Goal: Task Accomplishment & Management: Manage account settings

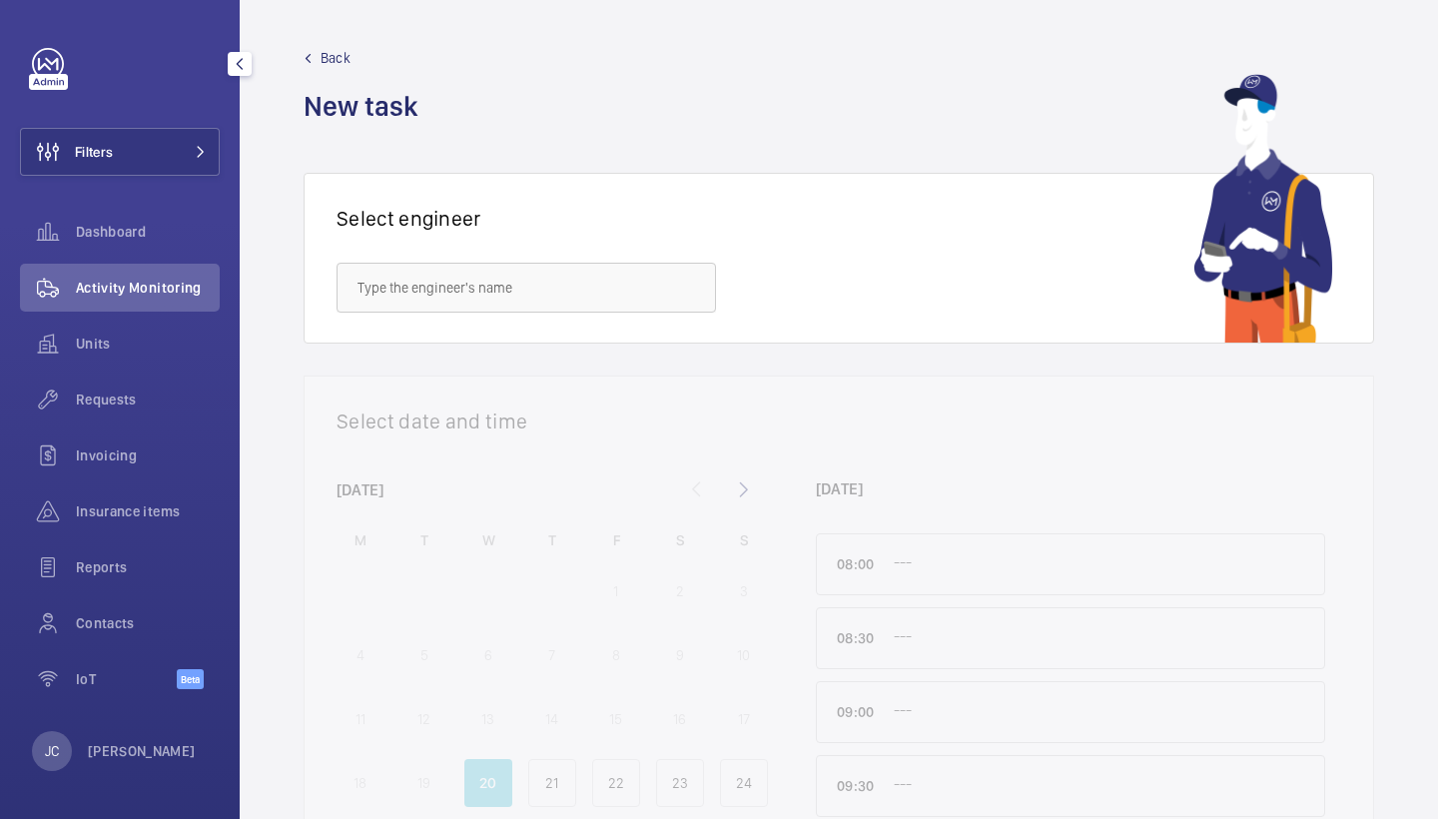
click at [148, 176] on div "Filters Dashboard Activity Monitoring Units Requests Invoicing Insurance items …" at bounding box center [120, 379] width 200 height 663
click at [156, 159] on button "Filters" at bounding box center [120, 152] width 200 height 48
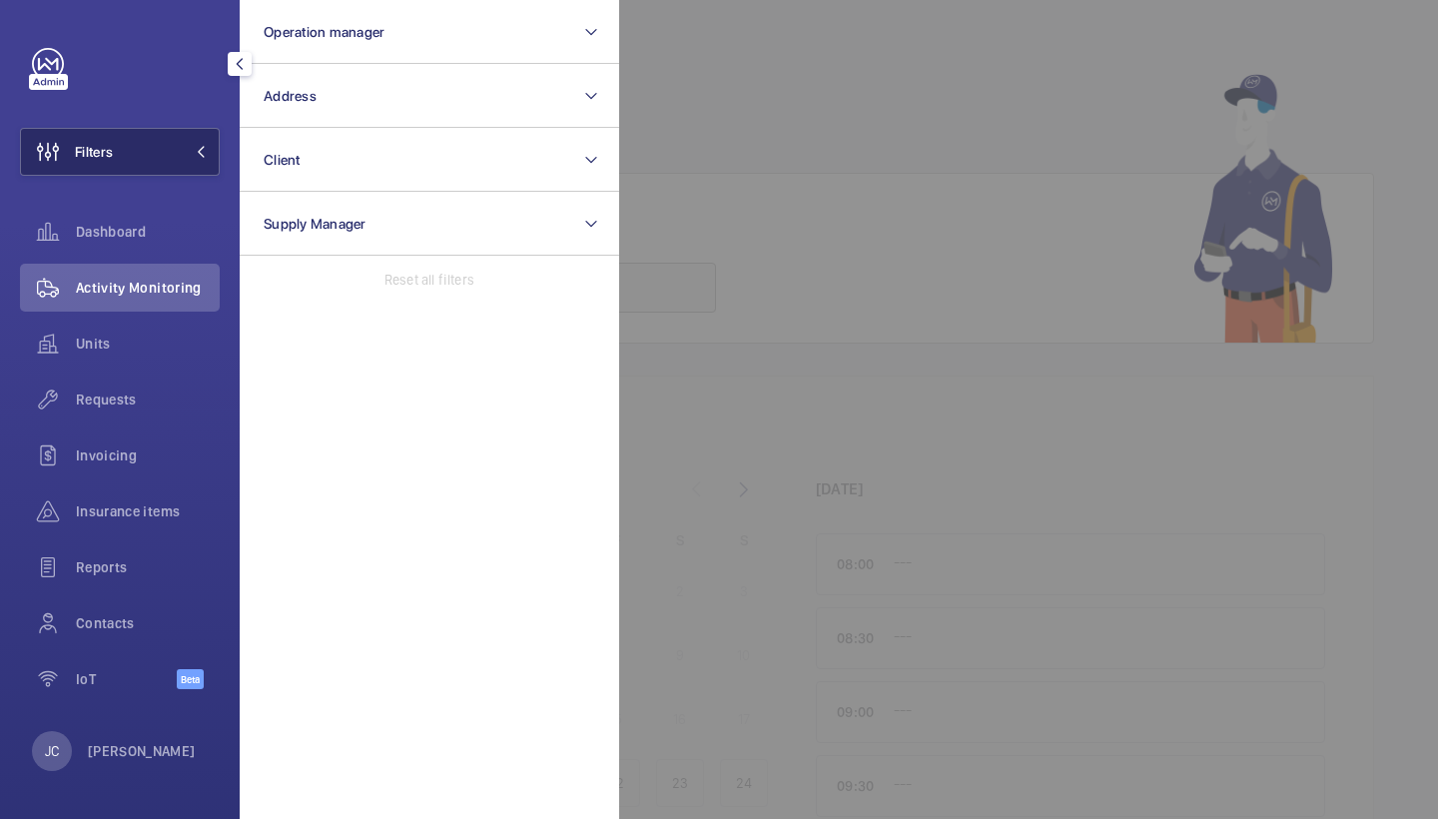
click at [384, 111] on button "Address" at bounding box center [430, 96] width 380 height 64
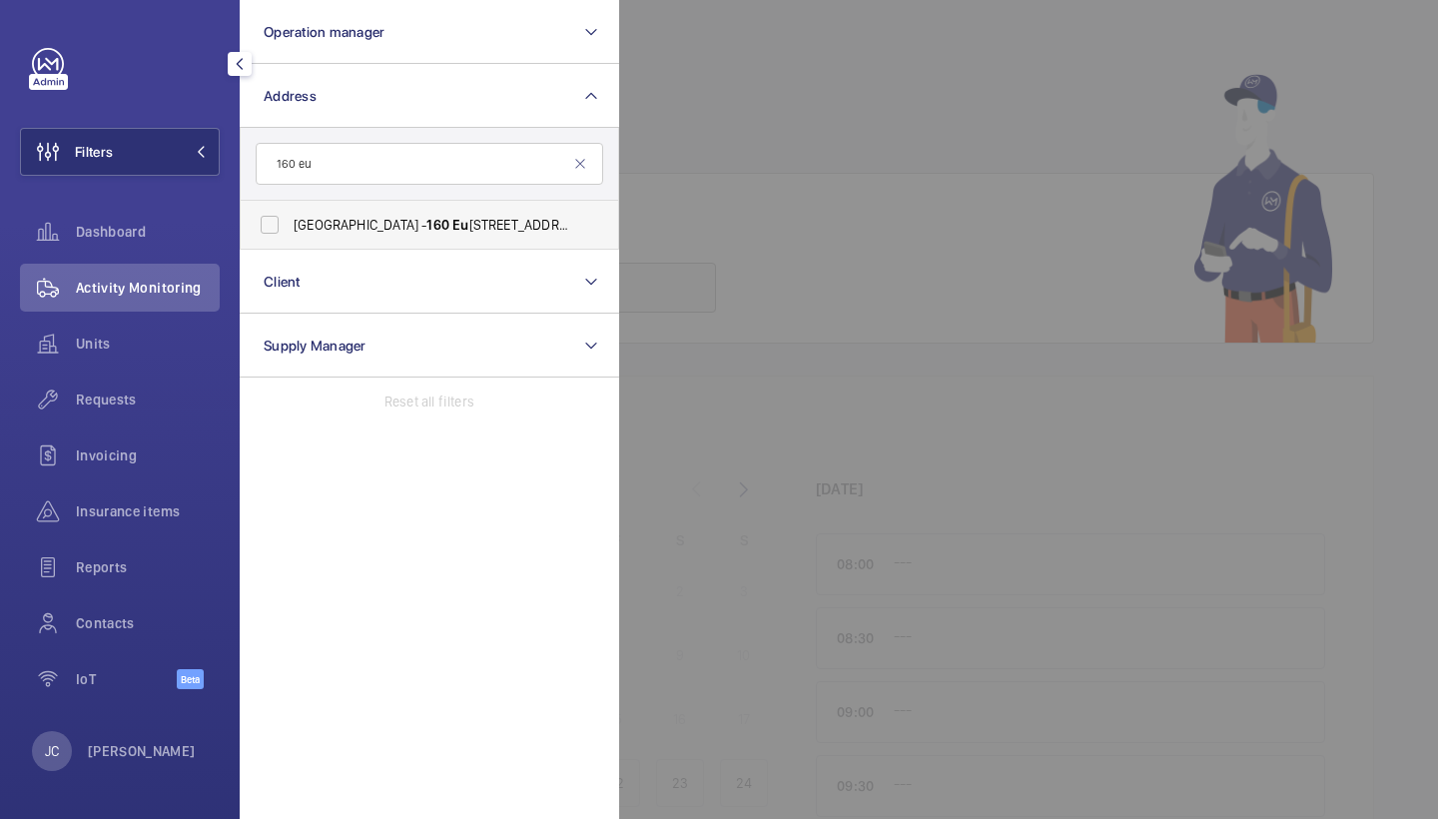
type input "160 eu"
click at [426, 221] on span "160" at bounding box center [437, 225] width 23 height 16
click at [290, 221] on input "Evergreen House - 160 Eu ston Rd, LONDON NW1 2DX" at bounding box center [270, 225] width 40 height 40
checkbox input "true"
click at [141, 396] on span "Requests" at bounding box center [148, 399] width 144 height 20
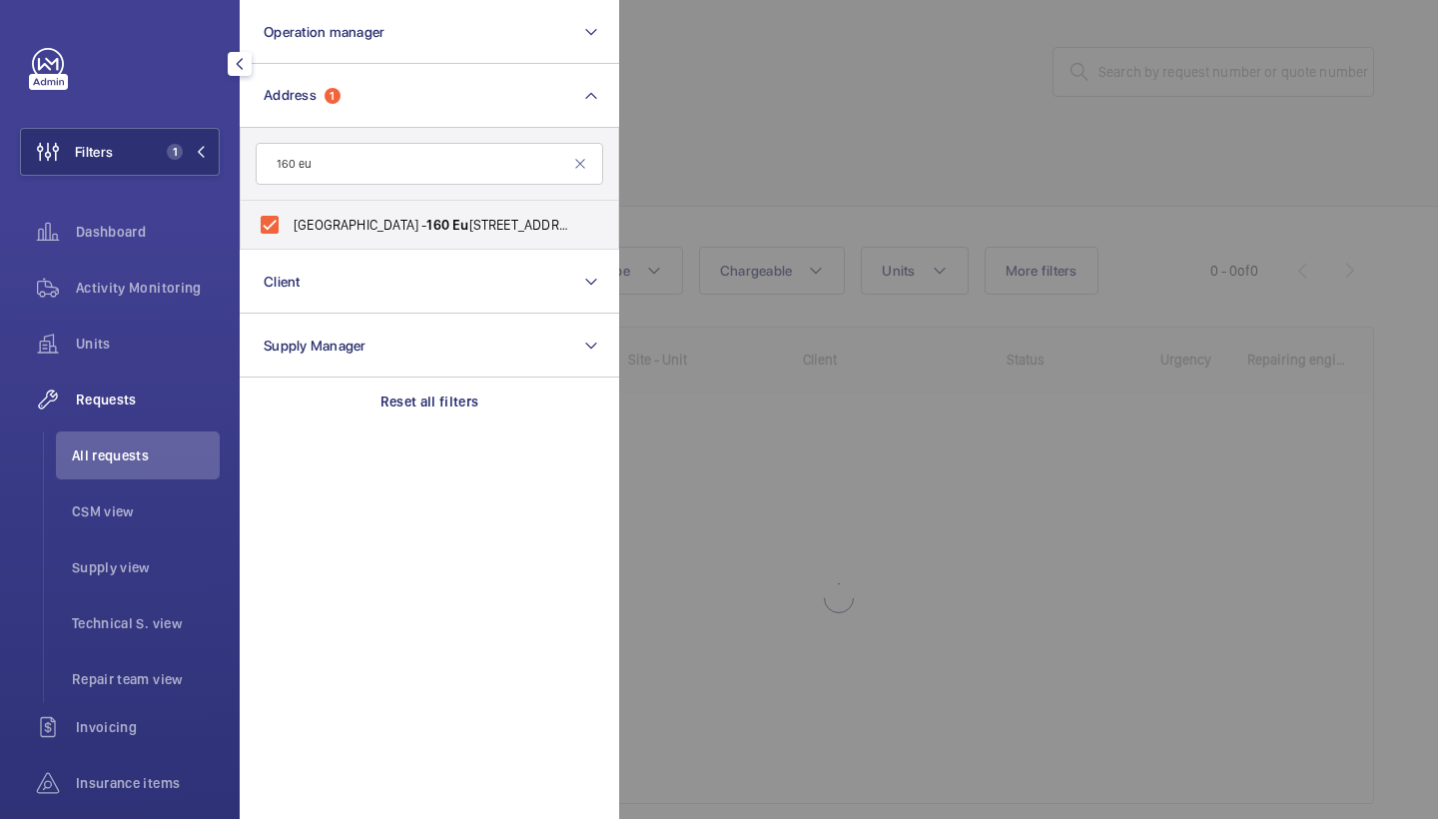
click at [731, 147] on div at bounding box center [1338, 409] width 1438 height 819
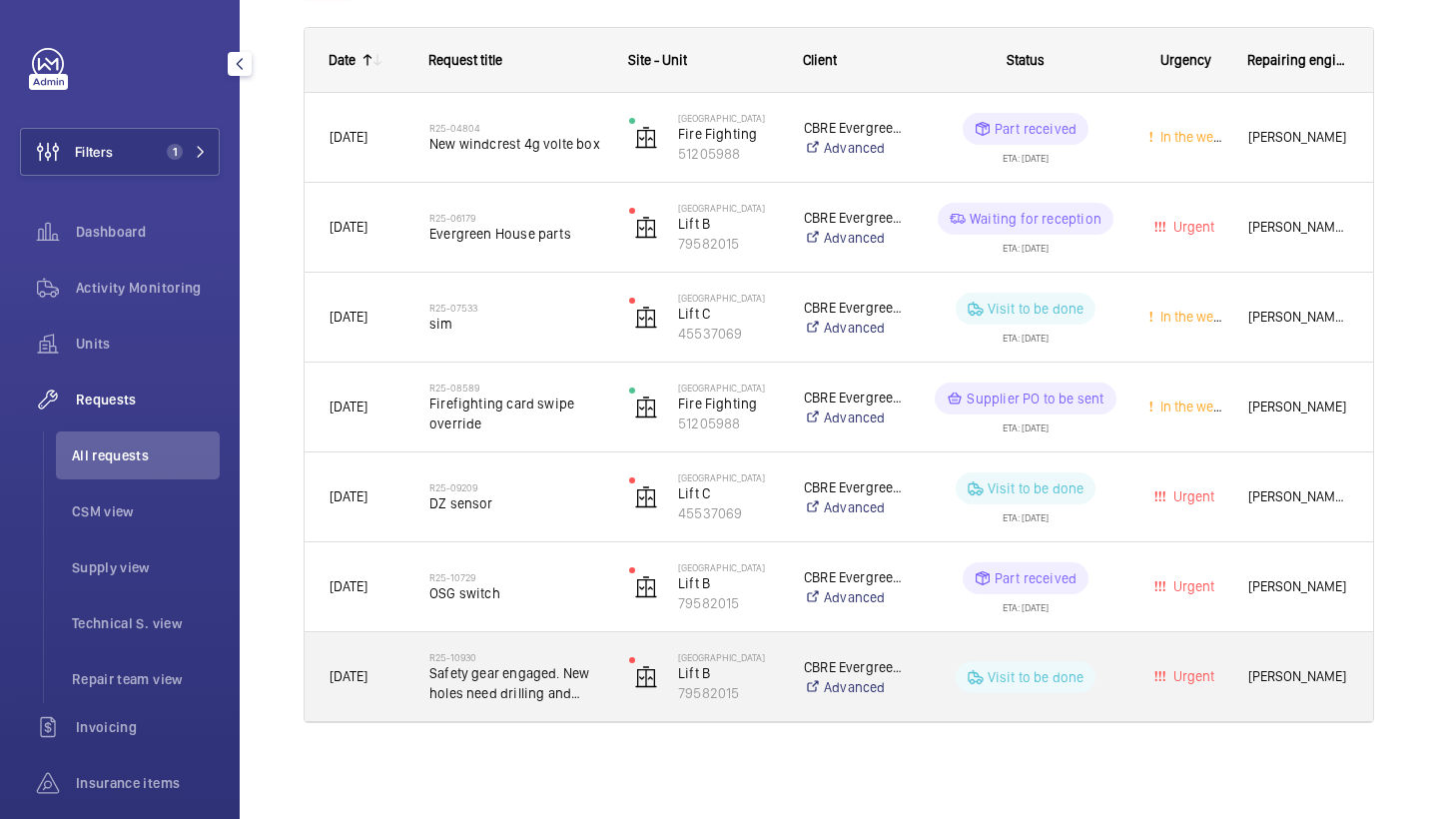
scroll to position [301, 0]
click at [511, 663] on span "Safety gear engaged. New holes need drilling and tapping for osg switch" at bounding box center [516, 683] width 174 height 40
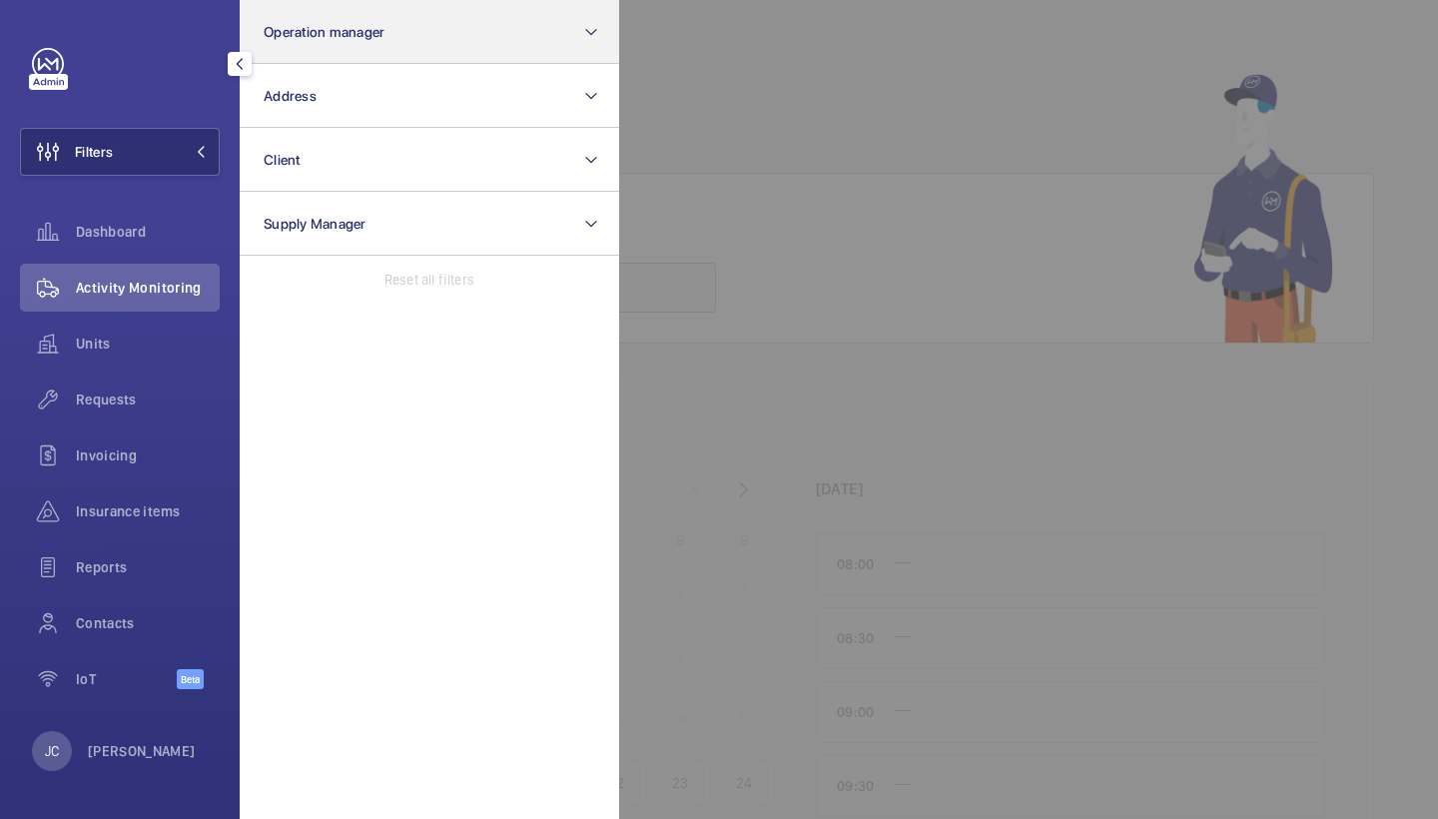
click at [350, 54] on button "Operation manager" at bounding box center [430, 32] width 380 height 64
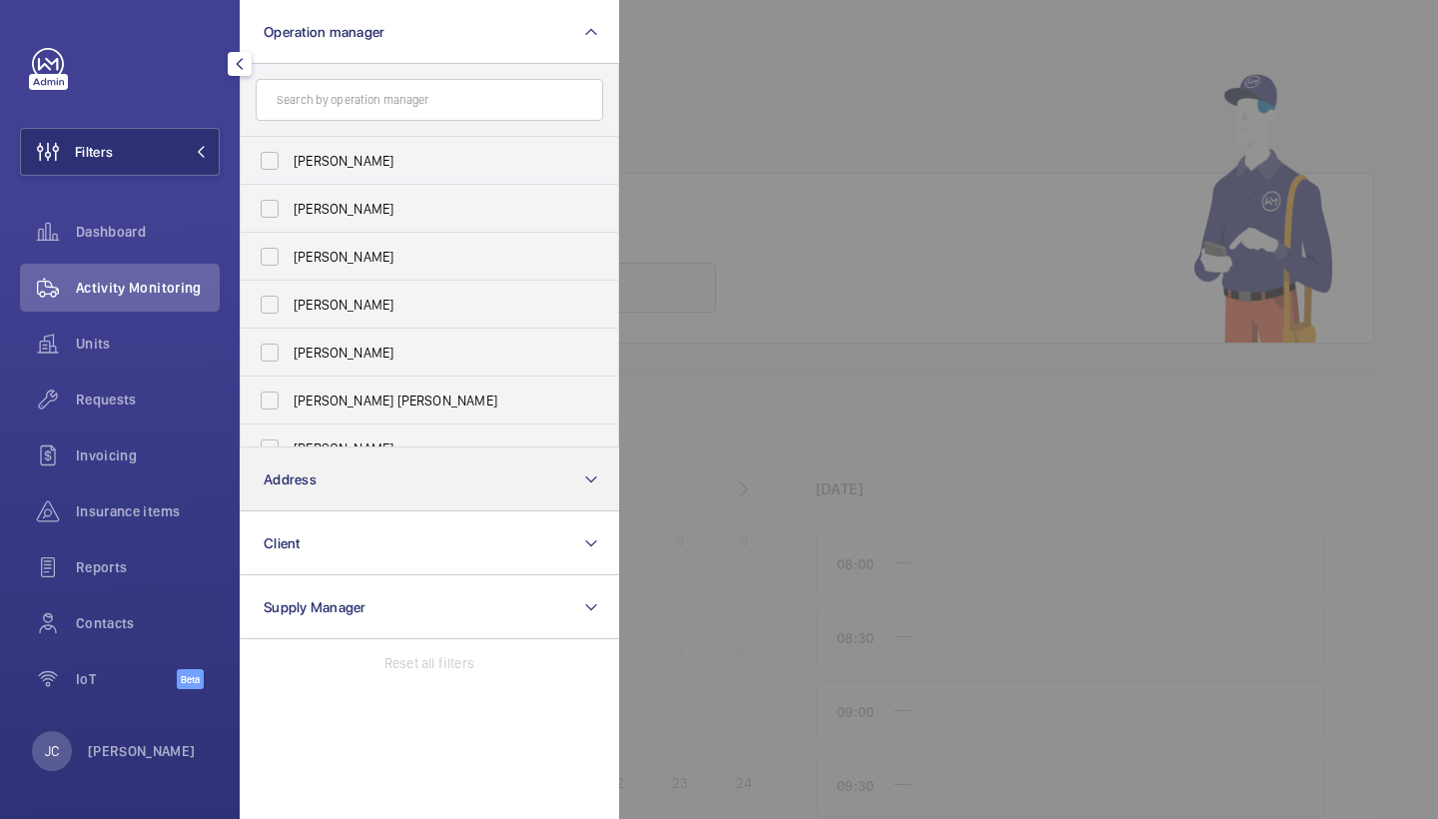
click at [379, 488] on button "Address" at bounding box center [430, 479] width 380 height 64
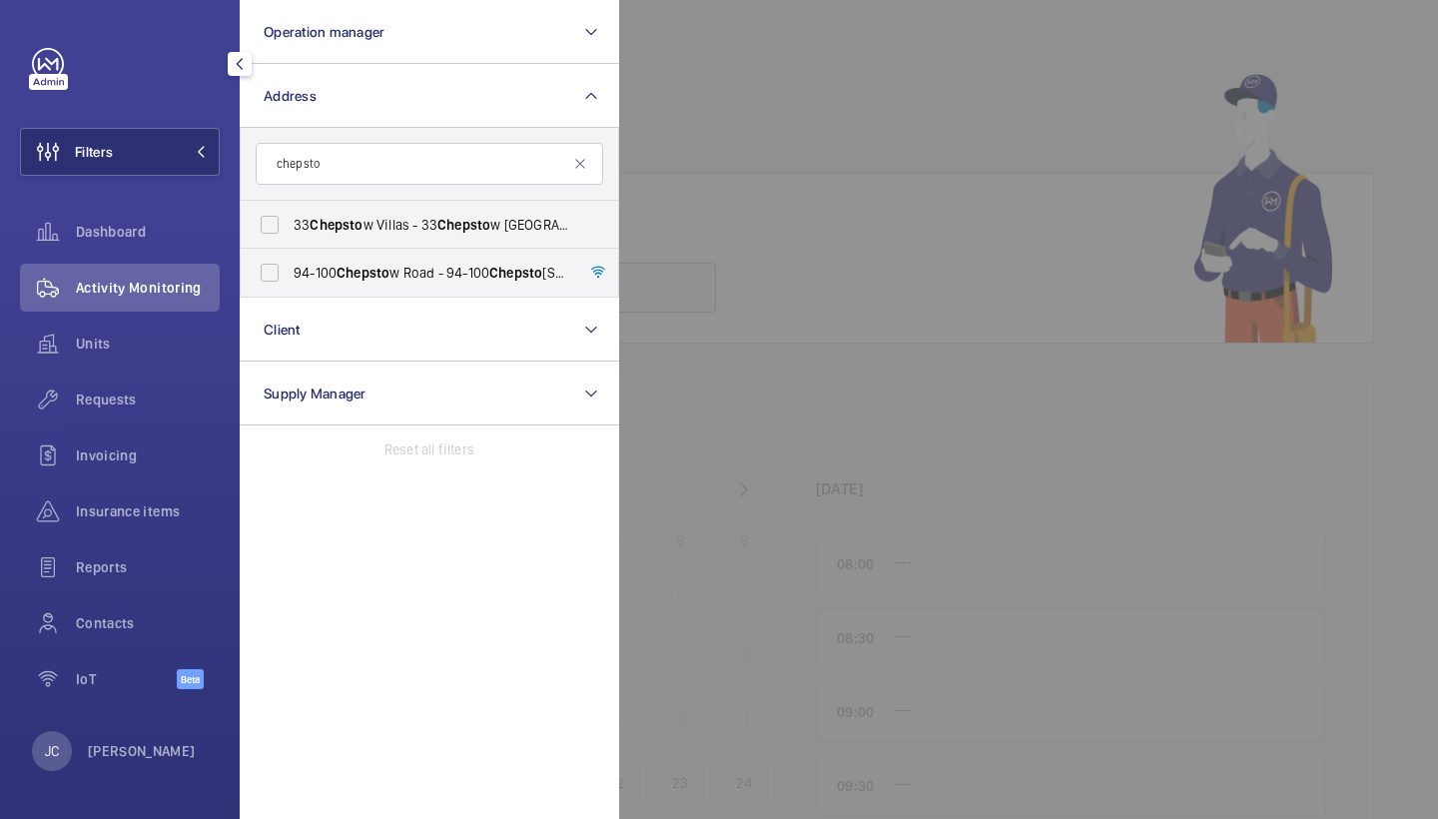
type input "Chepstow"
drag, startPoint x: 739, startPoint y: 806, endPoint x: 398, endPoint y: 232, distance: 667.6
click at [398, 232] on span "33 Chepsto w Villas - 33 Chepsto w Villas, LONDON W11 3DR" at bounding box center [431, 225] width 275 height 20
click at [290, 232] on input "33 Chepsto w Villas - 33 Chepsto w Villas, LONDON W11 3DR" at bounding box center [270, 225] width 40 height 40
checkbox input "true"
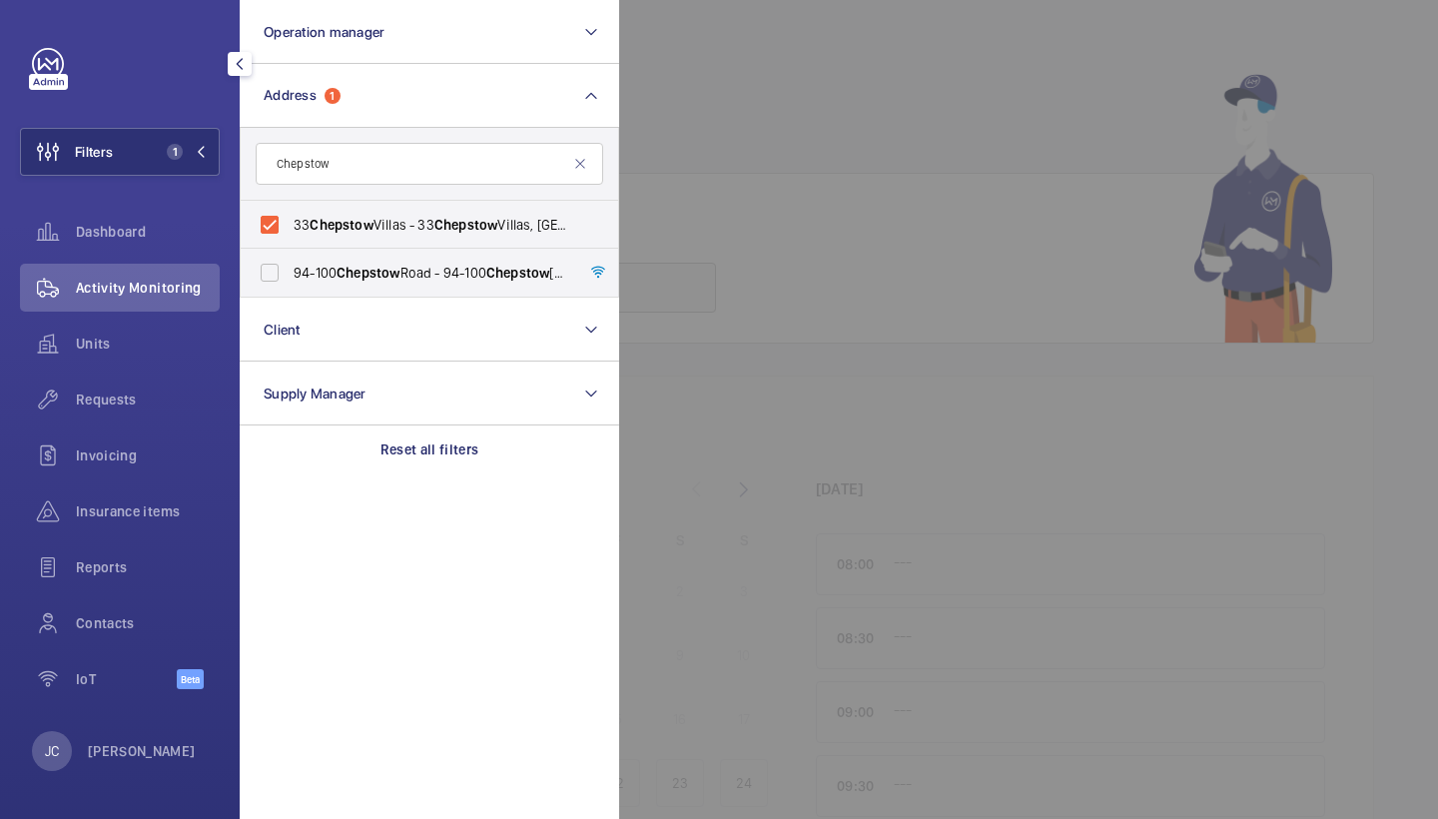
click at [117, 375] on div "Units" at bounding box center [120, 348] width 200 height 56
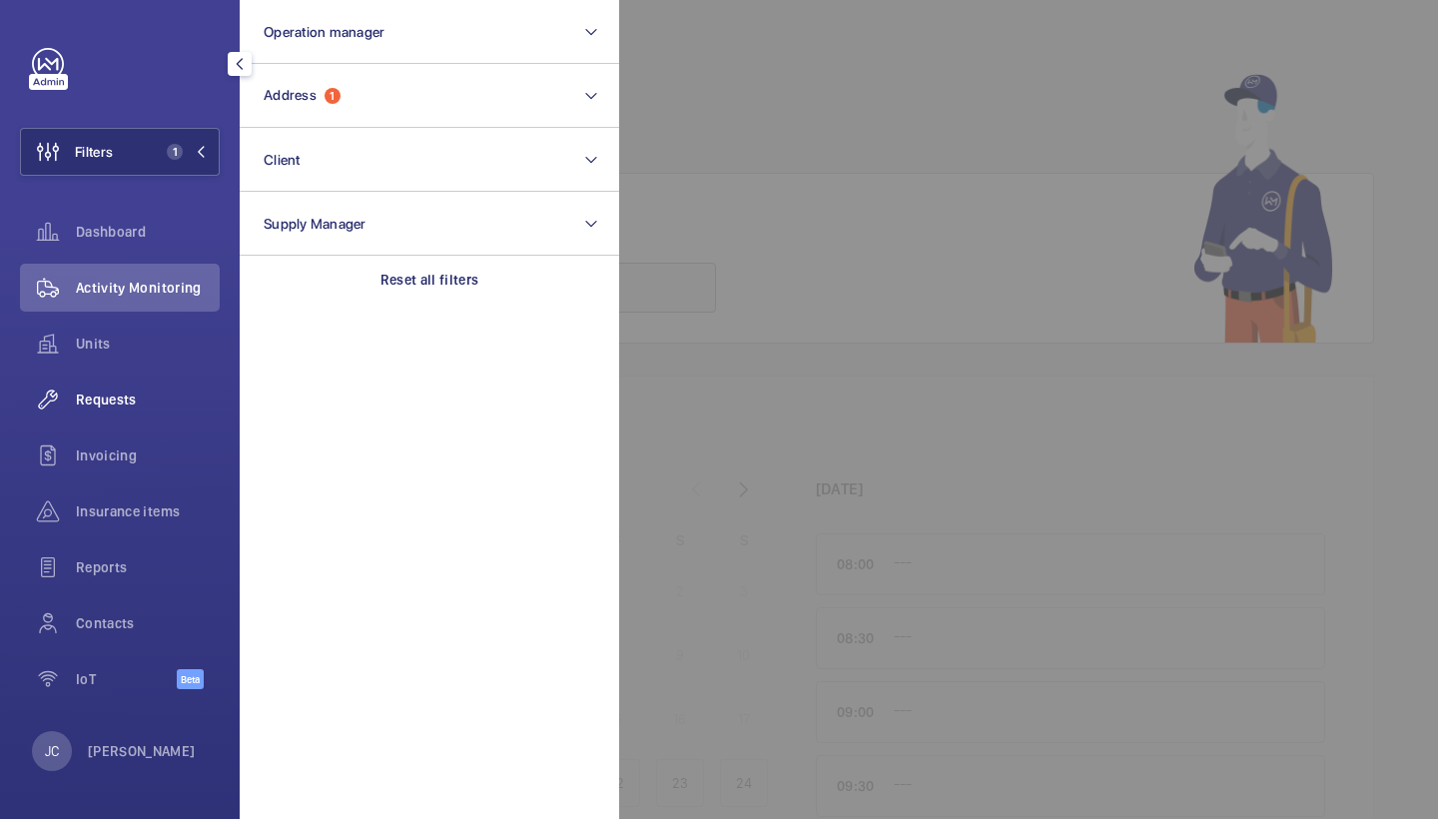
click at [118, 396] on span "Requests" at bounding box center [148, 399] width 144 height 20
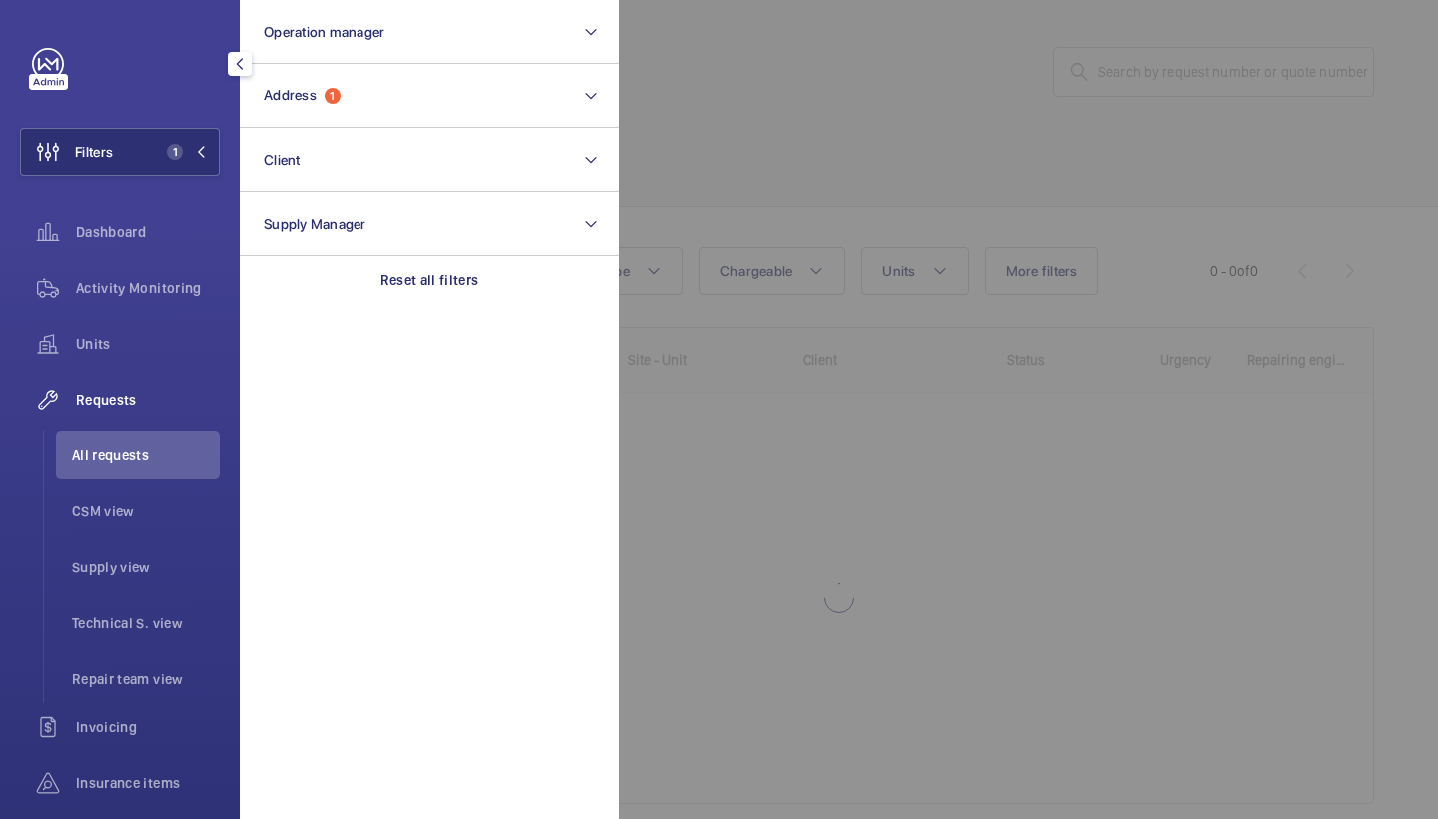
click at [650, 145] on div at bounding box center [1338, 409] width 1438 height 819
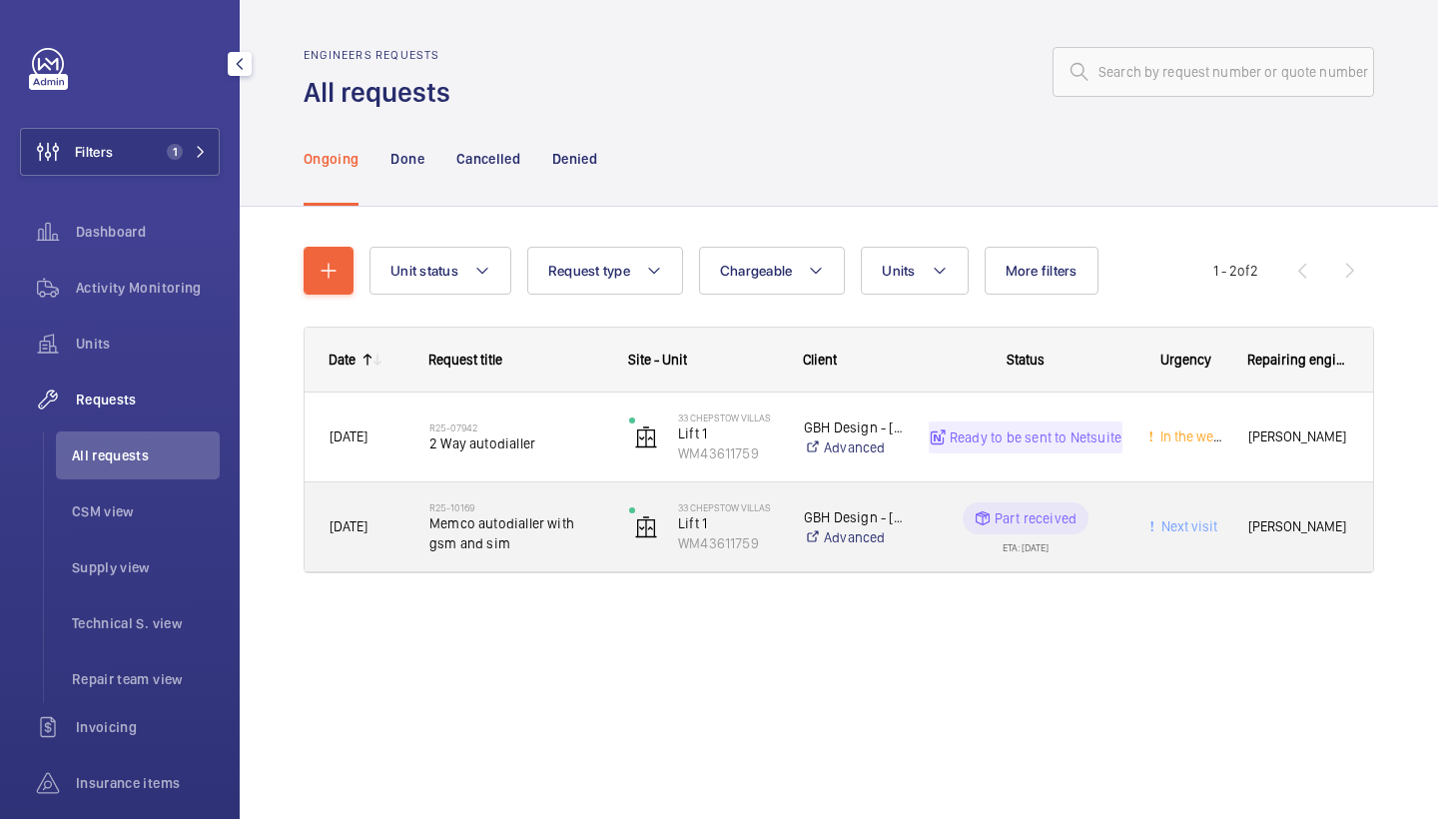
click at [536, 495] on div "R25-10169 Memco autodialler with gsm and sim" at bounding box center [504, 527] width 198 height 90
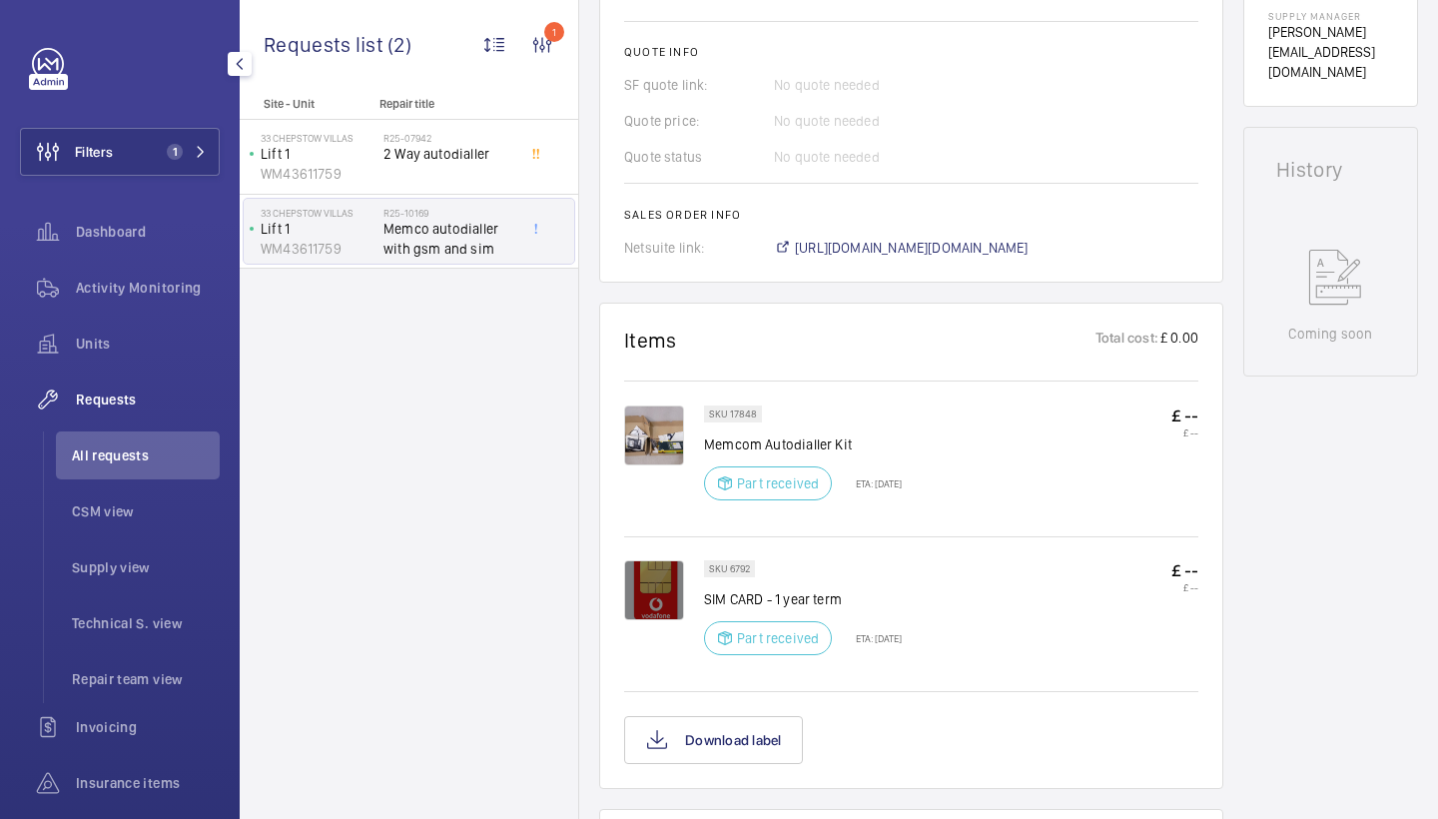
scroll to position [803, 0]
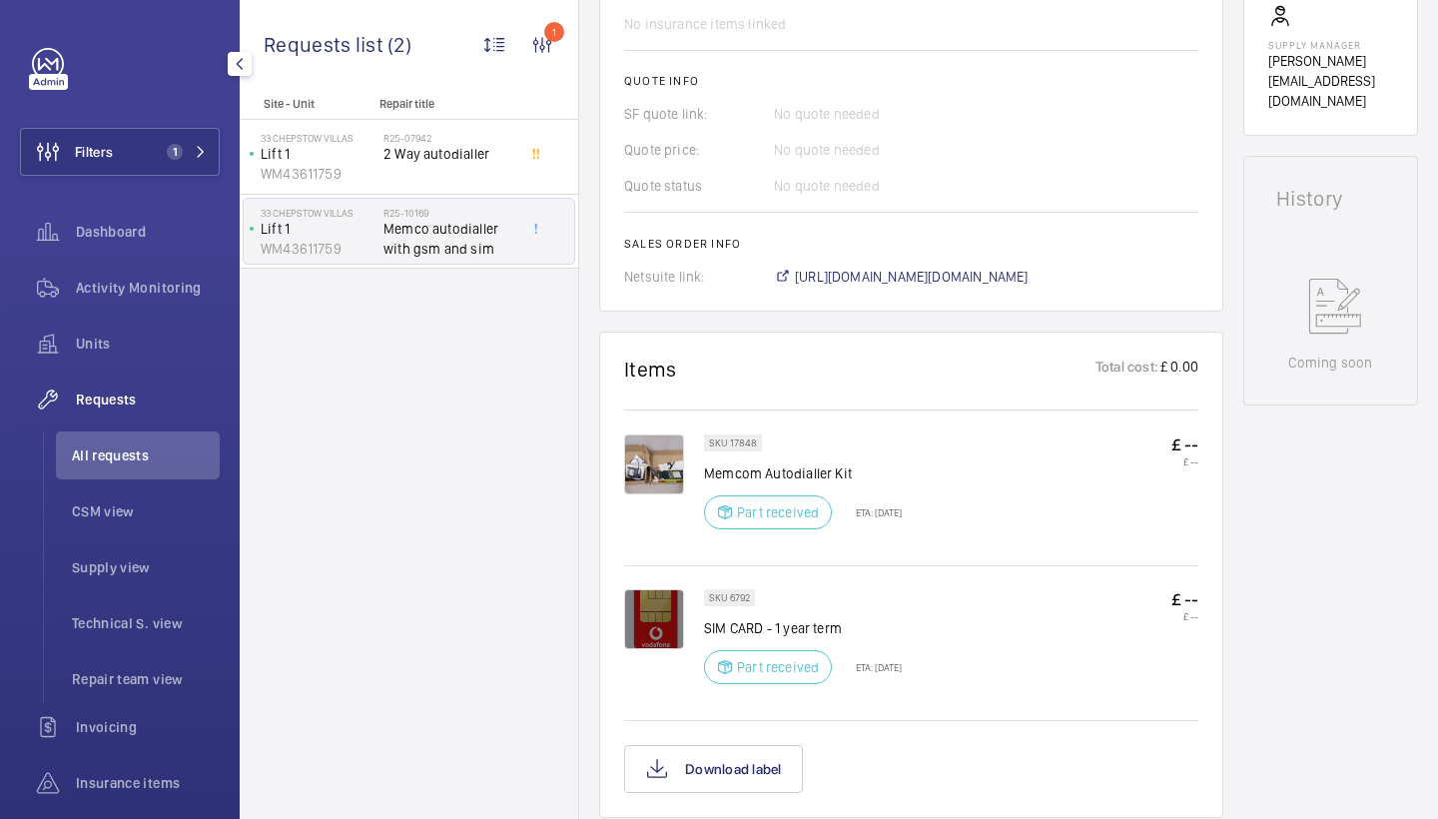
click at [660, 483] on img at bounding box center [654, 464] width 60 height 60
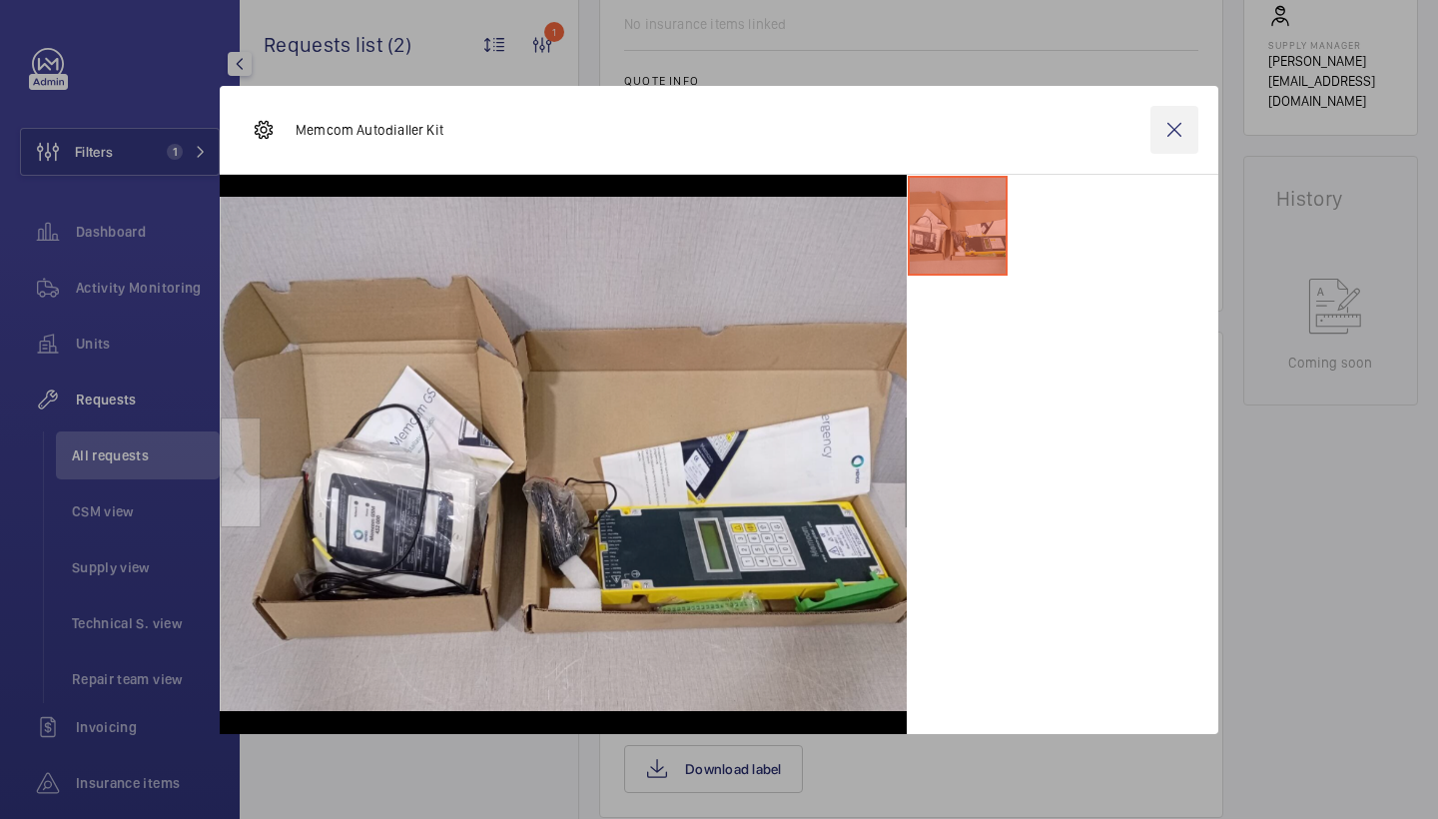
click at [1169, 139] on wm-front-icon-button at bounding box center [1175, 130] width 48 height 48
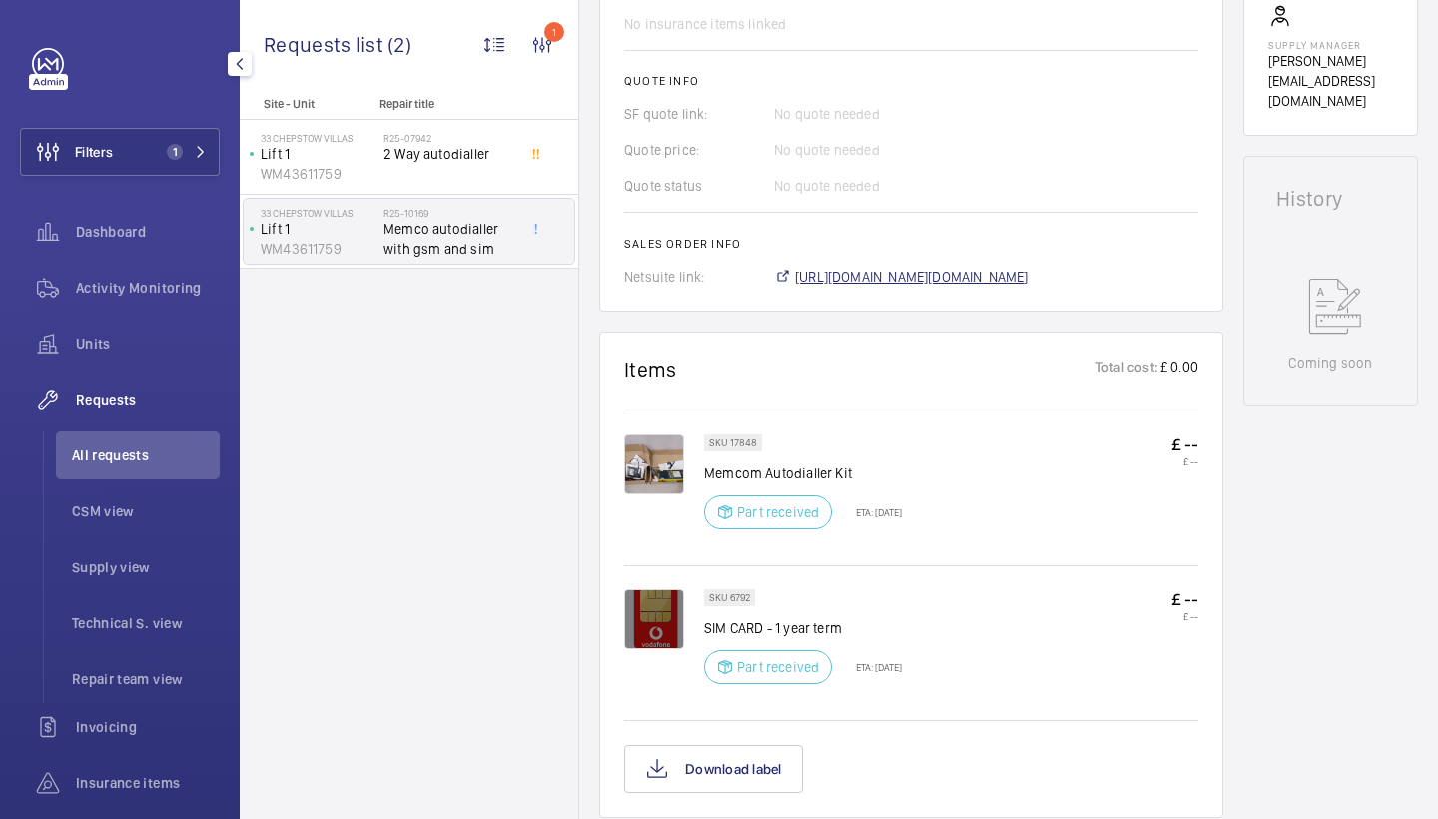
click at [994, 274] on span "https://6461500.app.netsuite.com/app/accounting/transactions/salesord.nl?id=289…" at bounding box center [912, 277] width 234 height 20
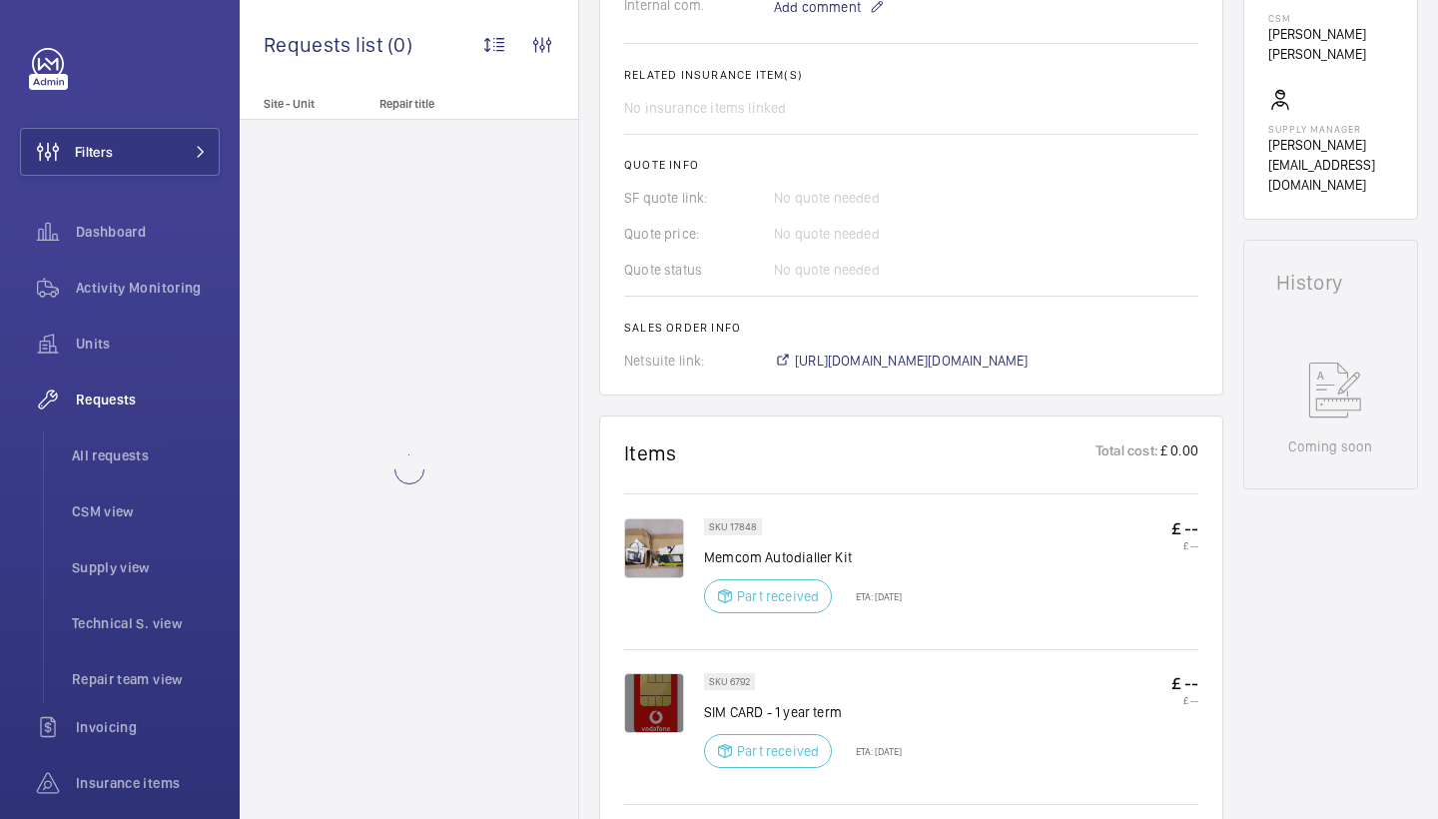
scroll to position [817, 0]
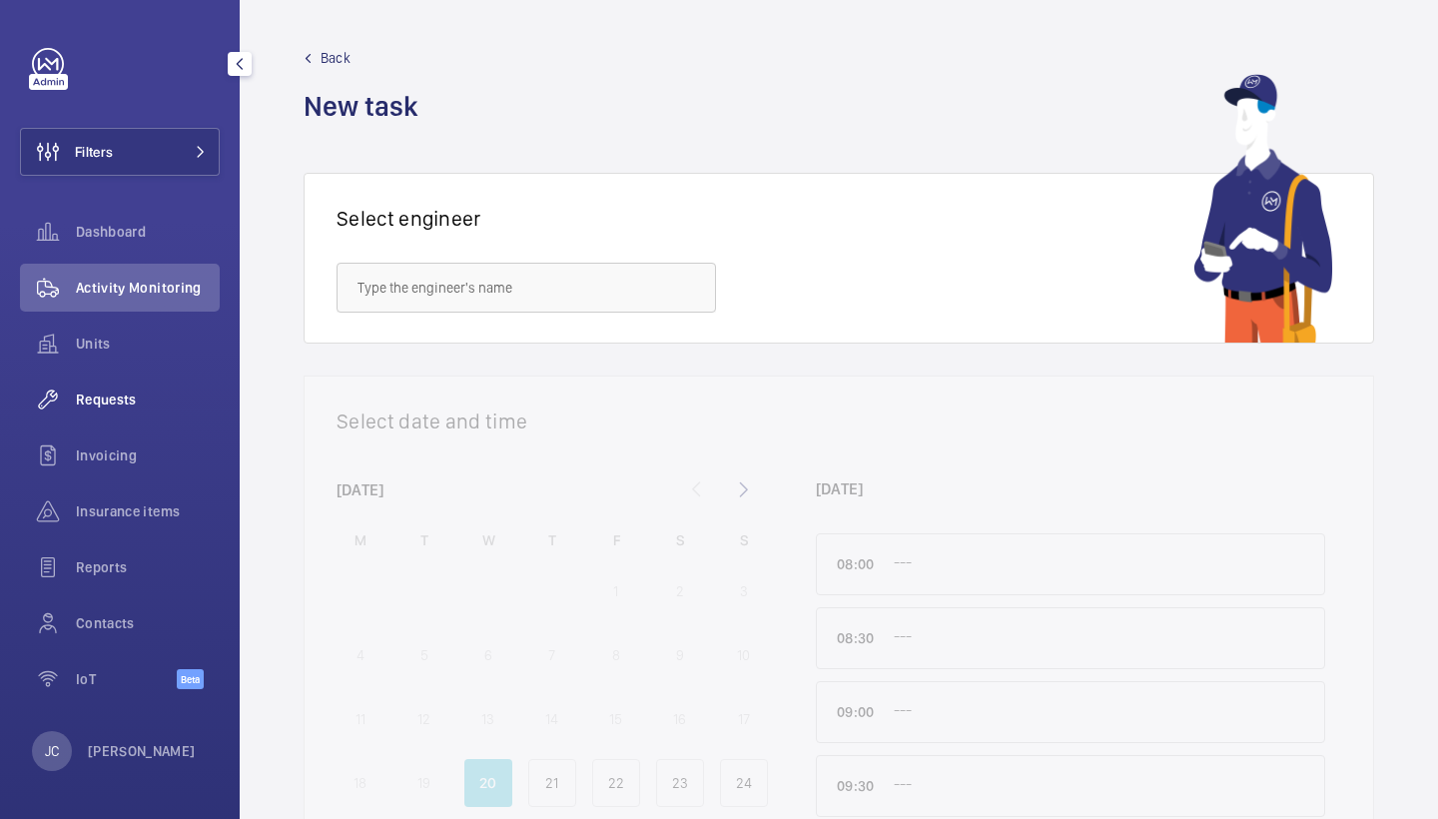
click at [126, 390] on span "Requests" at bounding box center [148, 399] width 144 height 20
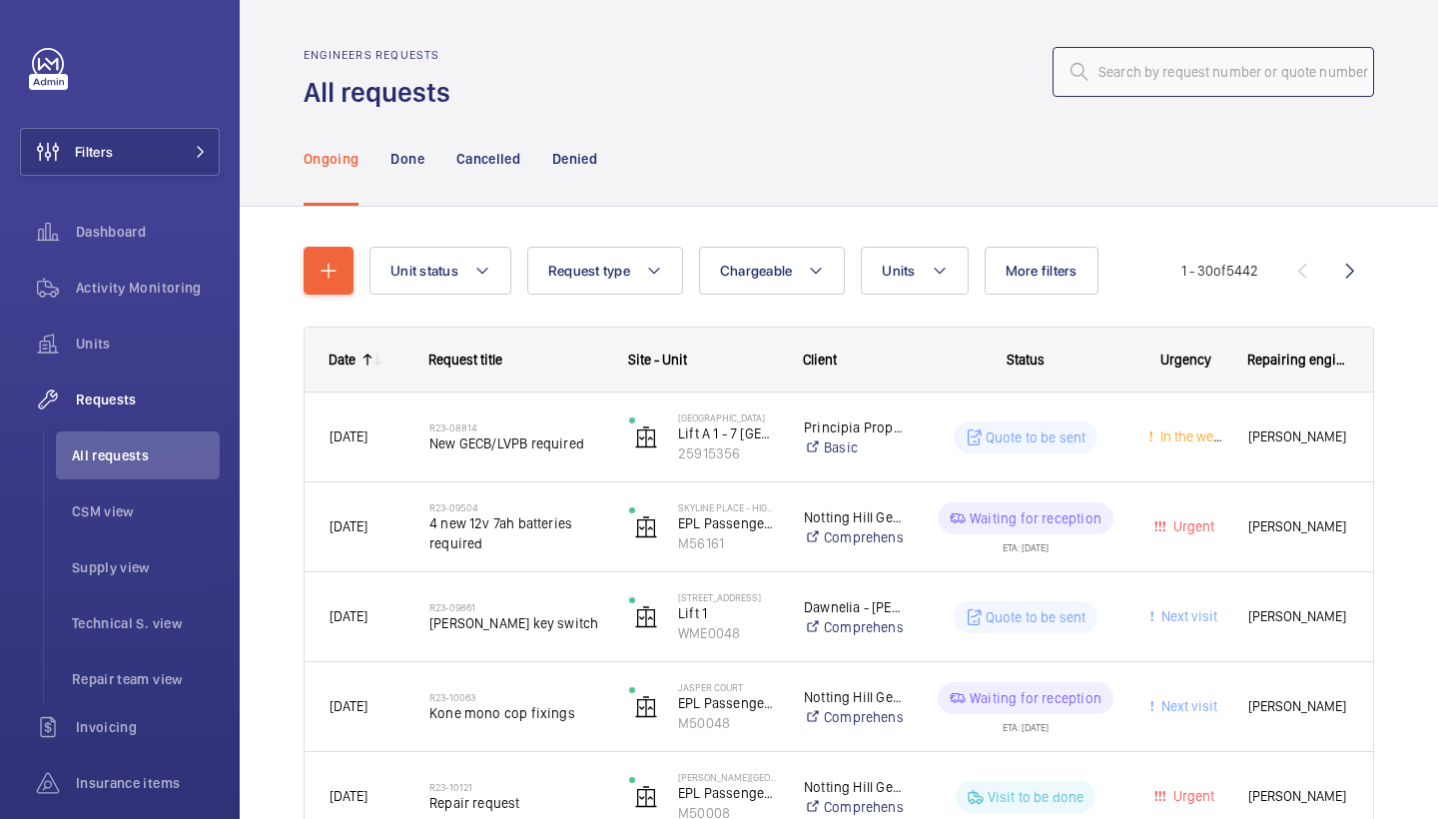
click at [1154, 83] on input "text" at bounding box center [1214, 72] width 322 height 50
paste input "R25-09439"
type input "R25-09439"
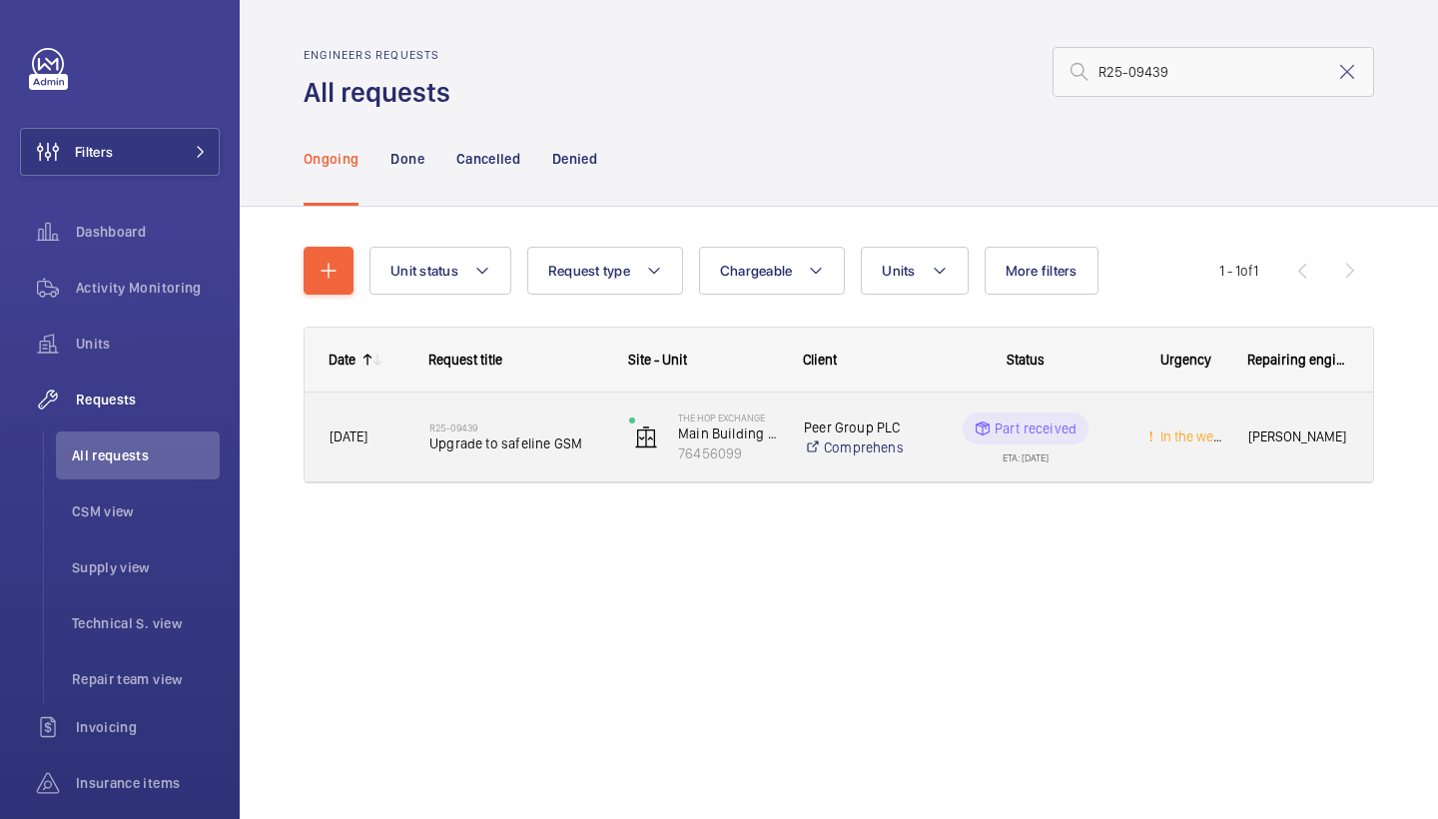
click at [578, 434] on span "Upgrade to safeline GSM" at bounding box center [516, 443] width 174 height 20
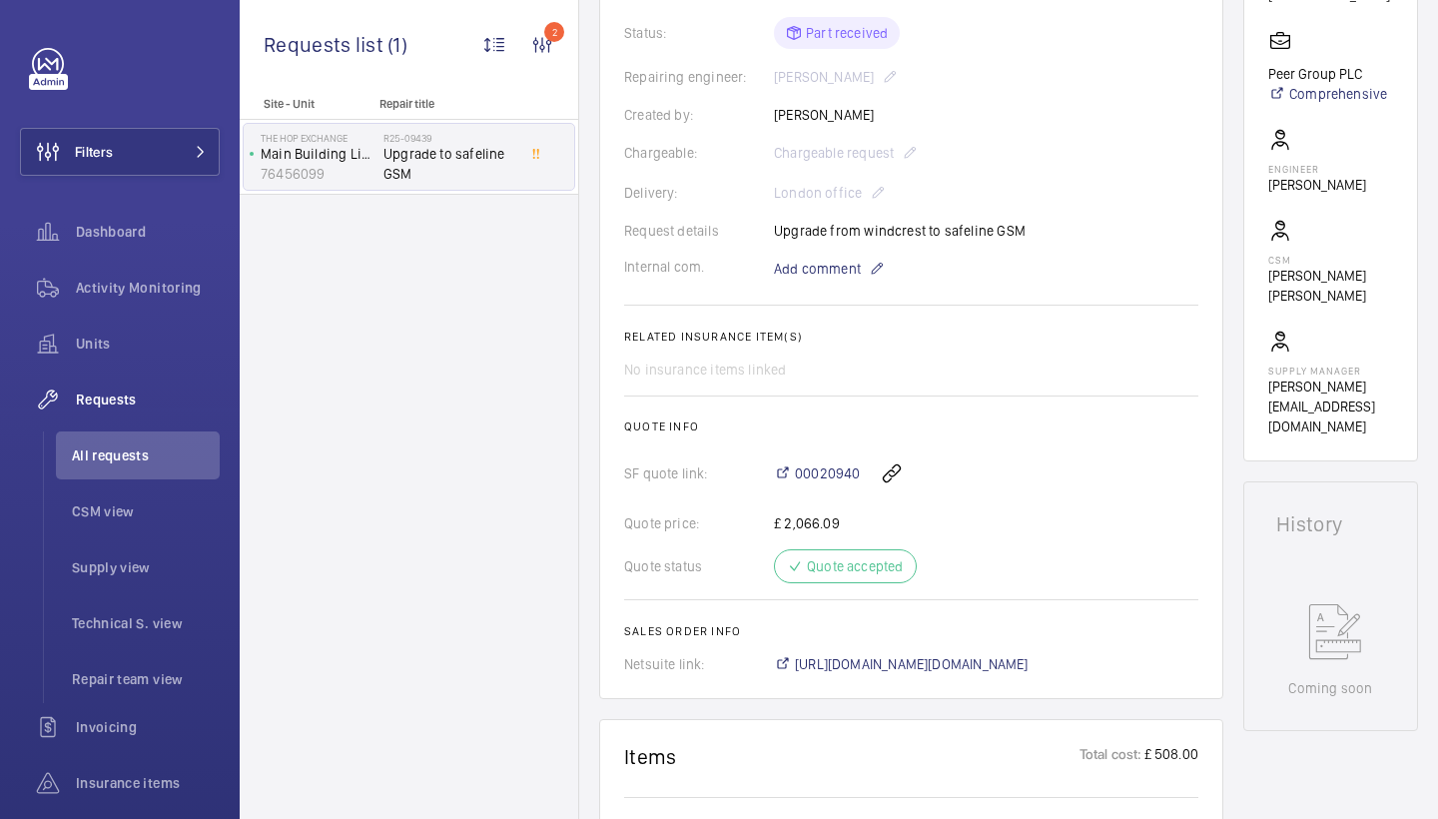
scroll to position [511, 0]
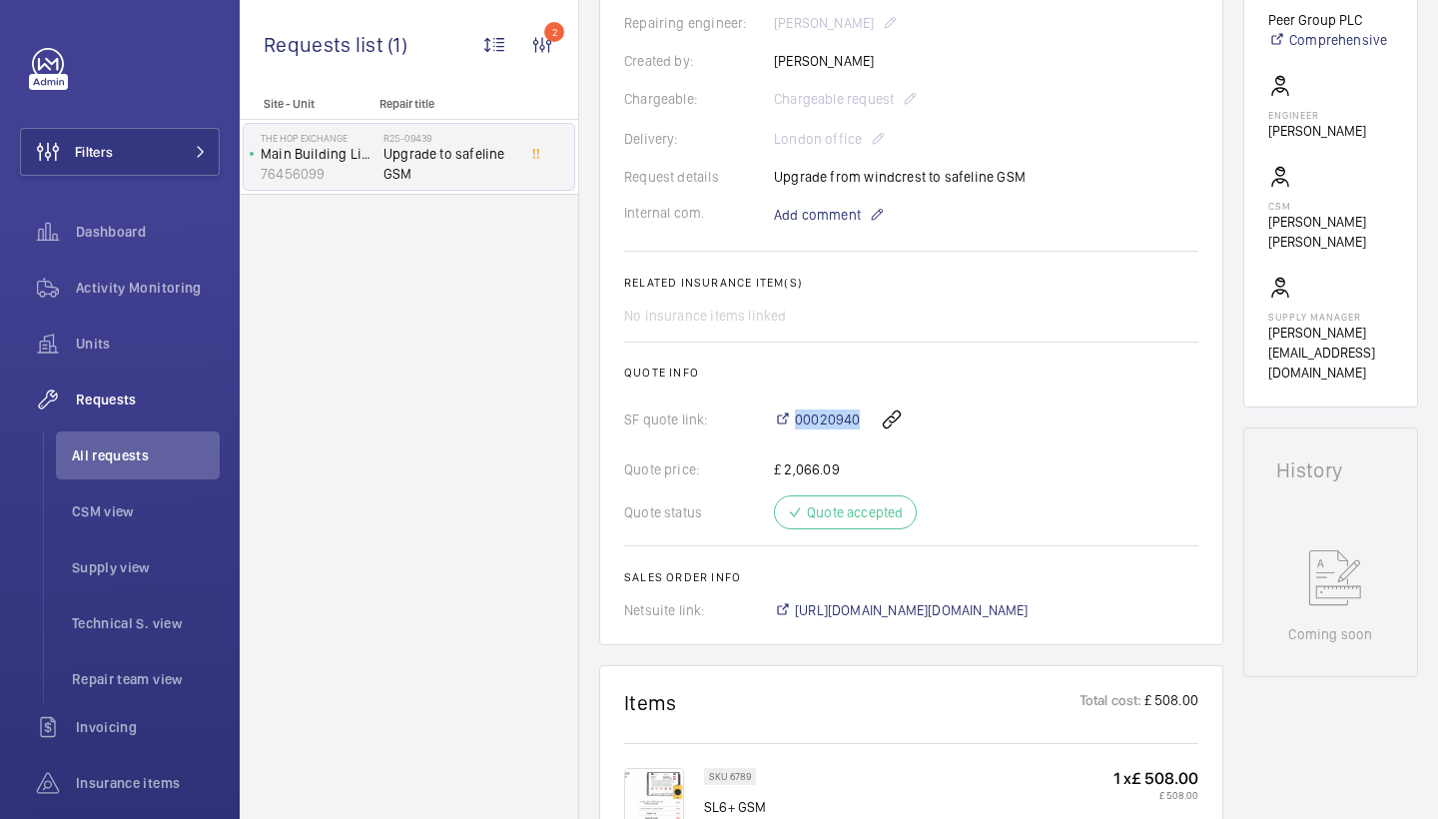
drag, startPoint x: 756, startPoint y: 416, endPoint x: 860, endPoint y: 422, distance: 104.0
click at [860, 422] on div "SF quote link: 00020940" at bounding box center [911, 419] width 574 height 48
copy div "00020940"
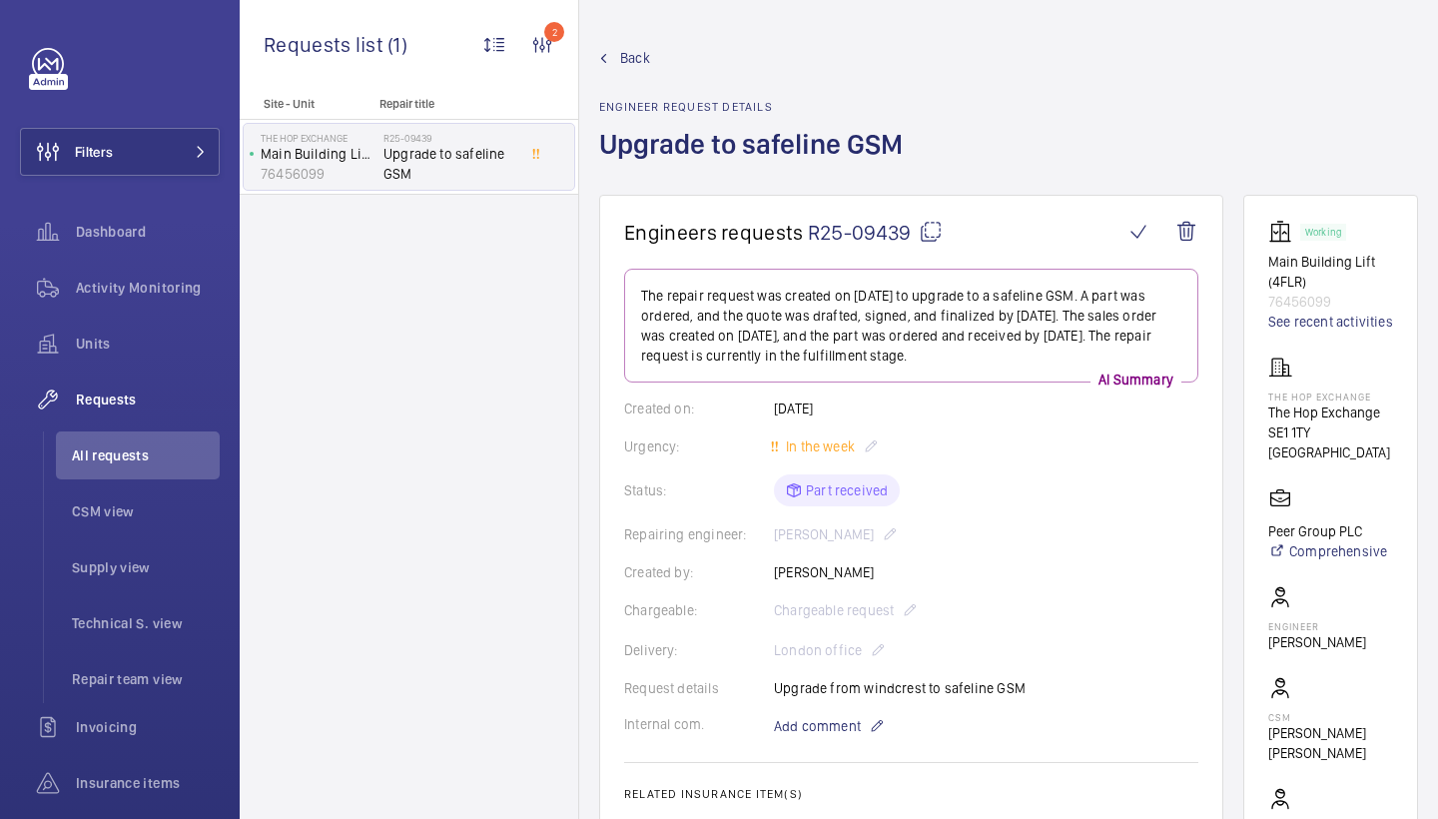
scroll to position [0, 0]
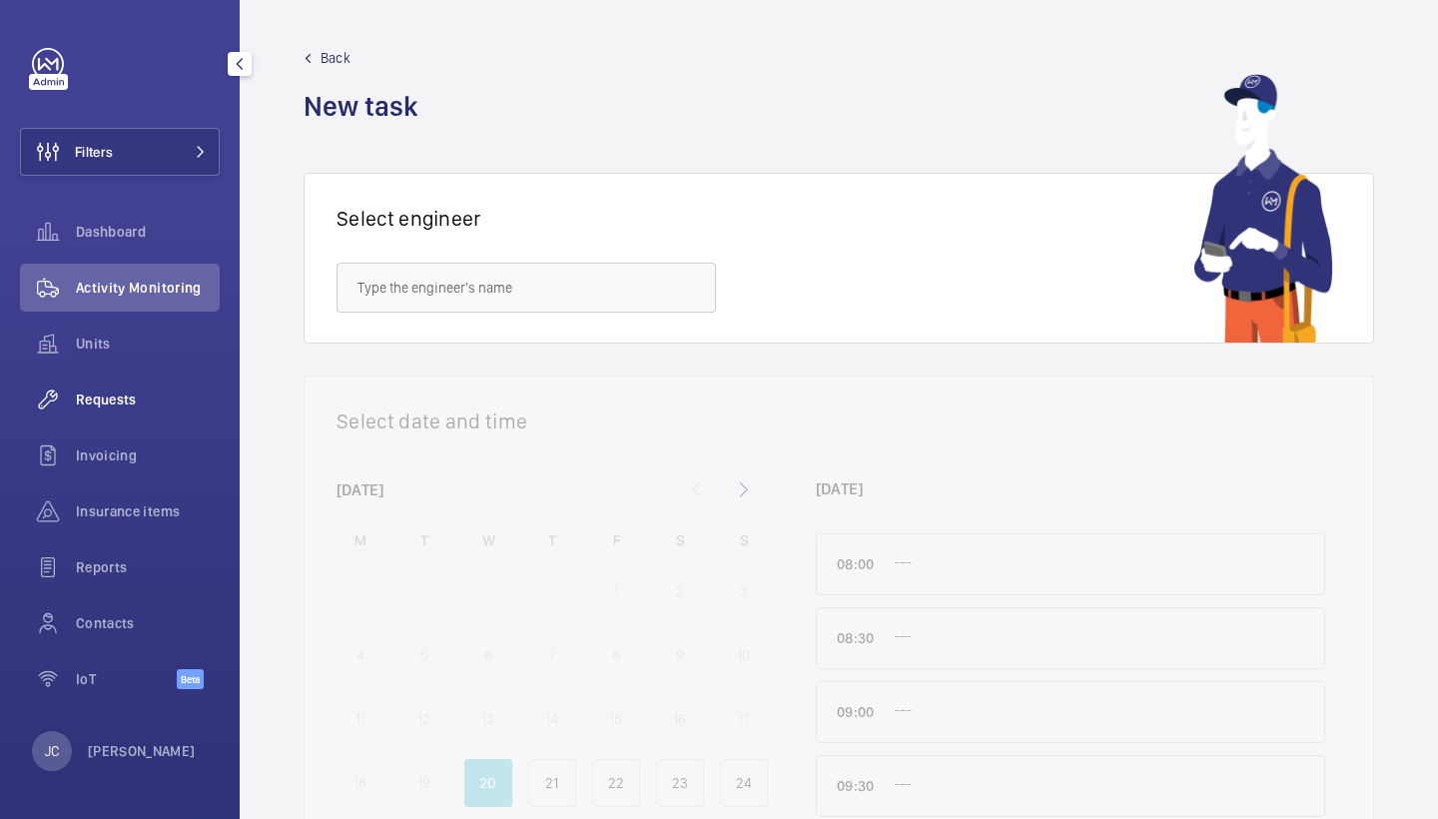
click at [124, 393] on span "Requests" at bounding box center [148, 399] width 144 height 20
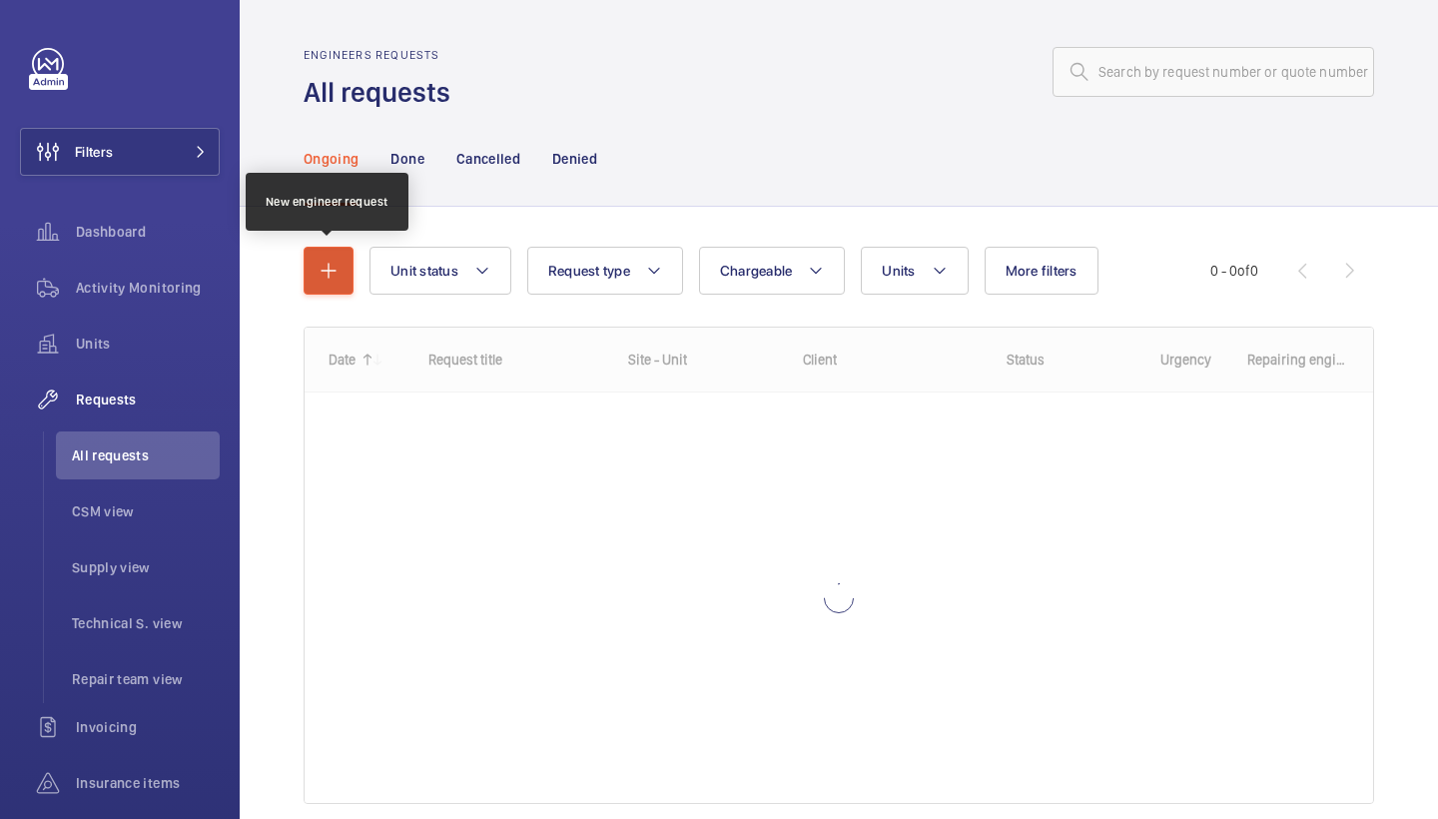
click at [332, 260] on mat-icon "button" at bounding box center [329, 271] width 24 height 24
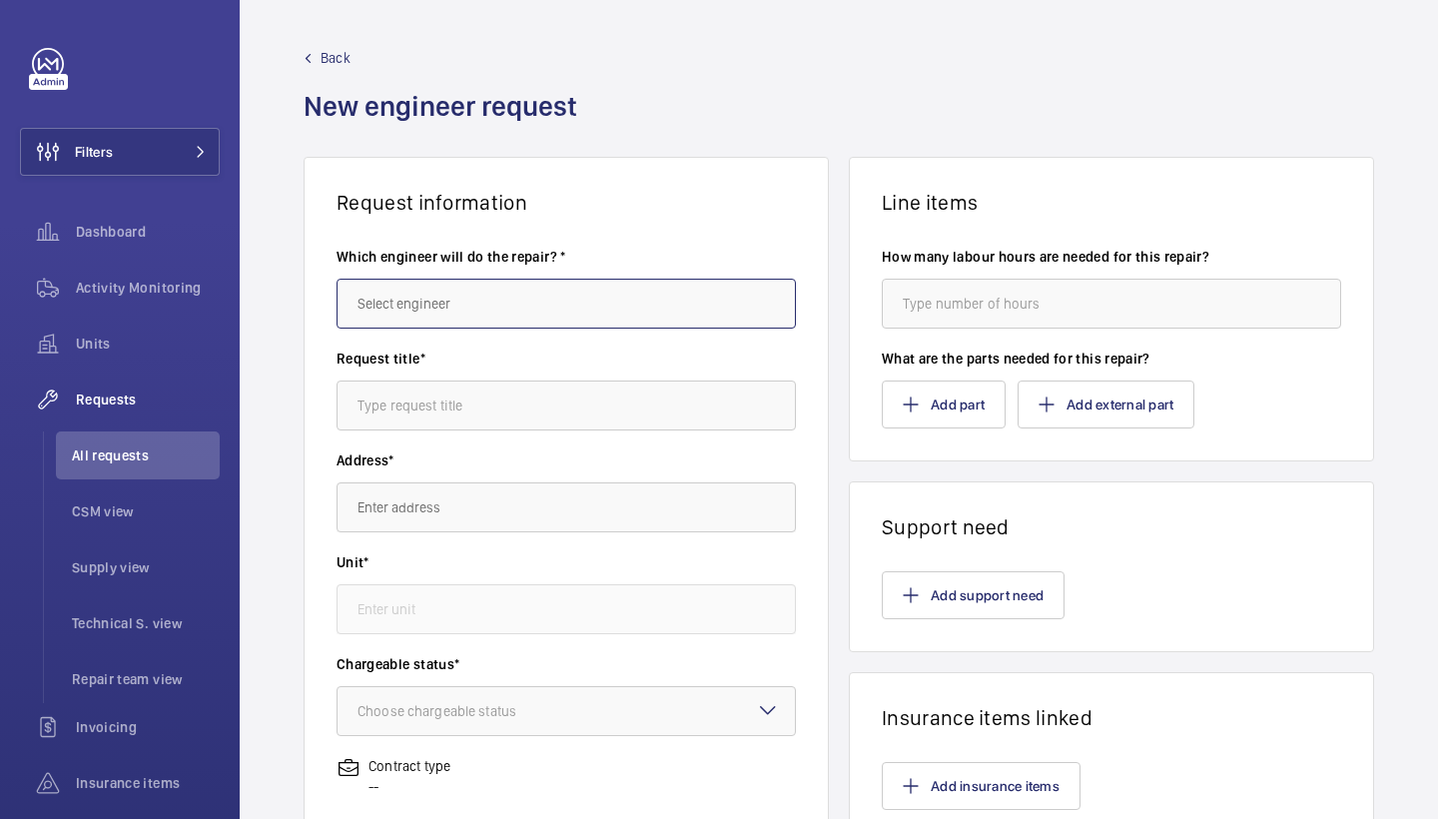
click at [487, 293] on input "text" at bounding box center [566, 304] width 459 height 50
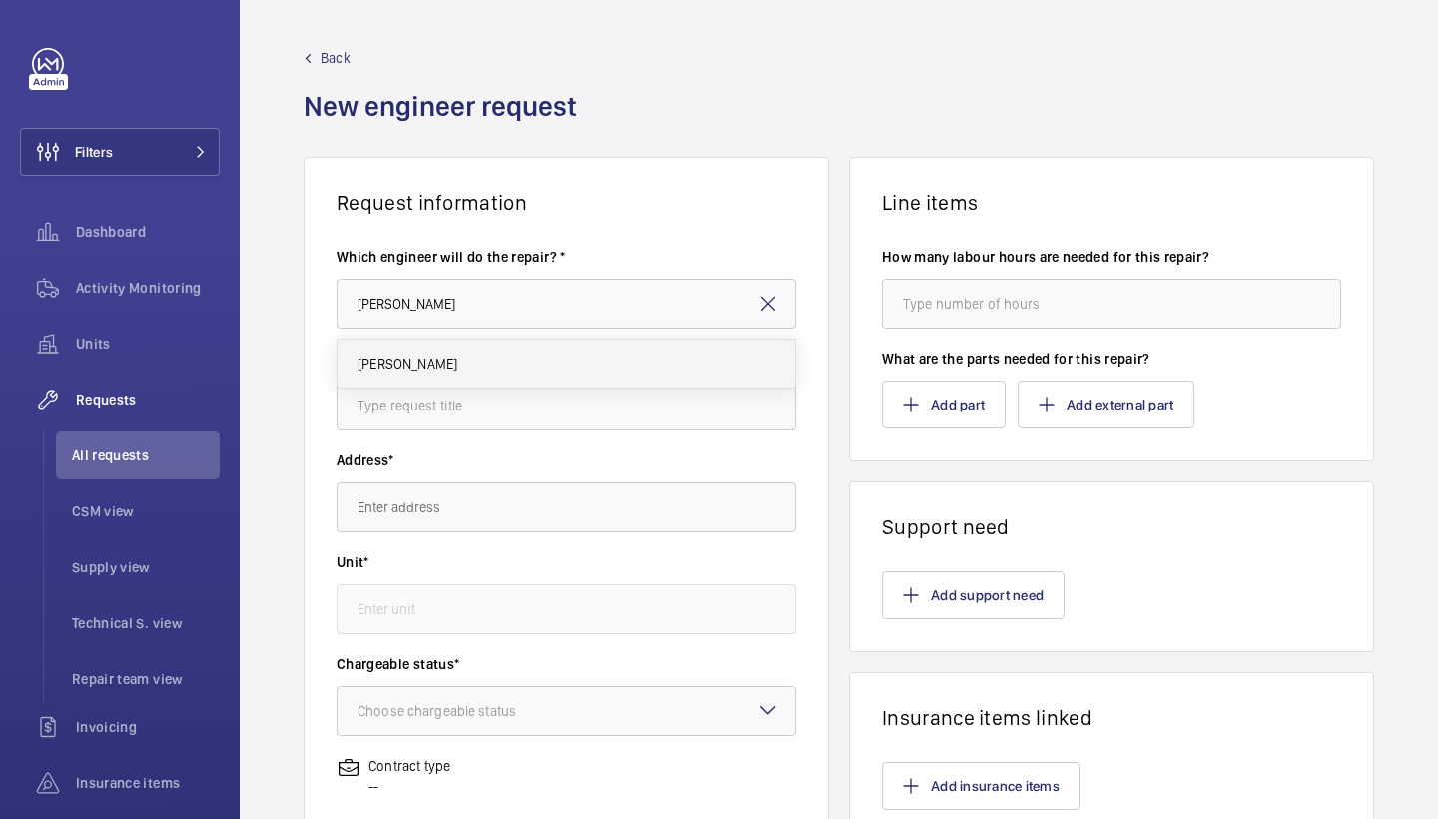
drag, startPoint x: 469, startPoint y: 308, endPoint x: 411, endPoint y: 350, distance: 71.5
click at [411, 350] on mat-option "[PERSON_NAME]" at bounding box center [566, 364] width 457 height 48
type input "[PERSON_NAME]"
click at [531, 411] on input "text" at bounding box center [566, 406] width 459 height 50
click at [518, 417] on input "text" at bounding box center [566, 406] width 459 height 50
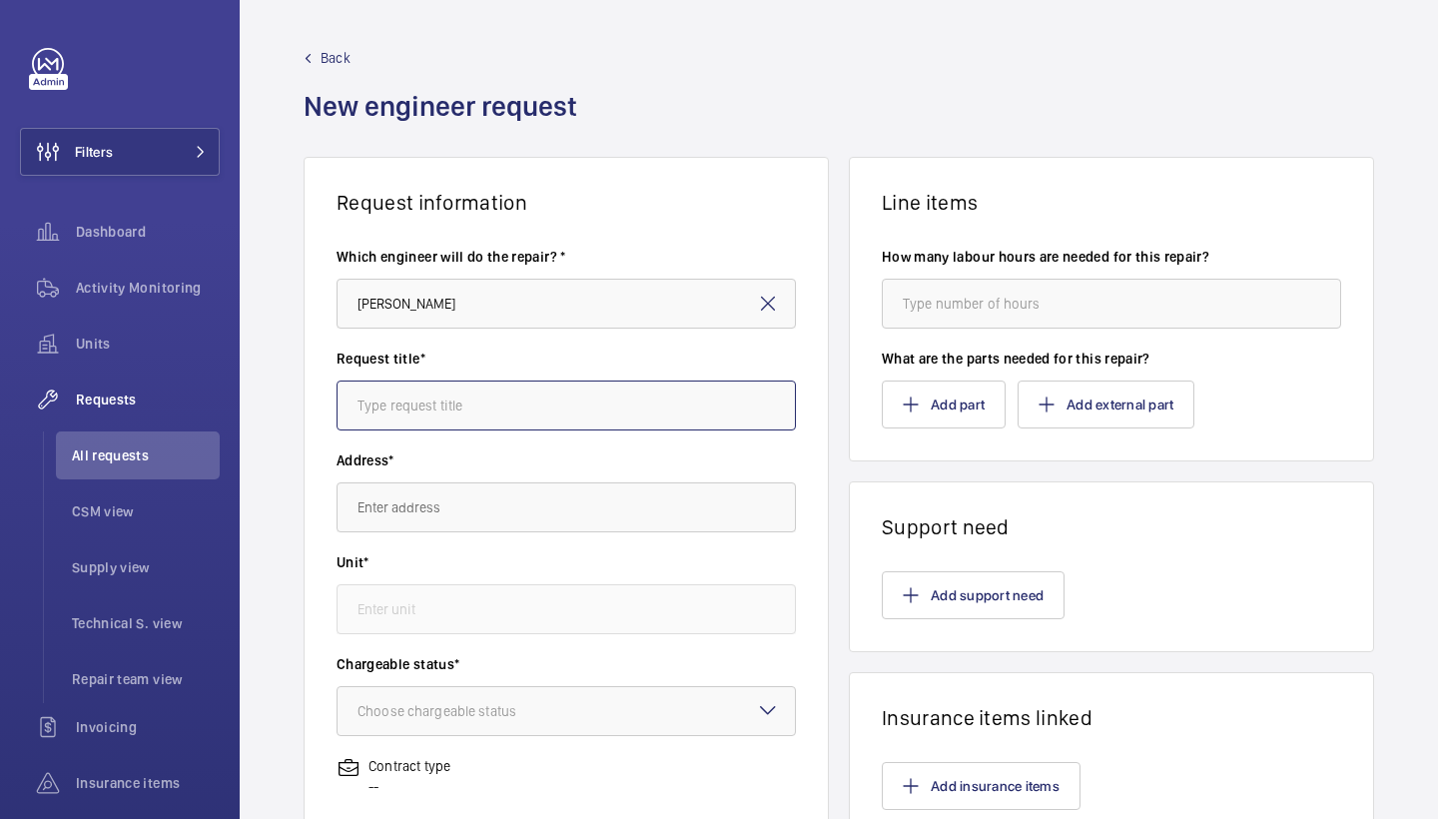
click at [599, 402] on input "text" at bounding box center [566, 406] width 459 height 50
type input "g"
type input "autodialler"
click at [558, 516] on input "text" at bounding box center [566, 507] width 459 height 50
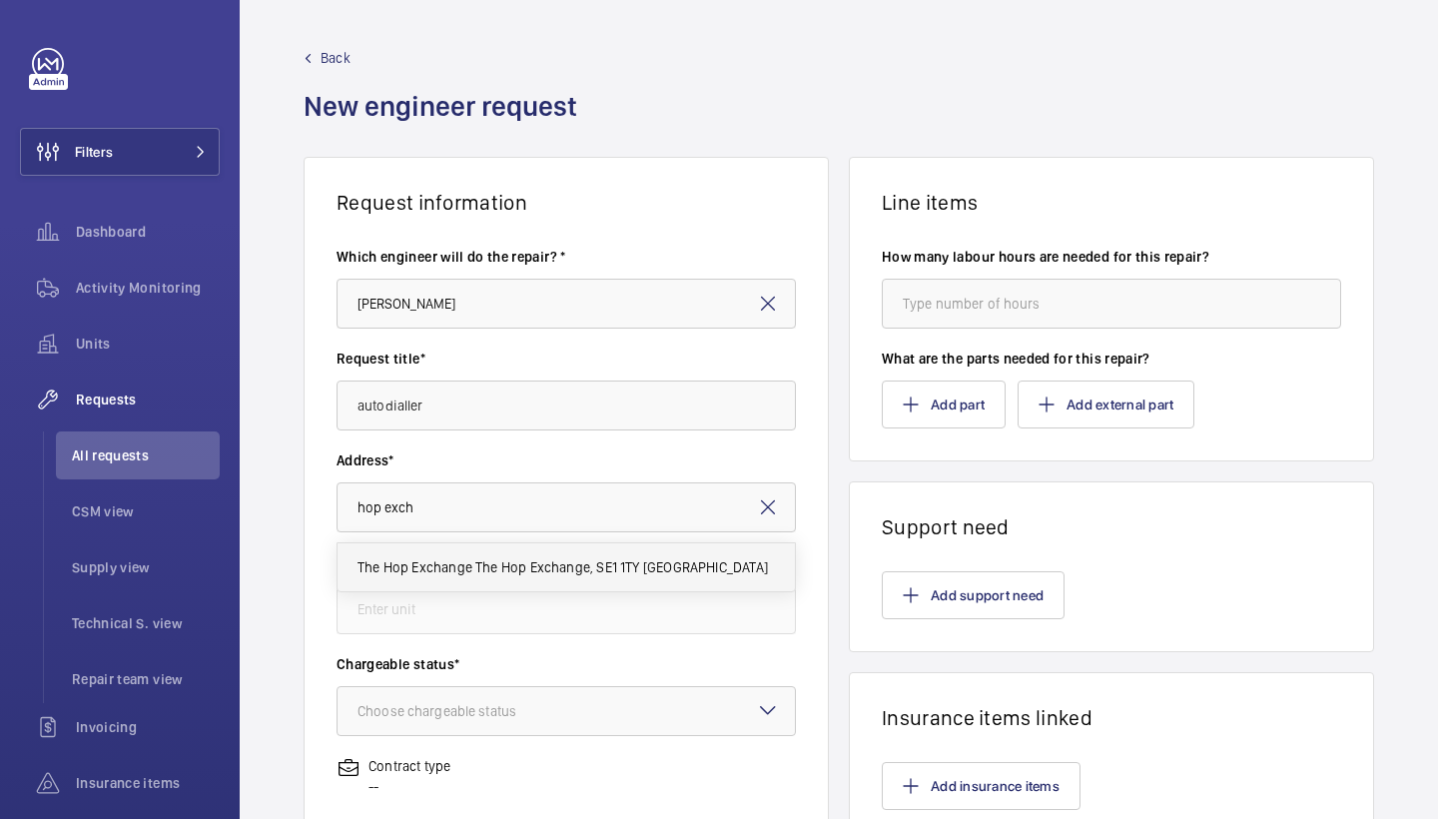
click at [466, 563] on span "The Hop Exchange The Hop Exchange, SE1 1TY LONDON" at bounding box center [563, 567] width 410 height 20
type input "The Hop Exchange The Hop Exchange, SE1 1TY LONDON"
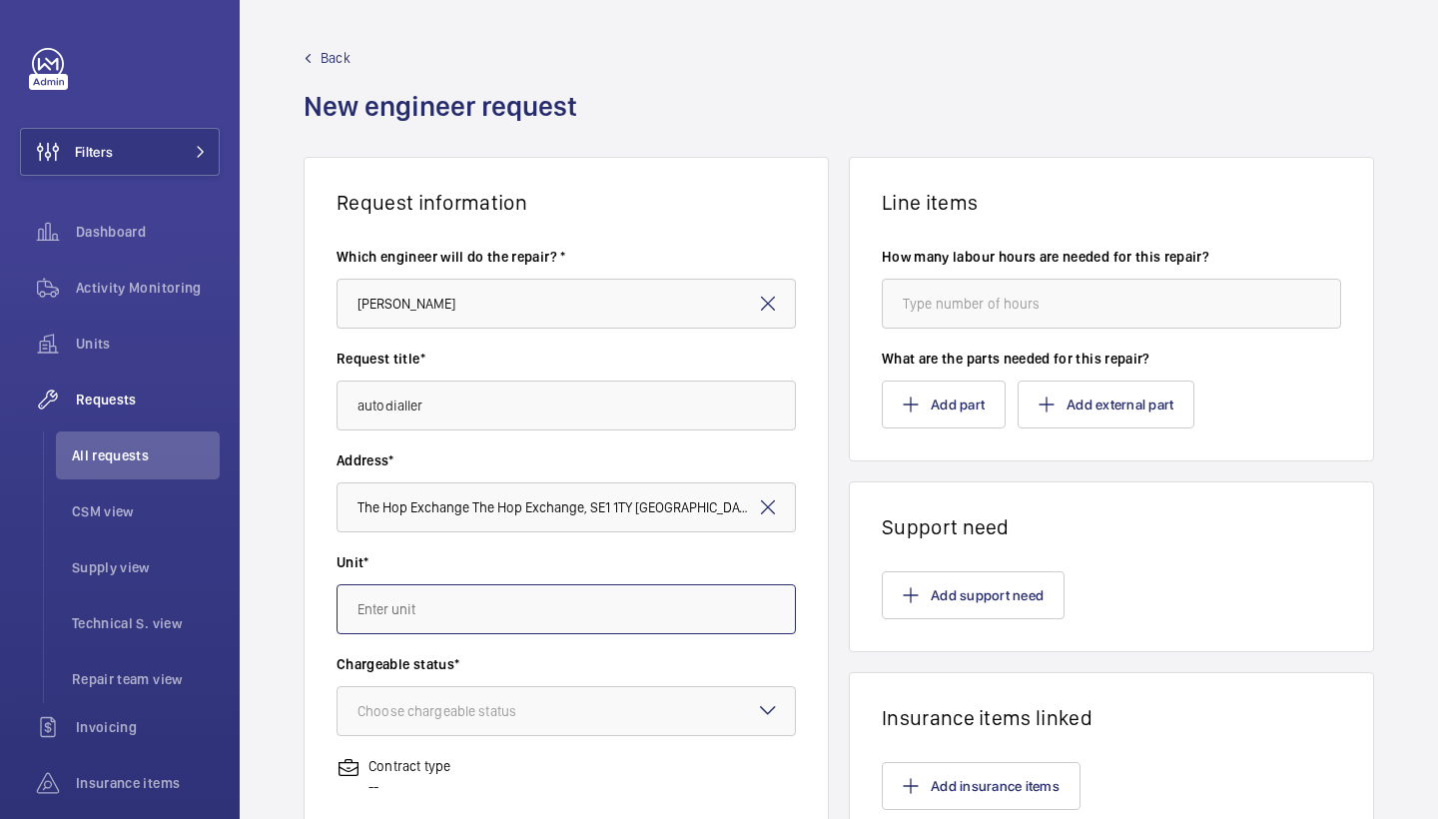
click at [488, 598] on input "text" at bounding box center [566, 609] width 459 height 50
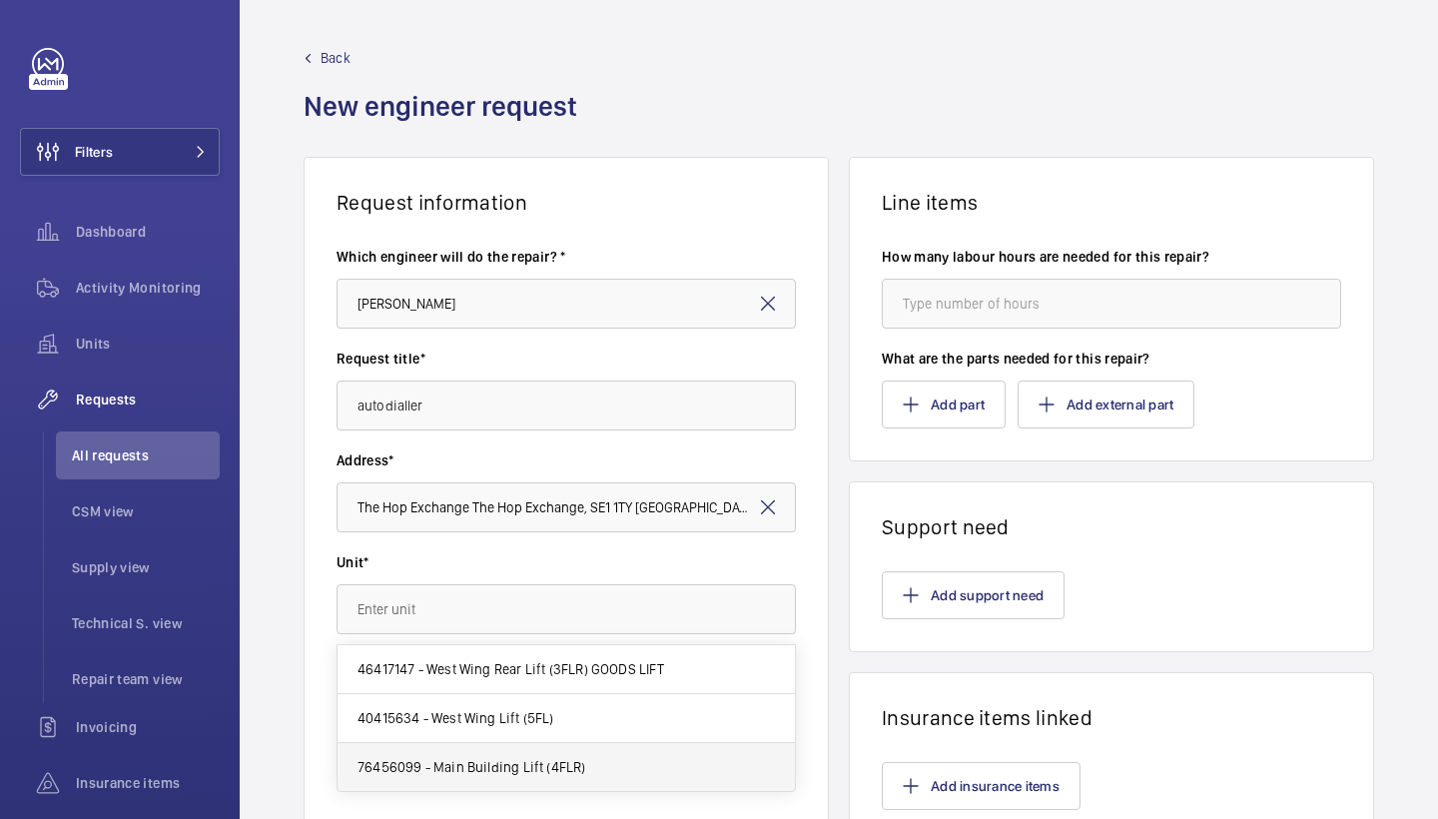
click at [504, 751] on mat-option "76456099 - Main Building Lift (4FLR)" at bounding box center [566, 767] width 457 height 48
type input "76456099 - Main Building Lift (4FLR)"
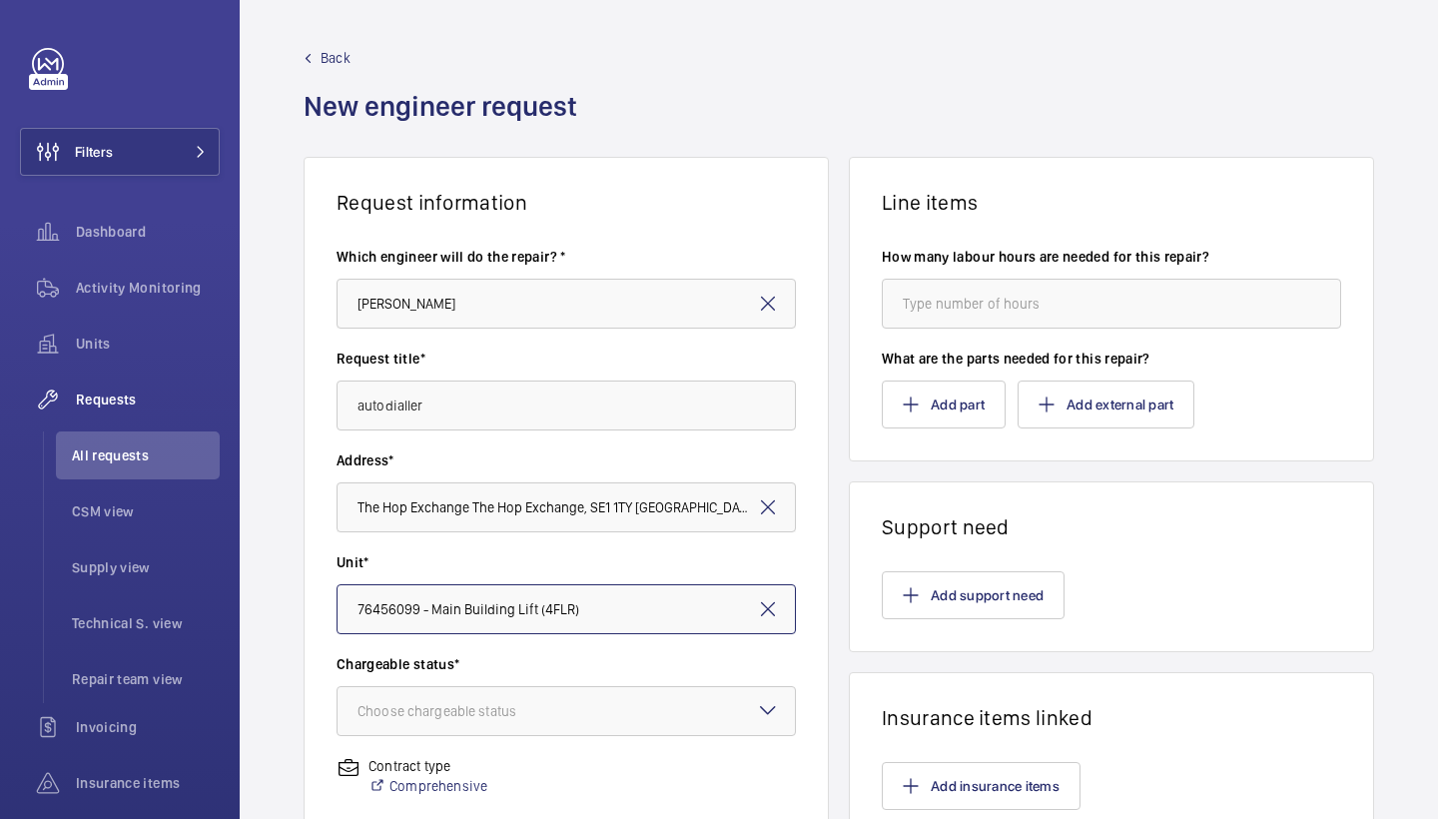
scroll to position [128, 0]
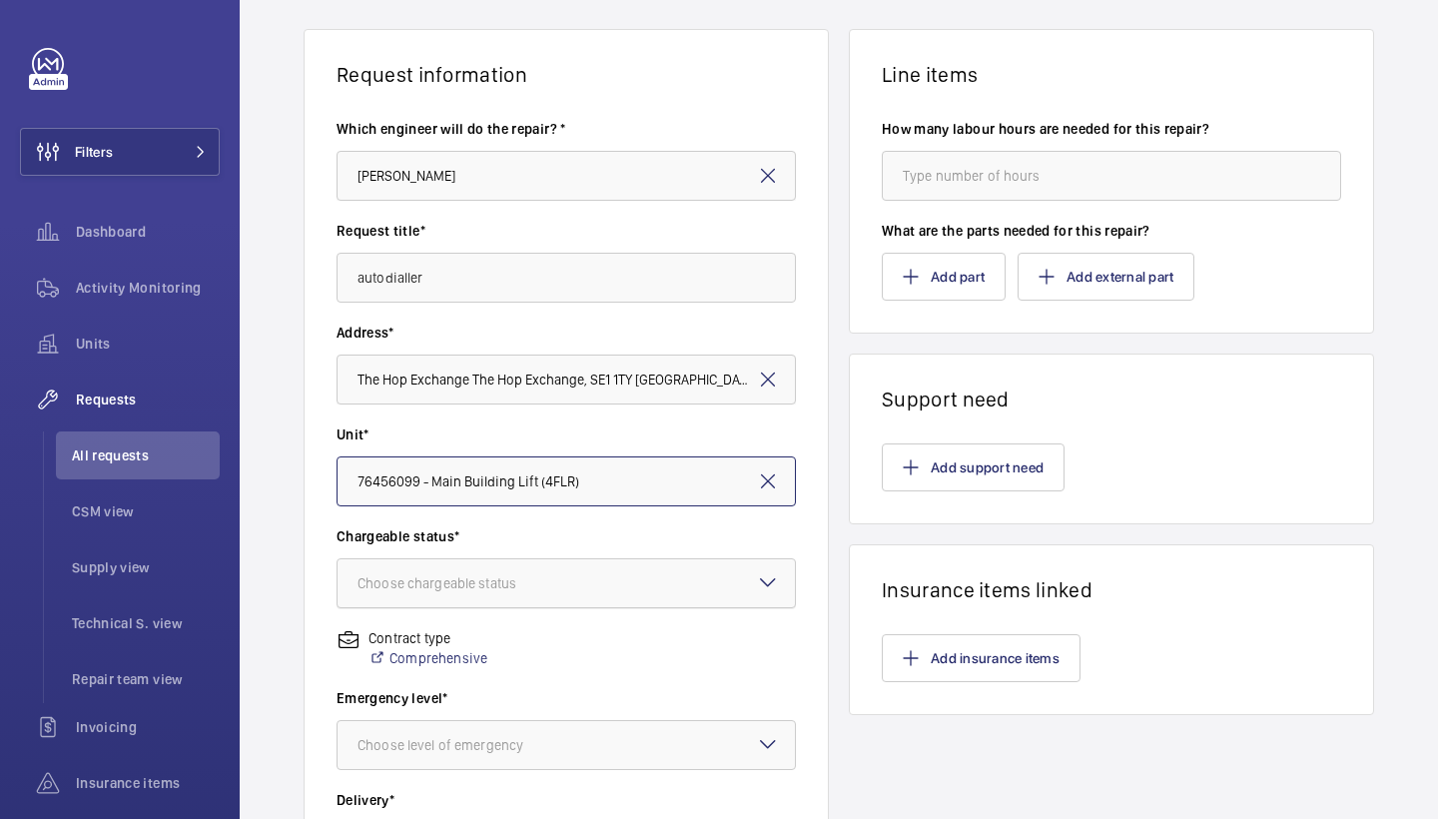
click at [607, 586] on div at bounding box center [566, 583] width 457 height 48
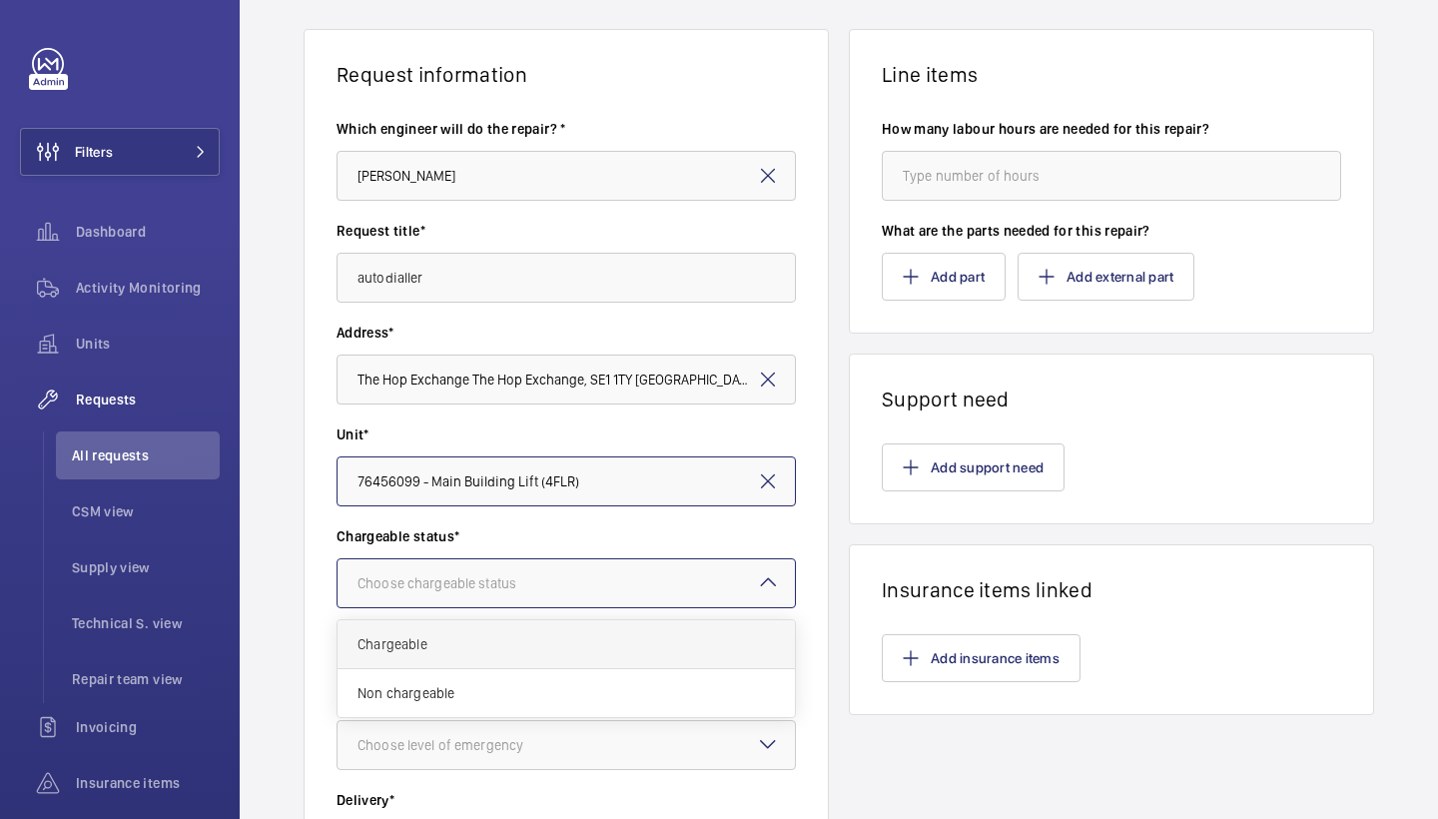
click at [543, 645] on span "Chargeable" at bounding box center [566, 644] width 417 height 20
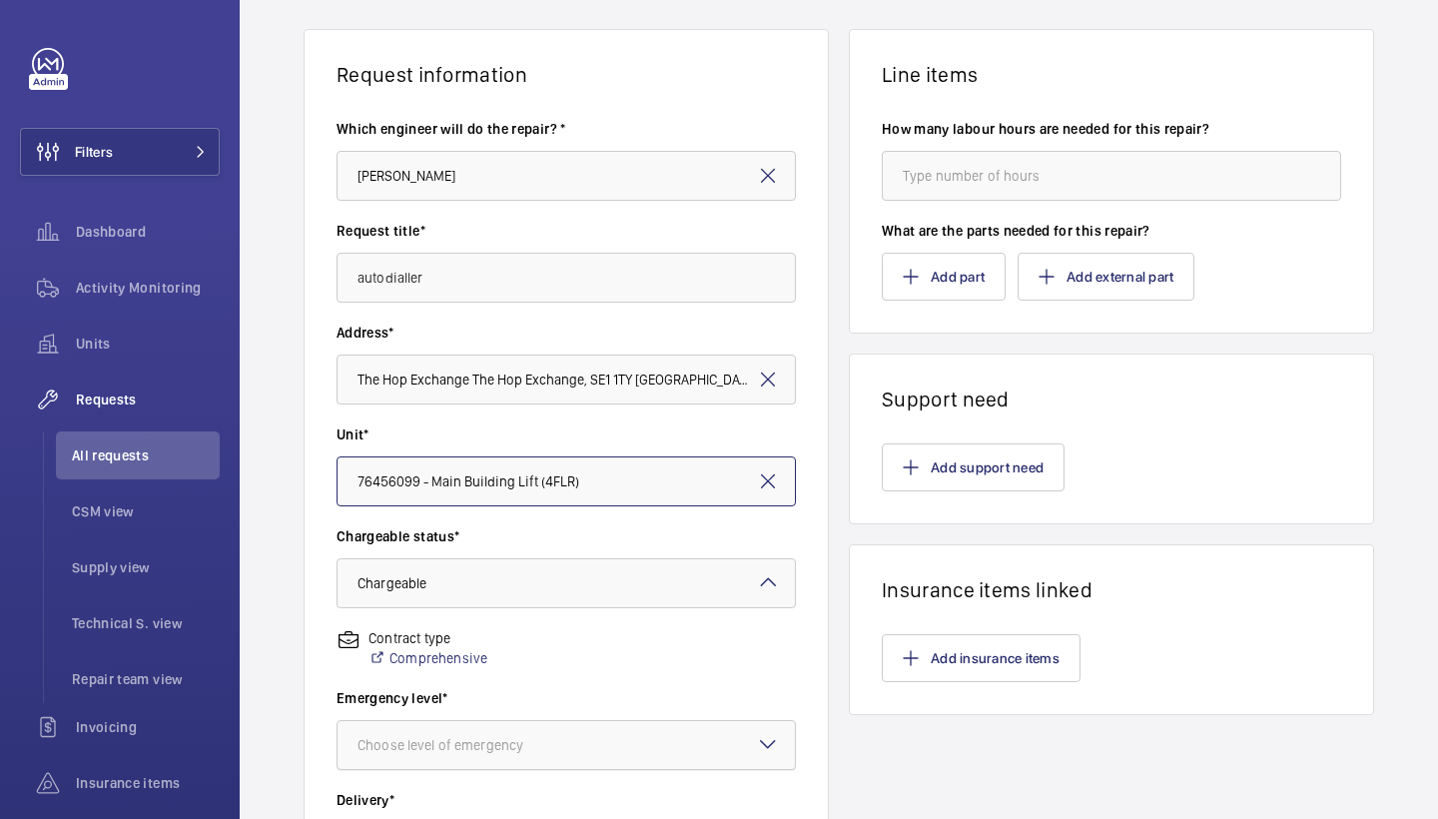
click at [548, 735] on div "Choose level of emergency" at bounding box center [466, 745] width 216 height 20
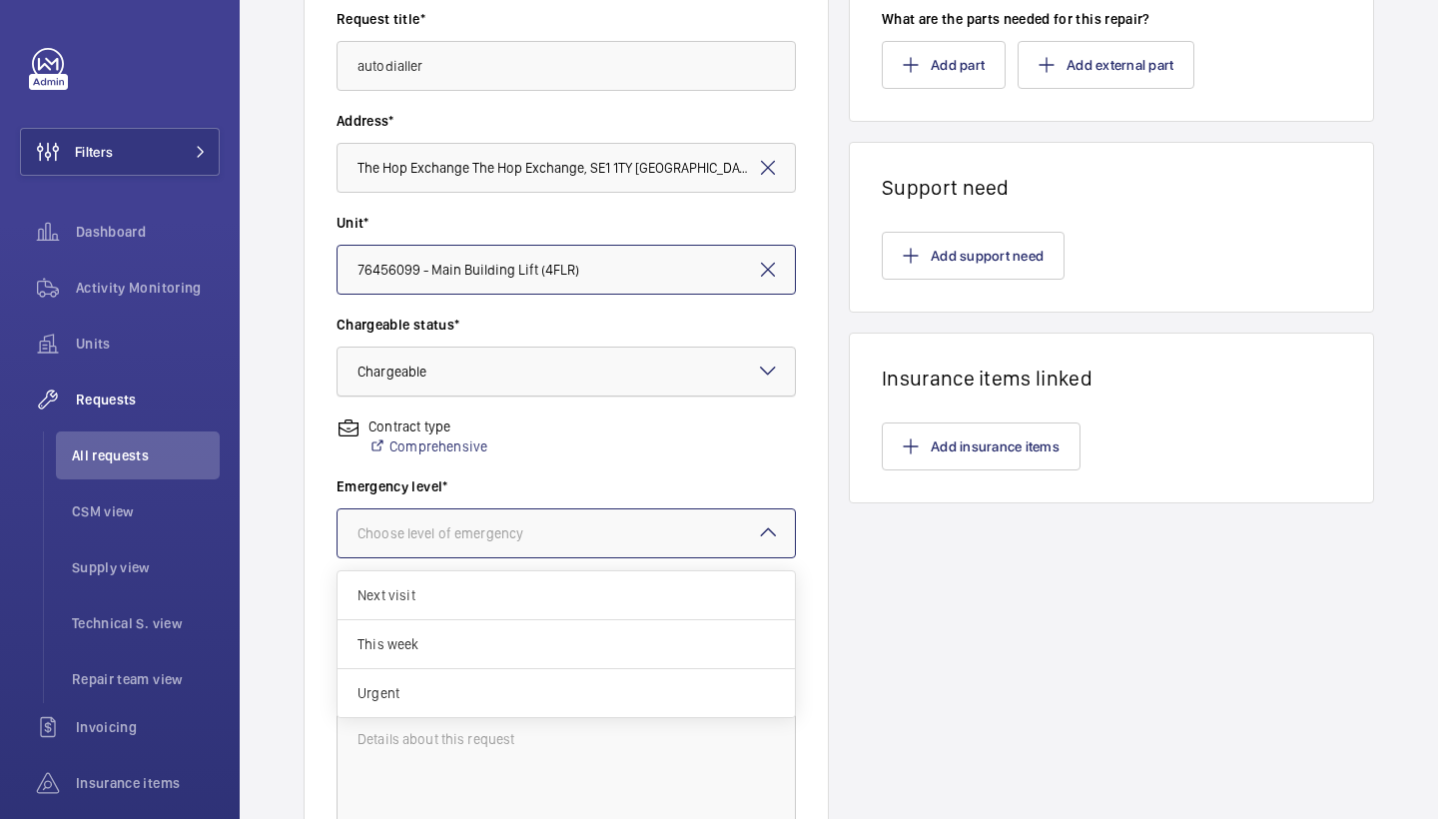
scroll to position [393, 0]
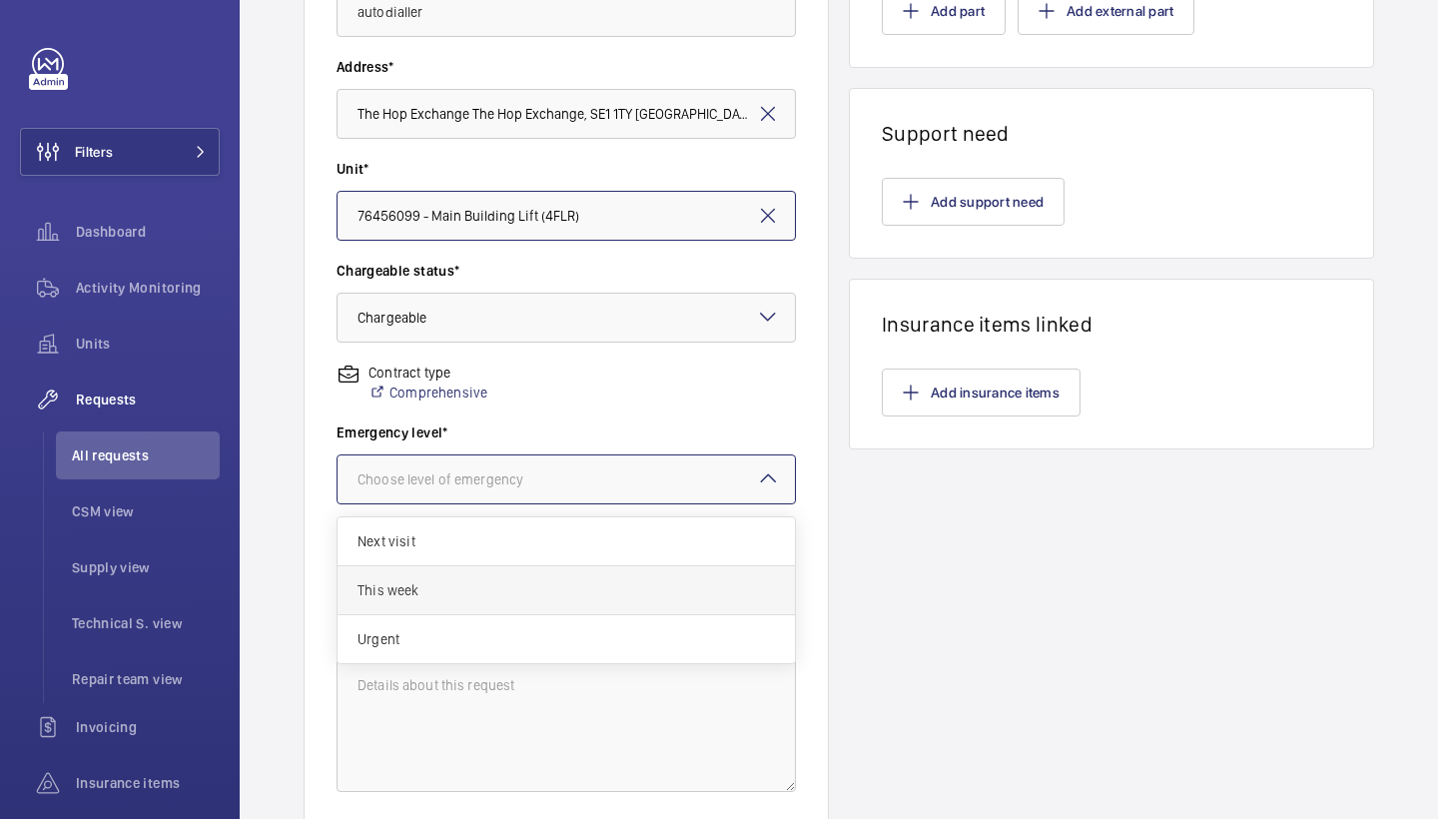
click at [529, 567] on div "This week" at bounding box center [566, 590] width 457 height 49
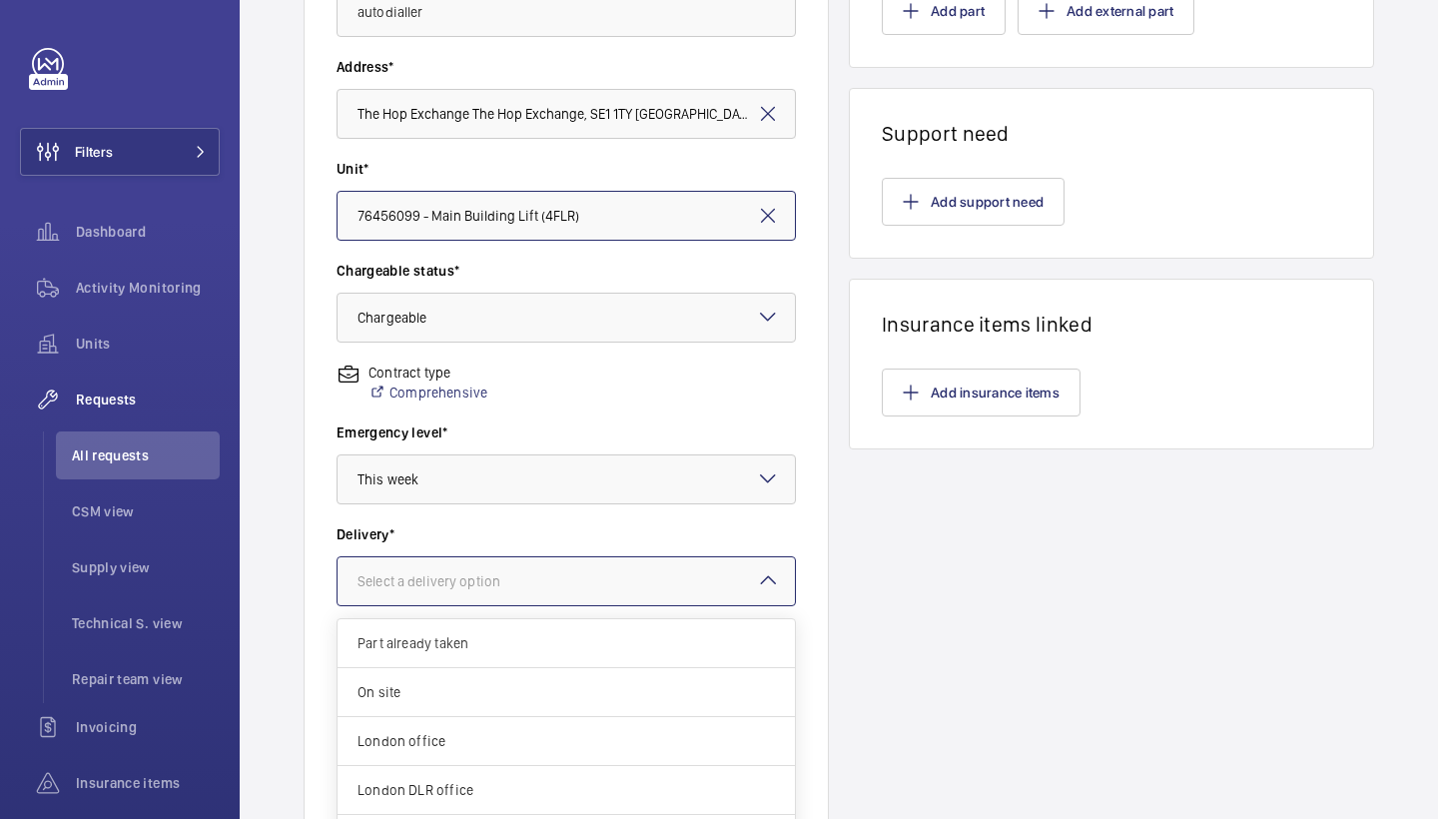
click at [578, 573] on div at bounding box center [566, 581] width 457 height 48
click at [475, 736] on span "London office" at bounding box center [566, 741] width 417 height 20
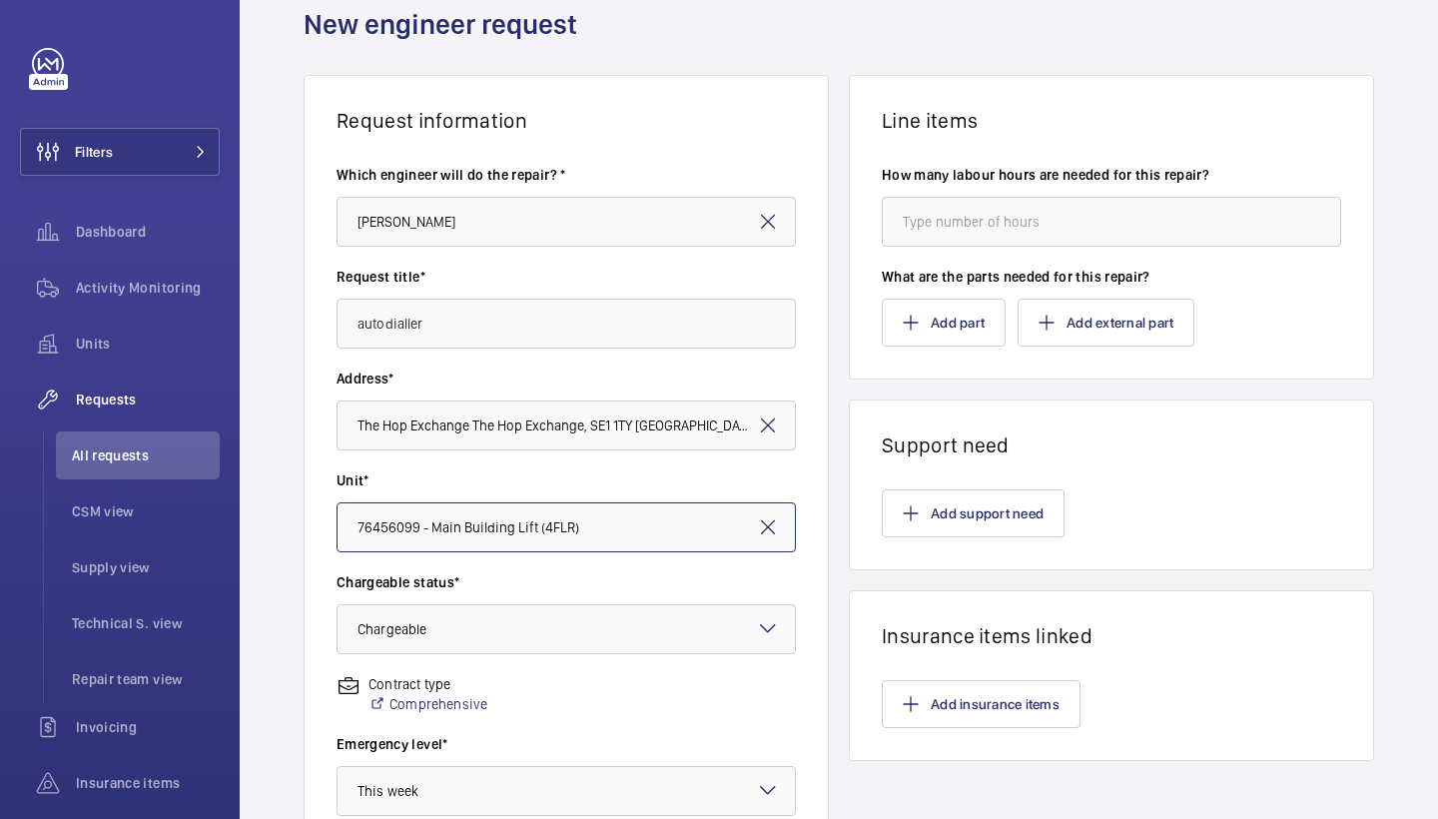
scroll to position [80, 0]
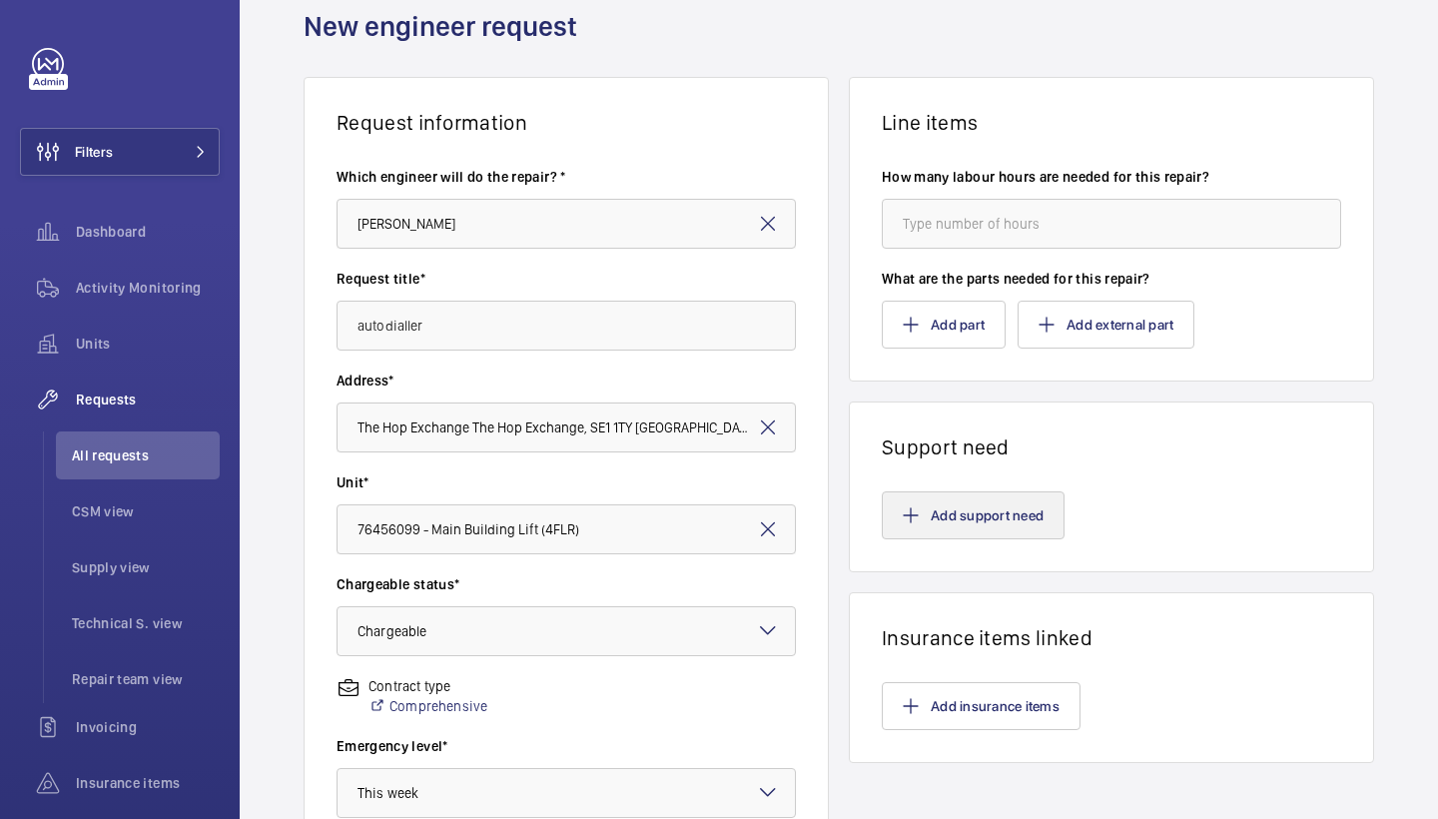
click at [945, 495] on button "Add support need" at bounding box center [973, 515] width 183 height 48
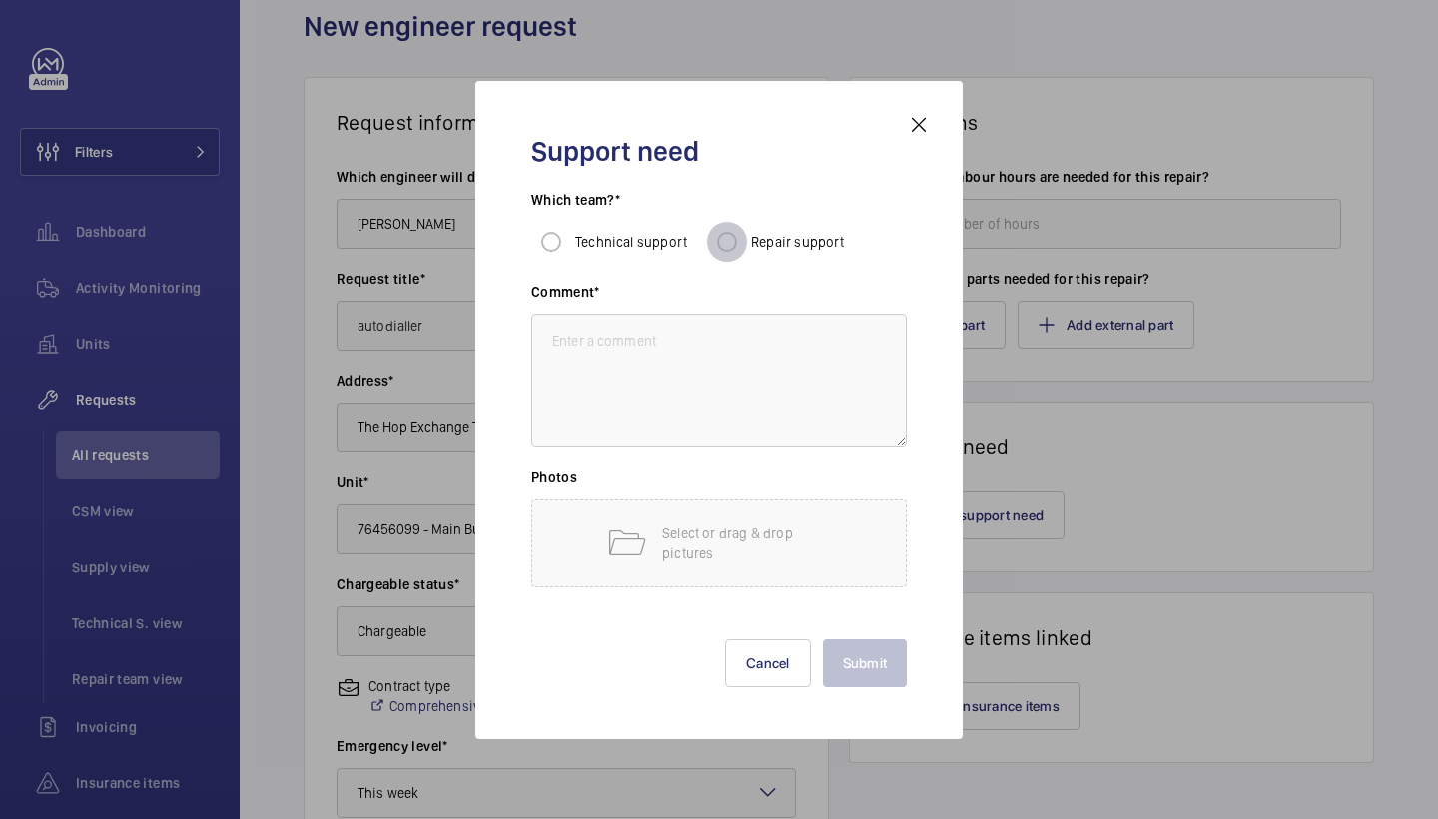
click at [728, 242] on input "Repair support" at bounding box center [727, 242] width 40 height 40
radio input "true"
click at [726, 413] on textarea at bounding box center [719, 381] width 376 height 134
type textarea "repairs to fit safeline"
click at [893, 672] on button "Submit" at bounding box center [865, 663] width 85 height 48
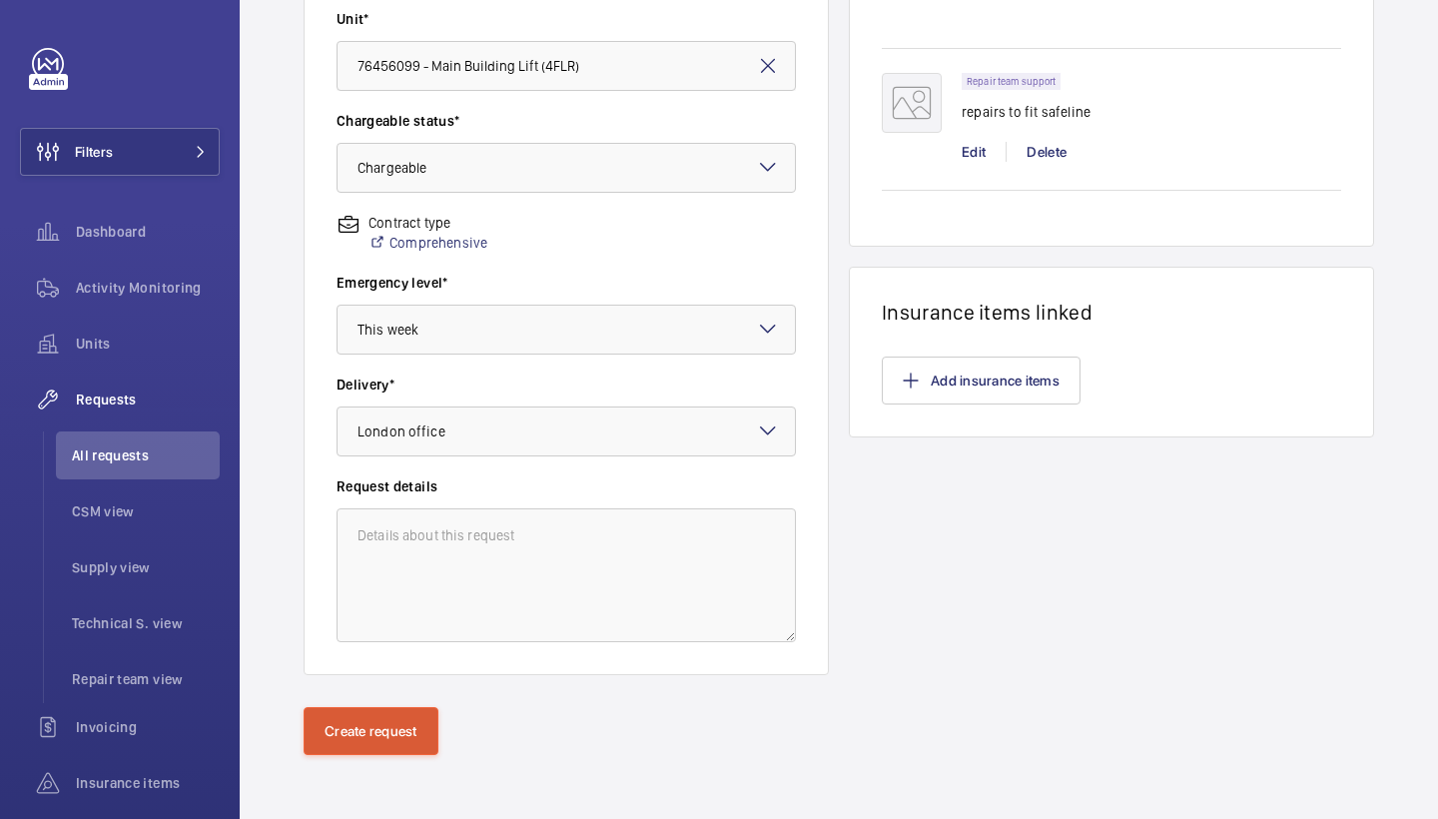
scroll to position [544, 0]
click at [364, 725] on button "Create request" at bounding box center [371, 731] width 135 height 48
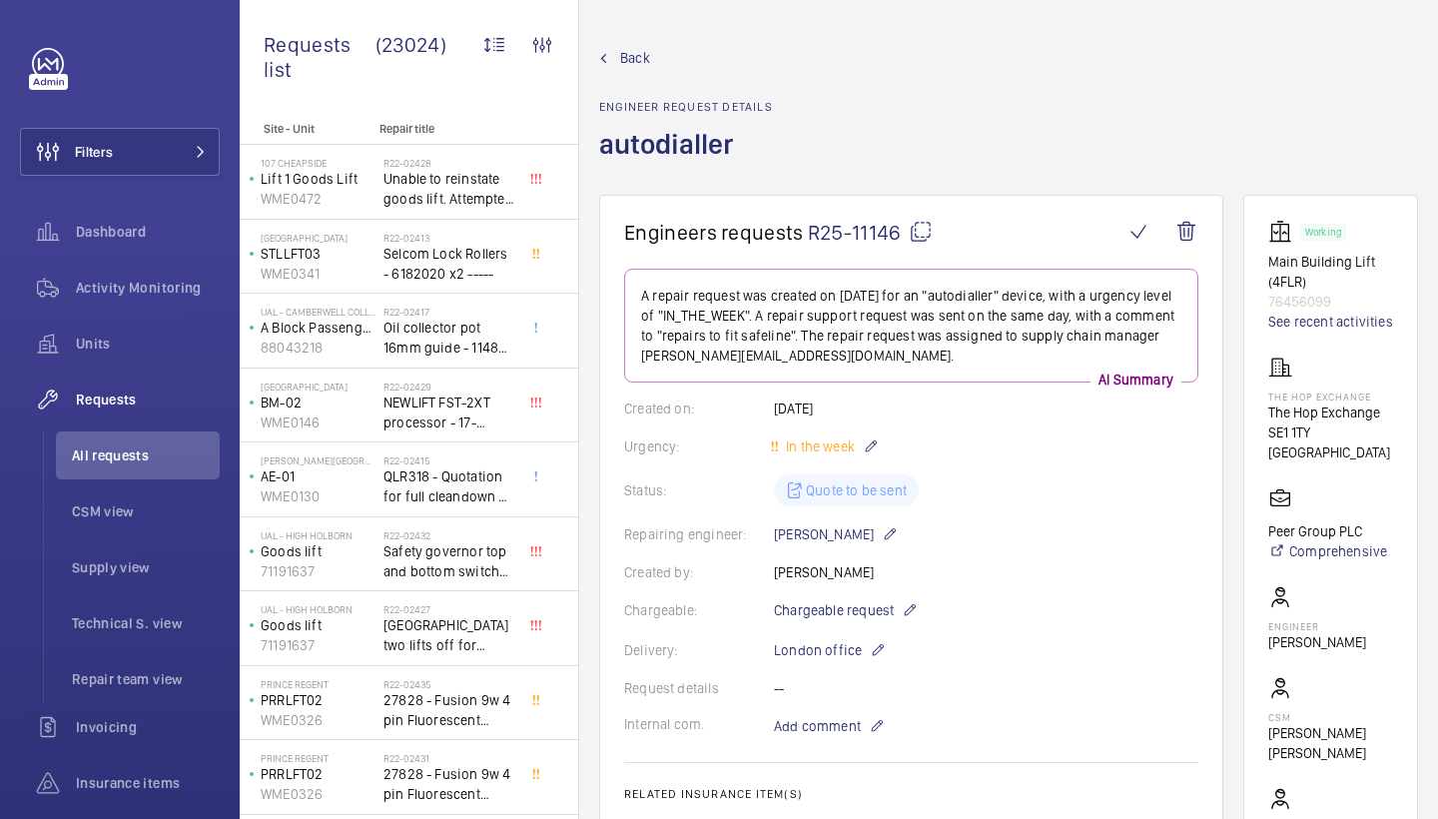
scroll to position [329, 0]
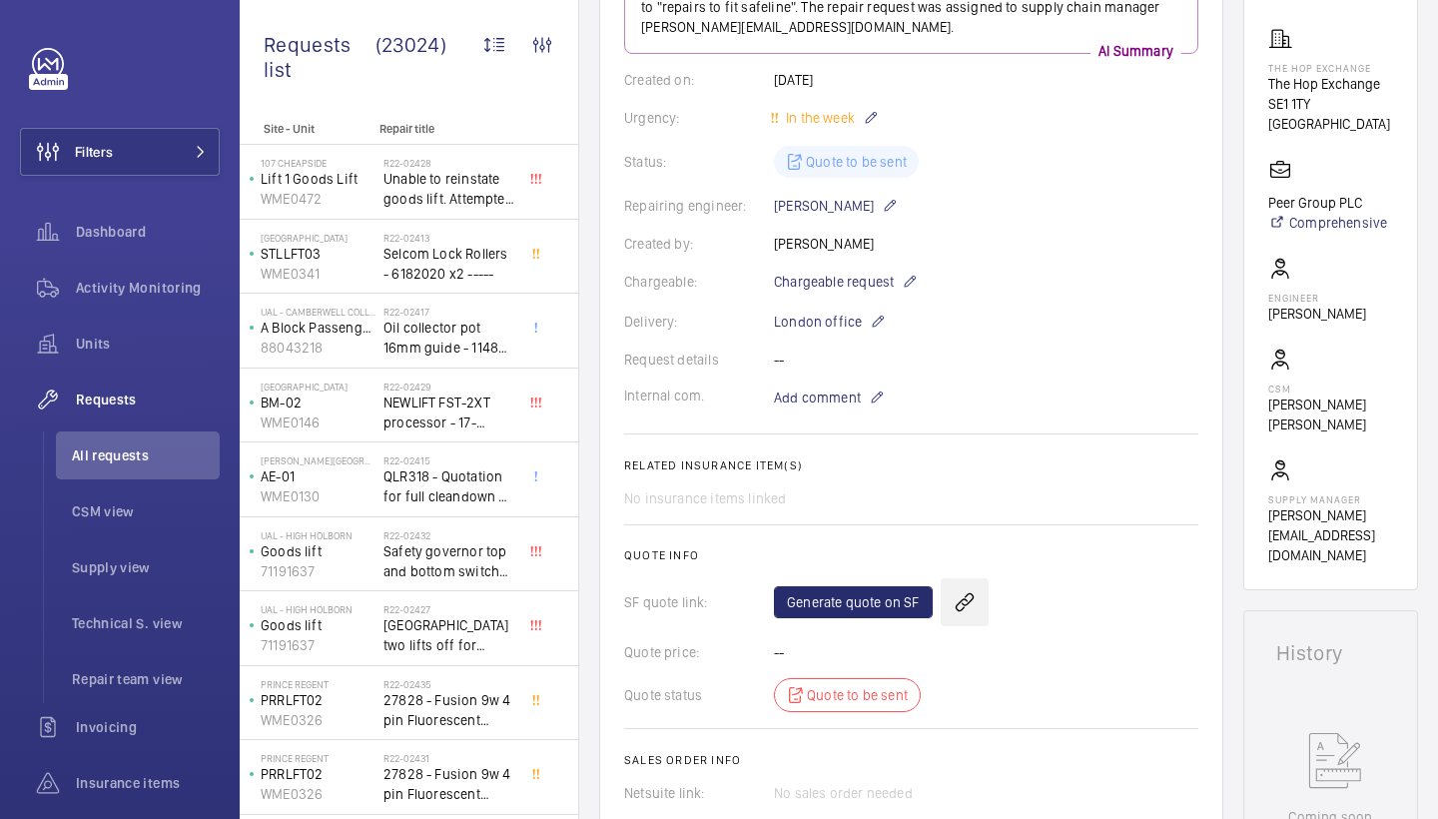
click at [965, 597] on wm-front-icon-button at bounding box center [965, 602] width 48 height 48
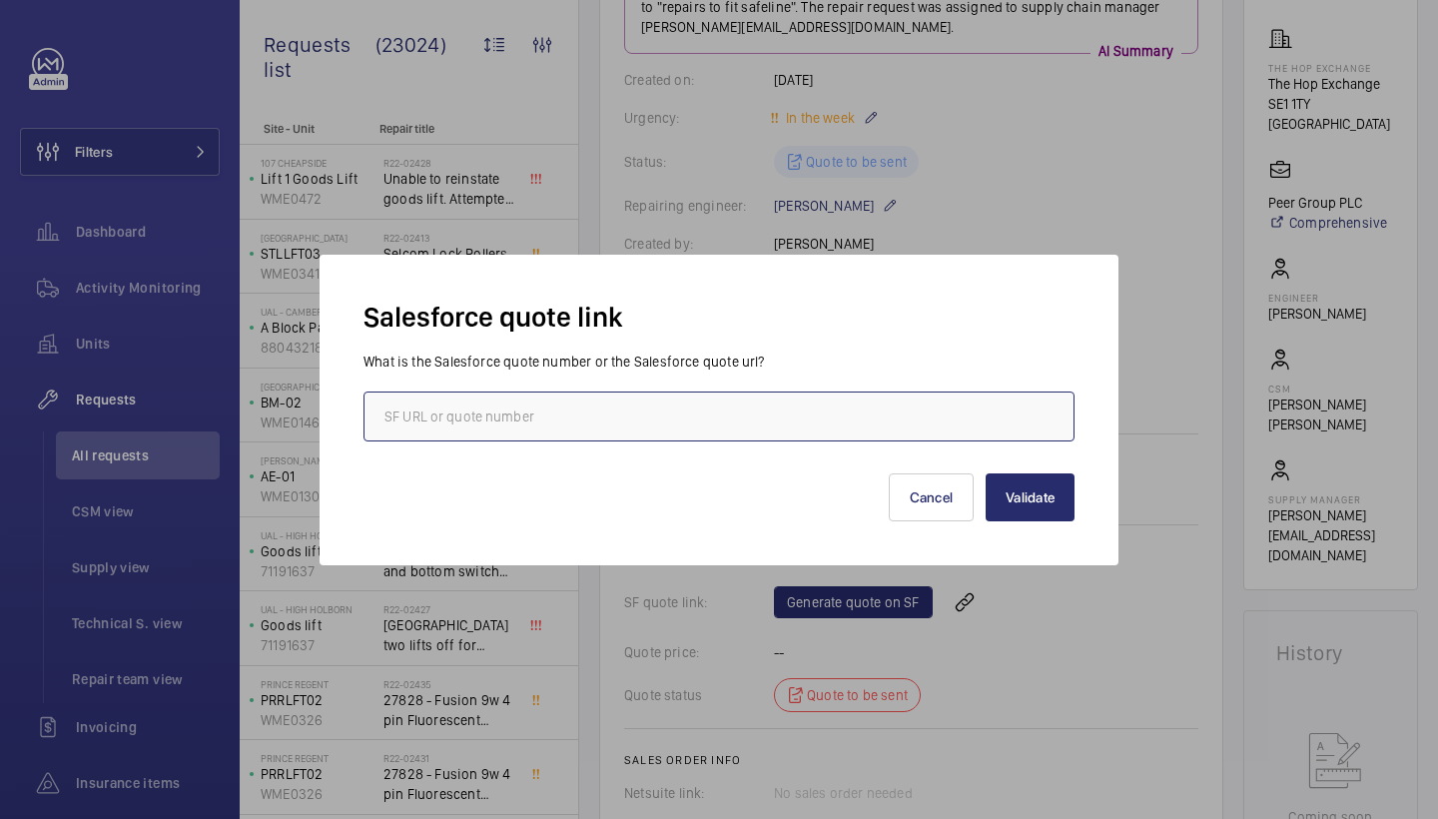
click at [634, 423] on input "text" at bounding box center [719, 416] width 711 height 50
paste input "00020940"
click at [387, 414] on input "00020940" at bounding box center [719, 416] width 711 height 50
type input "00020940"
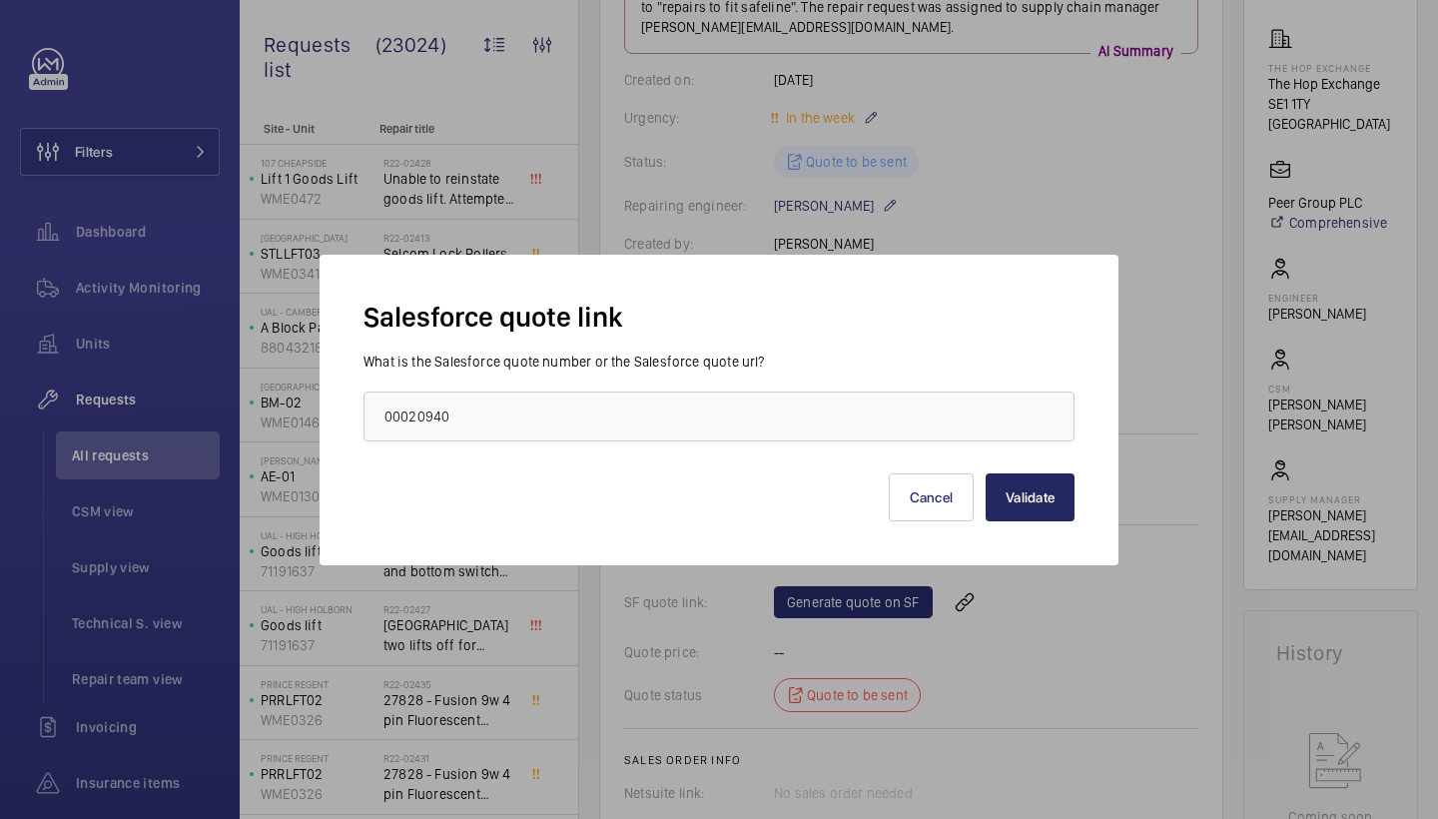
click at [999, 500] on button "Validate" at bounding box center [1030, 497] width 89 height 48
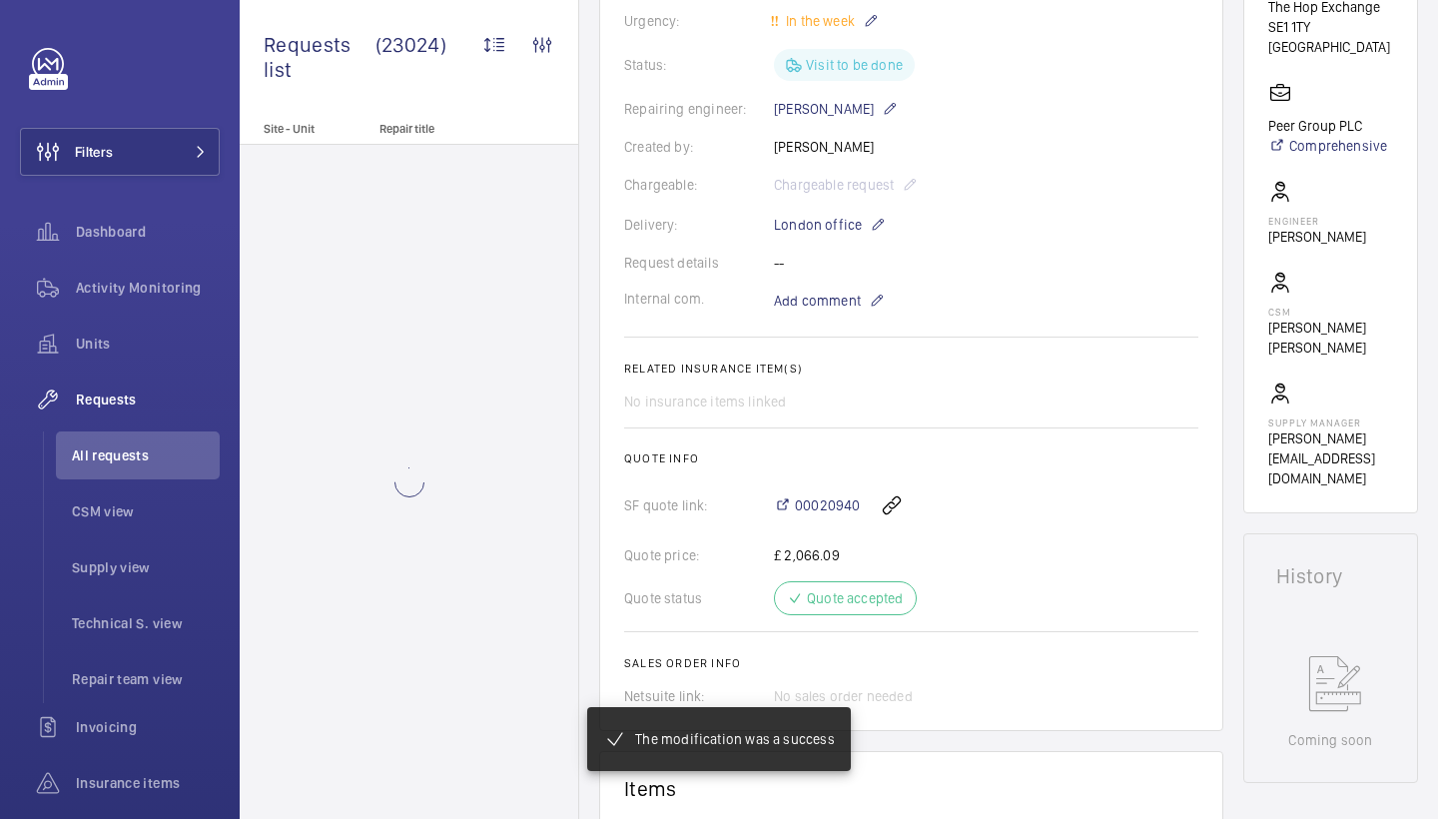
scroll to position [378, 0]
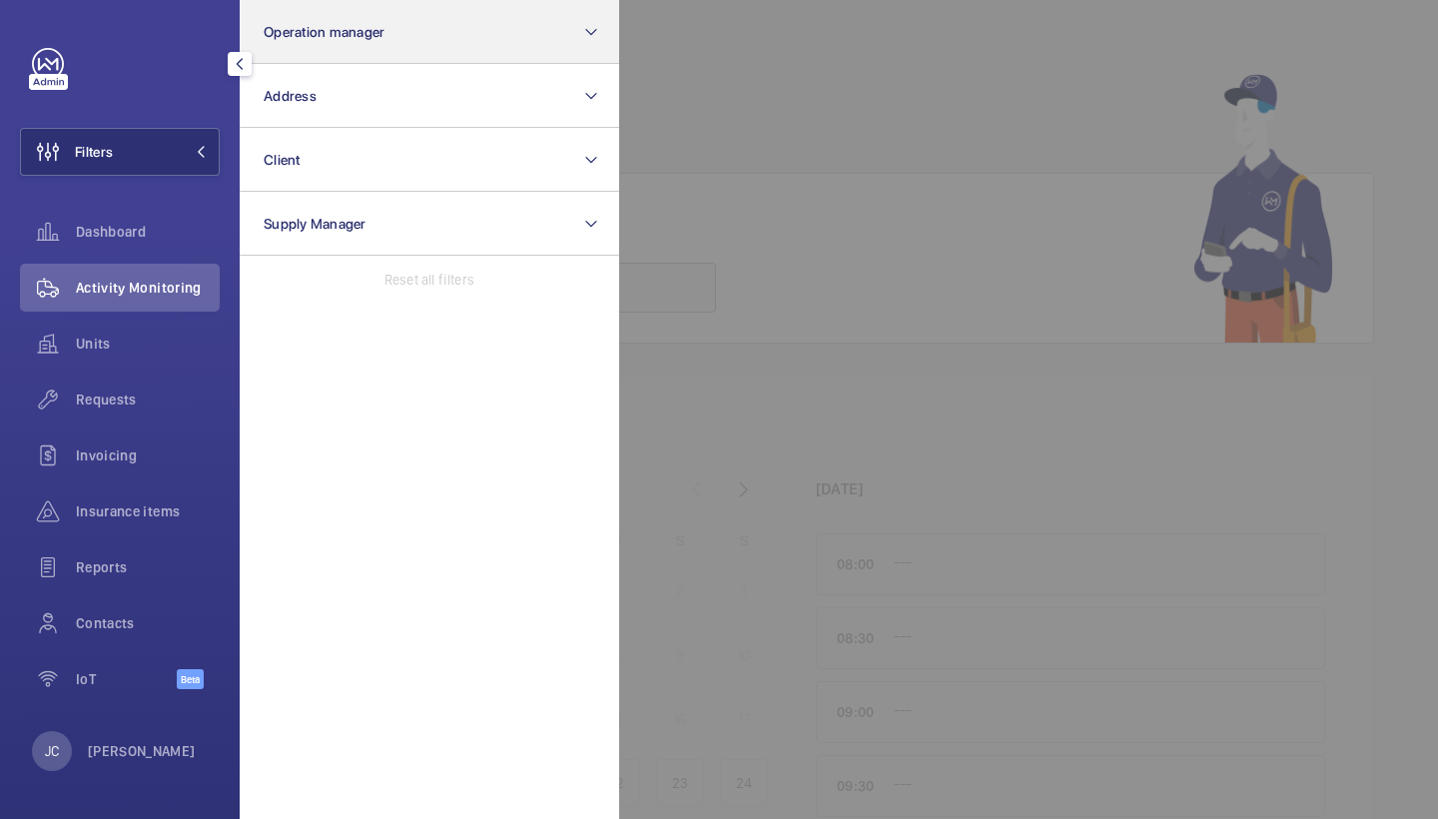
click at [364, 53] on button "Operation manager" at bounding box center [430, 32] width 380 height 64
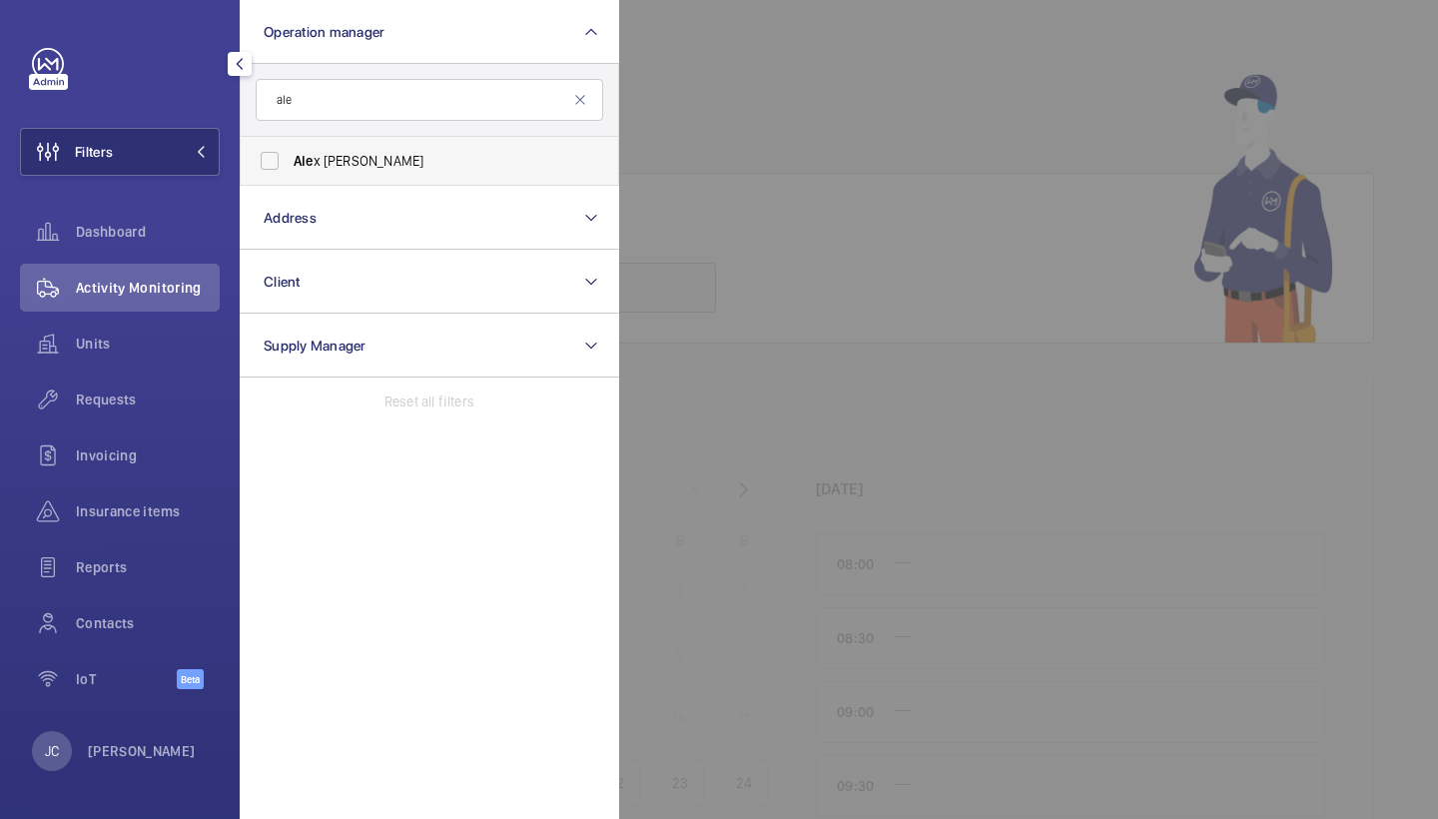
type input "ale"
click at [338, 163] on span "Ale x [PERSON_NAME]" at bounding box center [431, 161] width 275 height 20
click at [290, 163] on input "Ale x [PERSON_NAME]" at bounding box center [270, 161] width 40 height 40
checkbox input "true"
click at [581, 96] on mat-icon at bounding box center [580, 100] width 16 height 16
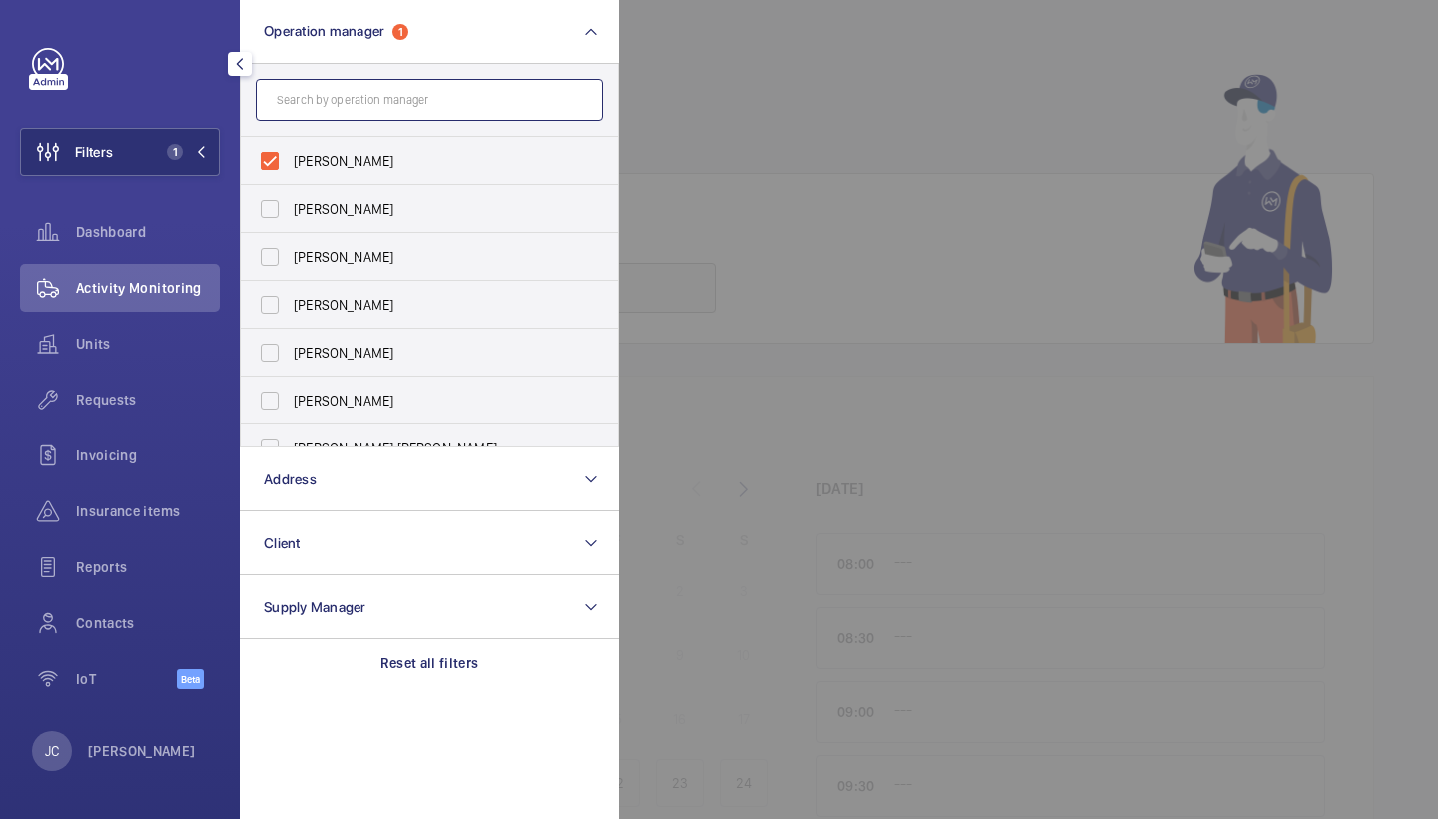
click at [445, 97] on input "text" at bounding box center [430, 100] width 348 height 42
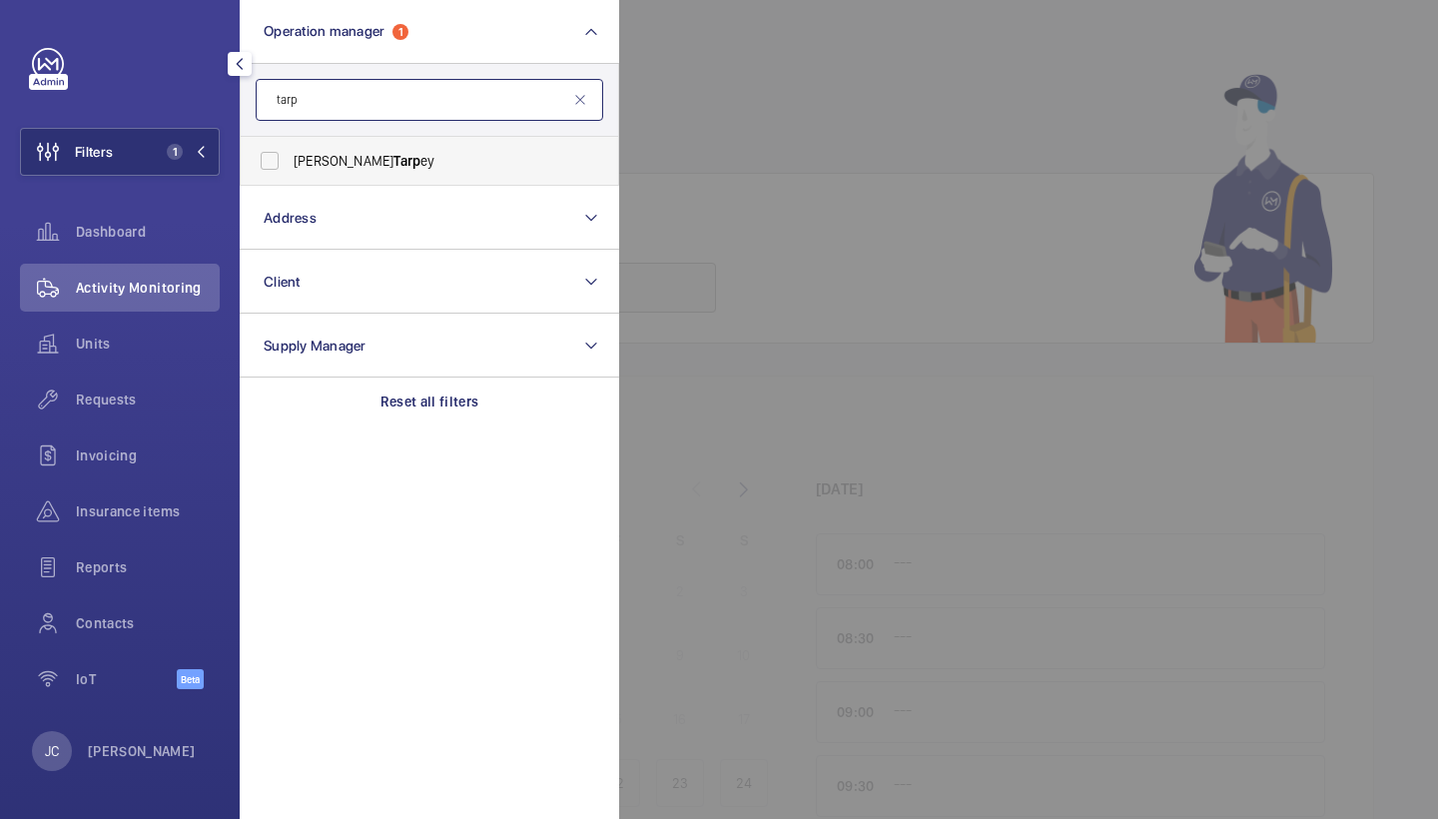
type input "tarp"
click at [330, 168] on span "Connor Tarp ey" at bounding box center [431, 161] width 275 height 20
click at [290, 168] on input "Connor Tarp ey" at bounding box center [270, 161] width 40 height 40
checkbox input "true"
click at [579, 94] on mat-icon at bounding box center [580, 100] width 16 height 16
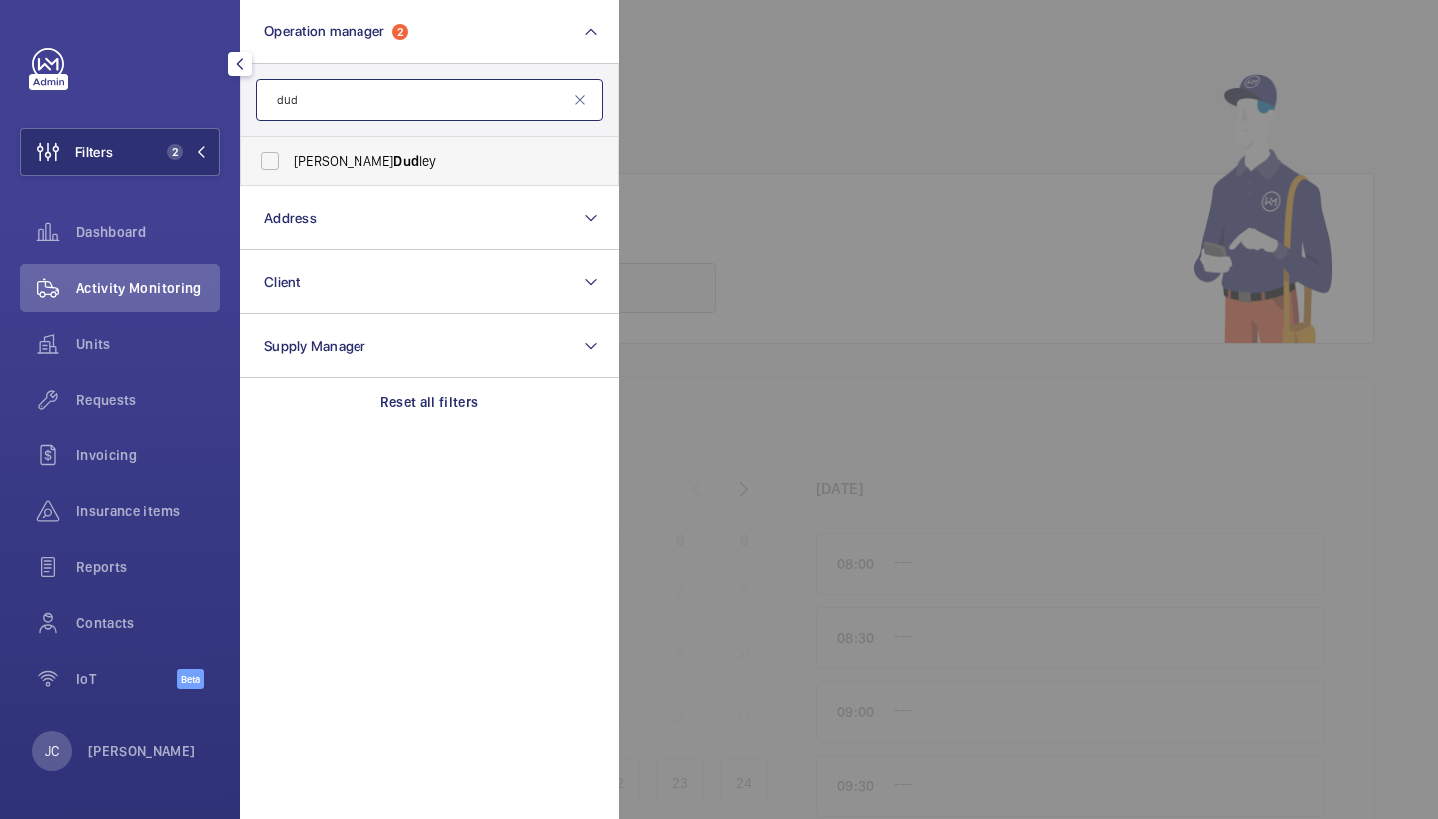
type input "dud"
click at [293, 177] on label "Connor Dud ley" at bounding box center [415, 161] width 348 height 48
click at [290, 177] on input "Connor Dud ley" at bounding box center [270, 161] width 40 height 40
checkbox input "true"
click at [752, 33] on div at bounding box center [1338, 409] width 1438 height 819
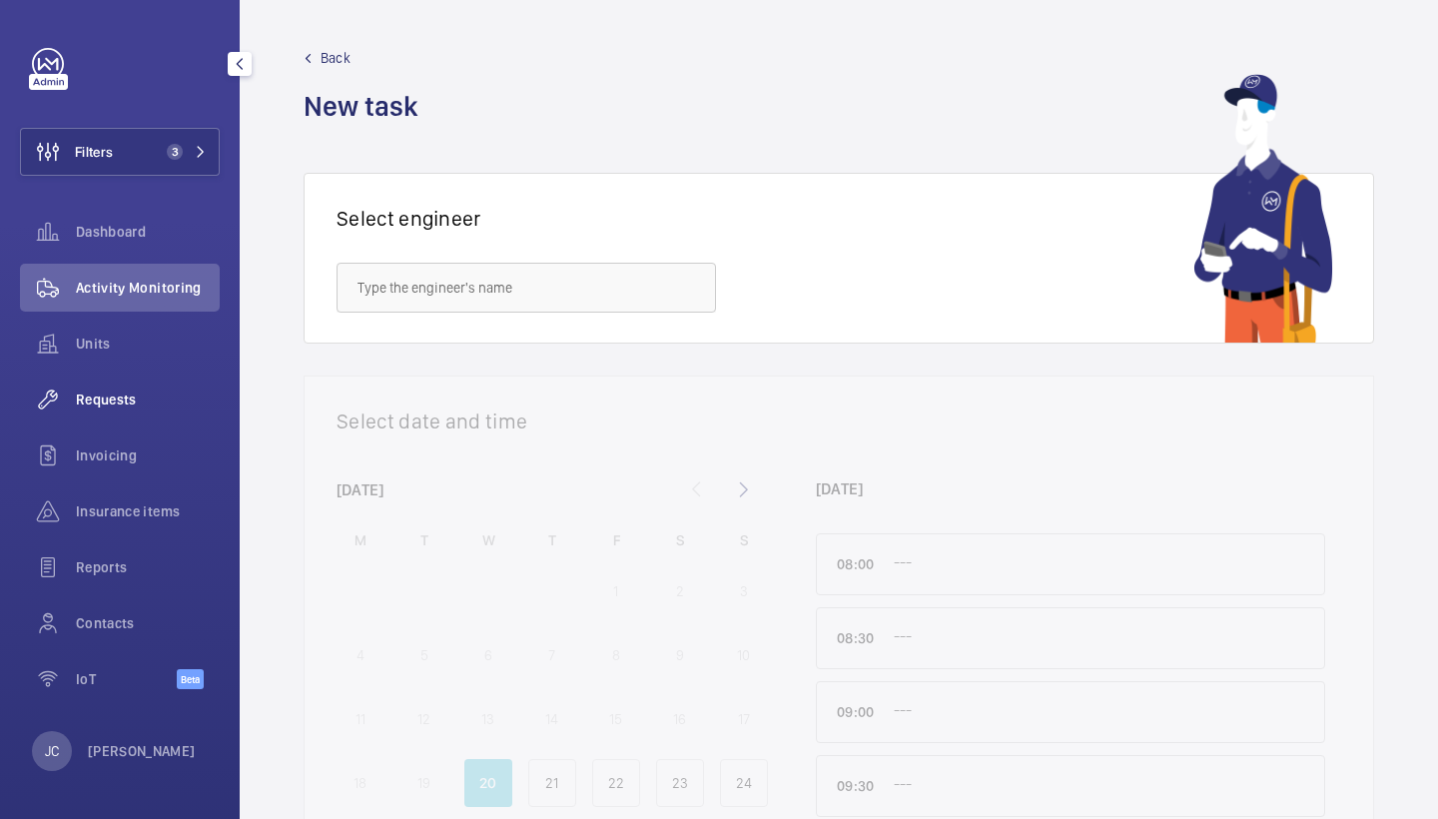
click at [115, 409] on div "Requests" at bounding box center [120, 400] width 200 height 48
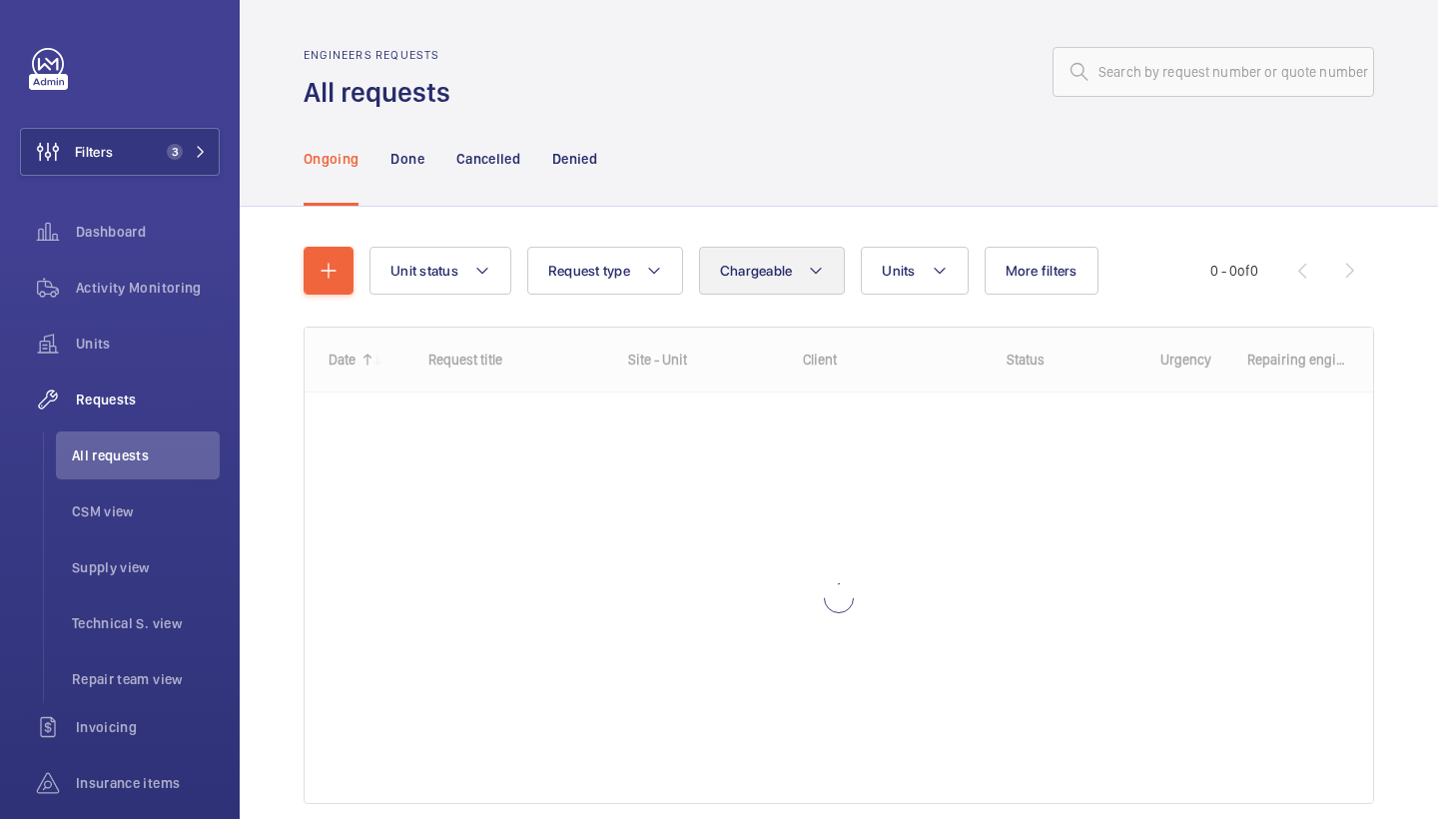
click at [779, 262] on button "Chargeable" at bounding box center [772, 271] width 147 height 48
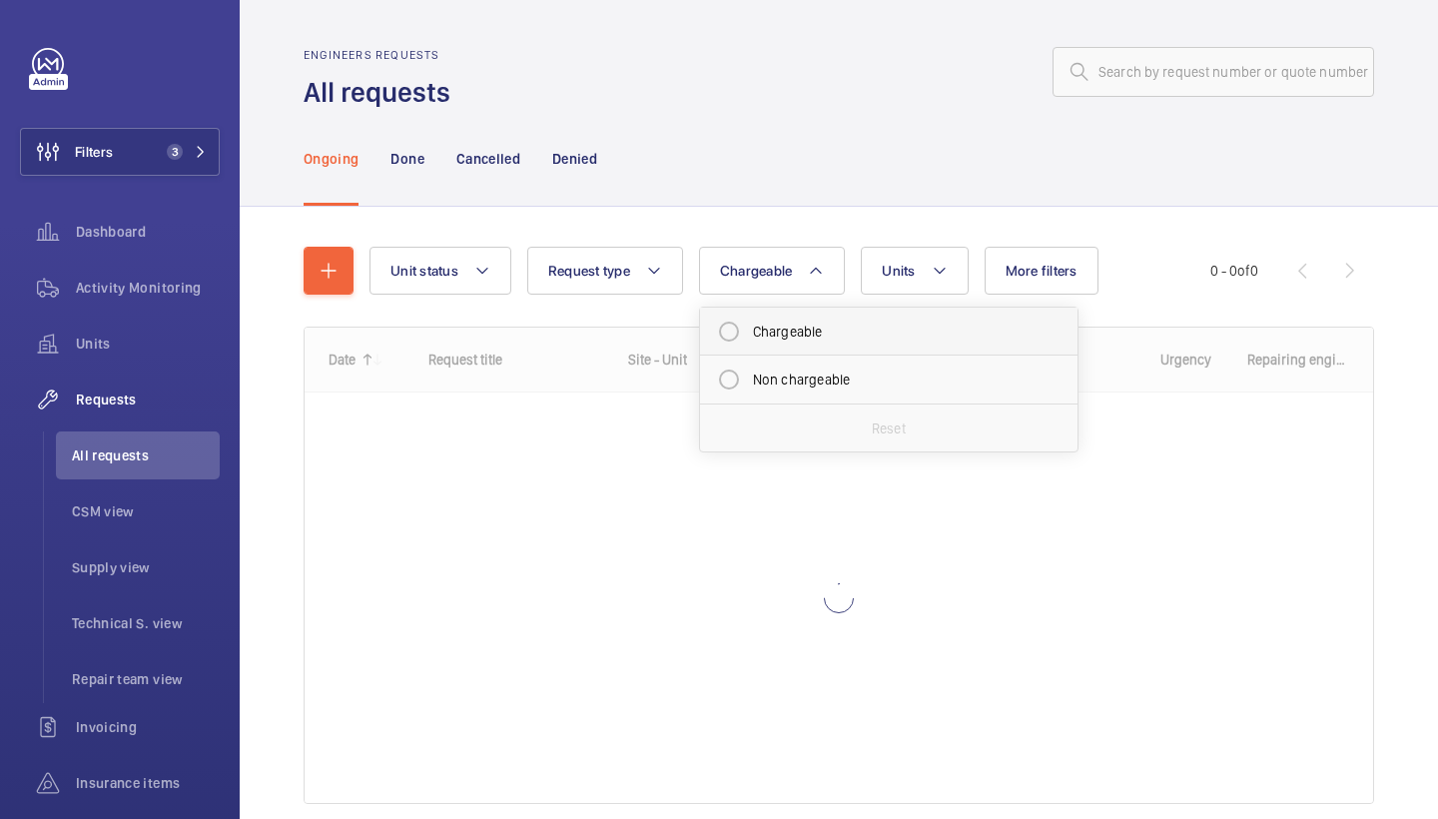
click at [799, 332] on mat-radio-button "Chargeable" at bounding box center [889, 332] width 360 height 40
radio input "true"
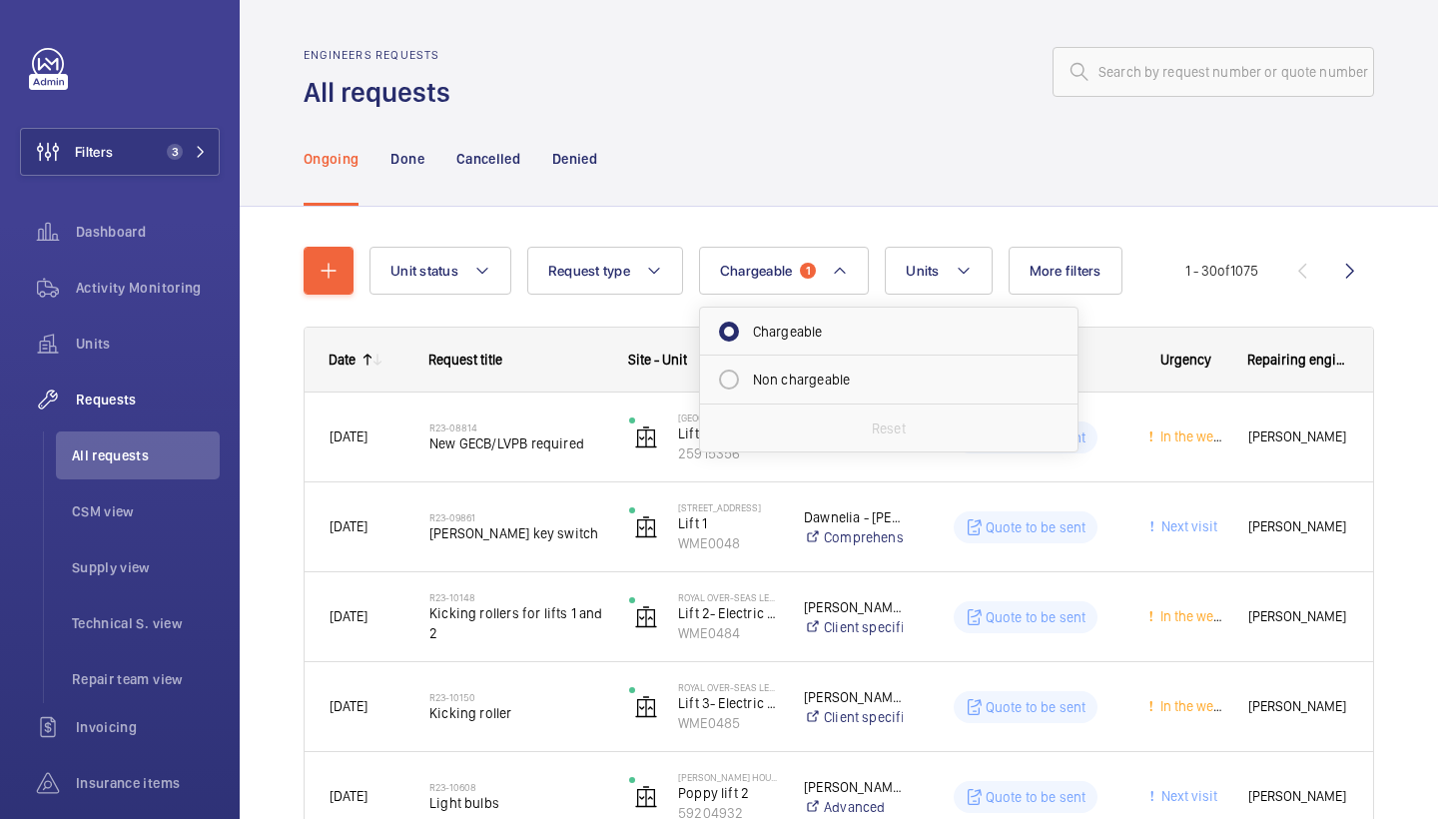
click at [957, 176] on div "Ongoing Done Cancelled Denied" at bounding box center [839, 158] width 1071 height 95
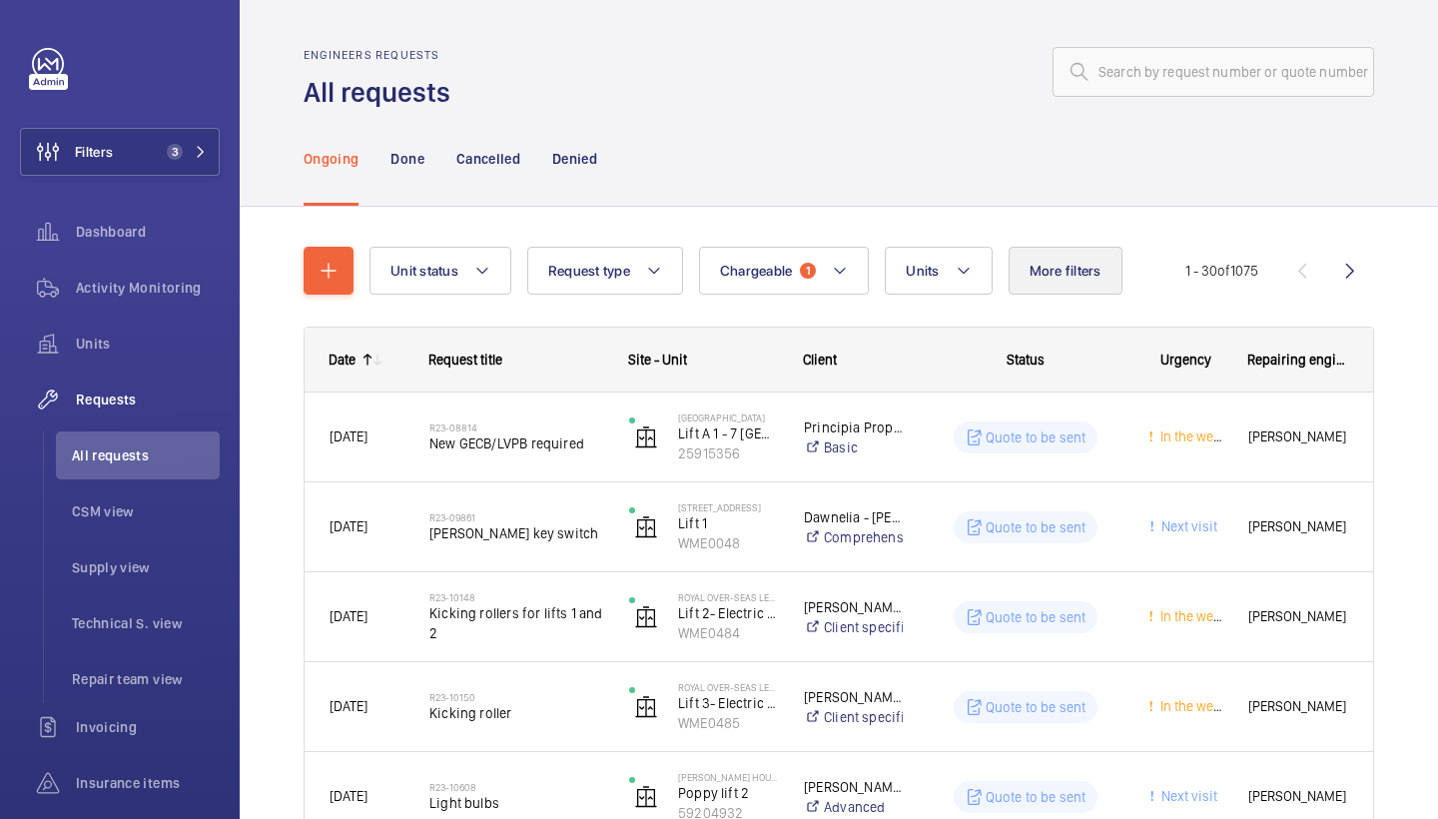
click at [1053, 275] on span "More filters" at bounding box center [1066, 271] width 72 height 16
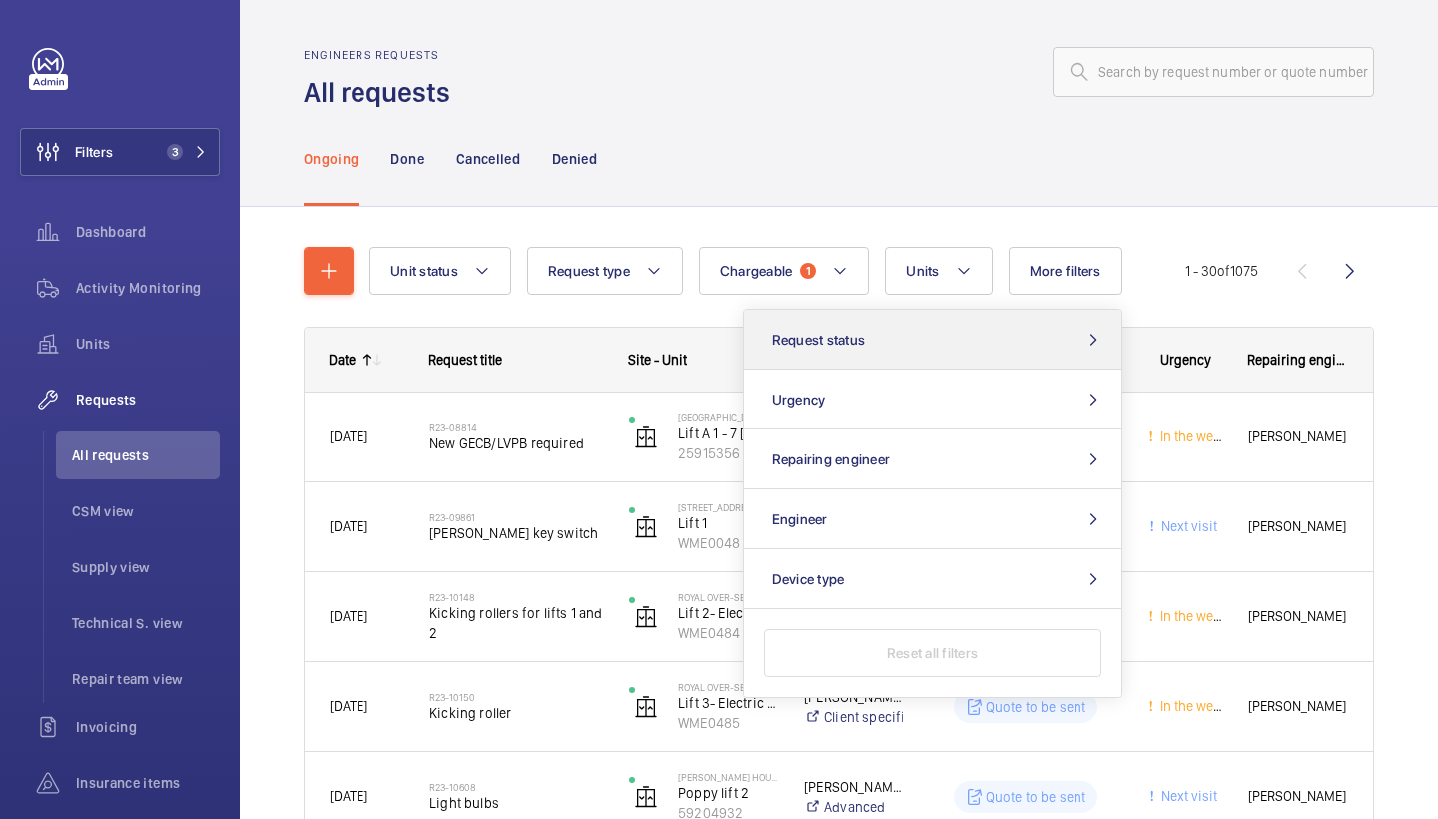
click at [915, 355] on button "Request status" at bounding box center [933, 340] width 378 height 60
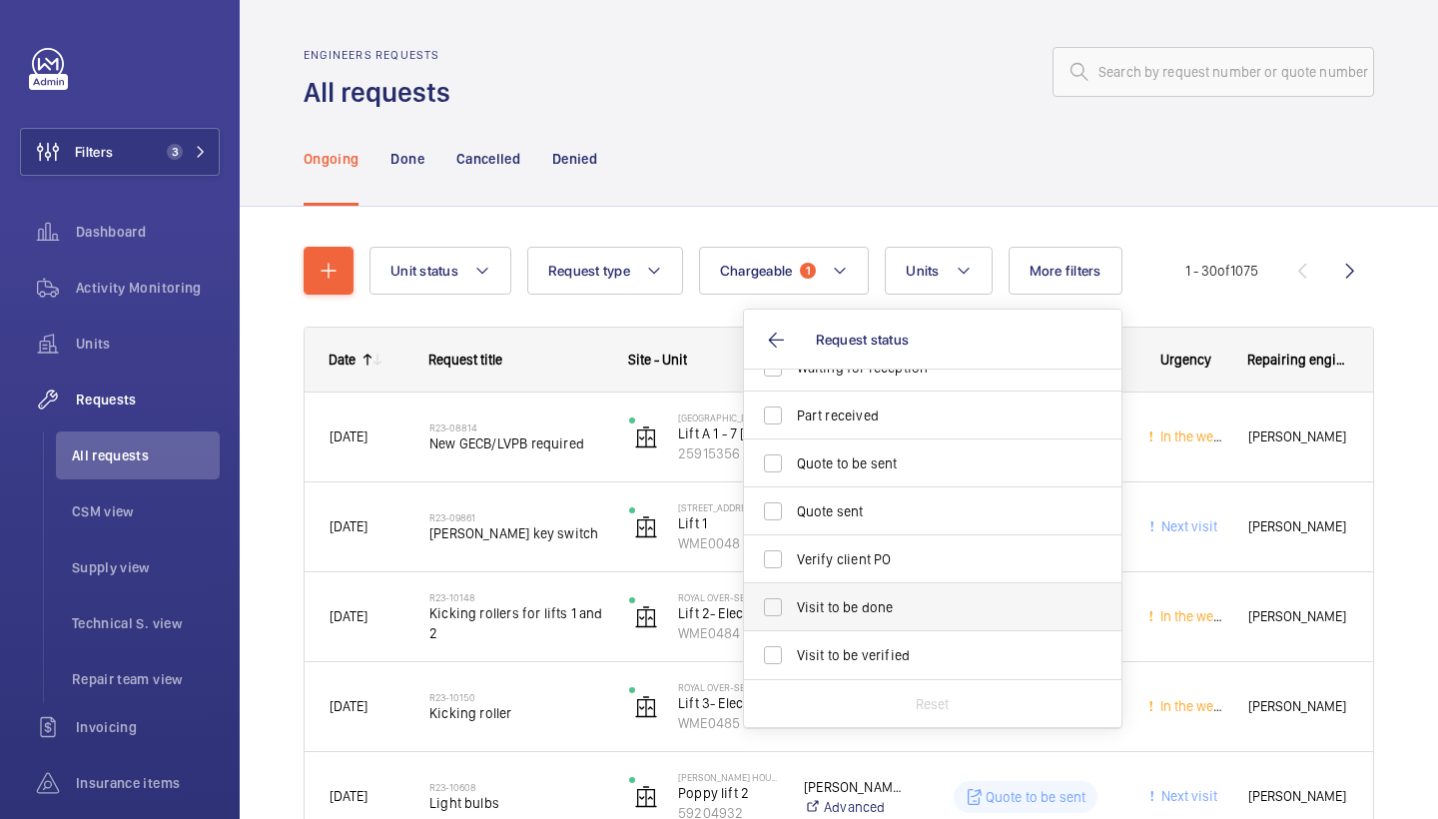
scroll to position [266, 0]
click at [850, 615] on span "Visit to be done" at bounding box center [934, 607] width 275 height 20
click at [793, 615] on input "Visit to be done" at bounding box center [773, 607] width 40 height 40
checkbox input "true"
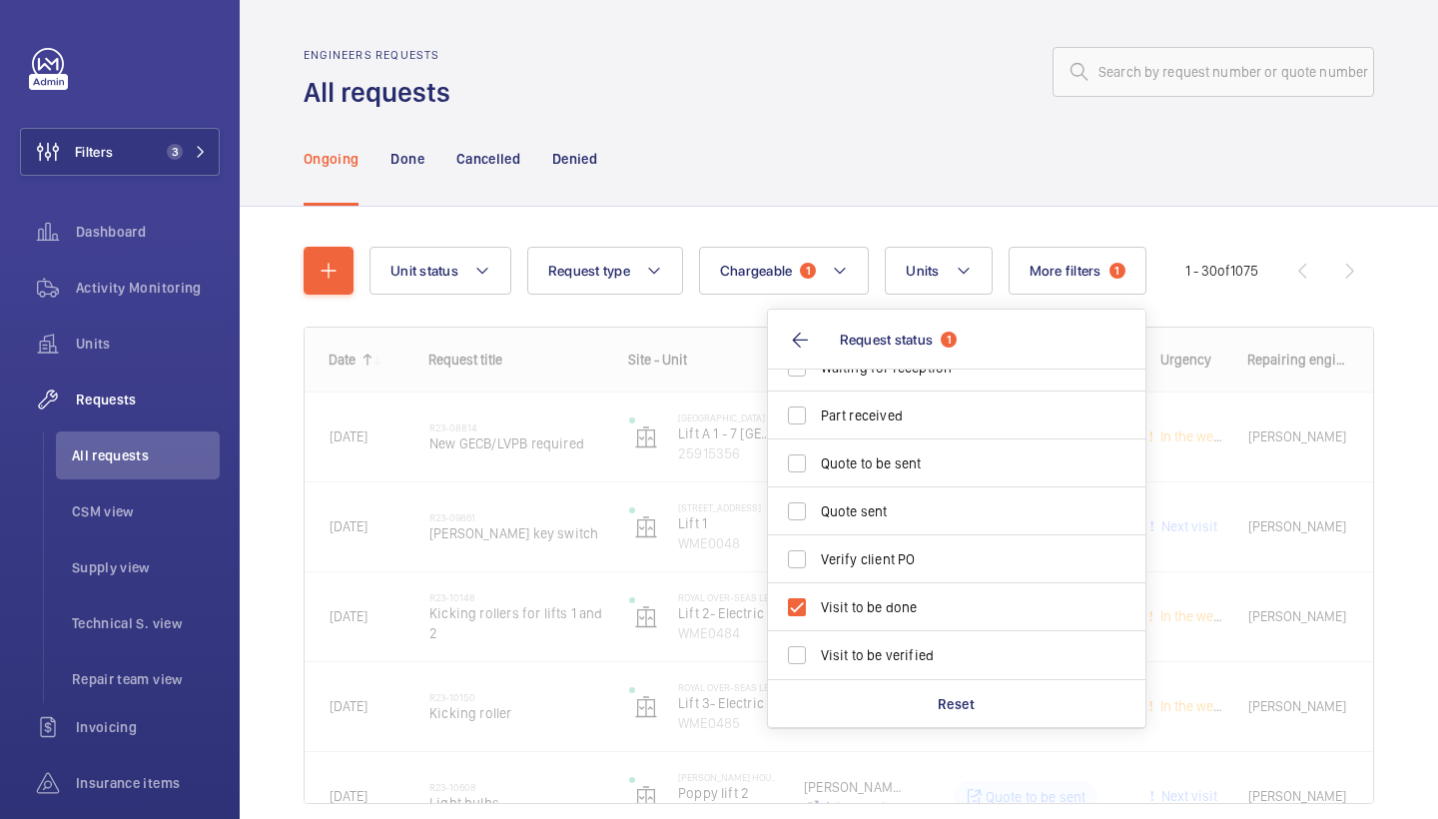
click at [782, 207] on div "Unit status Request type Chargeable 1 Units More filters 1 Request status 1 Cos…" at bounding box center [839, 553] width 1198 height 693
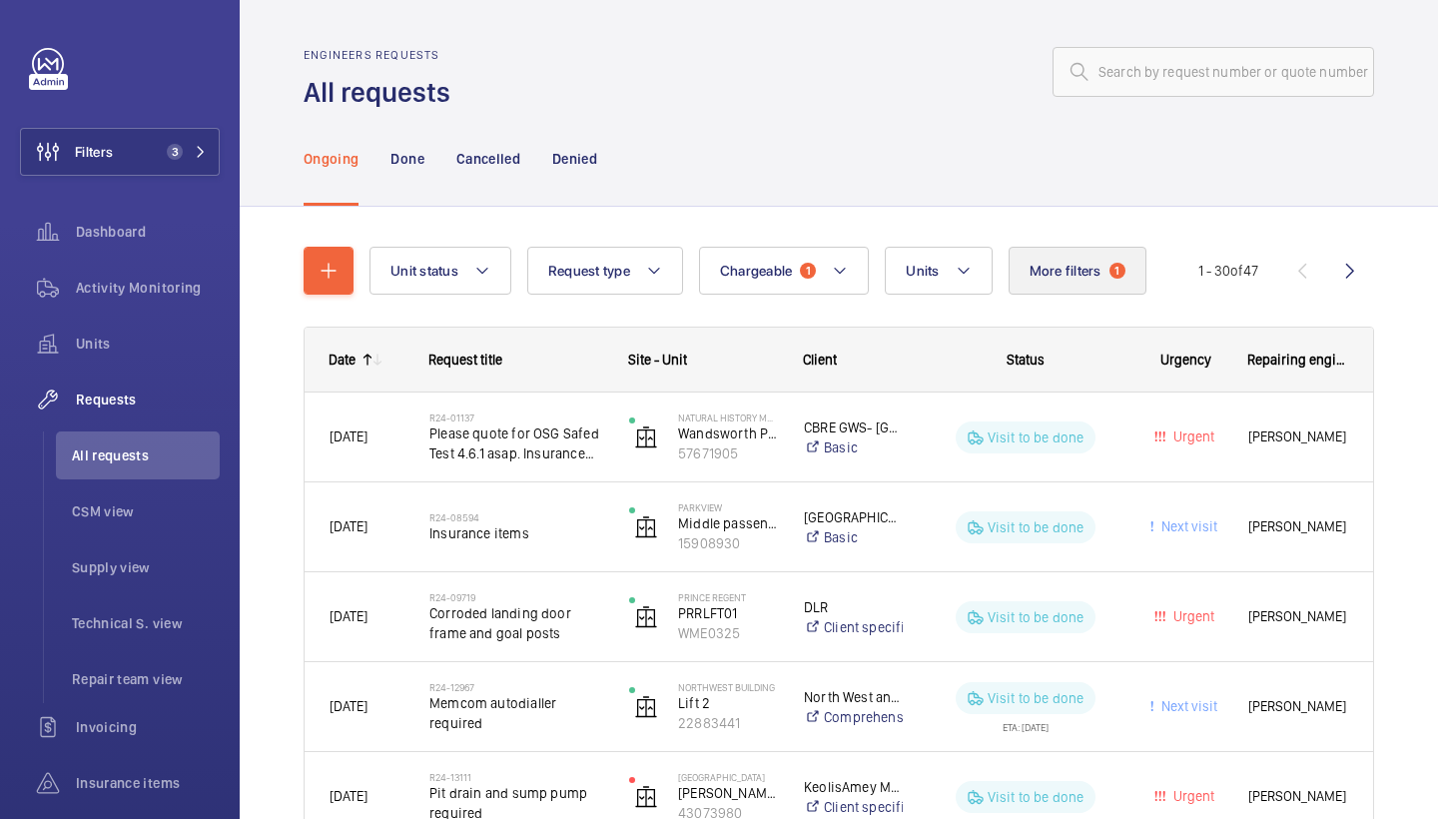
click at [1104, 253] on button "More filters 1" at bounding box center [1078, 271] width 138 height 48
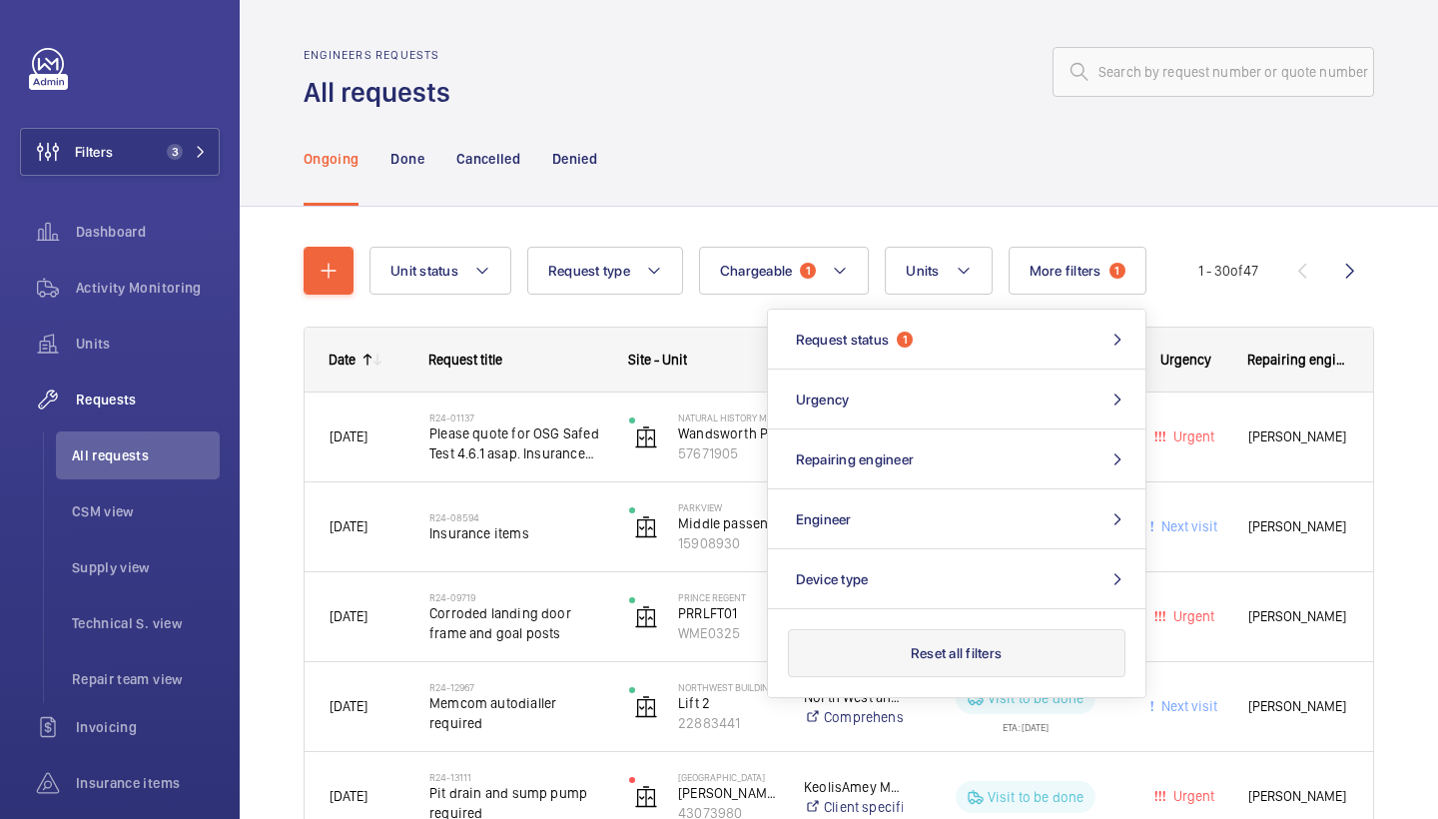
click at [998, 651] on button "Reset all filters" at bounding box center [957, 653] width 338 height 48
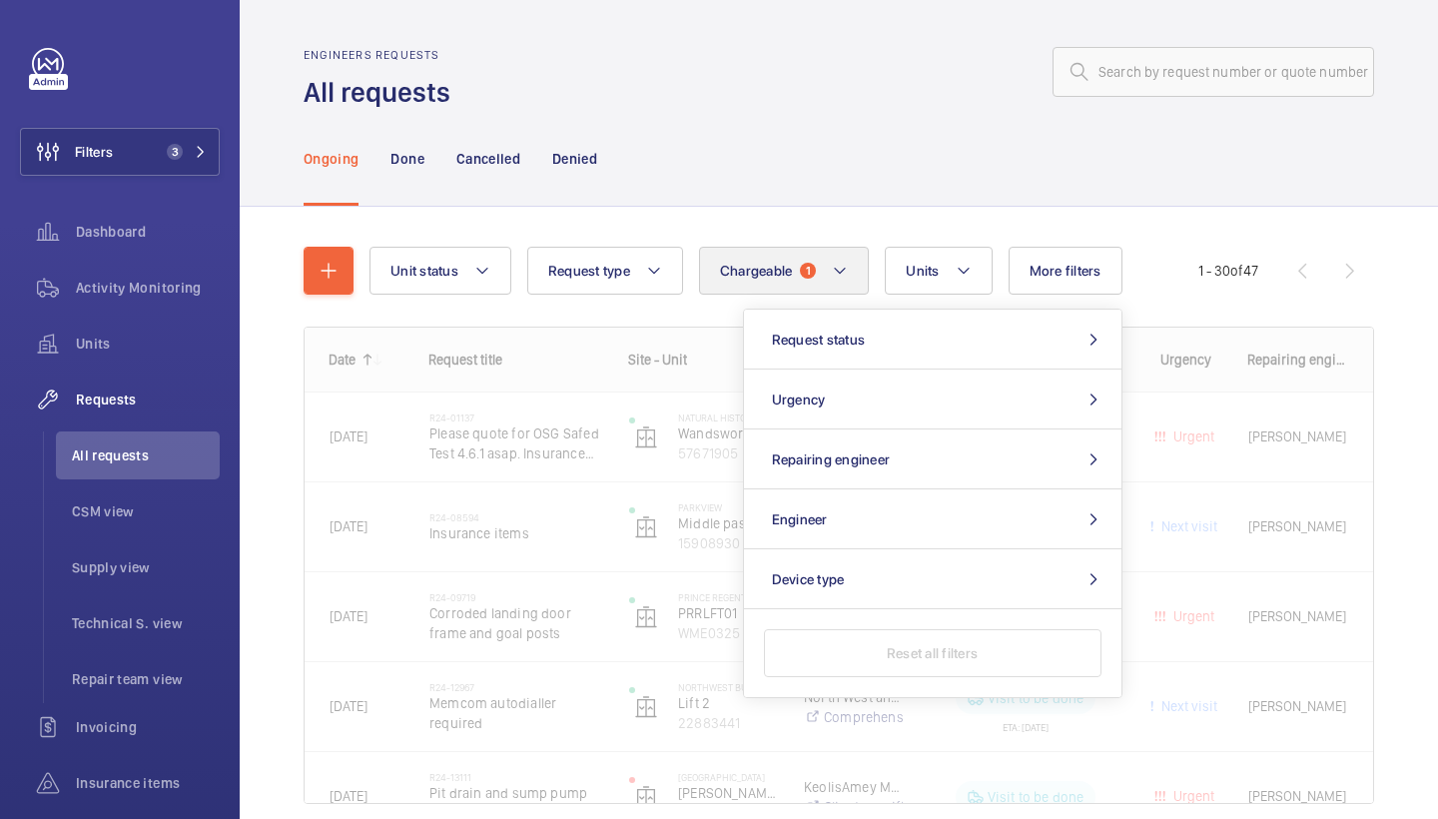
click at [830, 265] on button "Chargeable 1" at bounding box center [784, 271] width 171 height 48
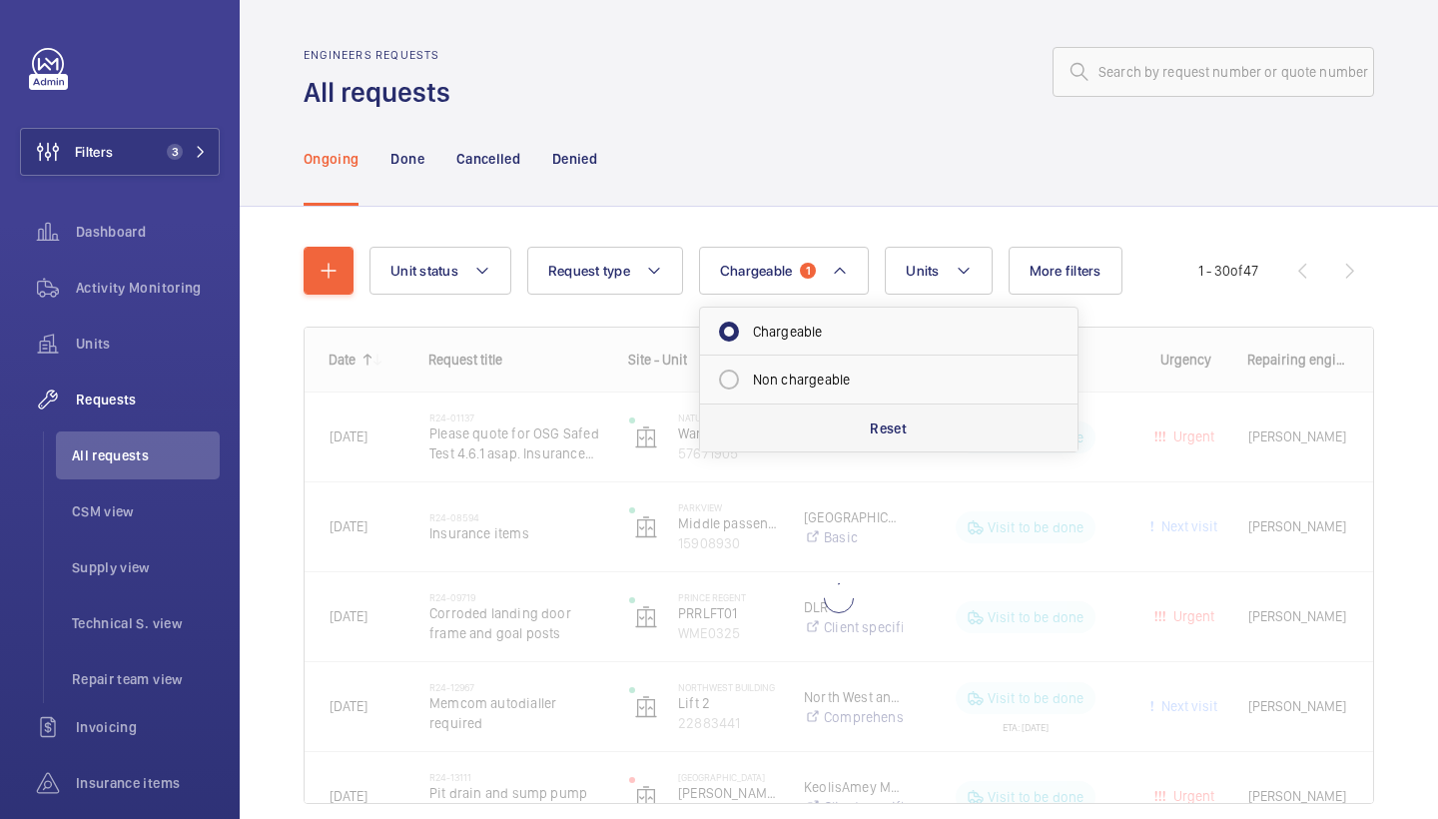
click at [870, 417] on div "Reset" at bounding box center [889, 427] width 378 height 48
radio input "false"
click at [1054, 269] on span "More filters" at bounding box center [1042, 271] width 72 height 16
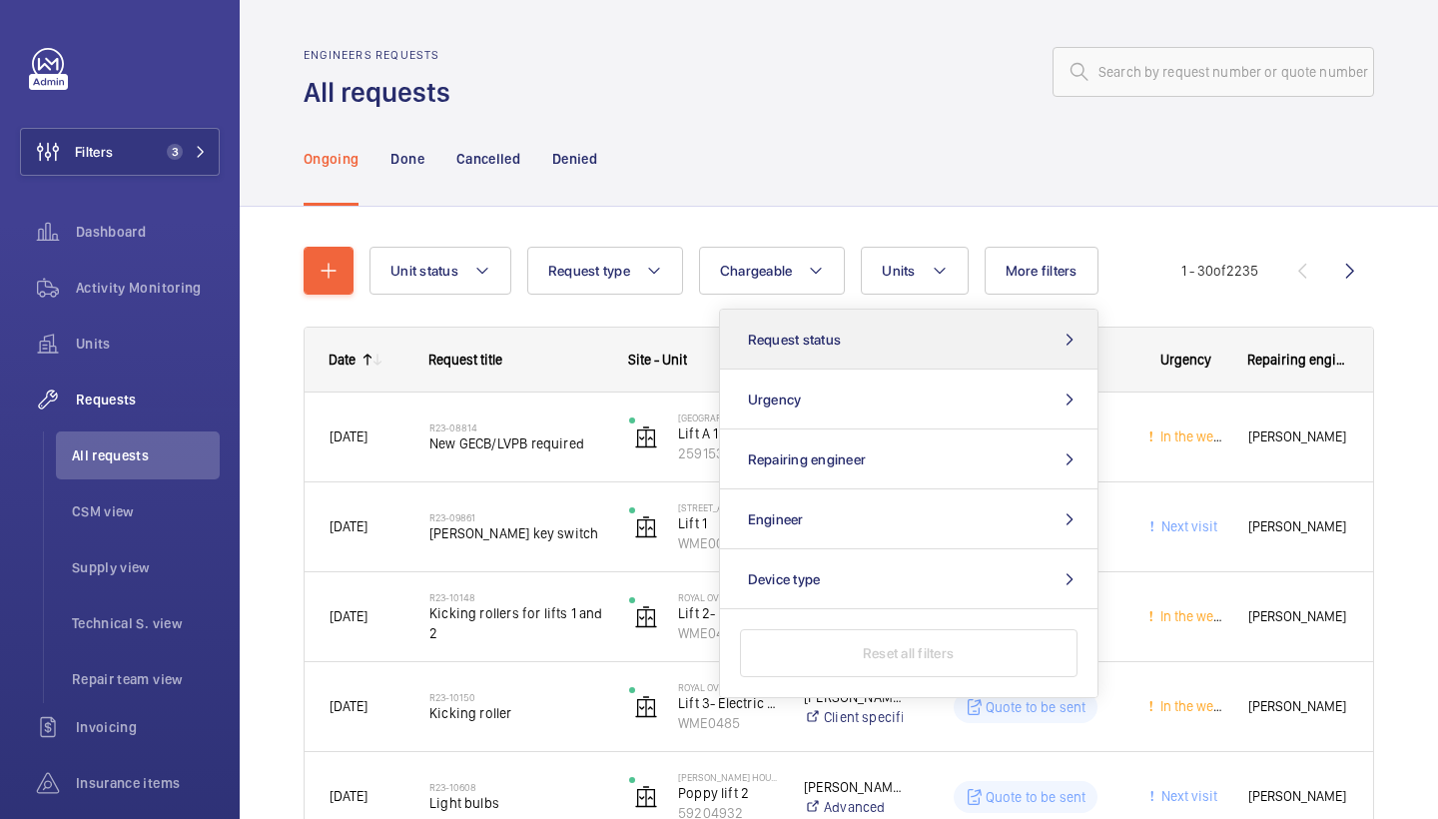
click at [930, 325] on button "Request status" at bounding box center [909, 340] width 378 height 60
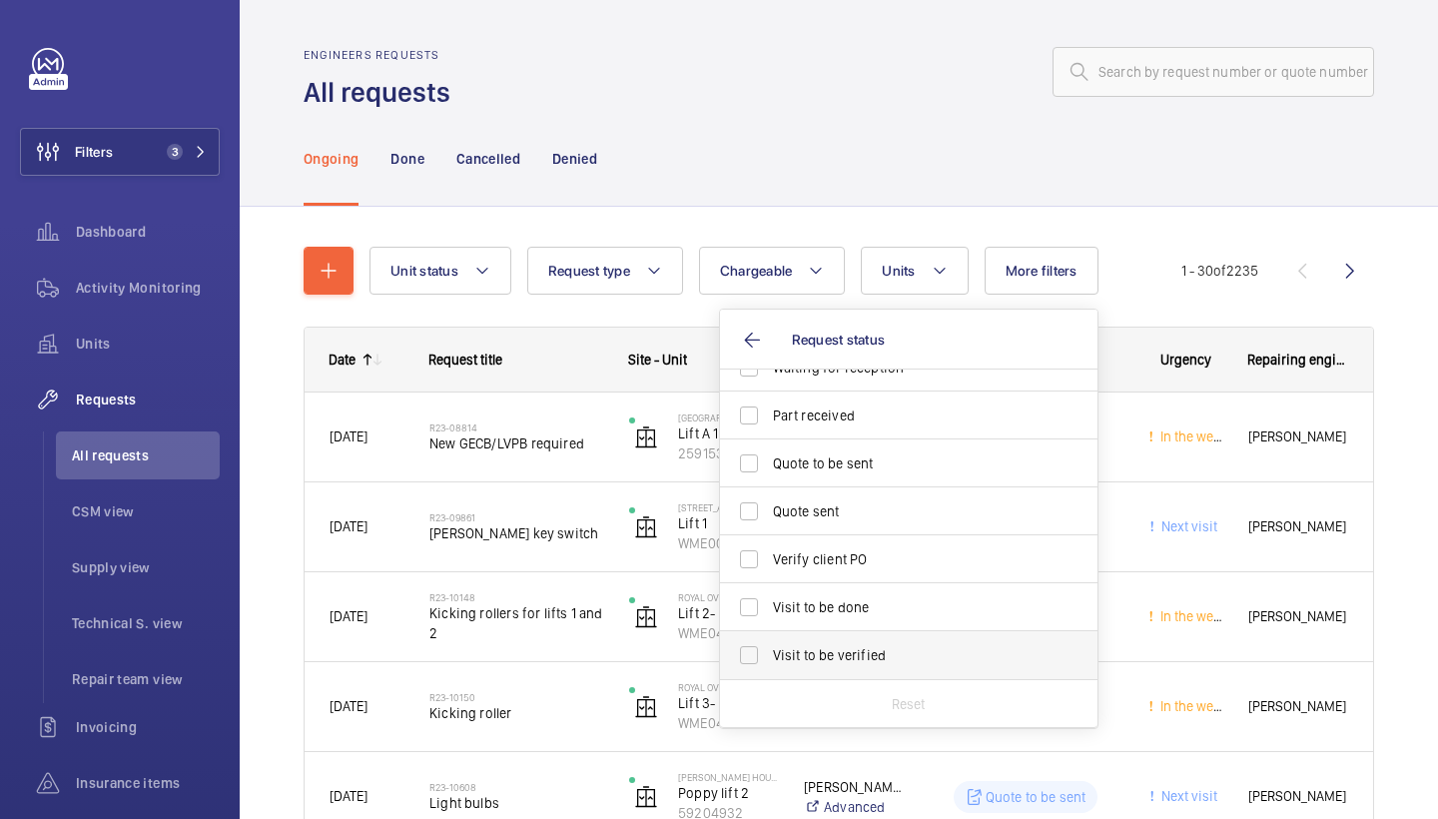
scroll to position [266, 0]
click at [902, 657] on span "Visit to be verified" at bounding box center [910, 655] width 275 height 20
click at [769, 657] on input "Visit to be verified" at bounding box center [749, 655] width 40 height 40
checkbox input "true"
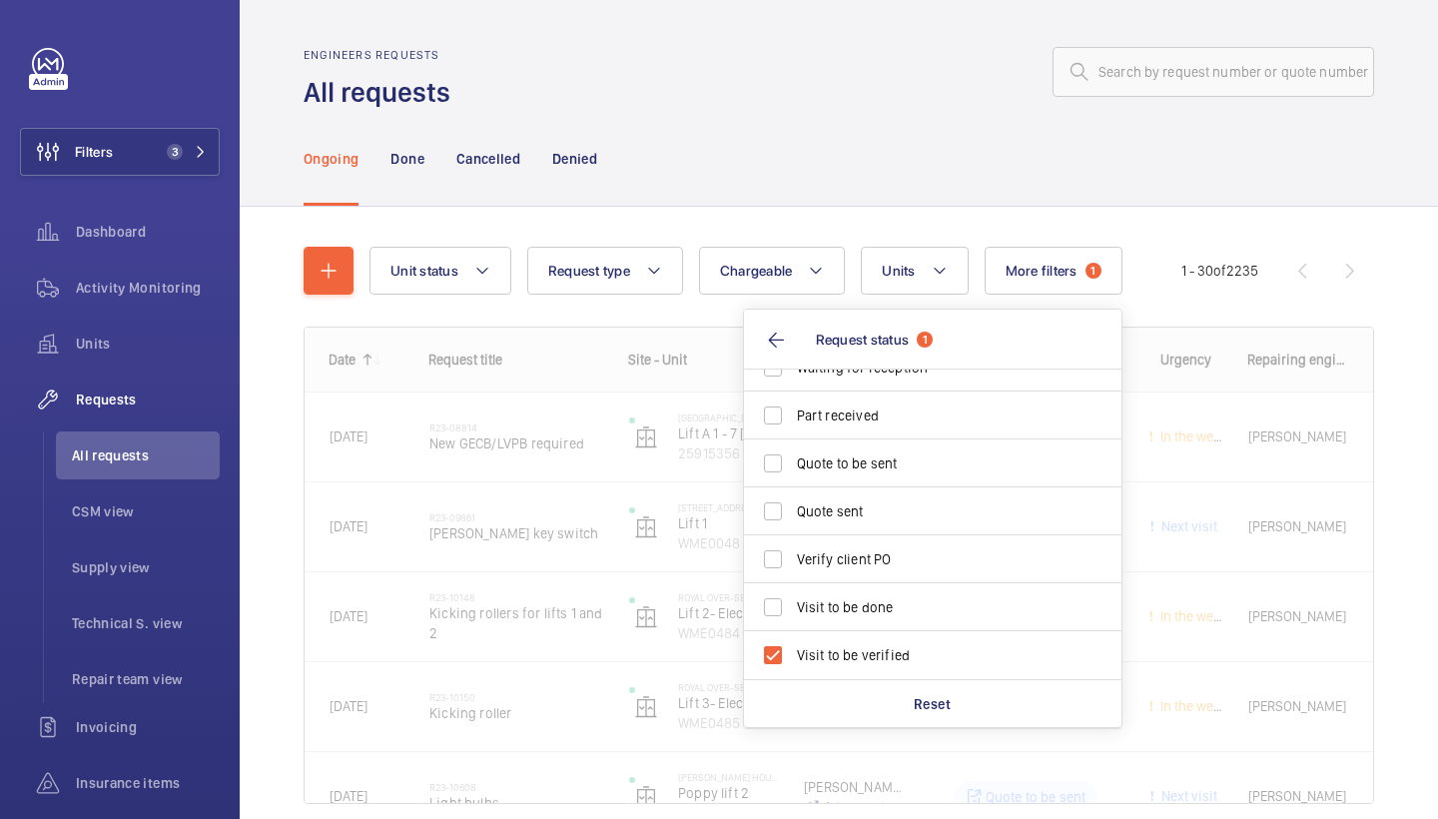
click at [858, 153] on div "Ongoing Done Cancelled Denied" at bounding box center [839, 158] width 1071 height 95
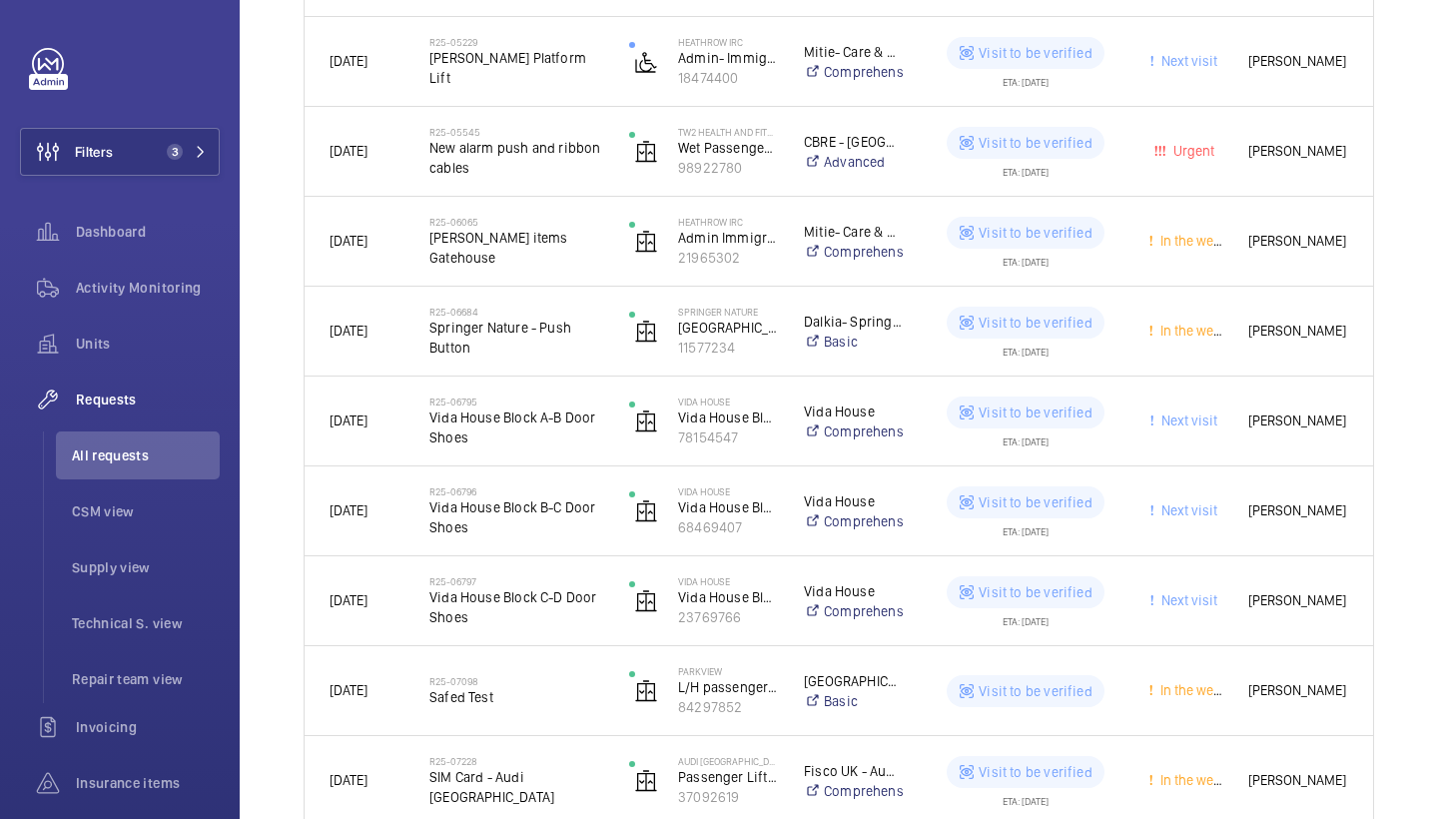
scroll to position [882, 0]
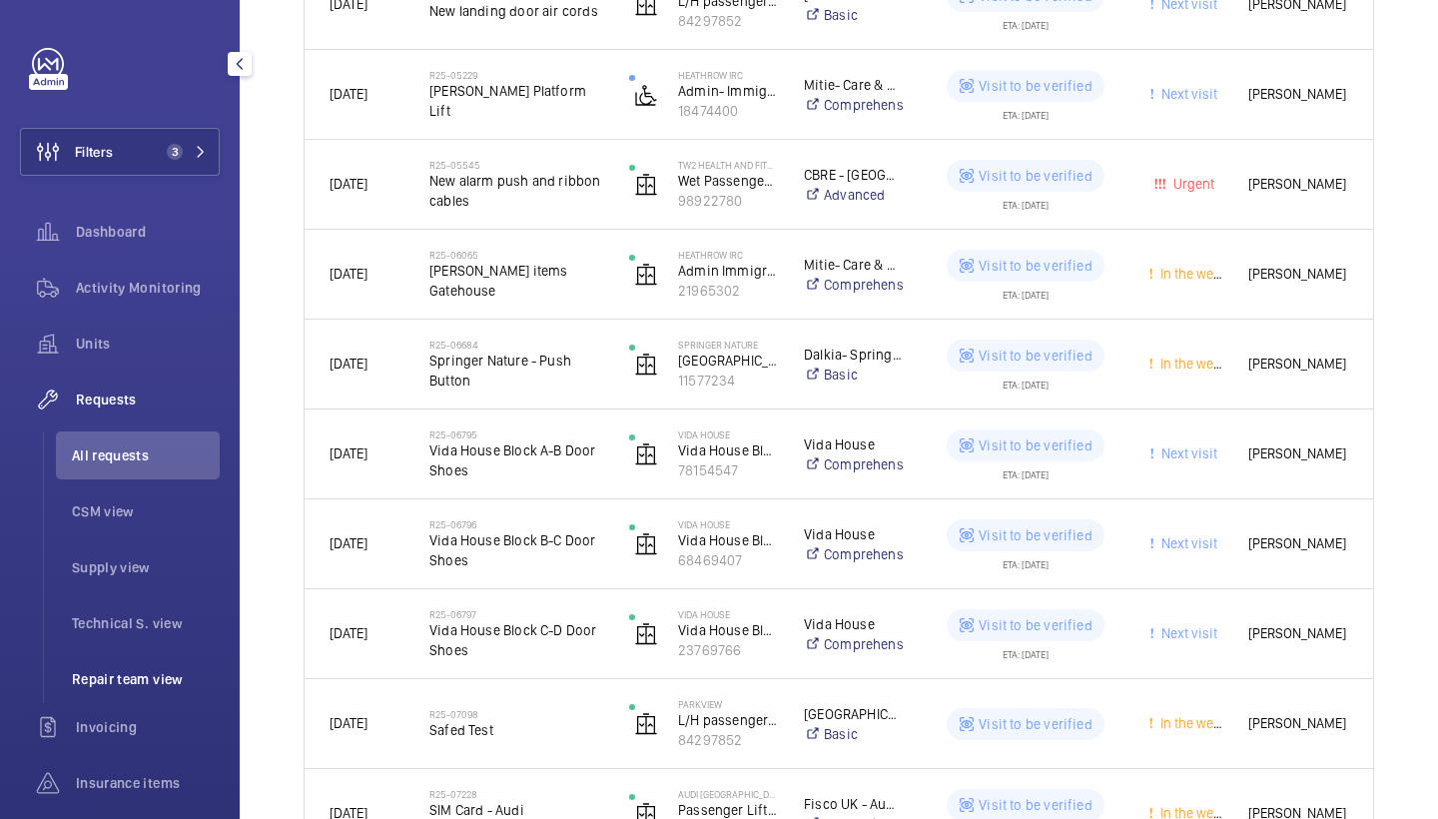
click at [143, 673] on span "Repair team view" at bounding box center [146, 679] width 148 height 20
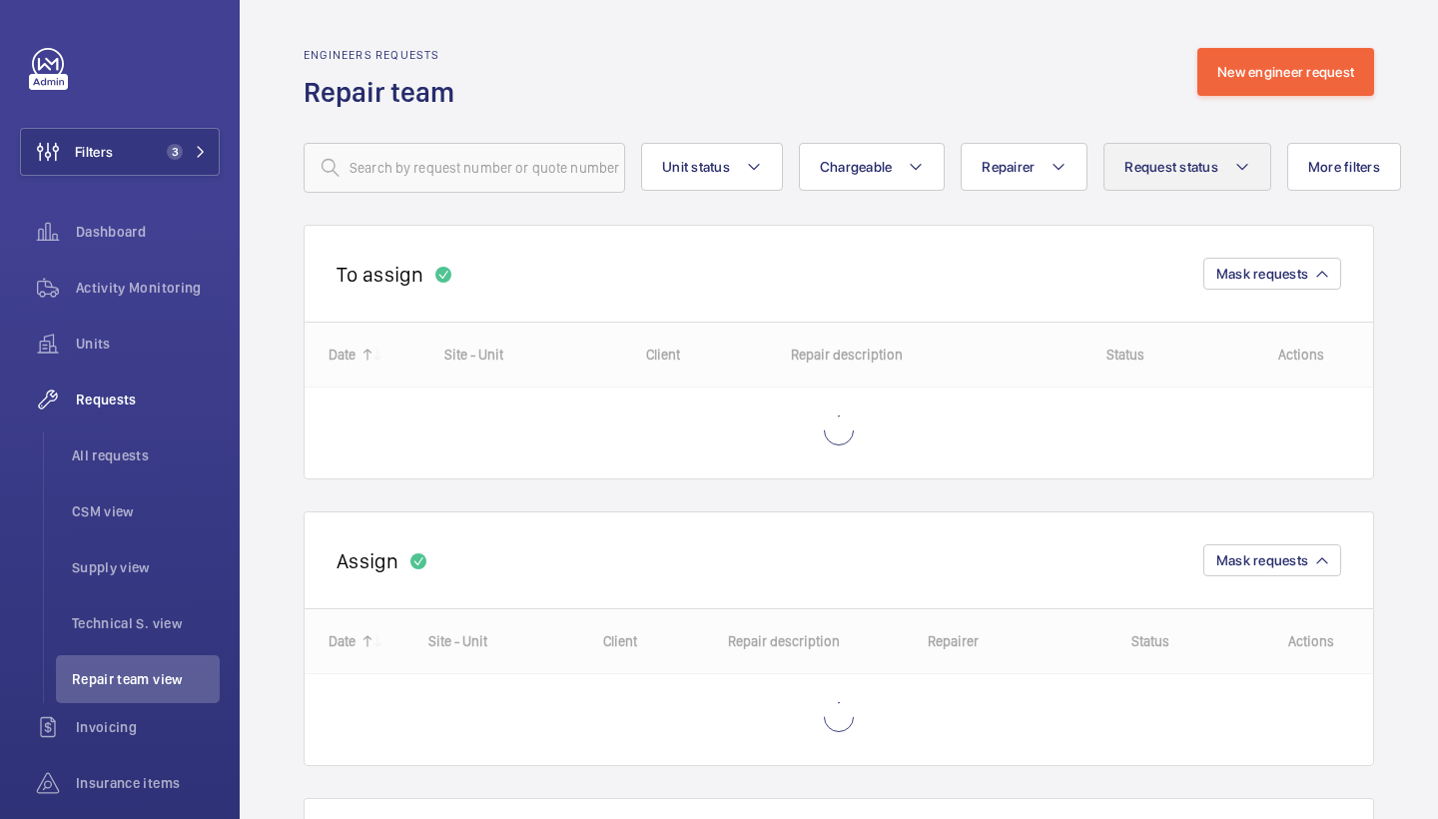
click at [1210, 181] on button "Request status" at bounding box center [1188, 167] width 168 height 48
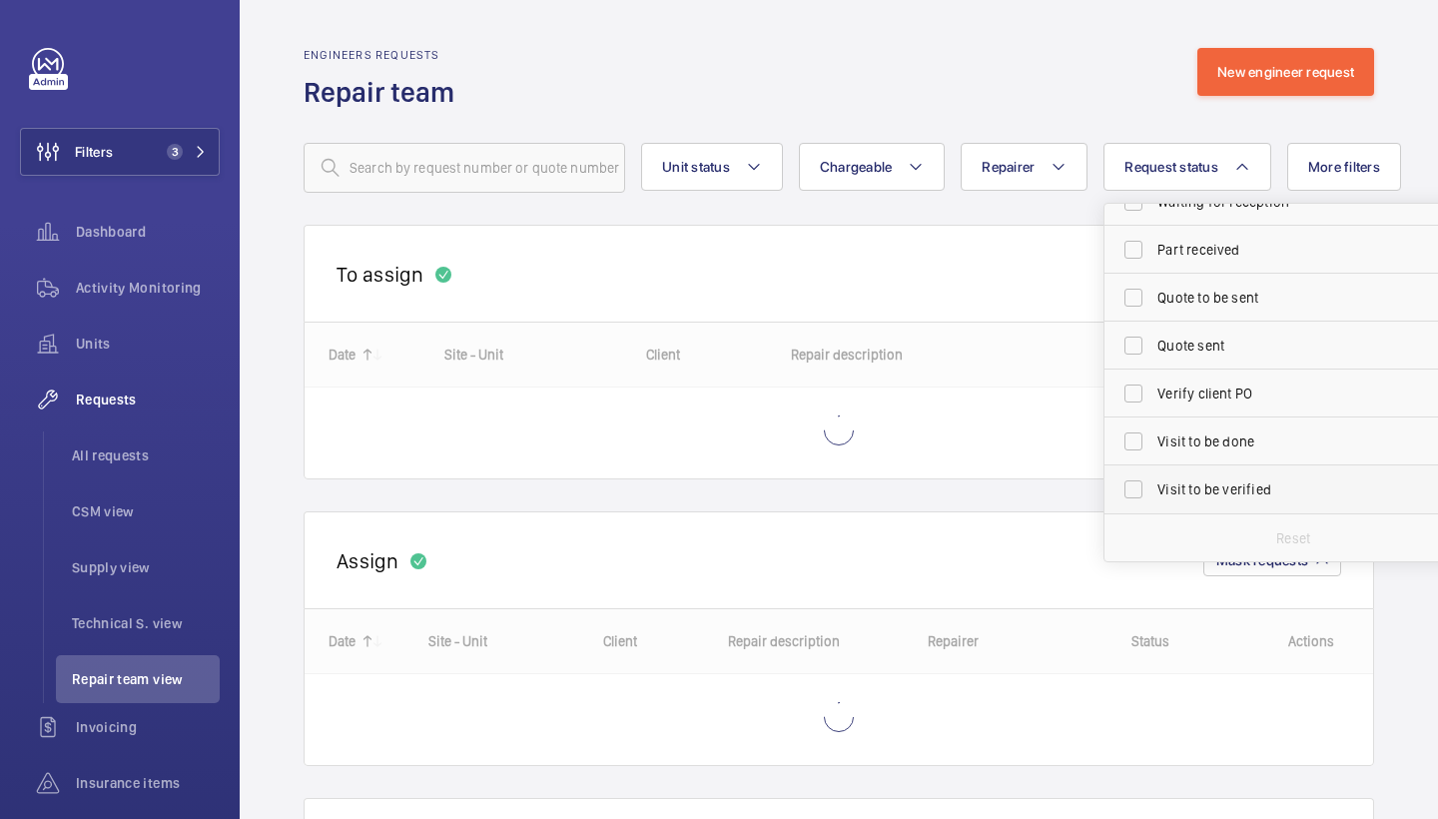
scroll to position [266, 0]
click at [1217, 476] on label "Visit to be verified" at bounding box center [1279, 489] width 348 height 48
click at [1154, 476] on input "Visit to be verified" at bounding box center [1134, 489] width 40 height 40
checkbox input "true"
click at [1146, 111] on wm-front-routed-filters "Unit status Chargeable Repairer Request status 1 Cost to be estimated Identify …" at bounding box center [839, 152] width 1071 height 82
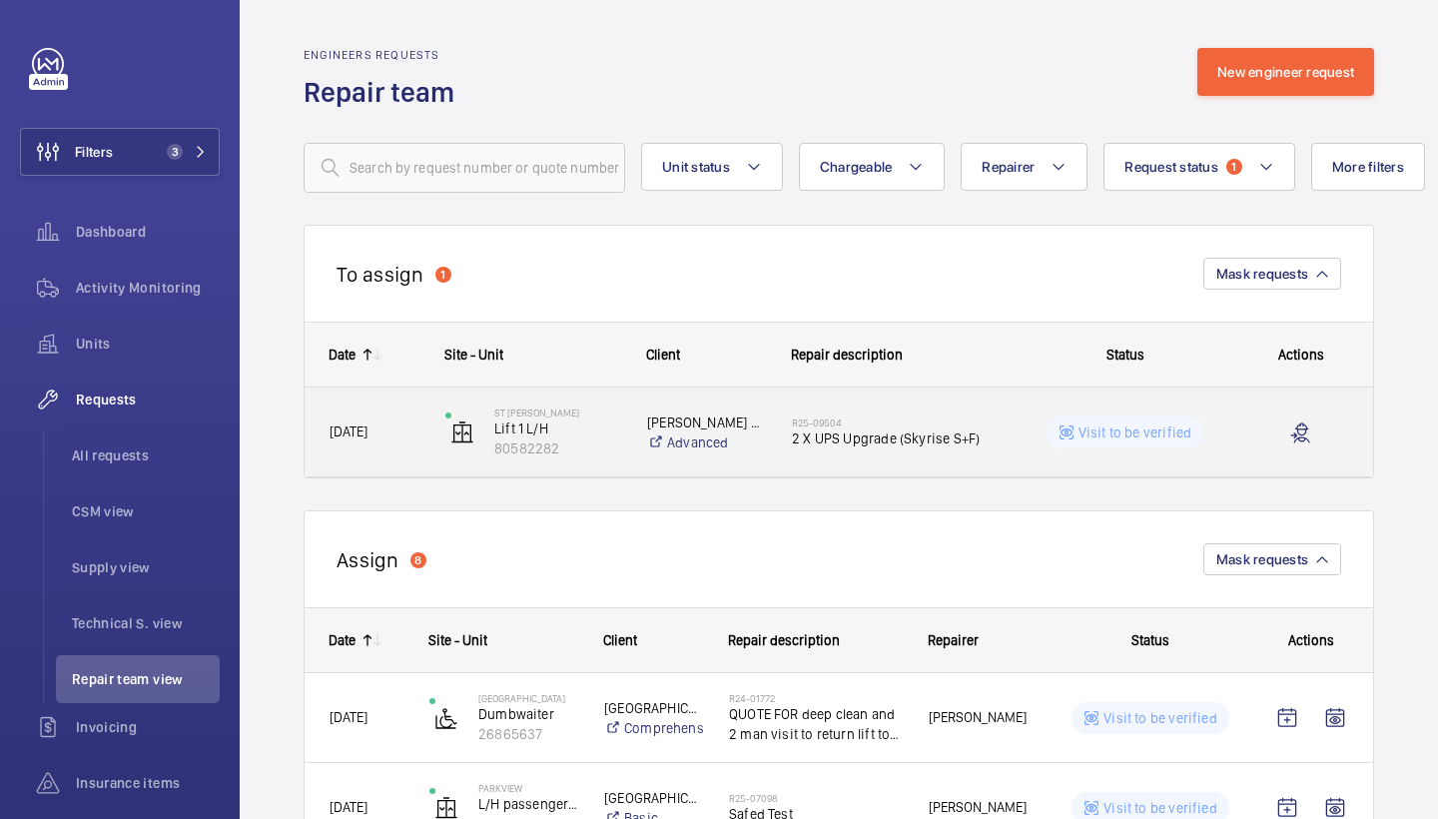
click at [842, 438] on span "2 X UPS Upgrade (Skyrise S+F)" at bounding box center [894, 438] width 205 height 20
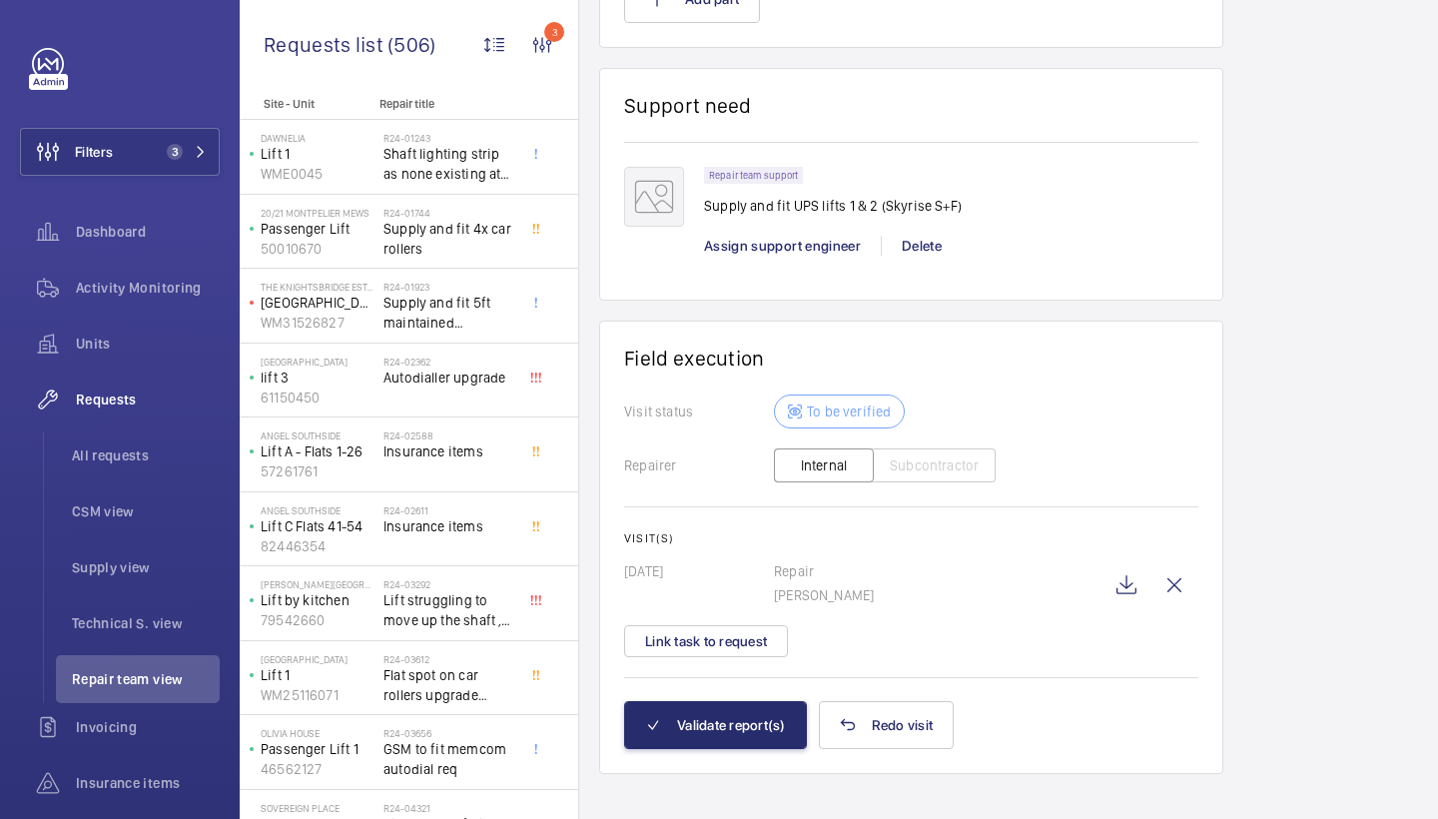
scroll to position [1554, 0]
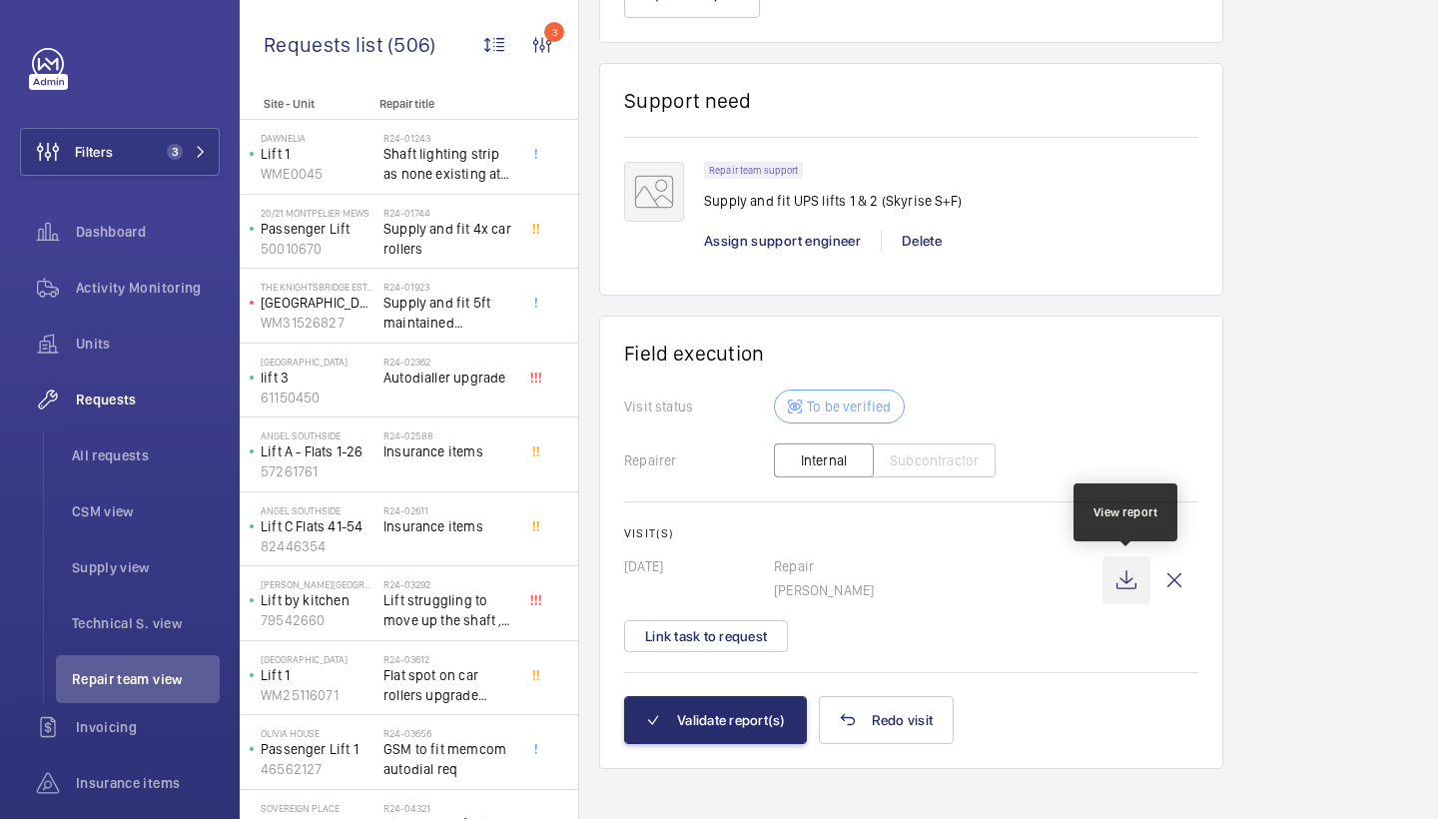
click at [1118, 577] on wm-front-icon-button at bounding box center [1127, 580] width 48 height 48
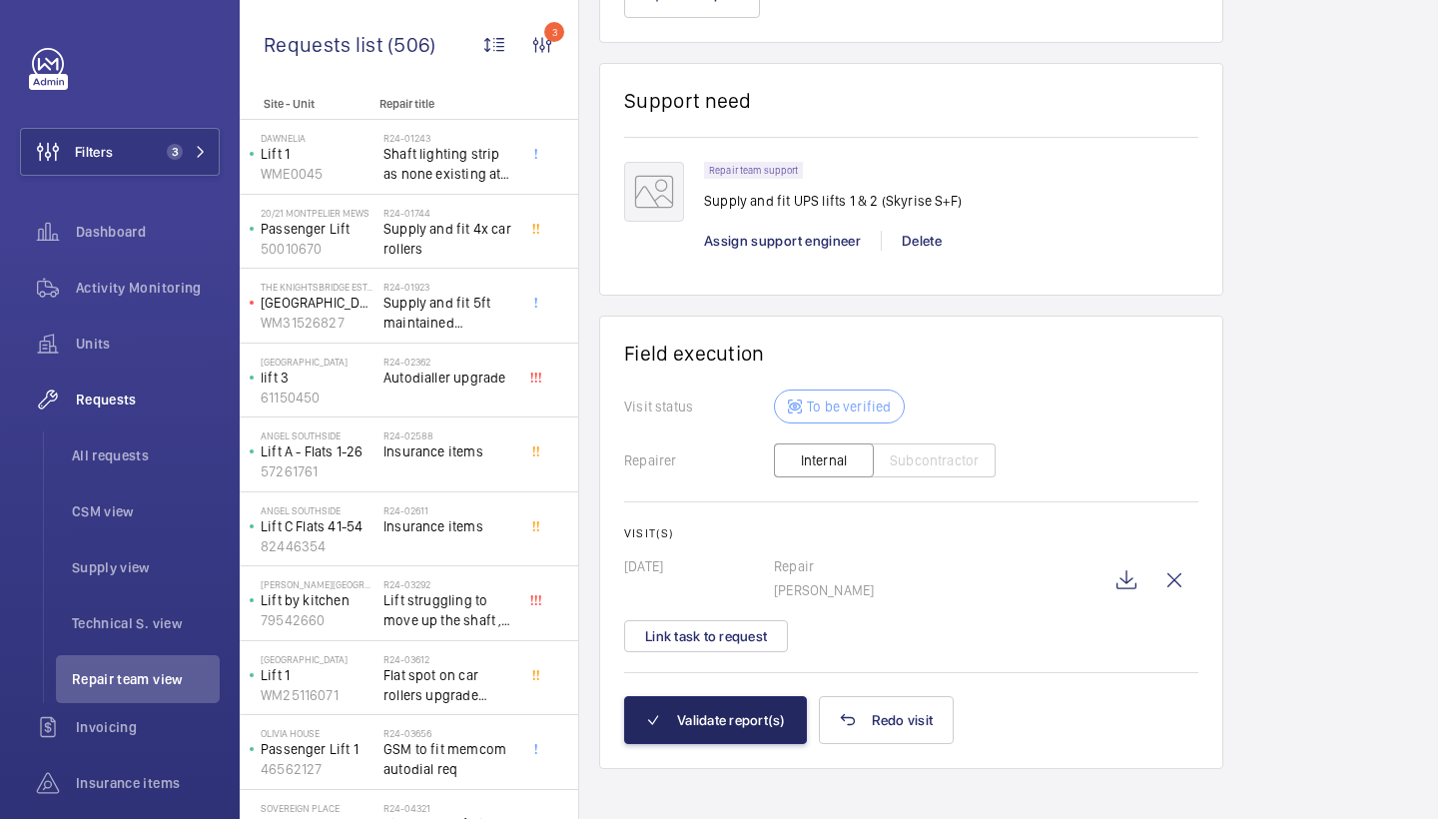
click at [712, 710] on button "Validate report(s)" at bounding box center [715, 720] width 183 height 48
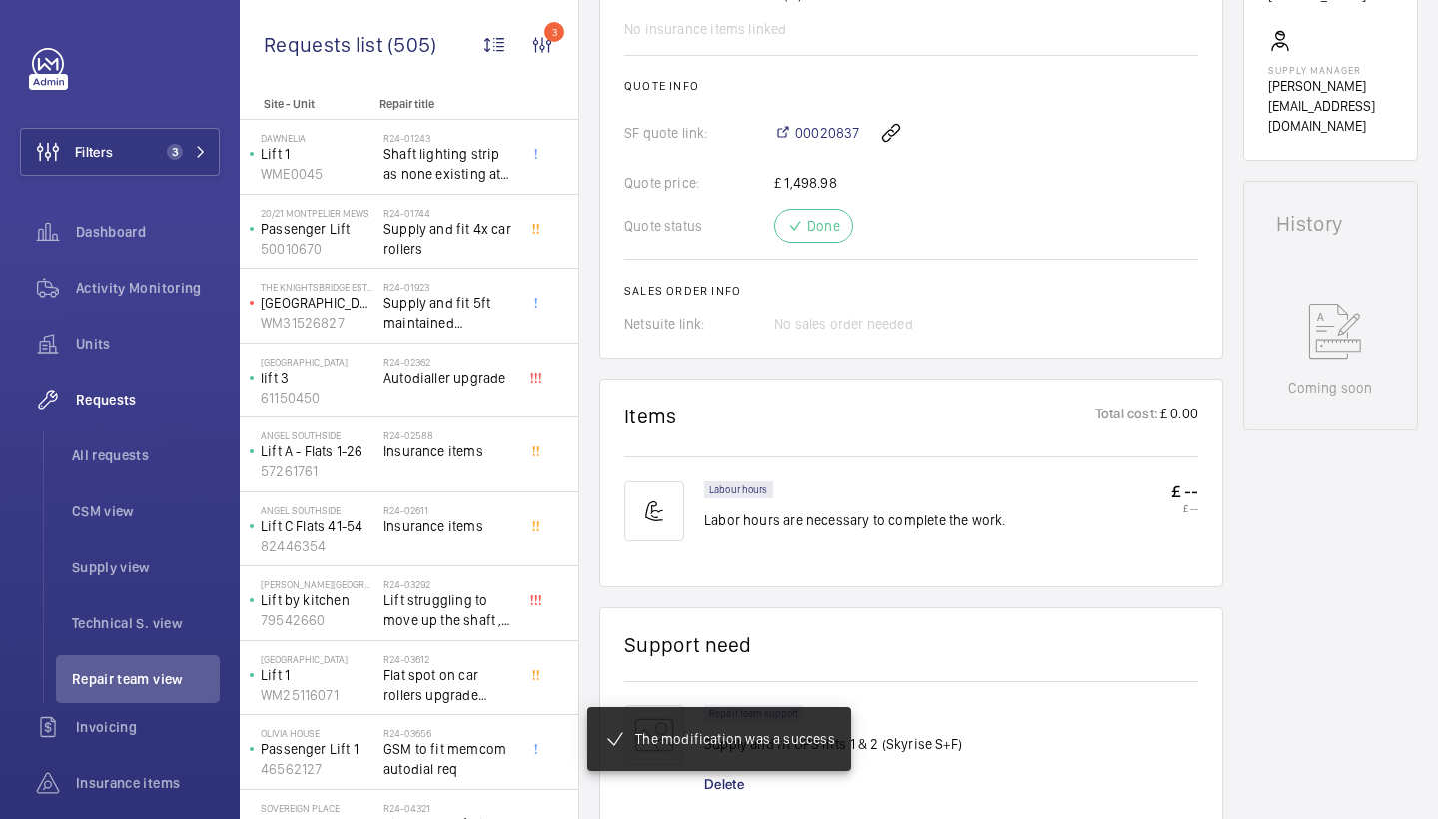
scroll to position [771, 0]
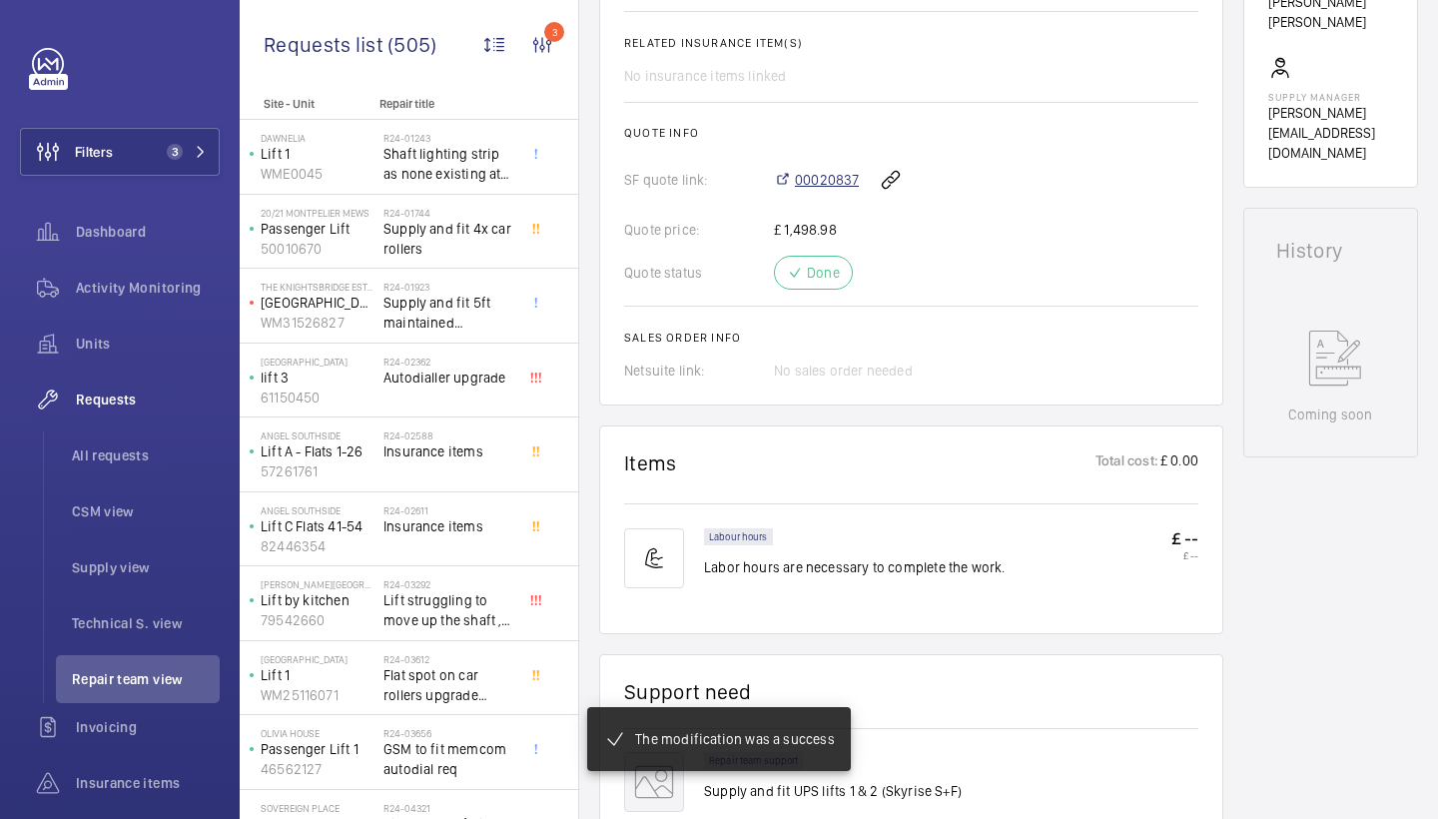
click at [836, 175] on span "00020837" at bounding box center [827, 180] width 64 height 20
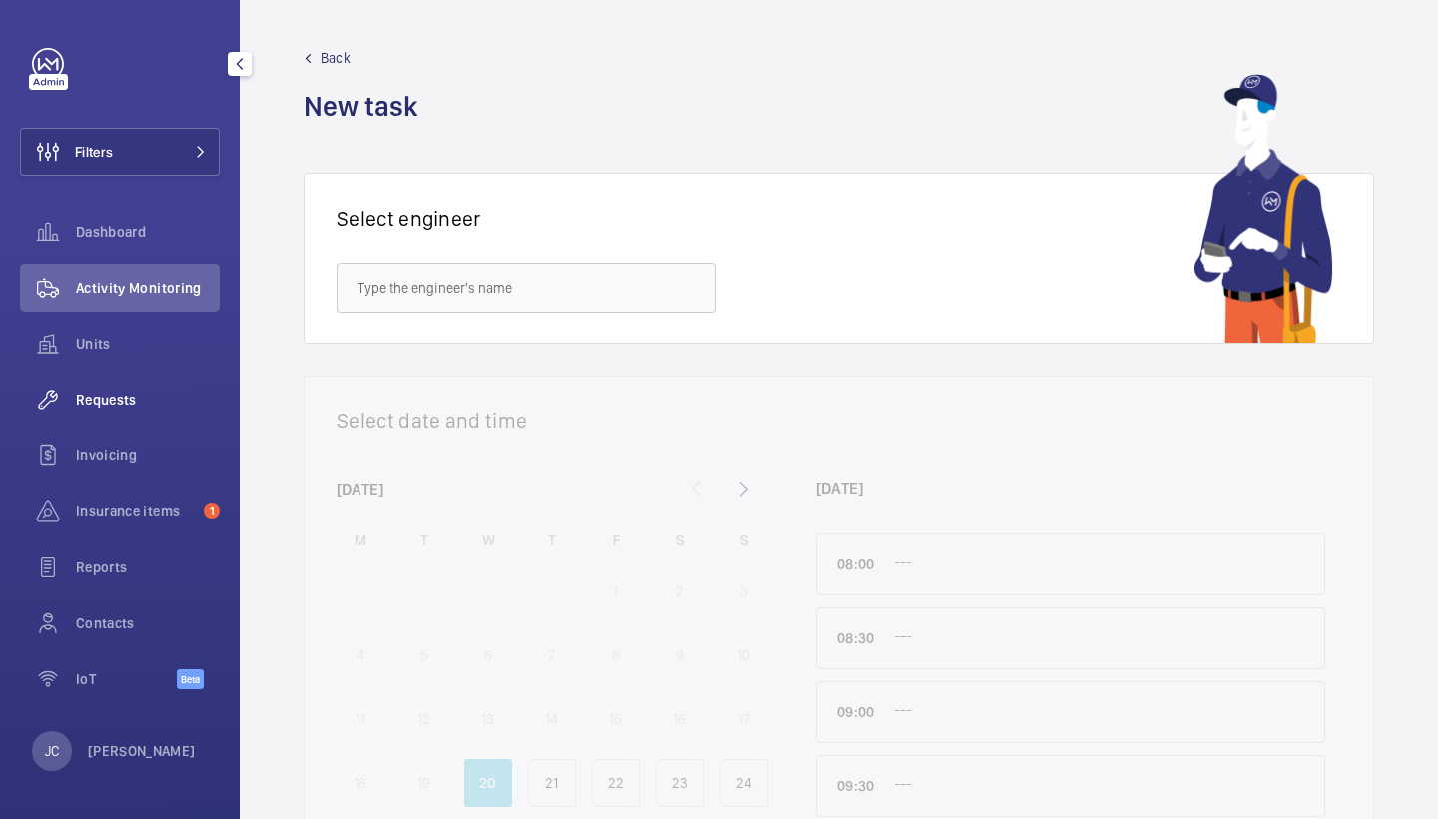
click at [131, 393] on span "Requests" at bounding box center [148, 399] width 144 height 20
click at [111, 396] on span "Requests" at bounding box center [148, 399] width 144 height 20
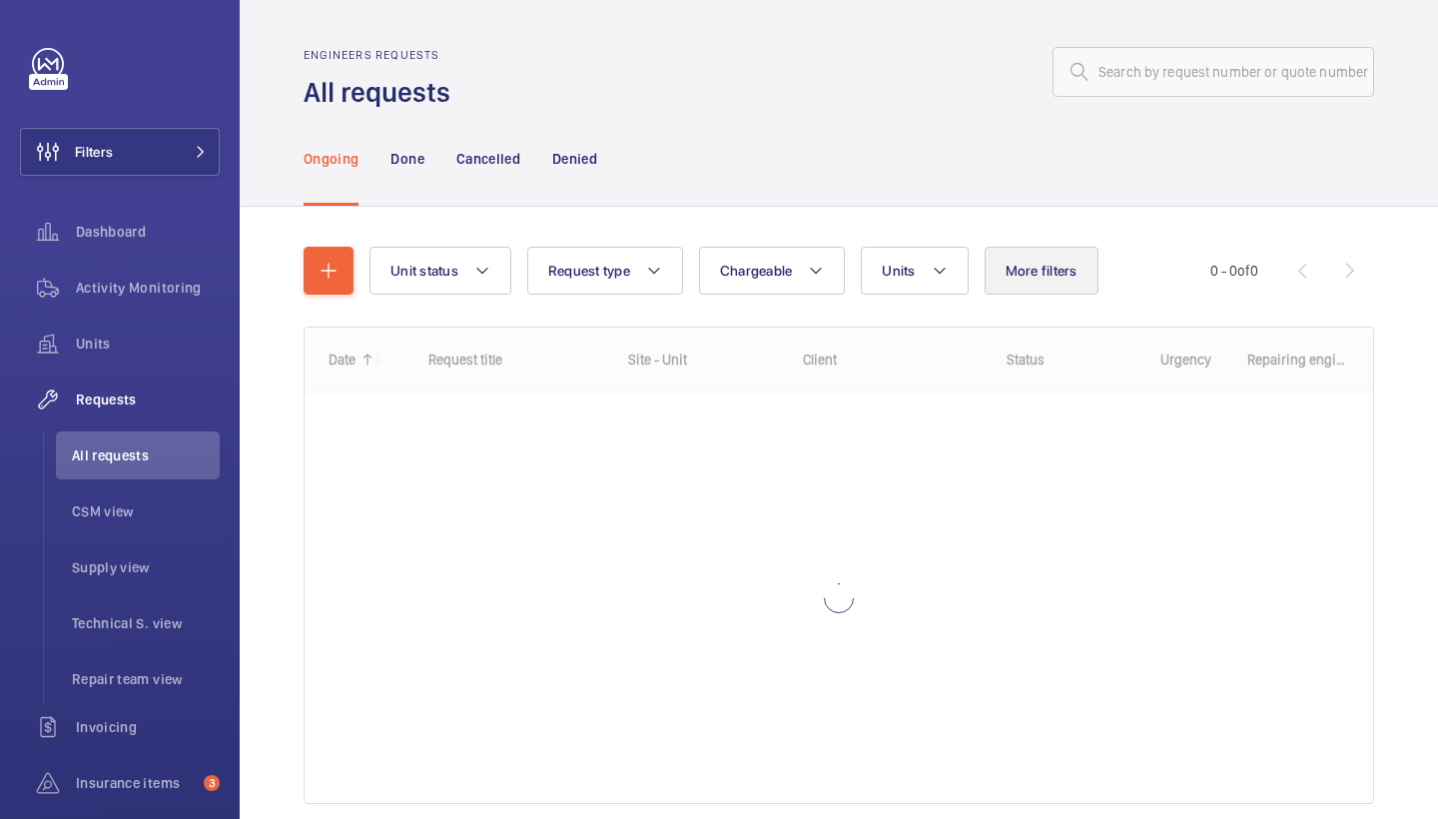
click at [1048, 272] on span "More filters" at bounding box center [1042, 271] width 72 height 16
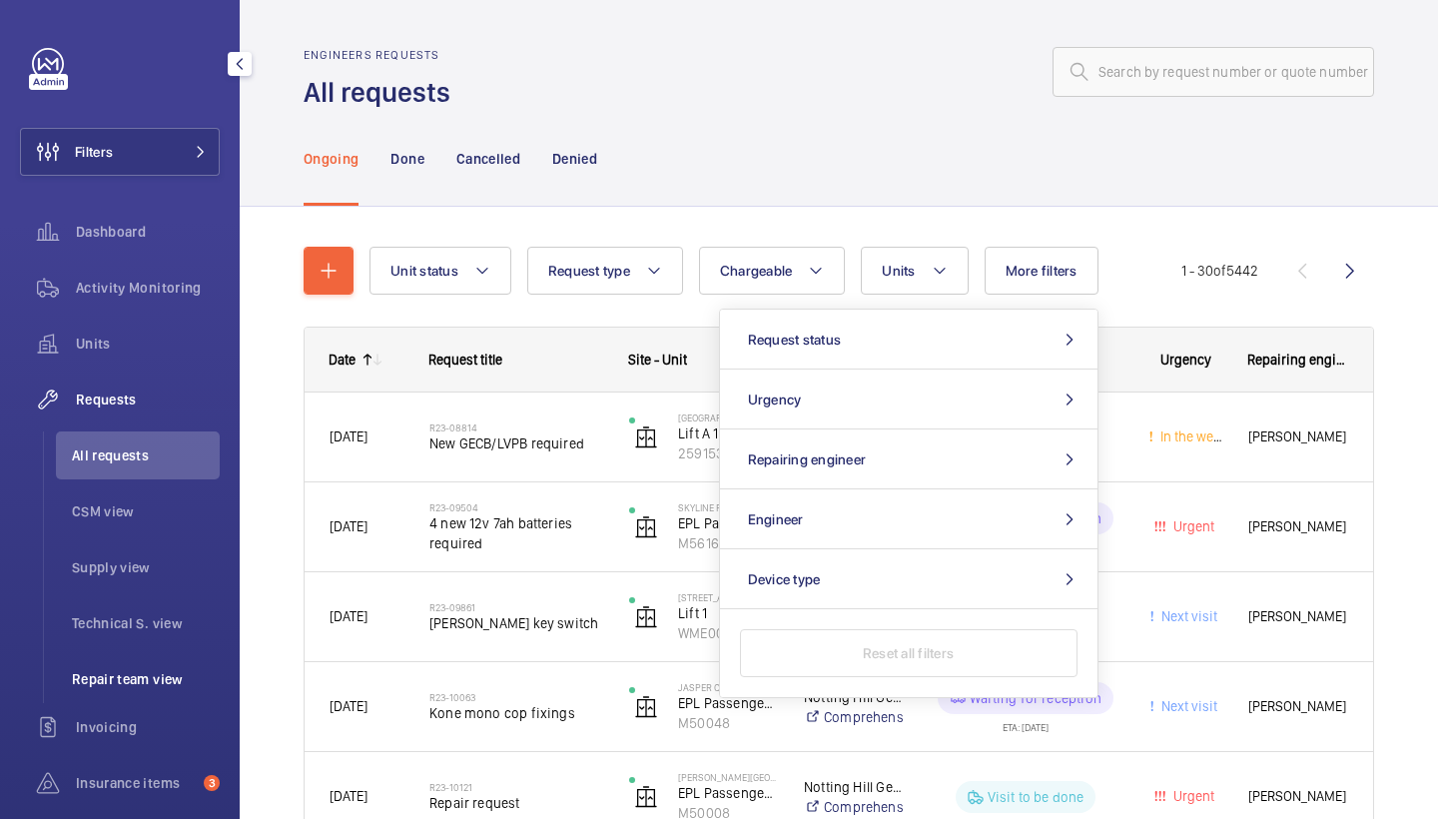
click at [137, 685] on span "Repair team view" at bounding box center [146, 679] width 148 height 20
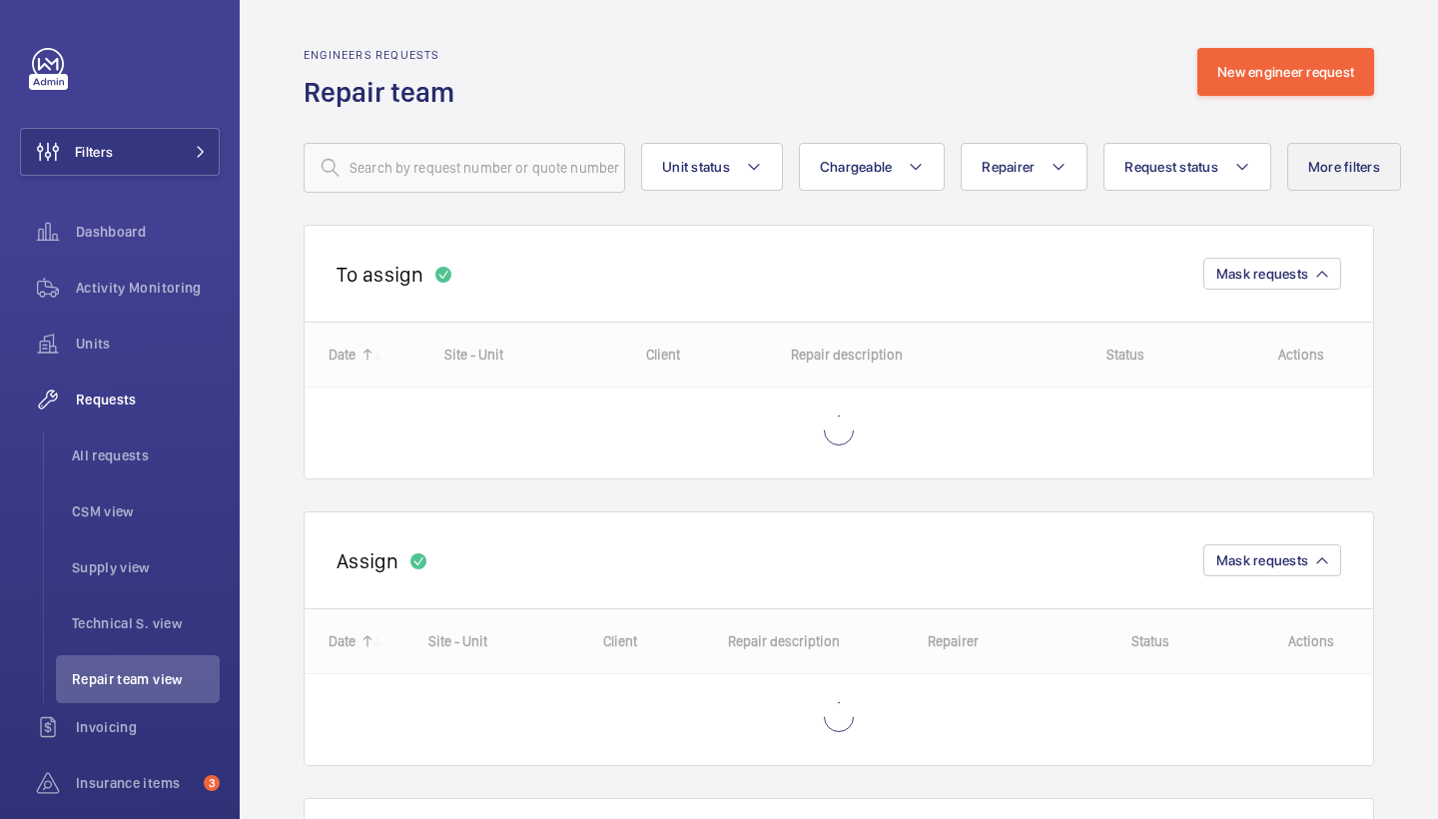
click at [1368, 161] on span "More filters" at bounding box center [1344, 167] width 72 height 16
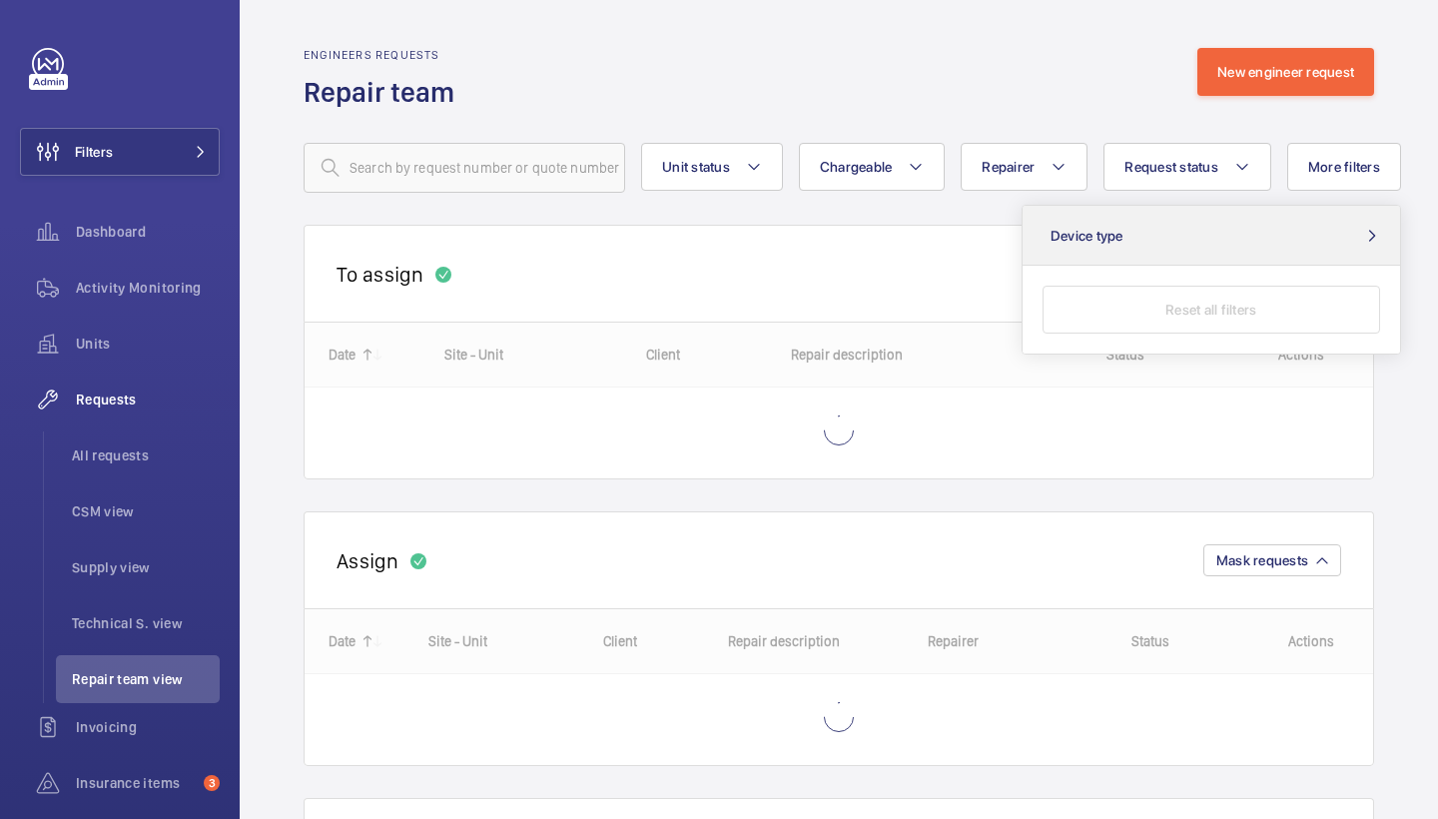
click at [1295, 220] on button "Device type" at bounding box center [1212, 236] width 378 height 60
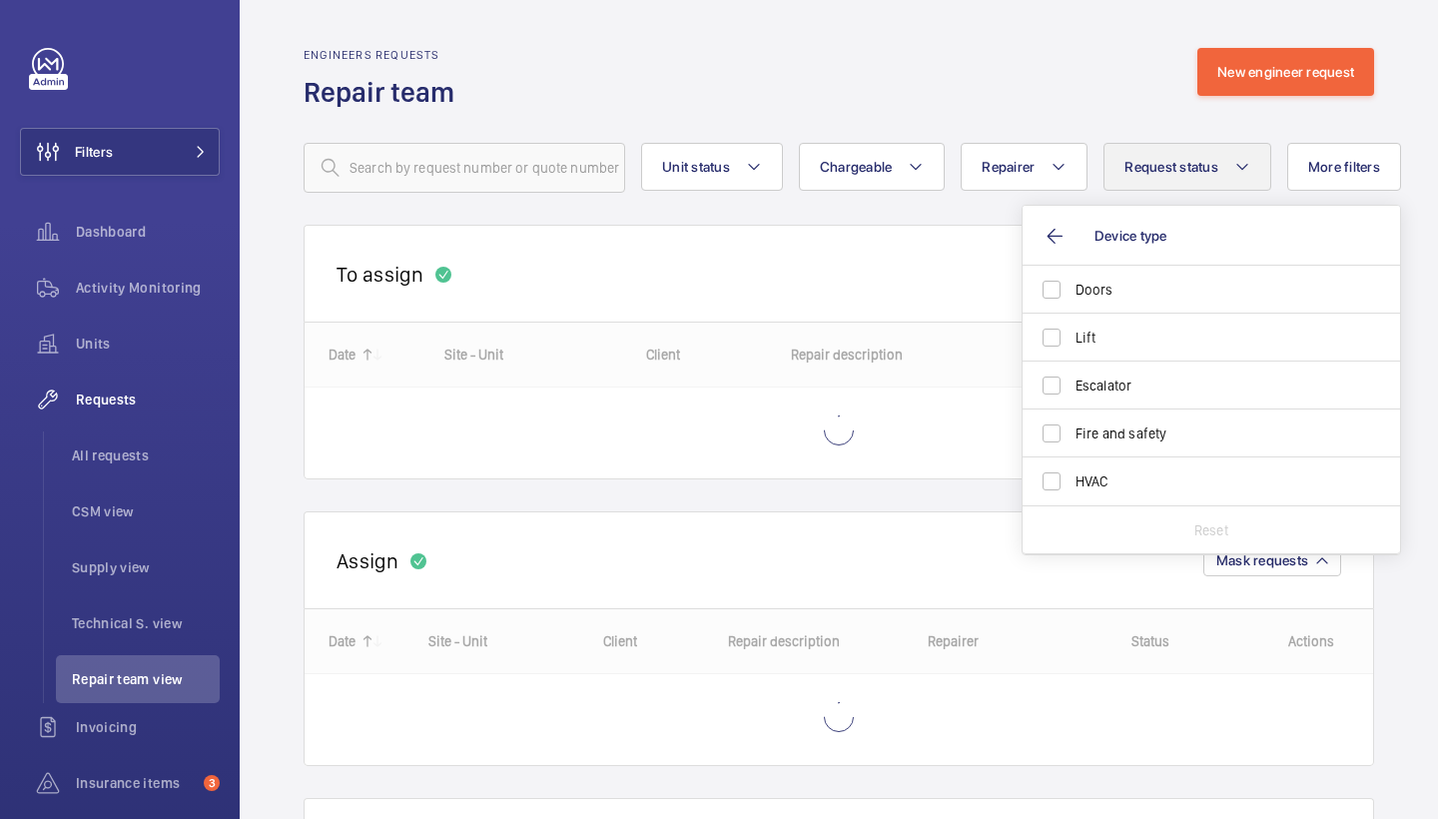
click at [1251, 165] on button "Request status" at bounding box center [1188, 167] width 168 height 48
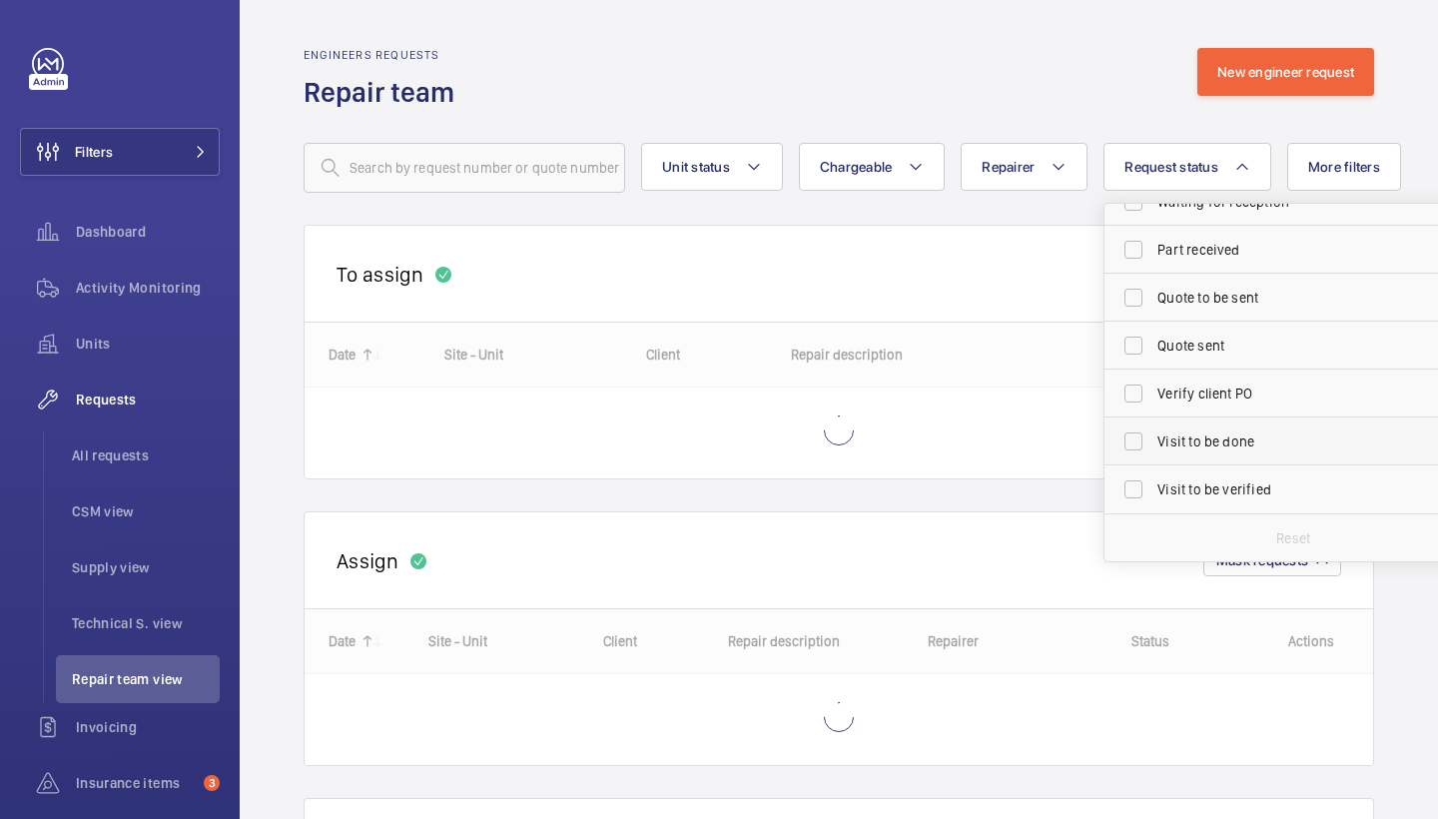
scroll to position [266, 0]
click at [1217, 486] on span "Visit to be verified" at bounding box center [1294, 489] width 275 height 20
click at [1154, 486] on input "Visit to be verified" at bounding box center [1134, 489] width 40 height 40
checkbox input "true"
click at [1096, 6] on wm-front-repair-requests-repair-team-view "Engineers requests Repair team New engineer request Unit status Chargeable Repa…" at bounding box center [839, 550] width 1198 height 1101
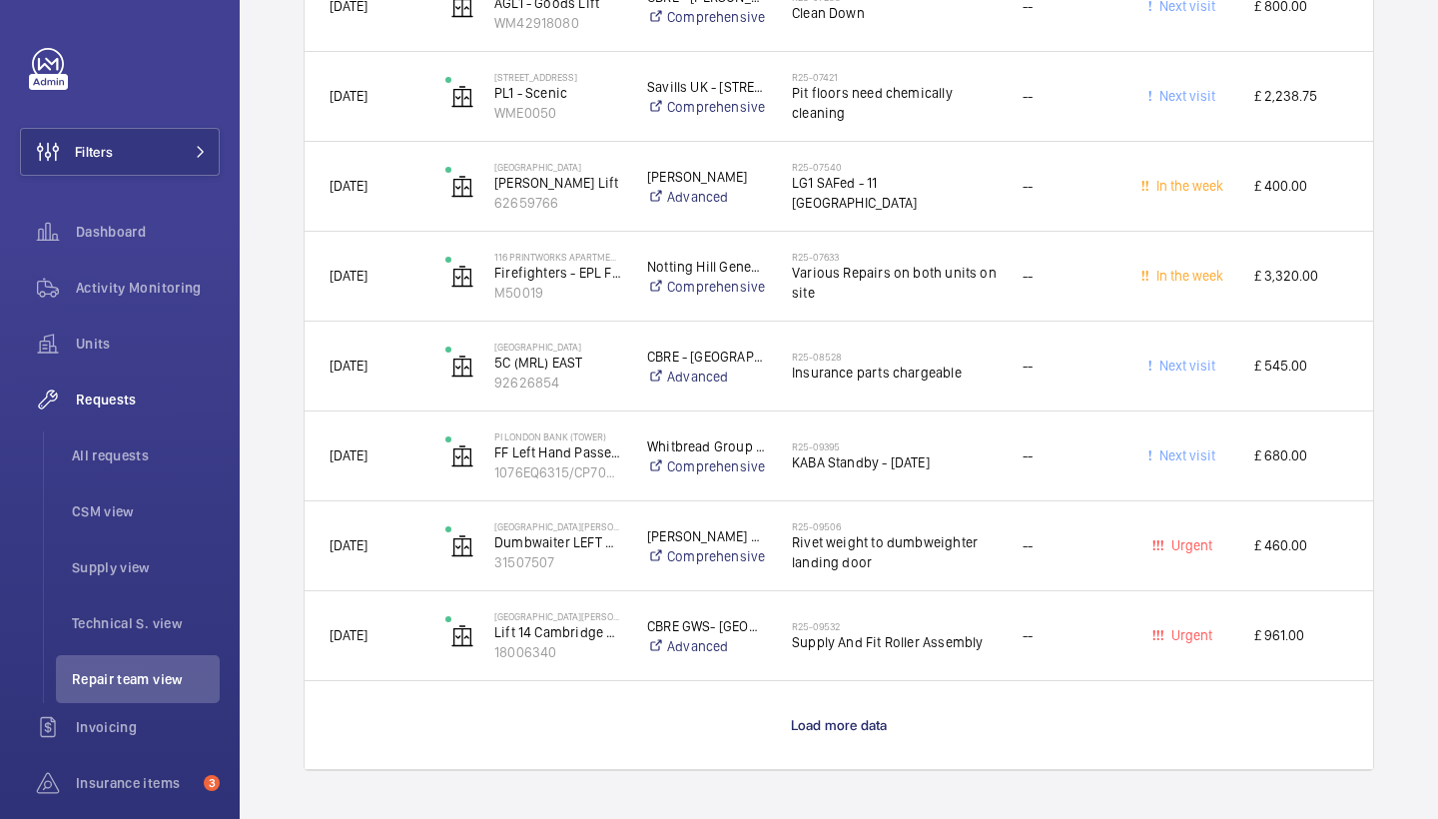
scroll to position [4411, 0]
click at [856, 726] on span "Load more data" at bounding box center [839, 725] width 97 height 16
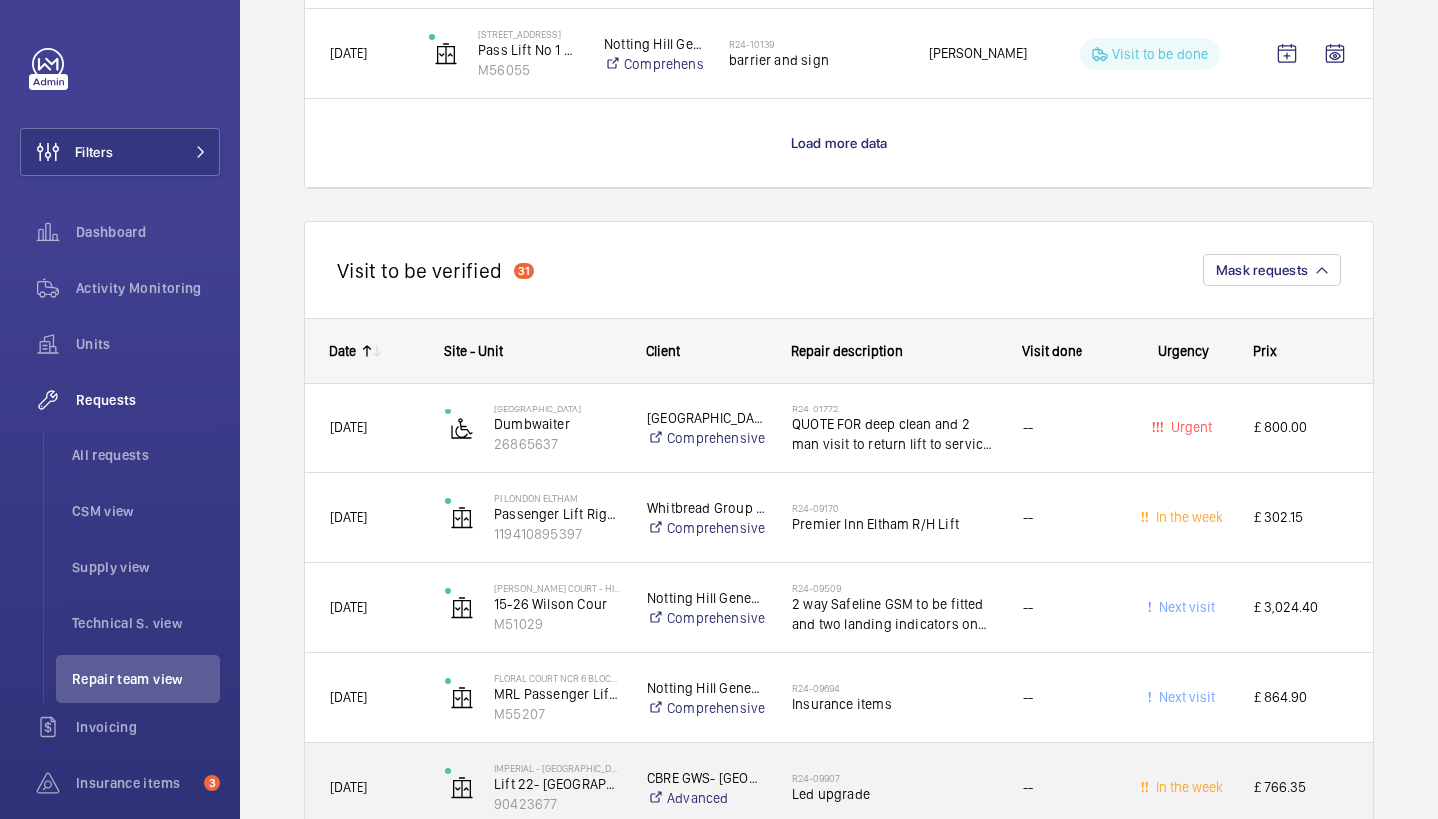
scroll to position [2912, 0]
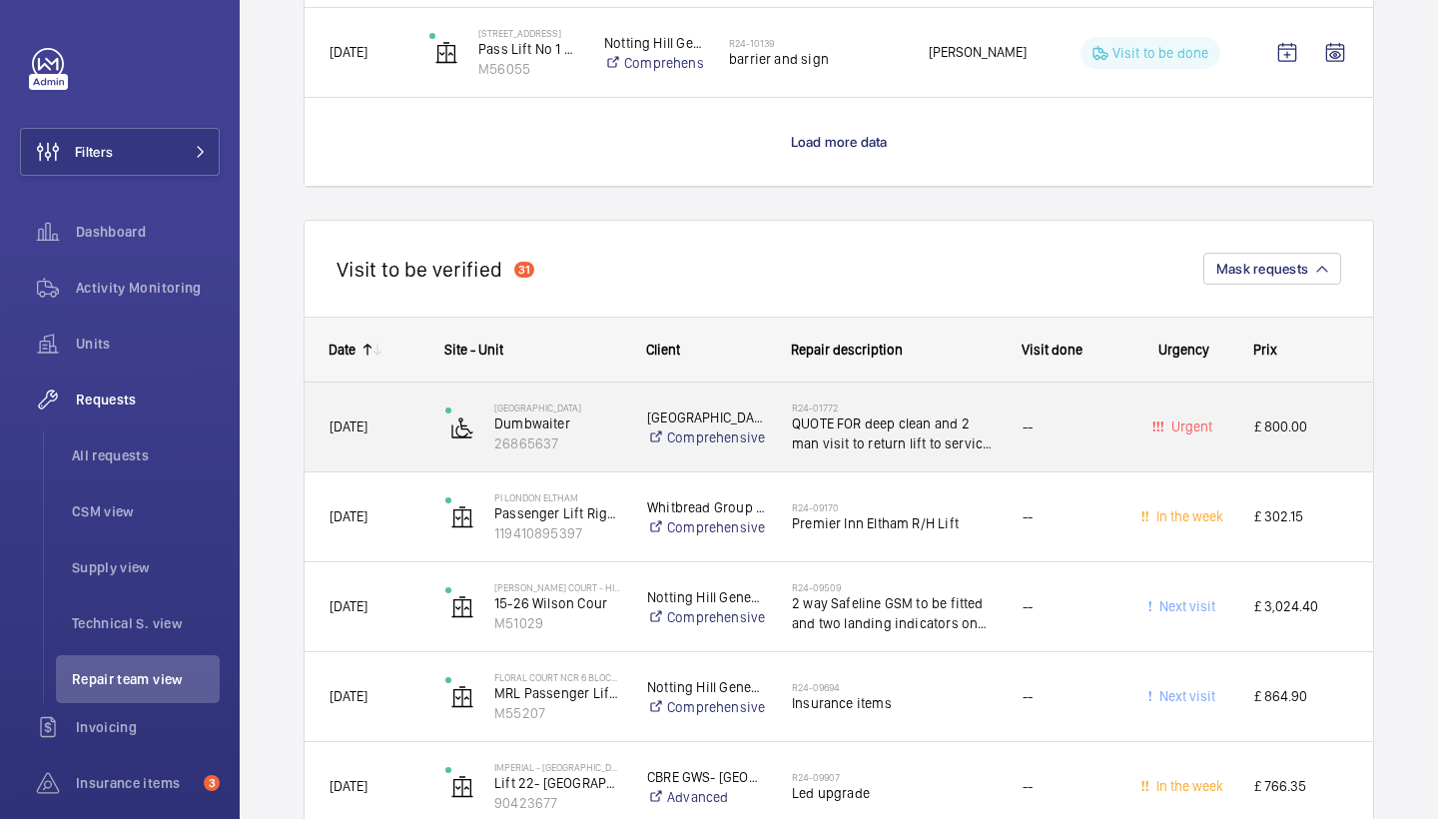
click at [907, 398] on div "R24-01772 QUOTE FOR deep clean and 2 man visit to return lift to service. Lift …" at bounding box center [894, 427] width 205 height 58
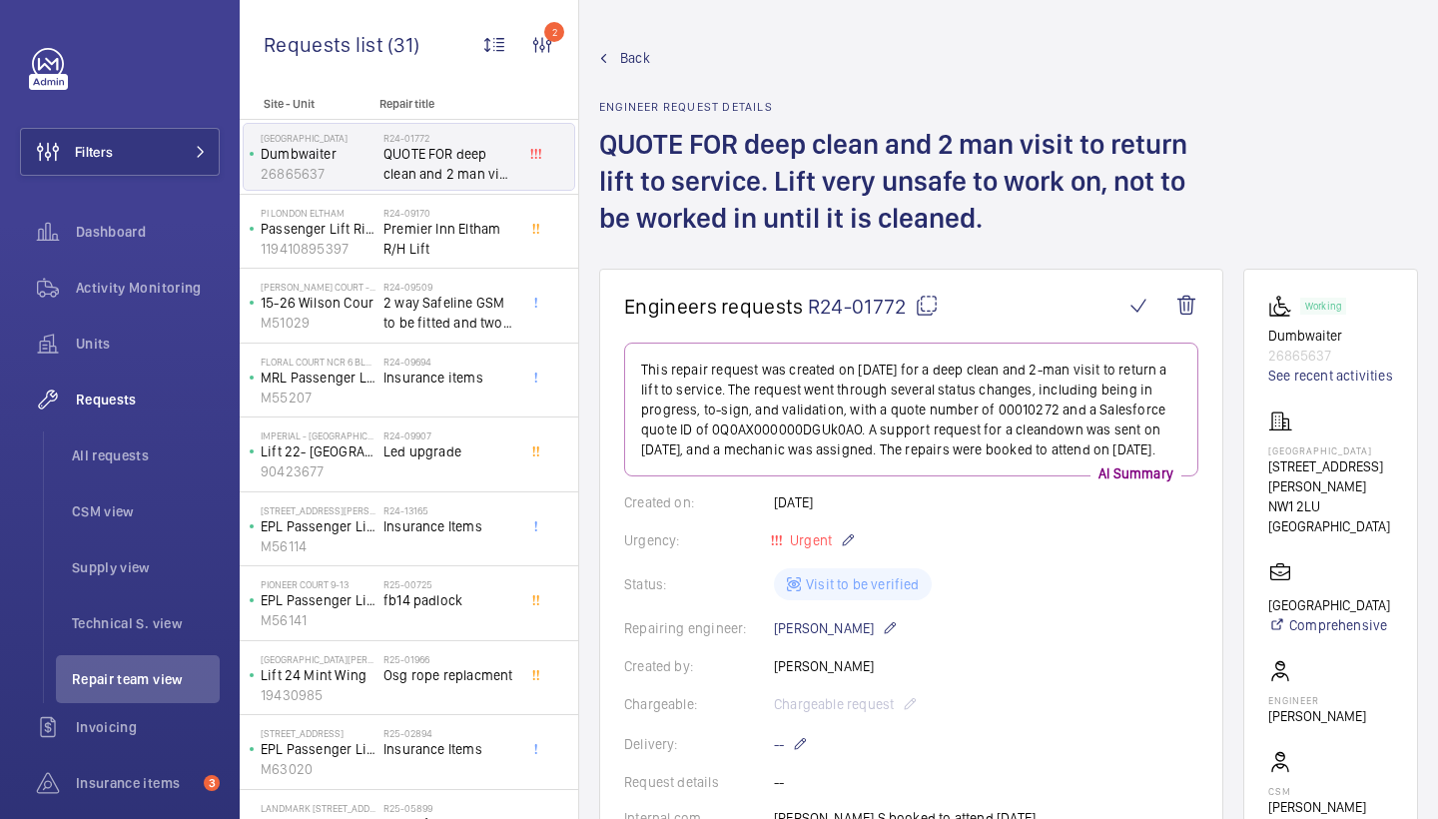
click at [638, 50] on span "Back" at bounding box center [635, 58] width 30 height 20
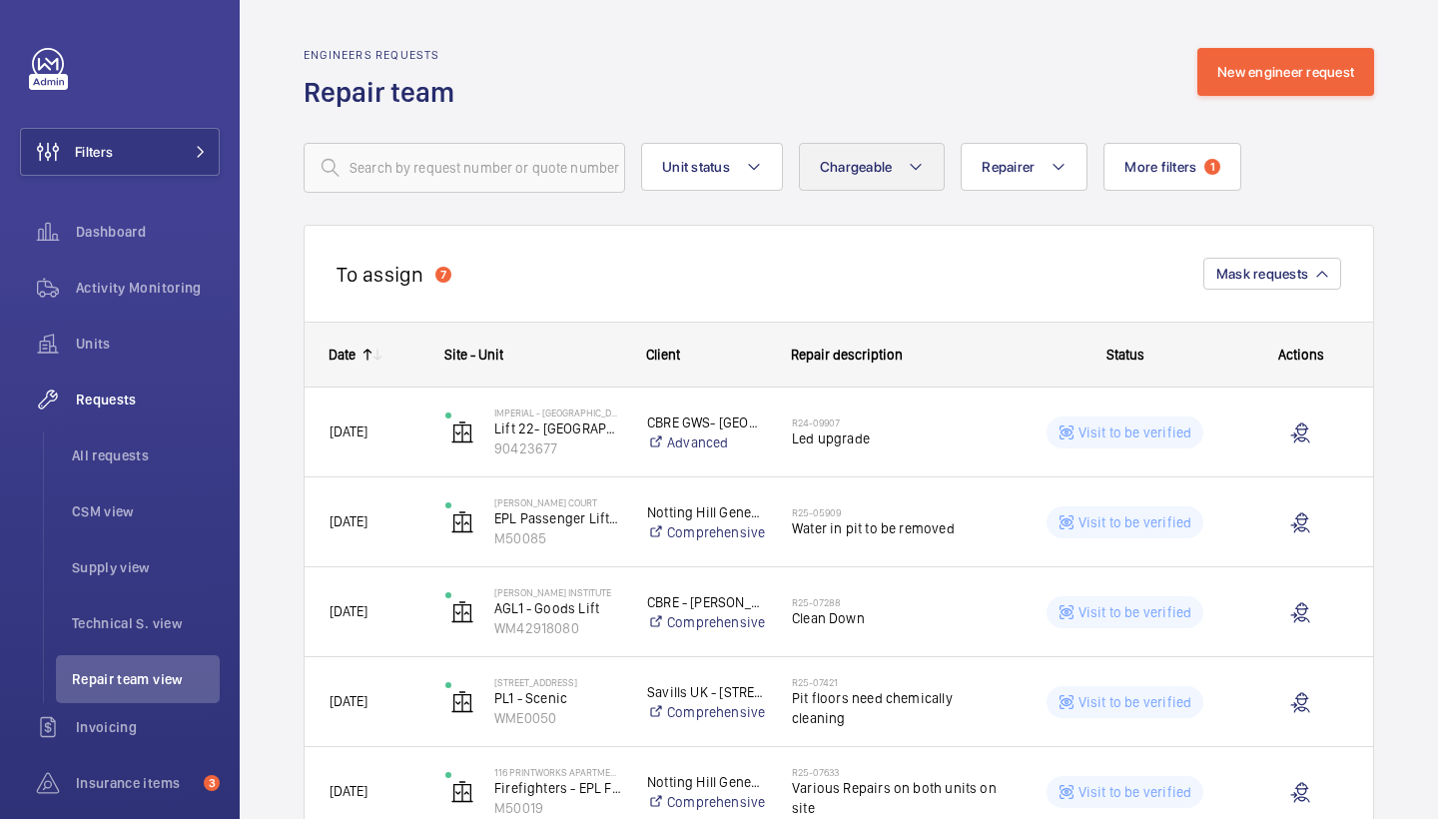
click at [857, 159] on span "Chargeable" at bounding box center [856, 167] width 73 height 16
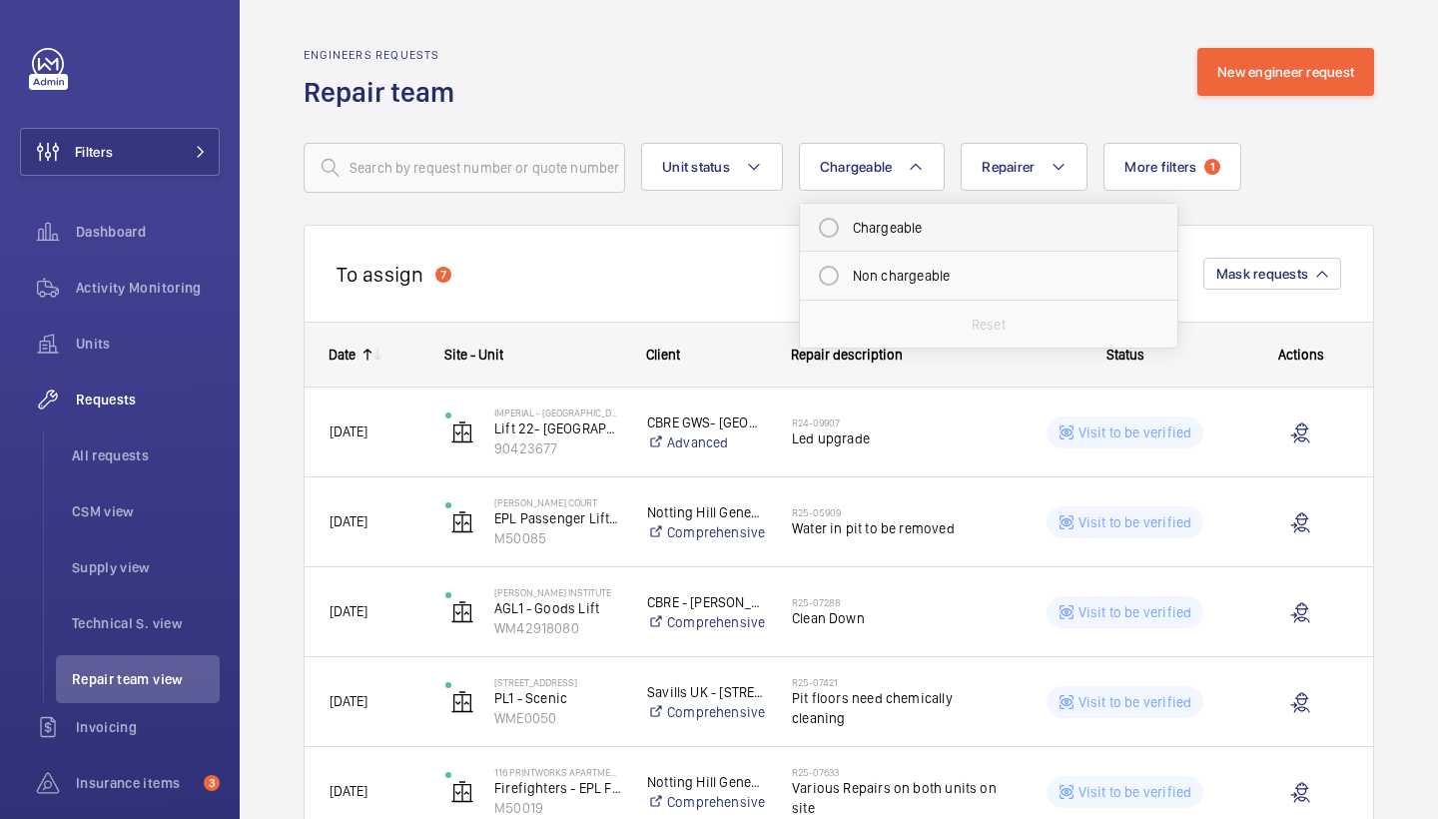
click at [893, 227] on mat-radio-button "Chargeable" at bounding box center [989, 228] width 360 height 40
radio input "true"
click at [923, 85] on div "Engineers requests Repair team New engineer request" at bounding box center [839, 79] width 1071 height 63
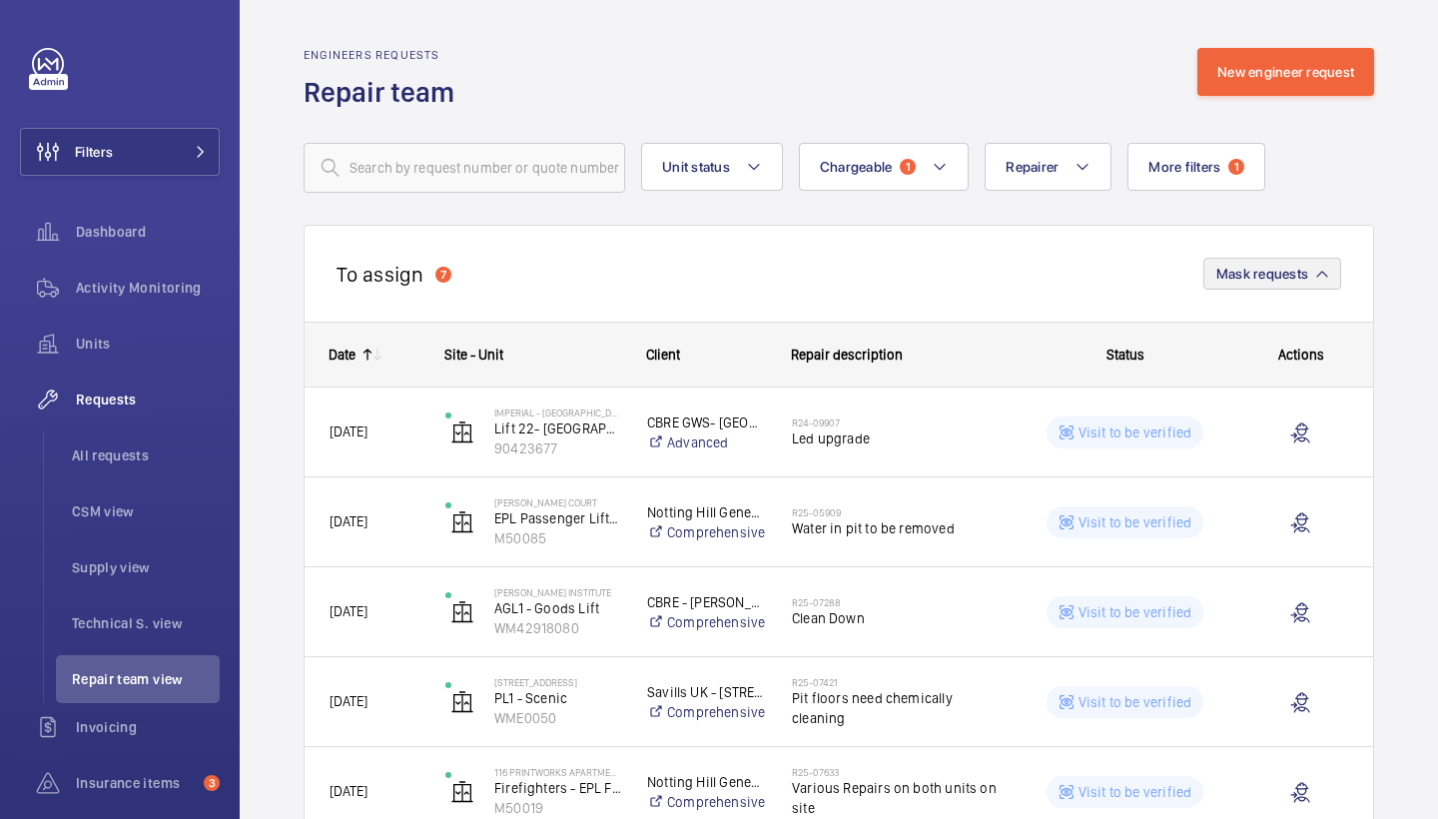
click at [1288, 275] on span "Mask requests" at bounding box center [1262, 274] width 92 height 16
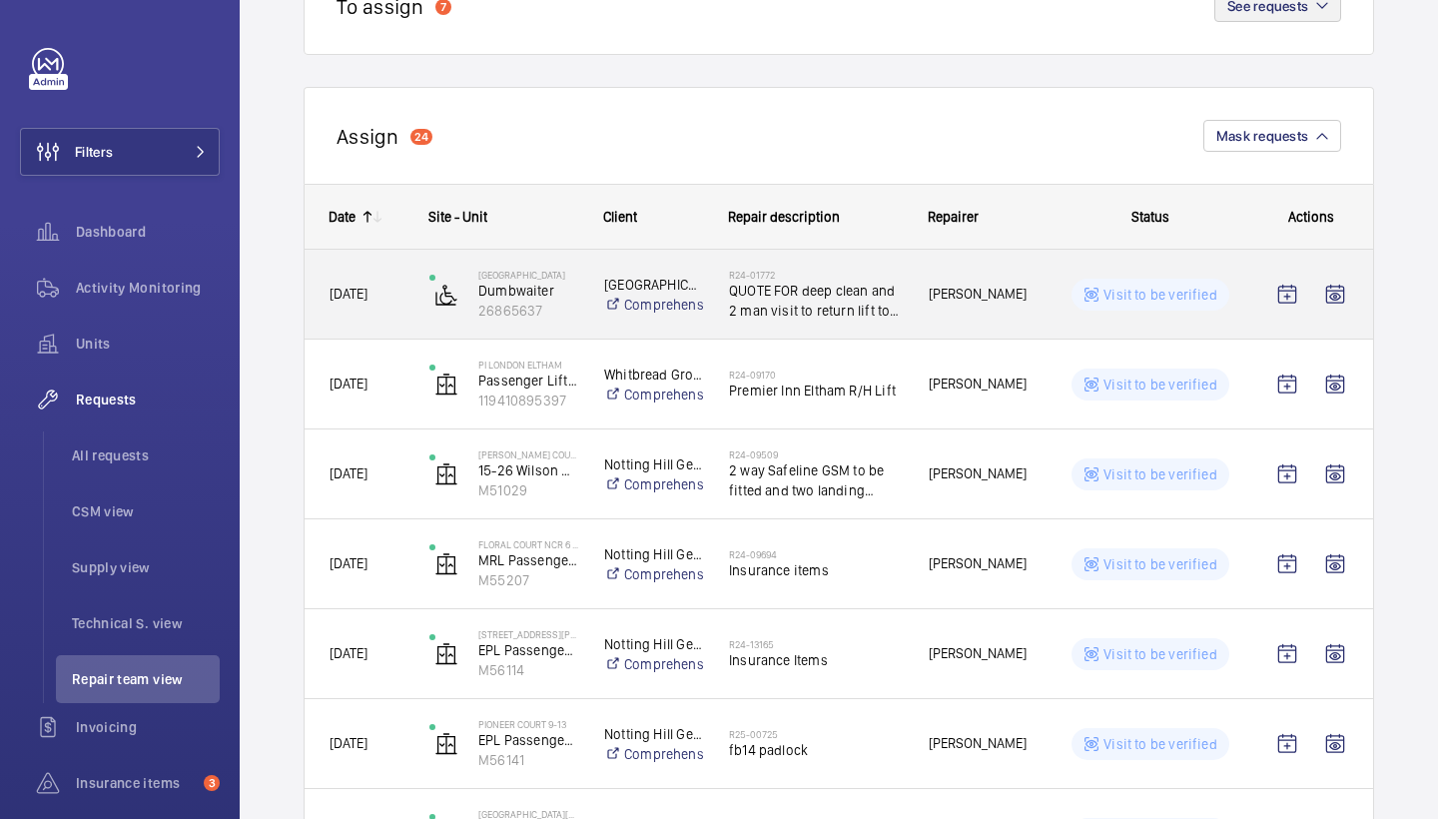
scroll to position [268, 0]
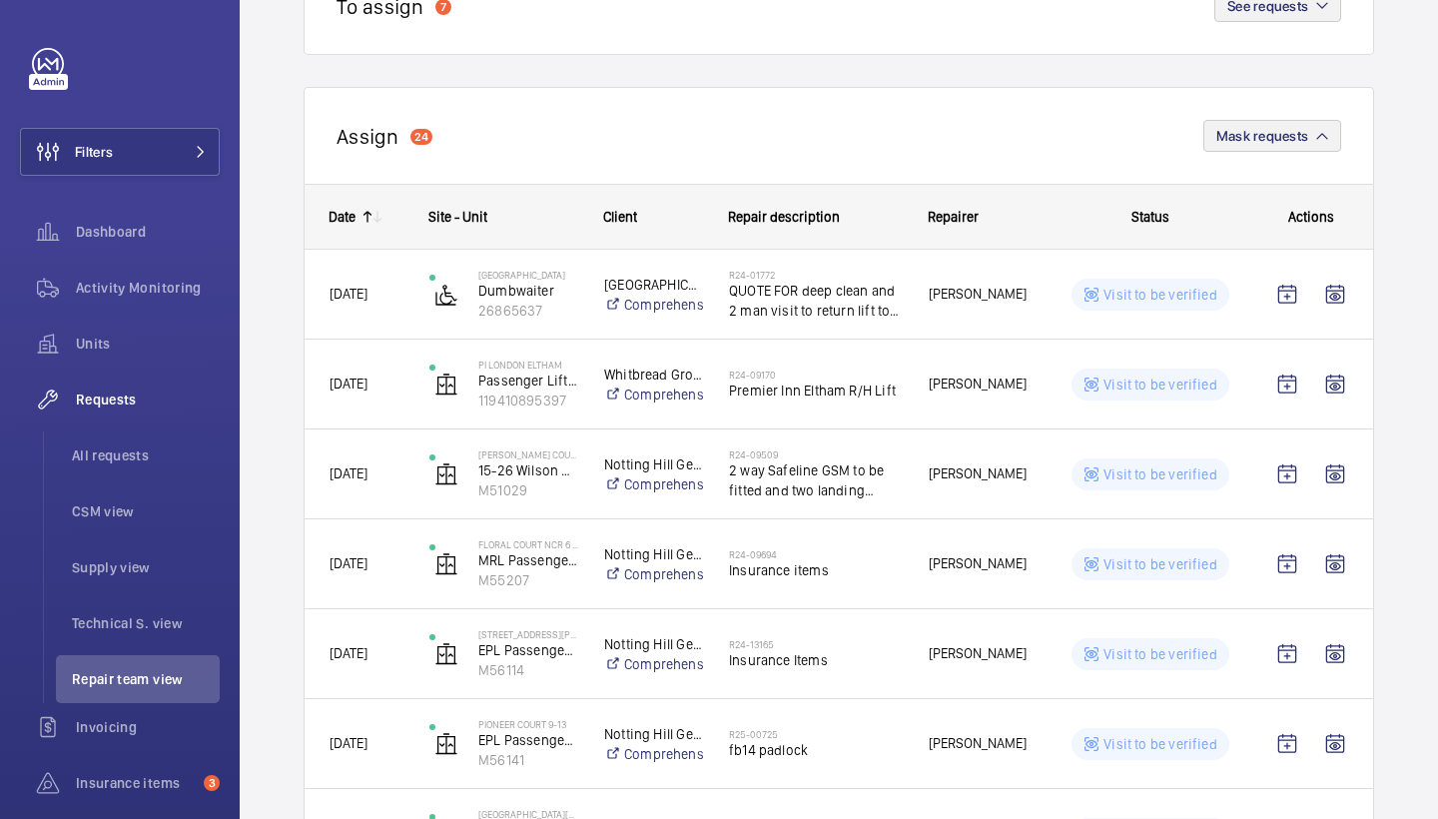
click at [1291, 145] on button "Mask requests" at bounding box center [1272, 136] width 138 height 32
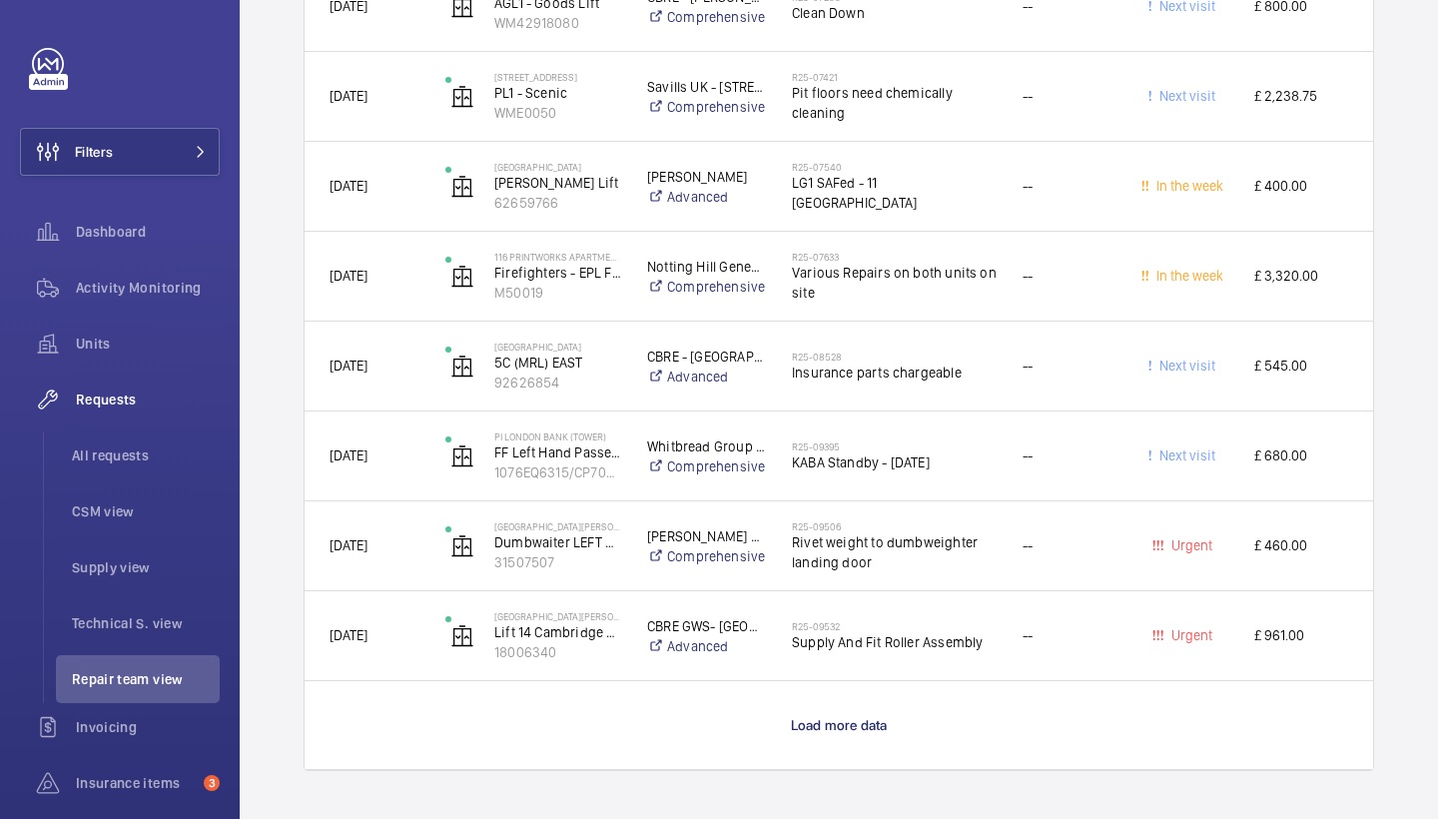
scroll to position [1764, 0]
click at [803, 733] on p "Load more data" at bounding box center [839, 725] width 97 height 20
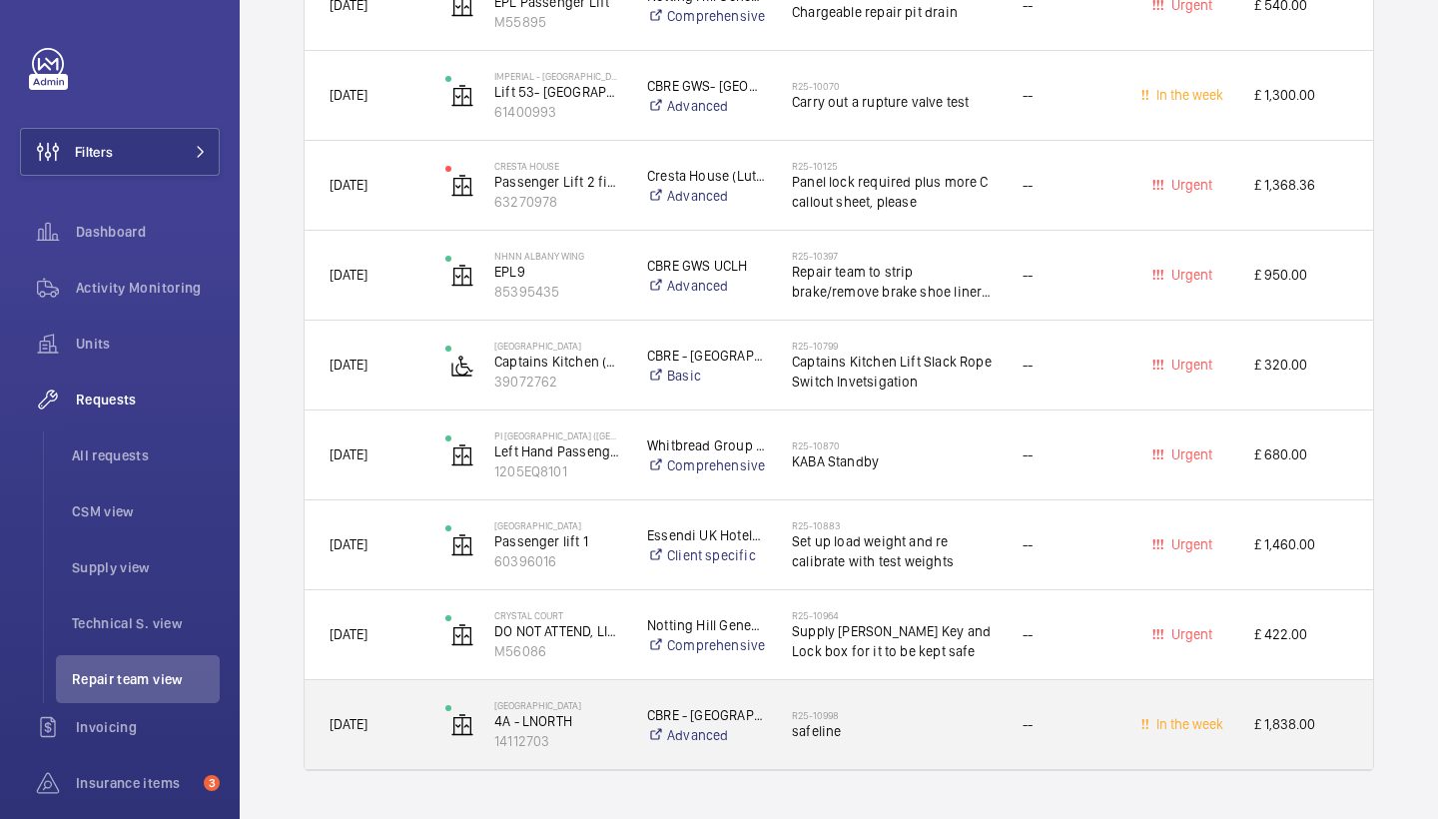
scroll to position [2664, 0]
click at [850, 735] on span "safeline" at bounding box center [894, 731] width 205 height 20
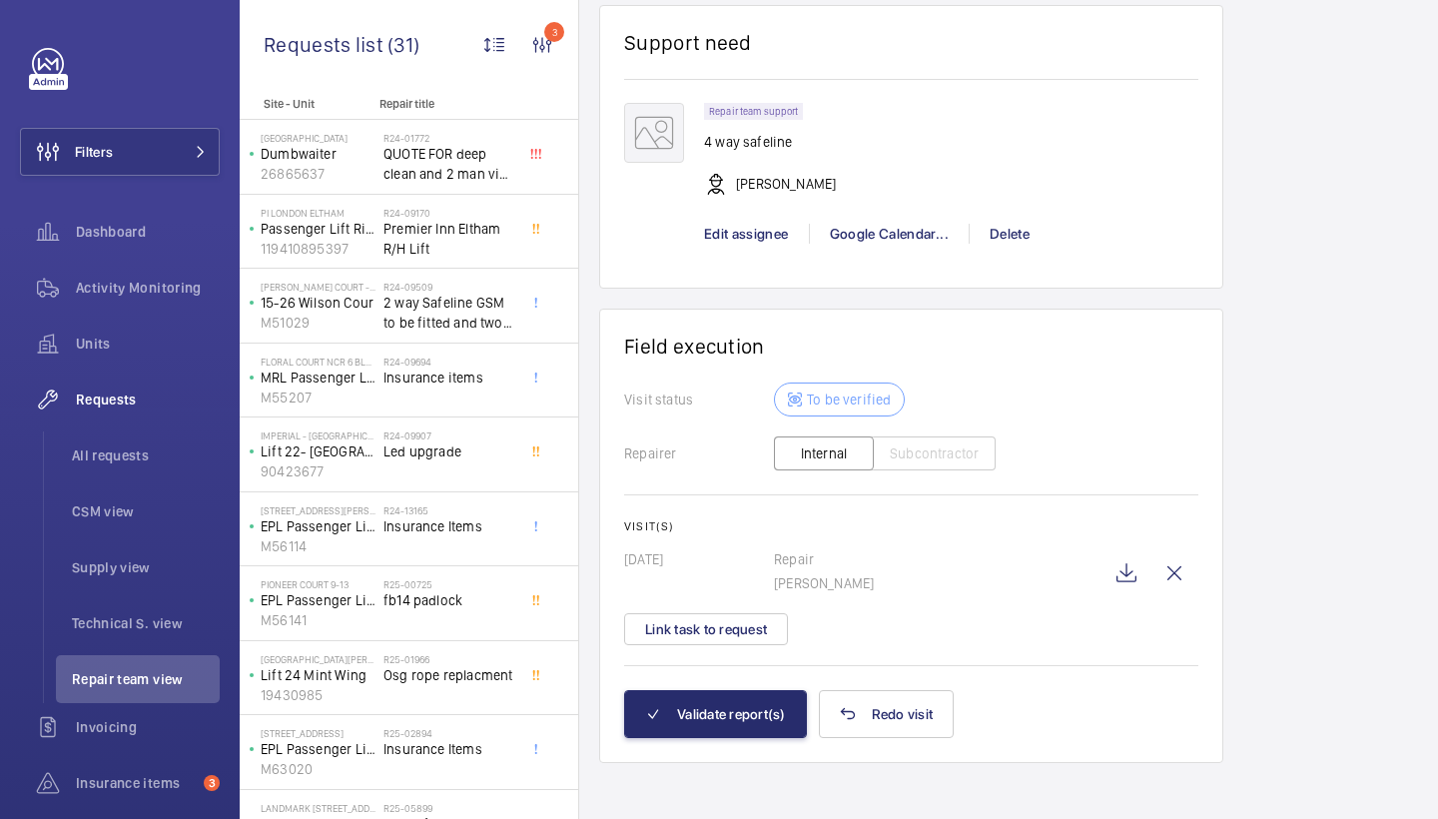
scroll to position [1507, 0]
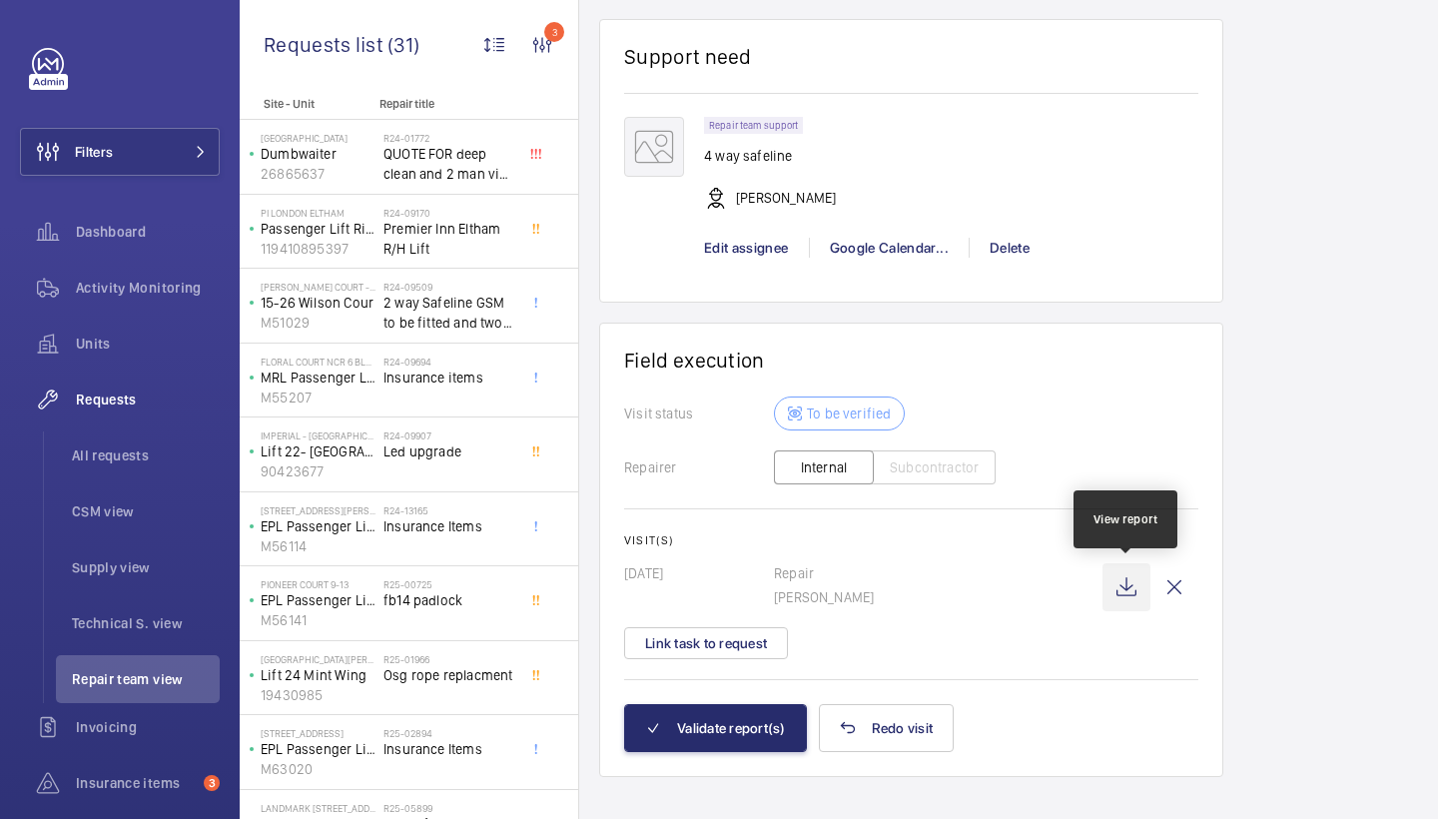
click at [1113, 589] on wm-front-icon-button at bounding box center [1127, 587] width 48 height 48
click at [679, 709] on button "Validate report(s)" at bounding box center [715, 728] width 183 height 48
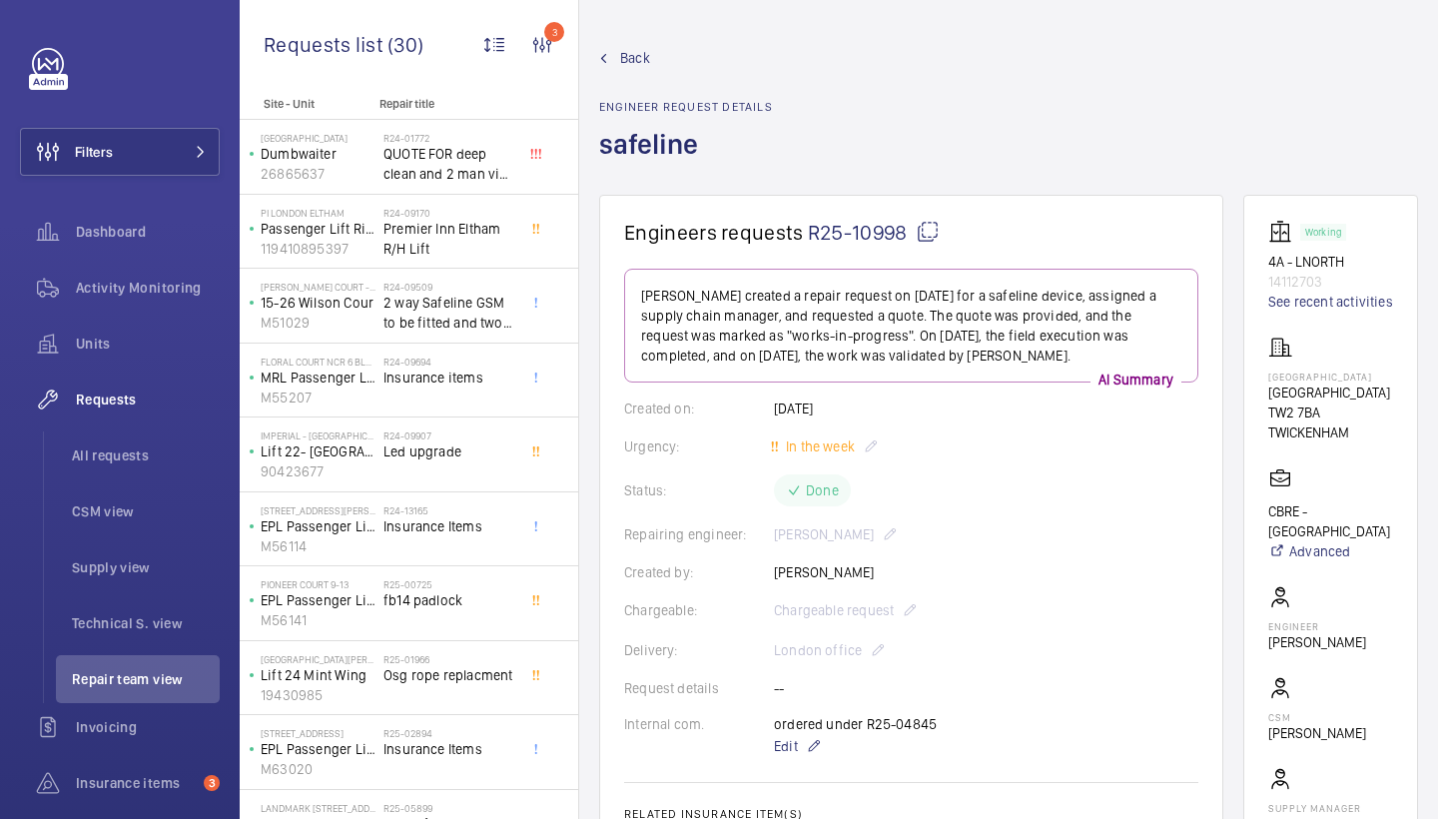
scroll to position [0, 0]
click at [629, 61] on span "Back" at bounding box center [635, 58] width 30 height 20
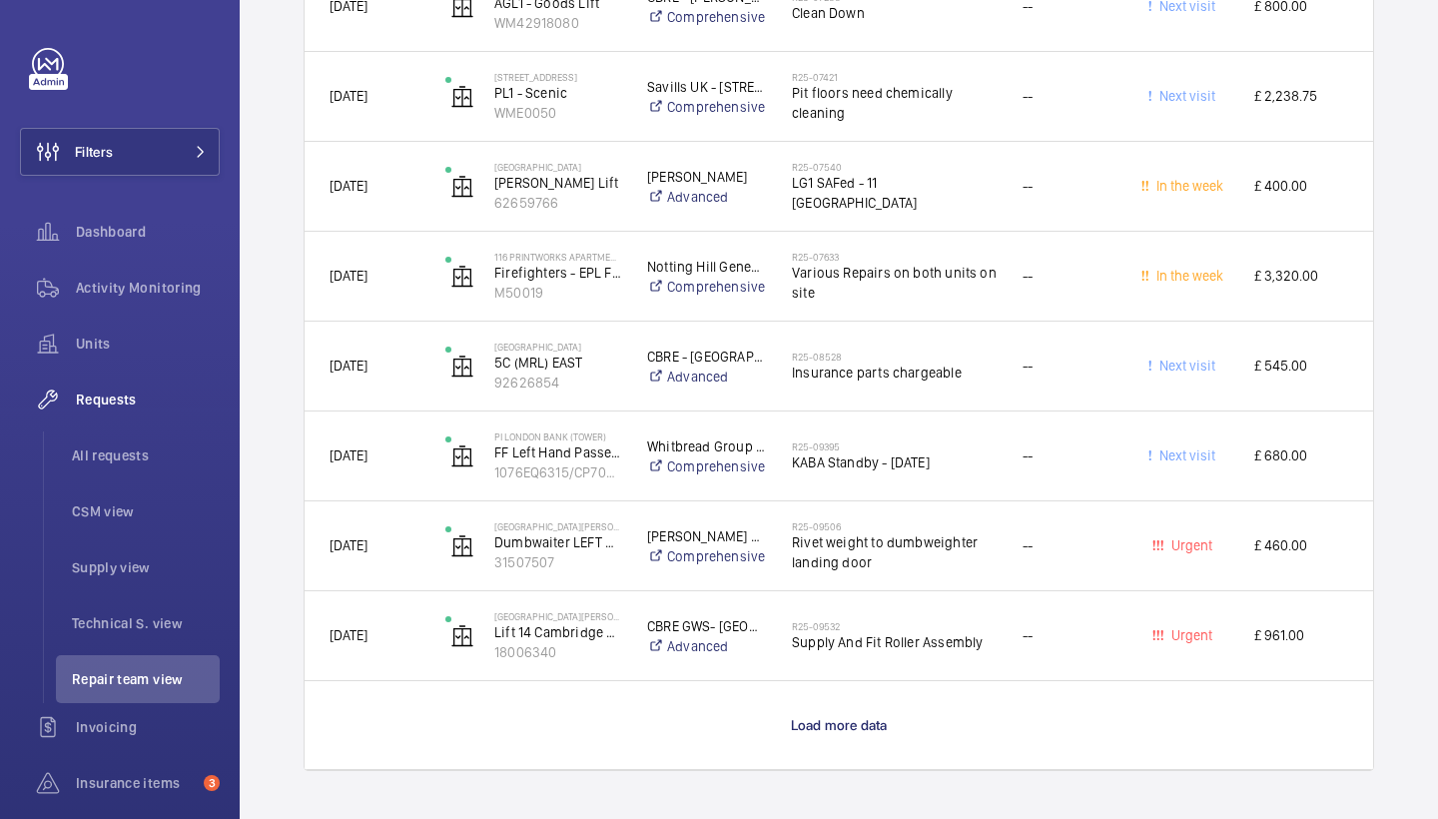
scroll to position [1764, 0]
click at [815, 725] on span "Load more data" at bounding box center [839, 725] width 97 height 16
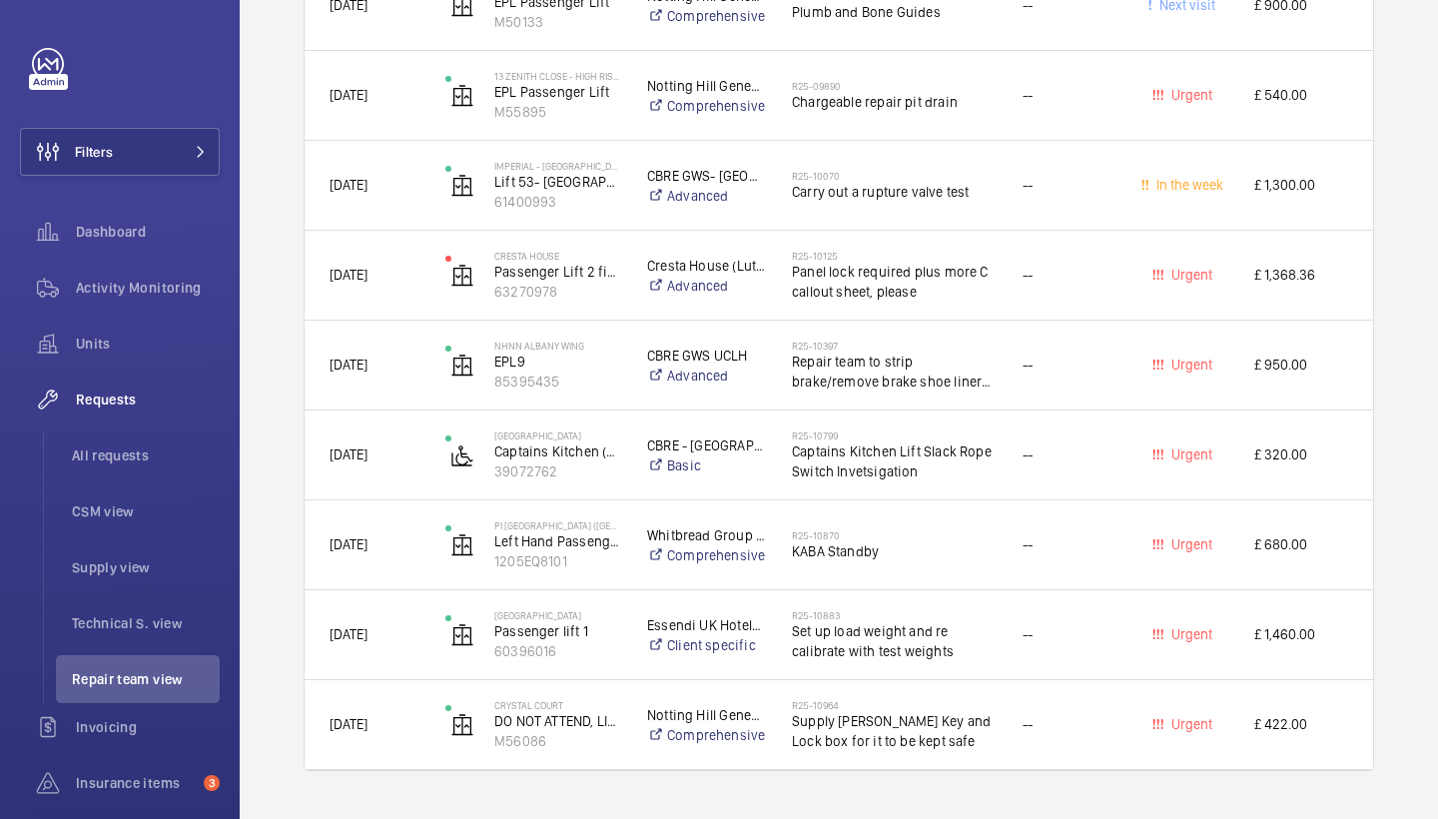
scroll to position [2574, 0]
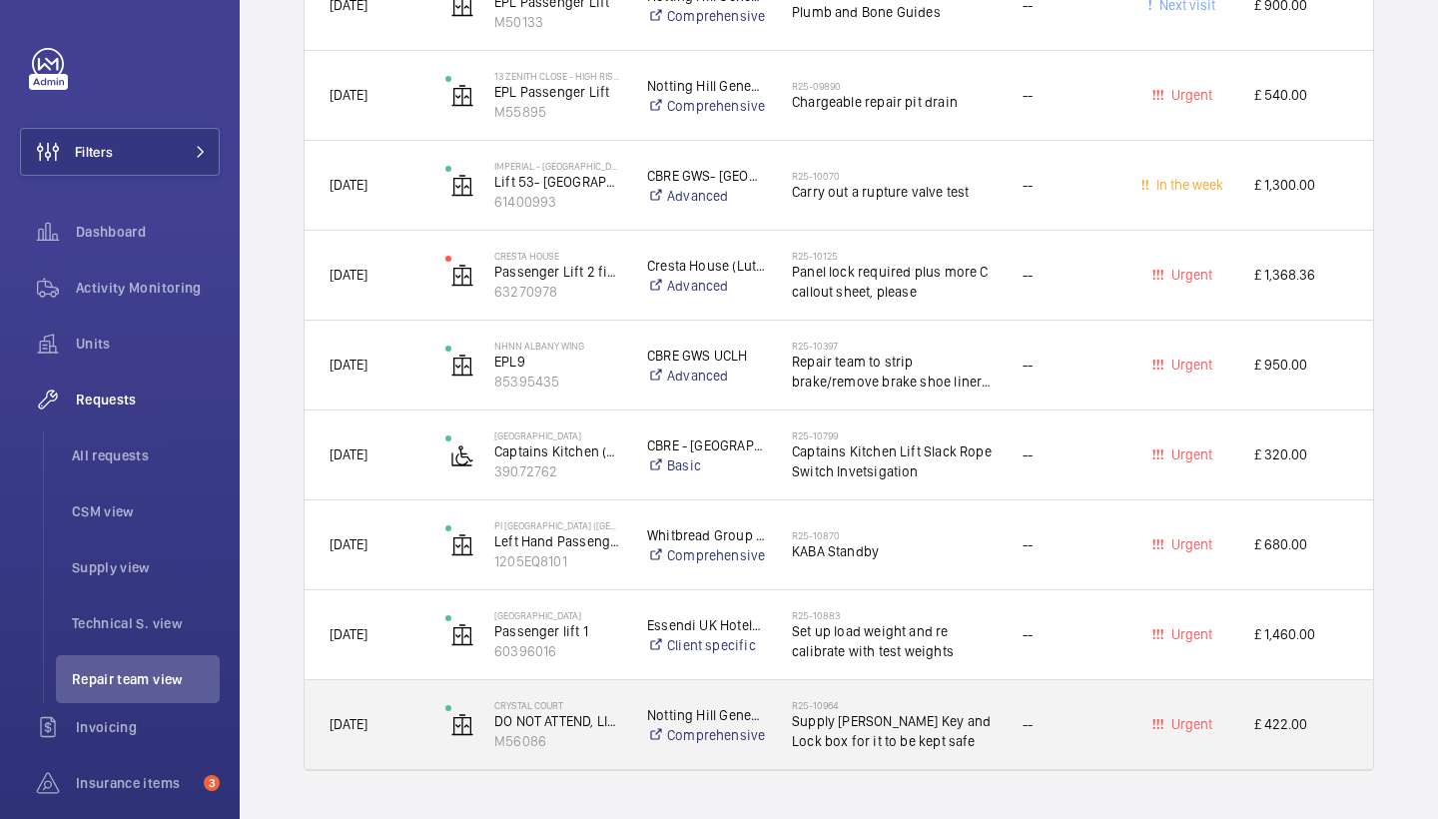
click at [868, 733] on span "Supply Gerda Key and Lock box for it to be kept safe" at bounding box center [894, 731] width 205 height 40
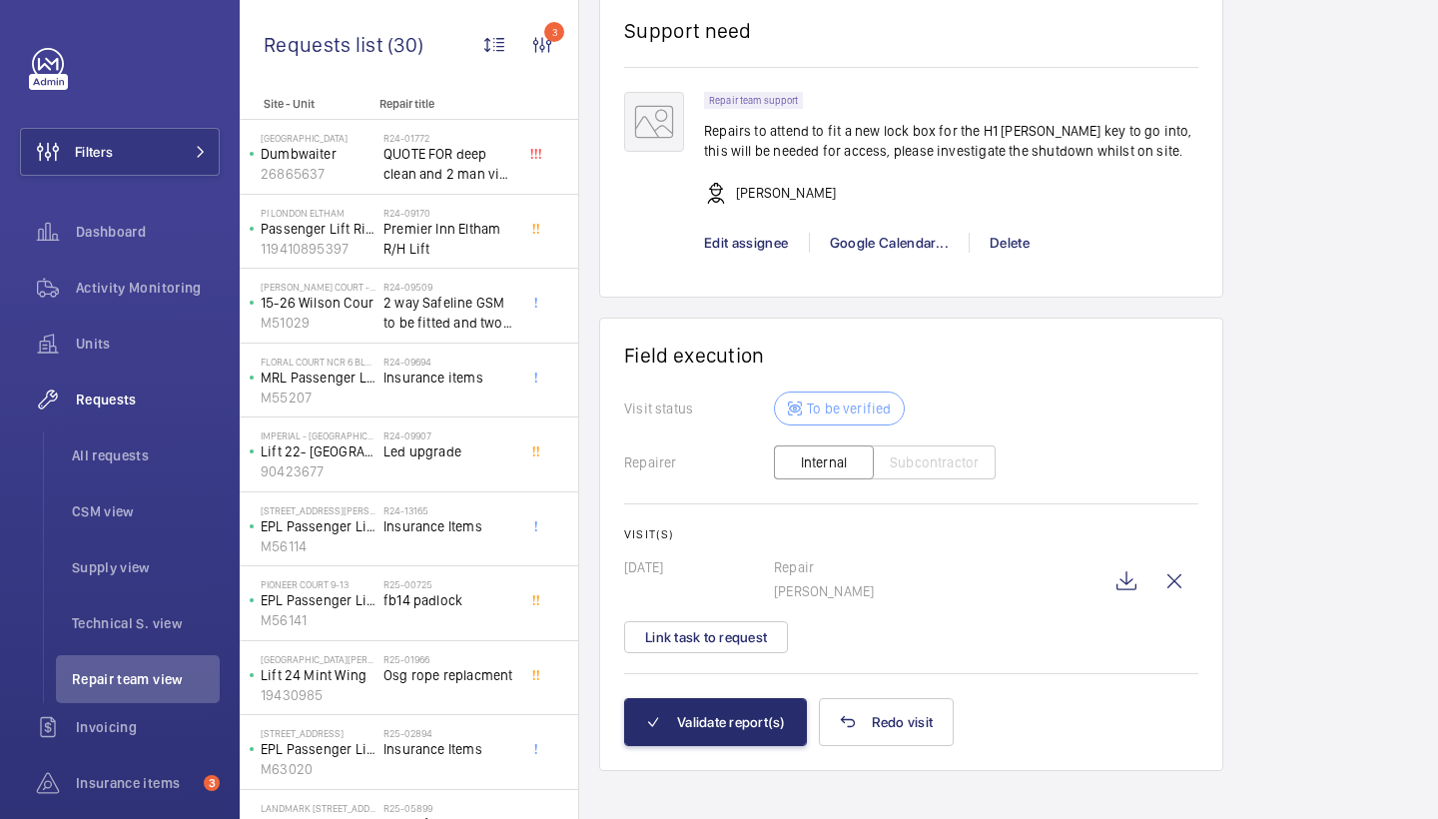
scroll to position [1886, 0]
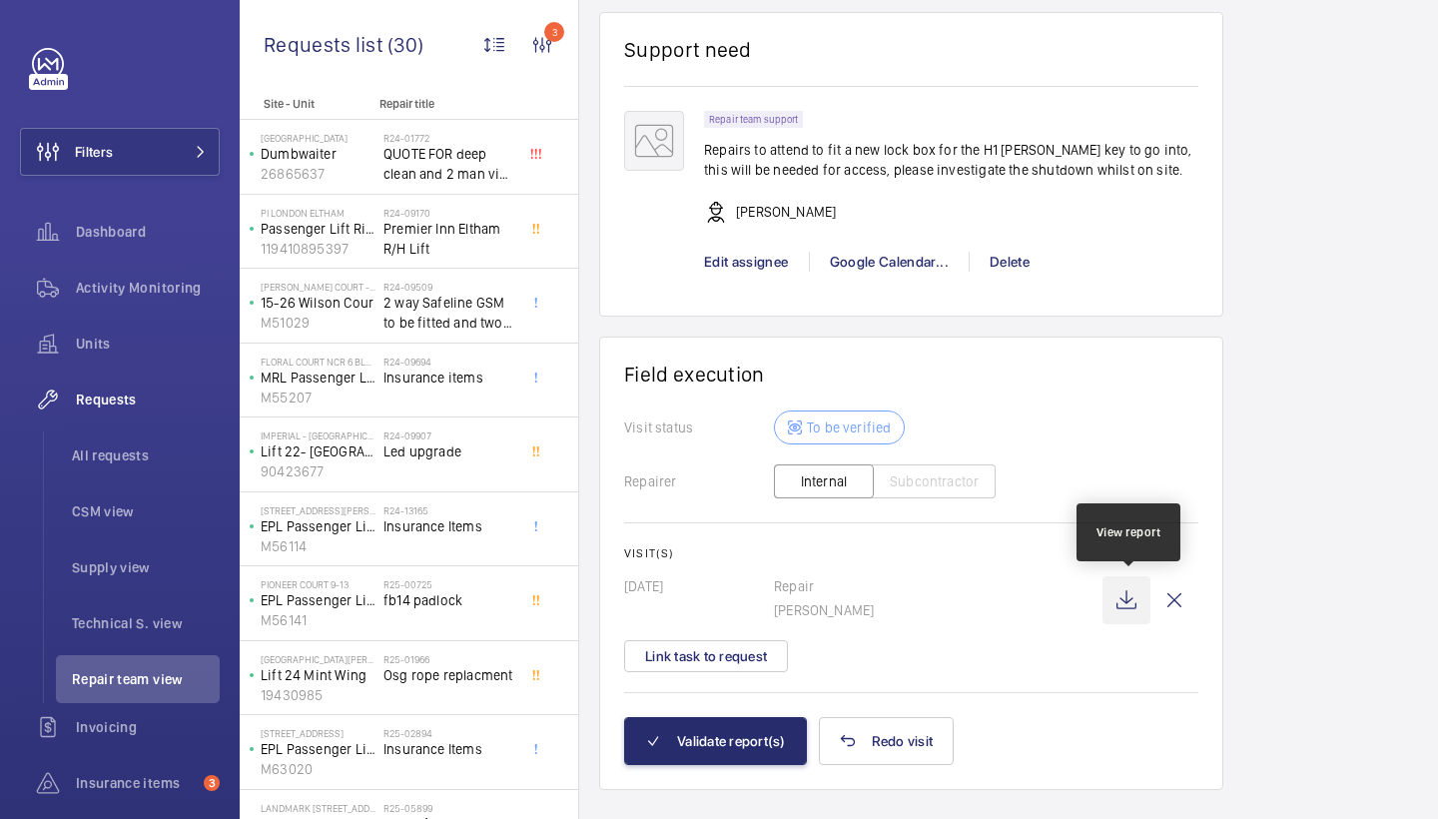
click at [1126, 598] on wm-front-icon-button at bounding box center [1127, 600] width 48 height 48
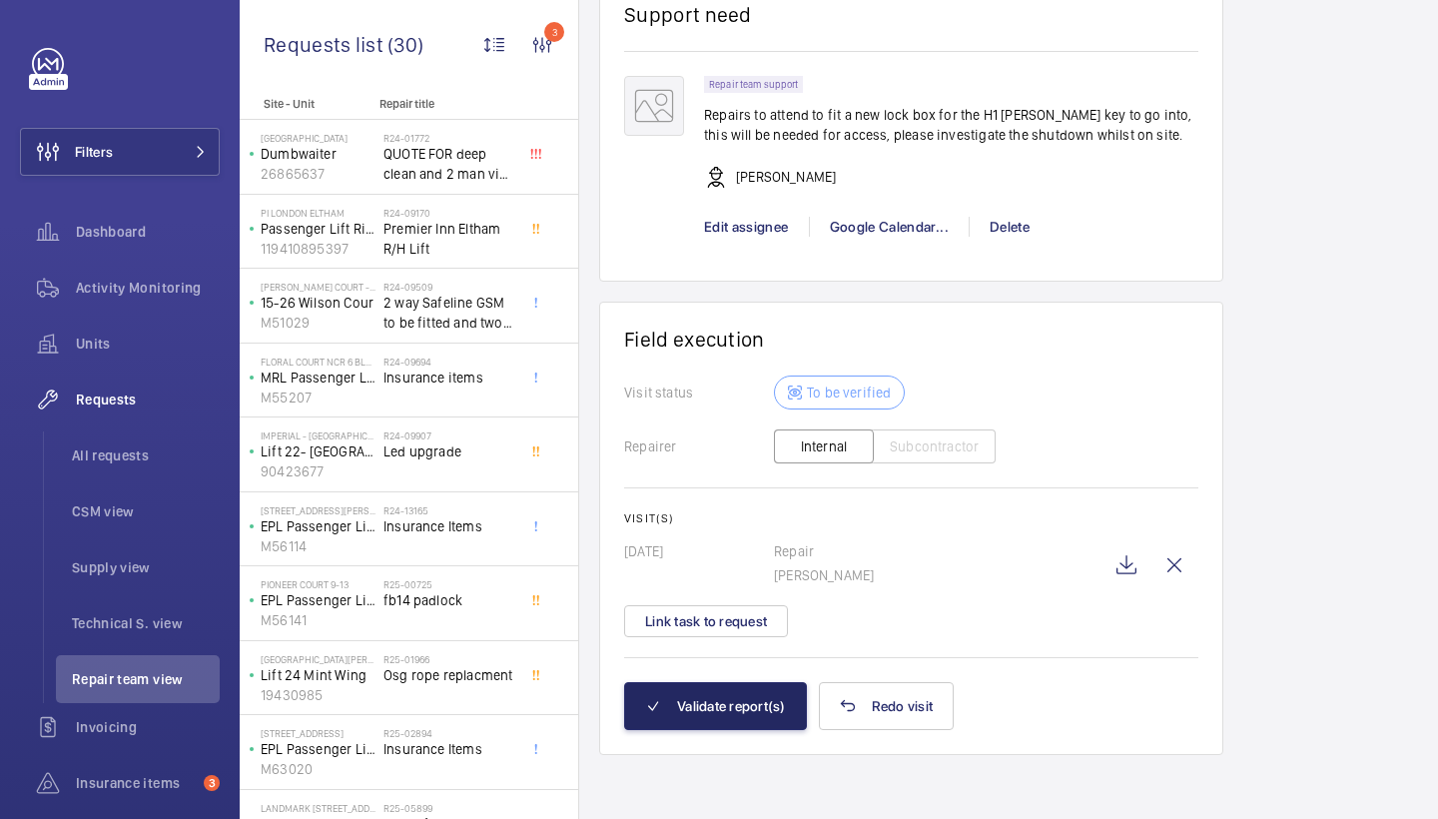
scroll to position [1921, 0]
click at [728, 710] on button "Validate report(s)" at bounding box center [715, 706] width 183 height 48
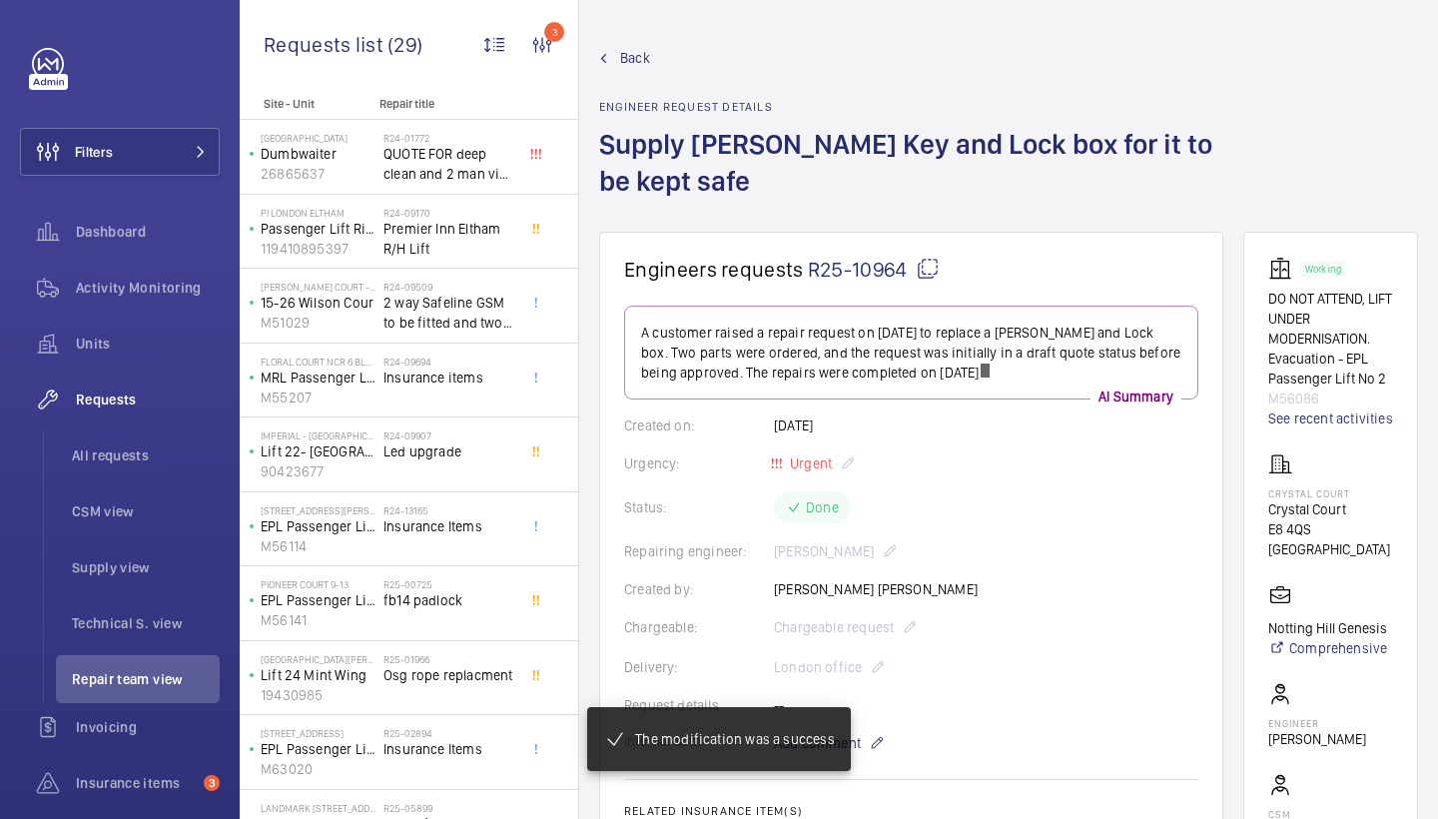
scroll to position [556, 0]
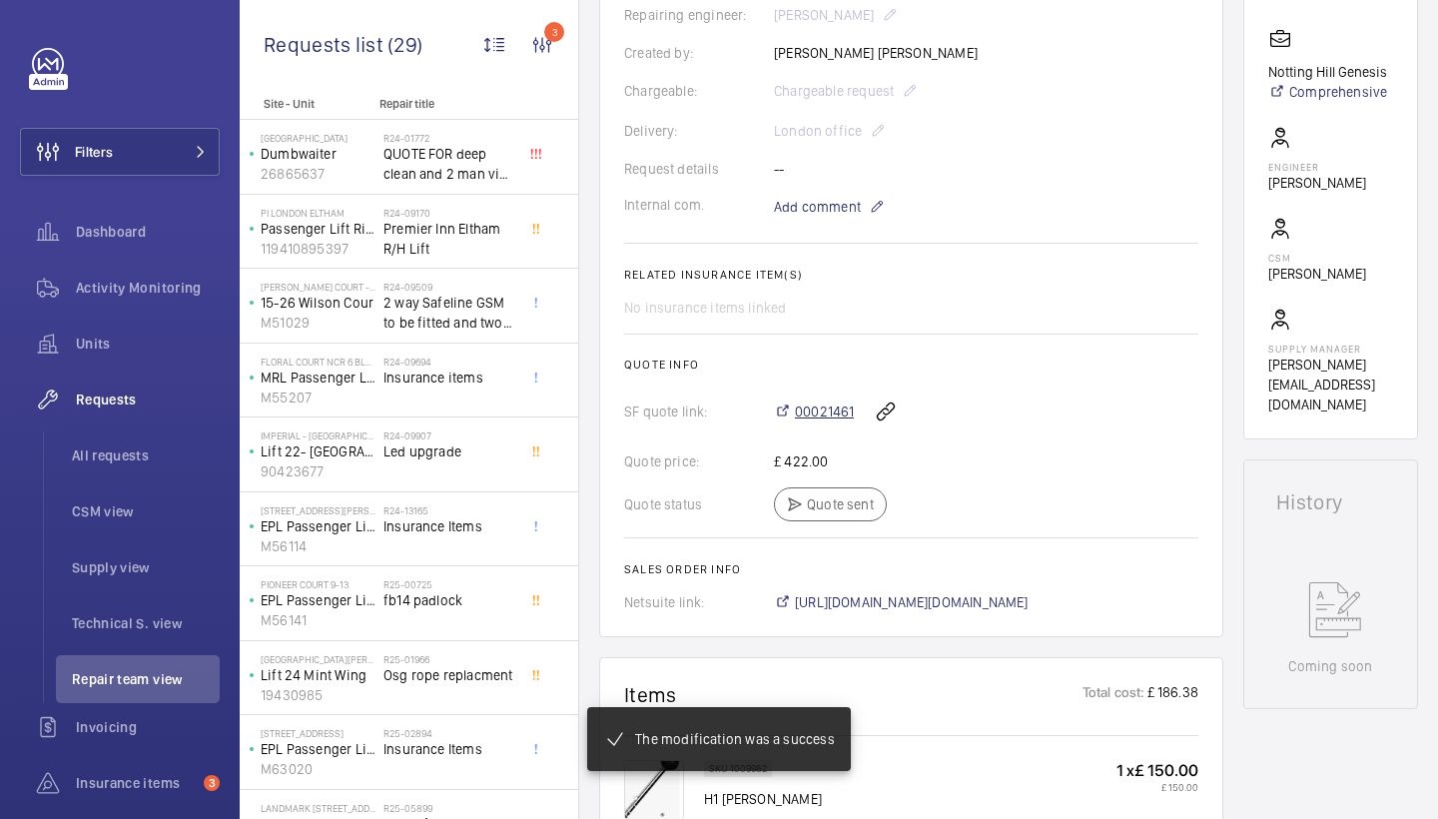
click at [836, 411] on span "00021461" at bounding box center [824, 411] width 59 height 20
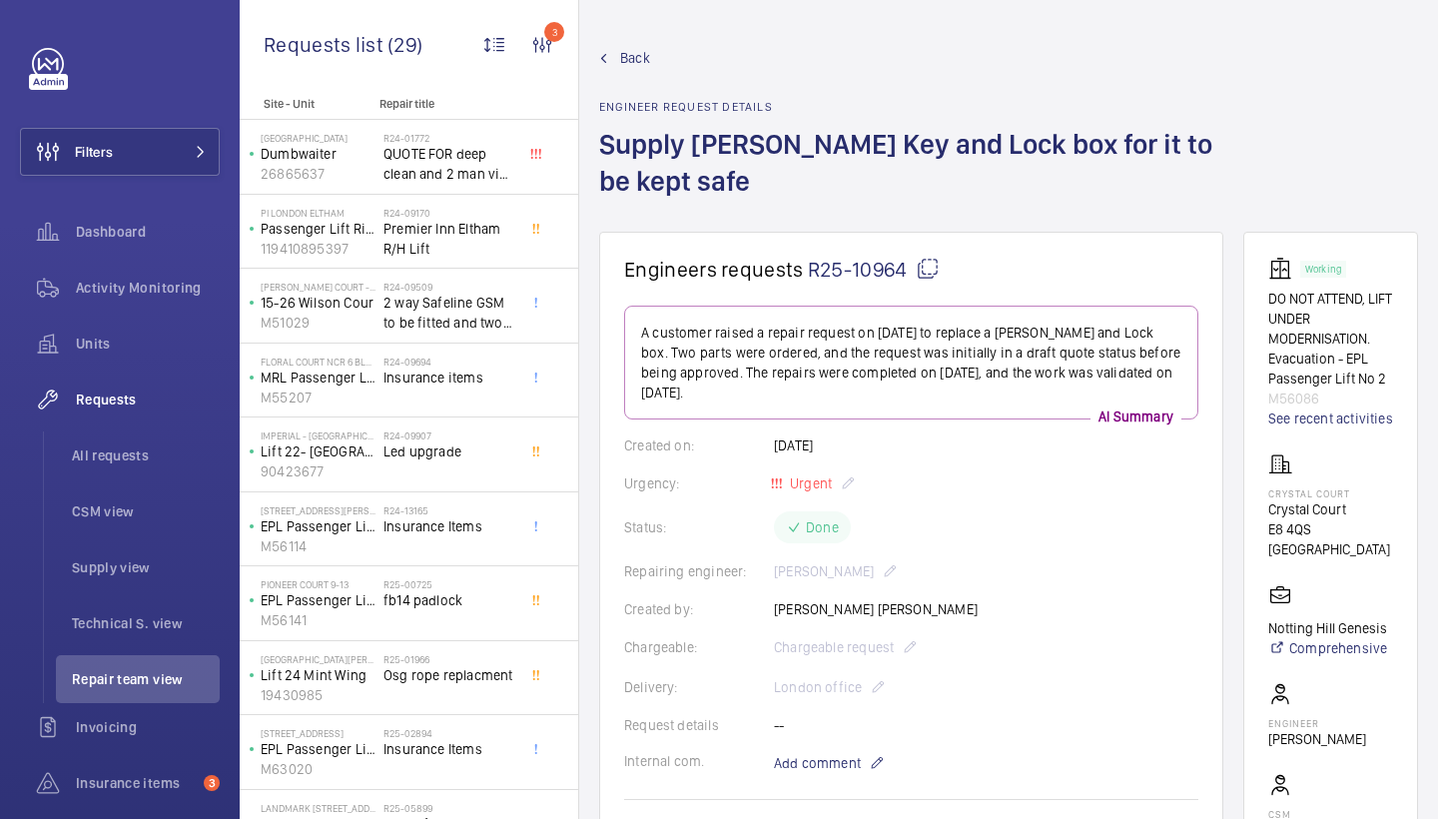
scroll to position [0, 0]
click at [620, 61] on span "Back" at bounding box center [635, 58] width 30 height 20
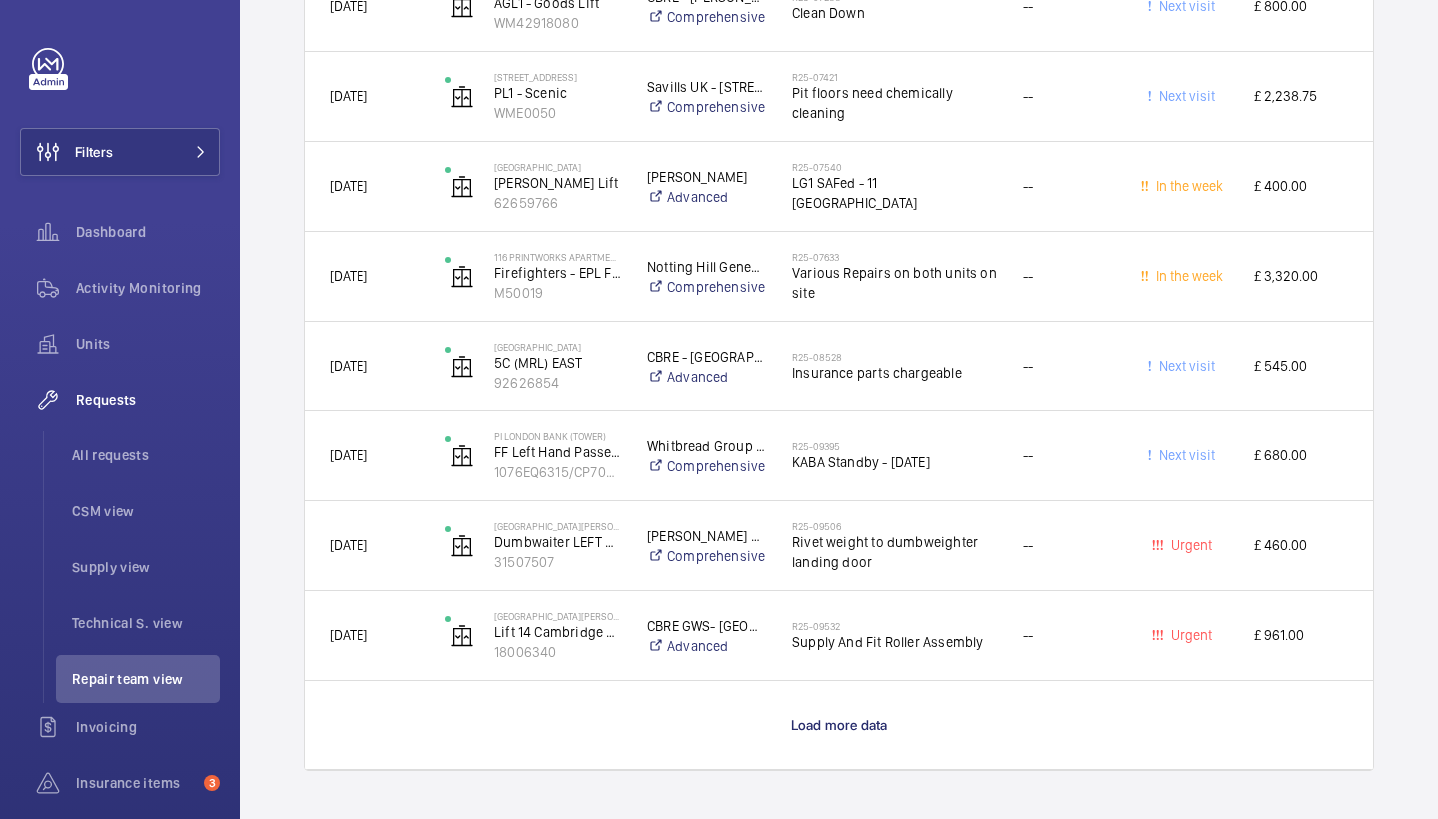
scroll to position [1764, 0]
click at [858, 736] on wm-front-load-more-cell "Load more data" at bounding box center [839, 725] width 1069 height 88
click at [858, 720] on span "Load more data" at bounding box center [839, 725] width 97 height 16
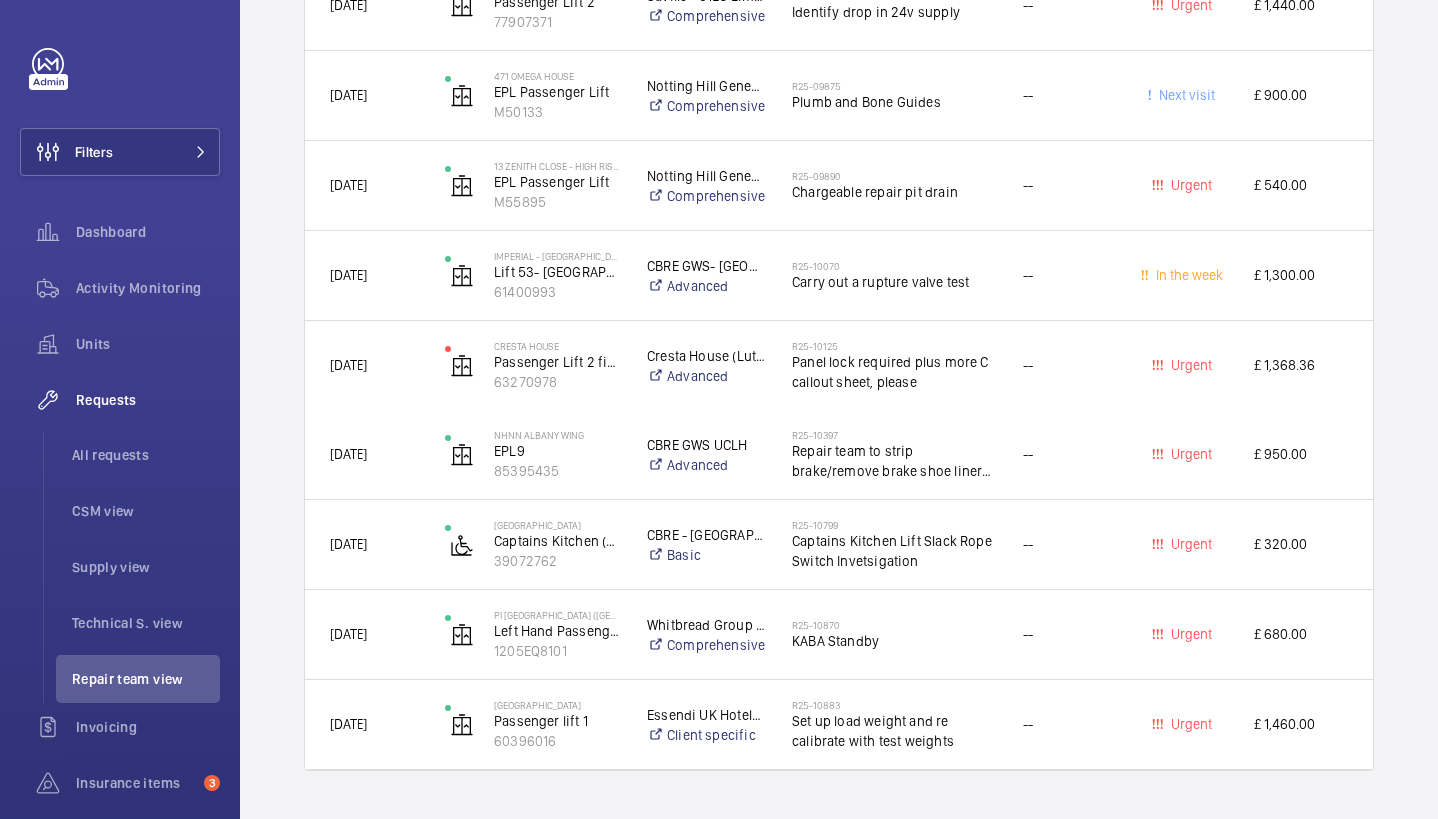
scroll to position [2484, 0]
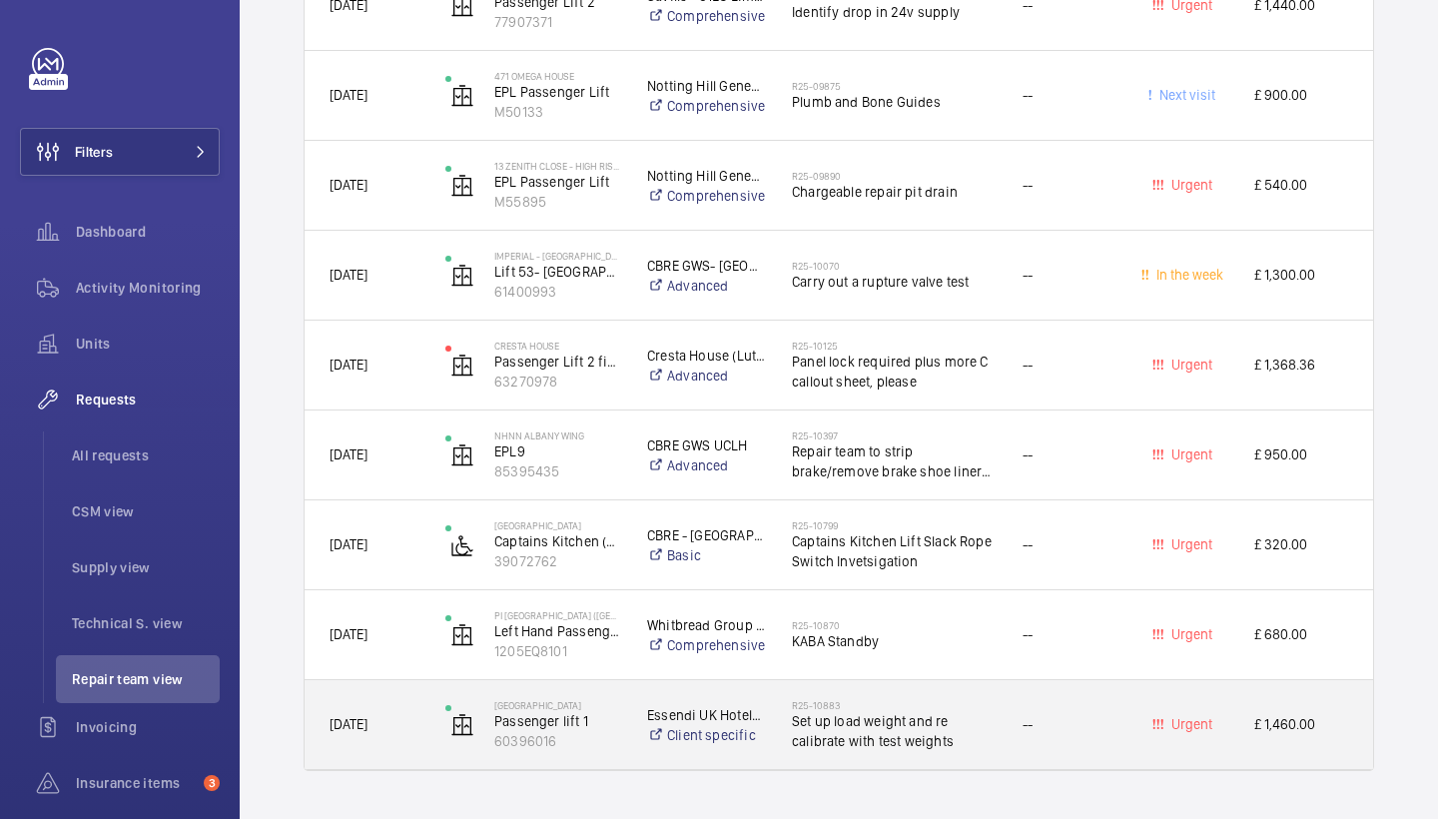
click at [910, 733] on span "Set up load weight and re calibrate with test weights" at bounding box center [894, 731] width 205 height 40
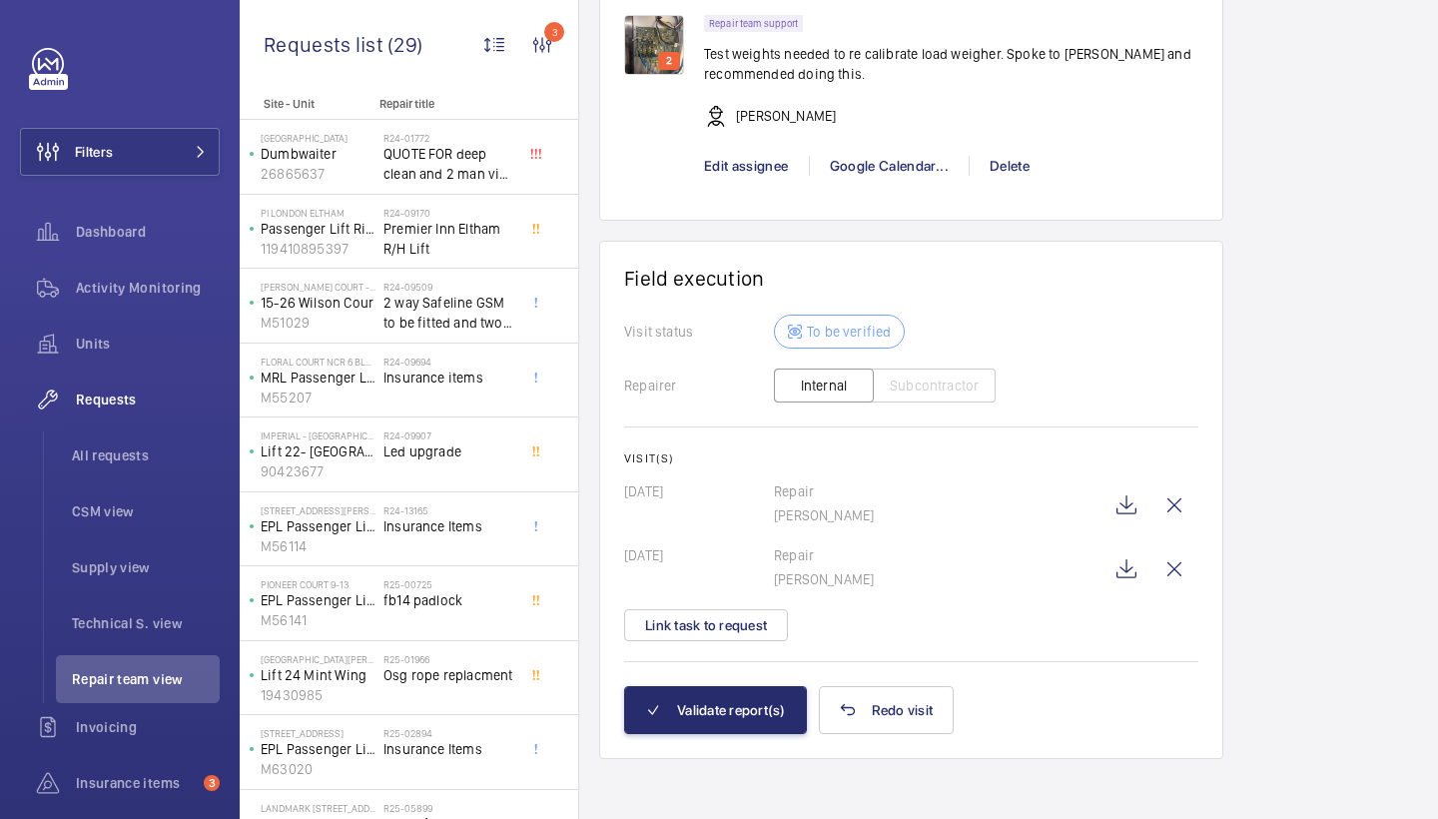
scroll to position [1648, 0]
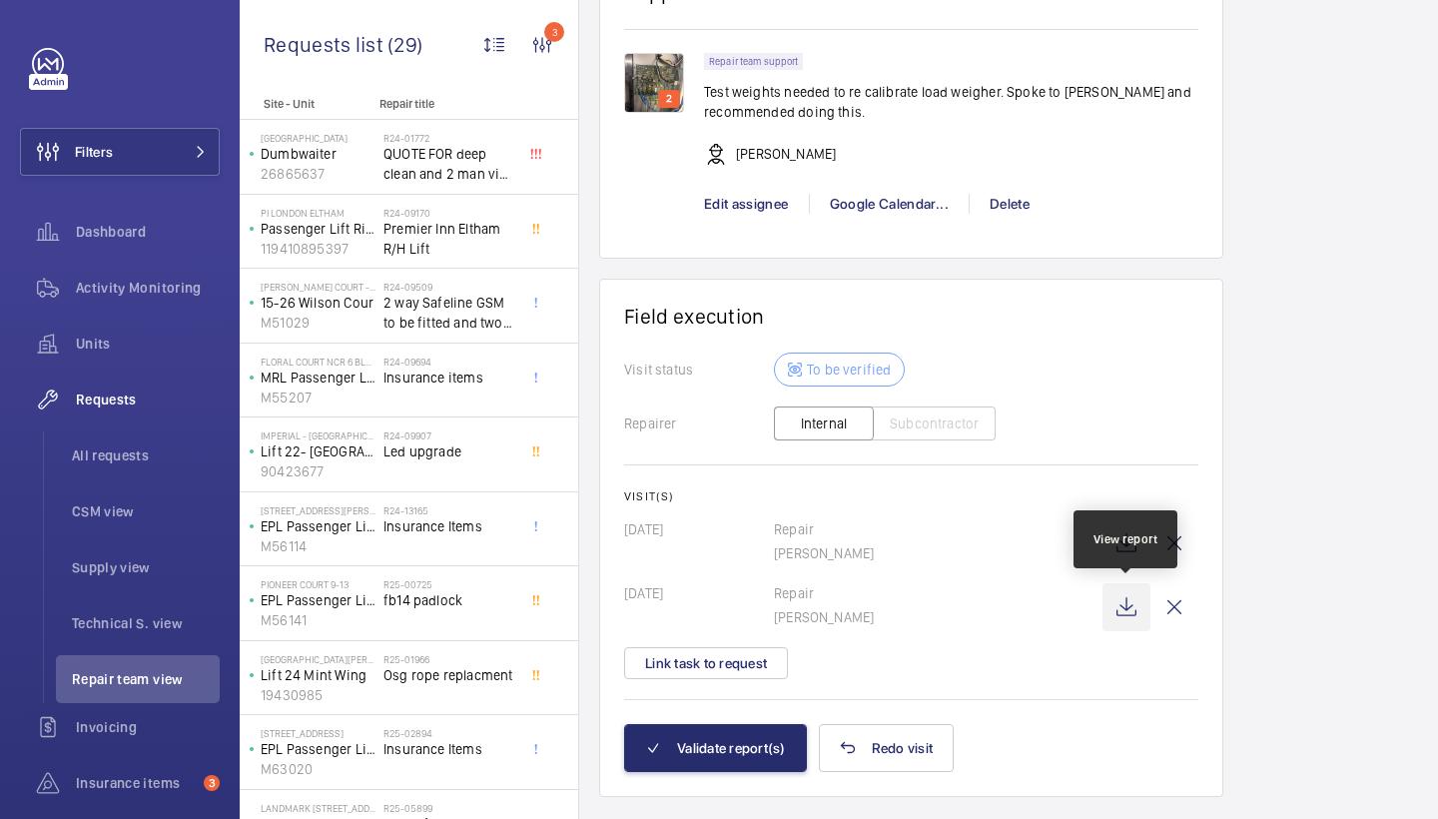
click at [1117, 612] on wm-front-icon-button at bounding box center [1127, 607] width 48 height 48
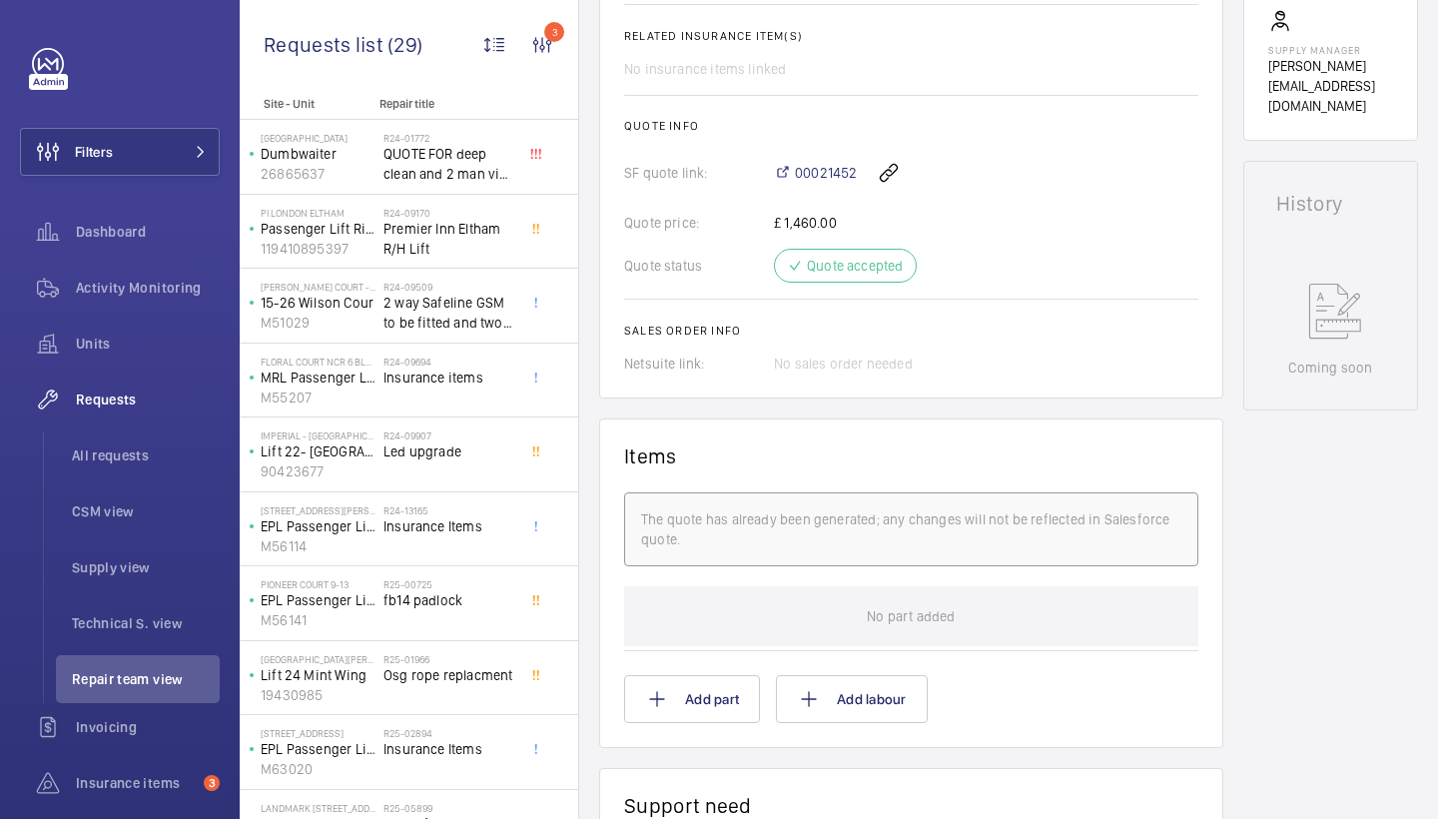
scroll to position [828, 0]
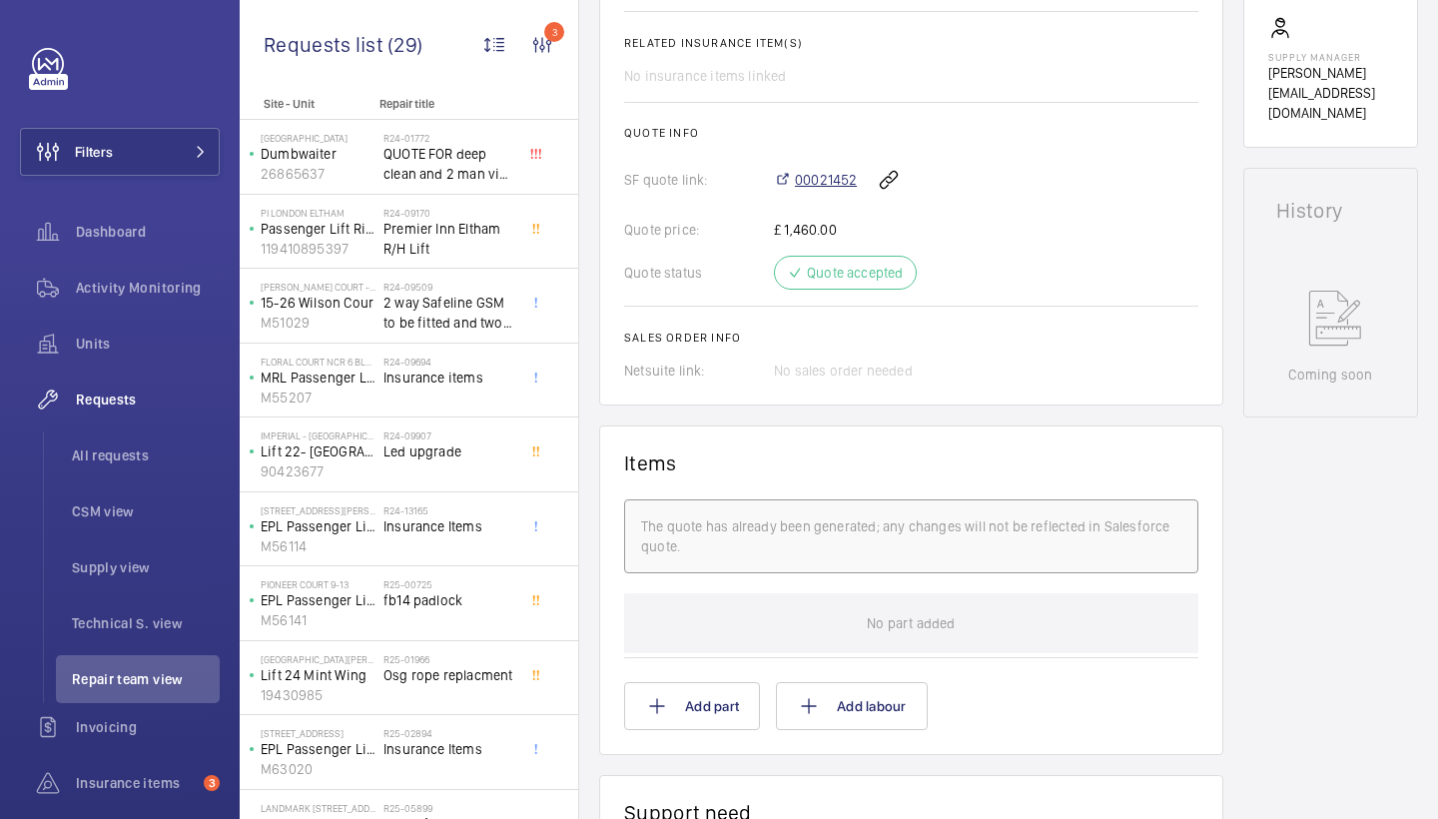
click at [847, 187] on span "00021452" at bounding box center [826, 180] width 62 height 20
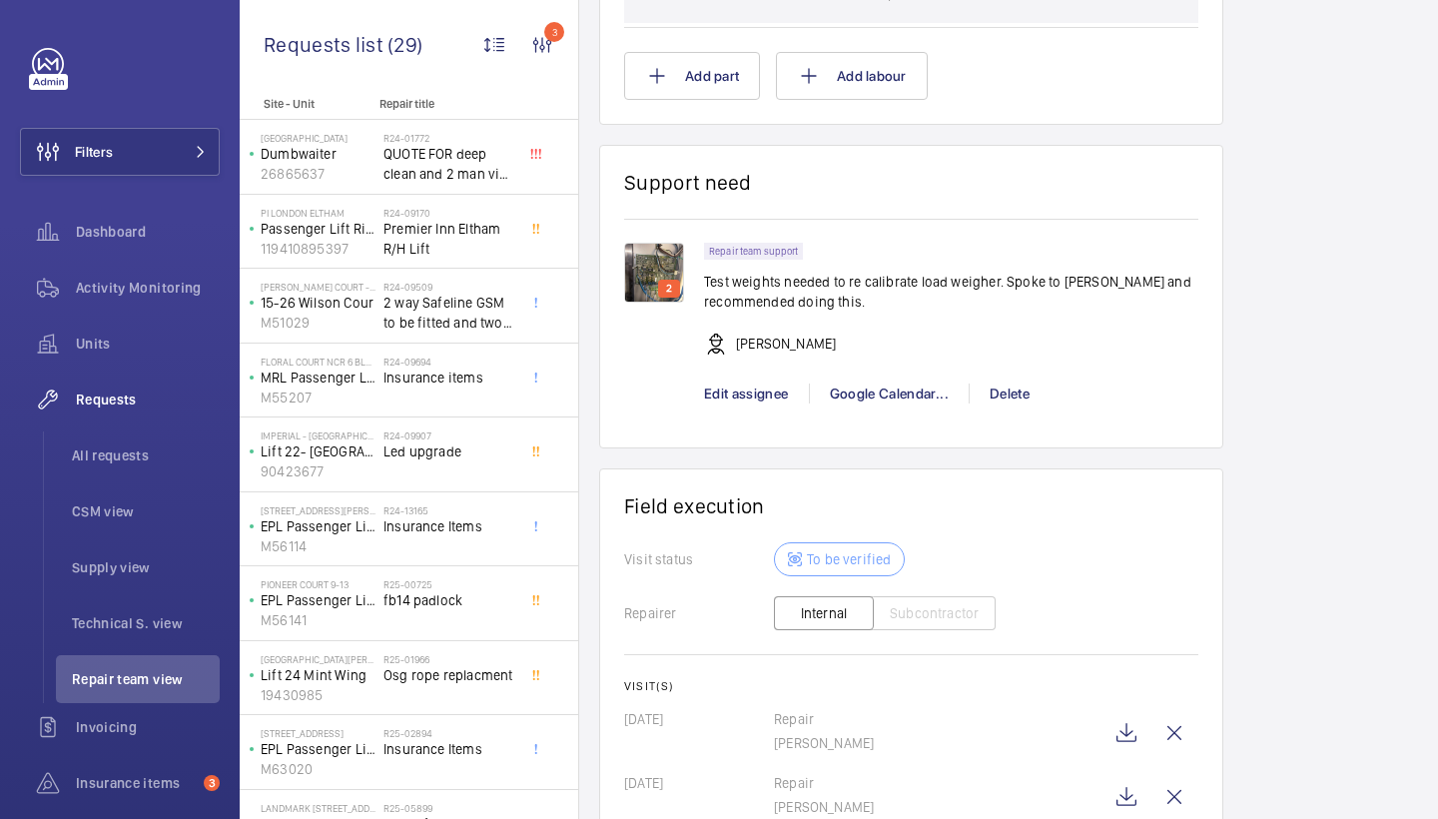
scroll to position [1609, 0]
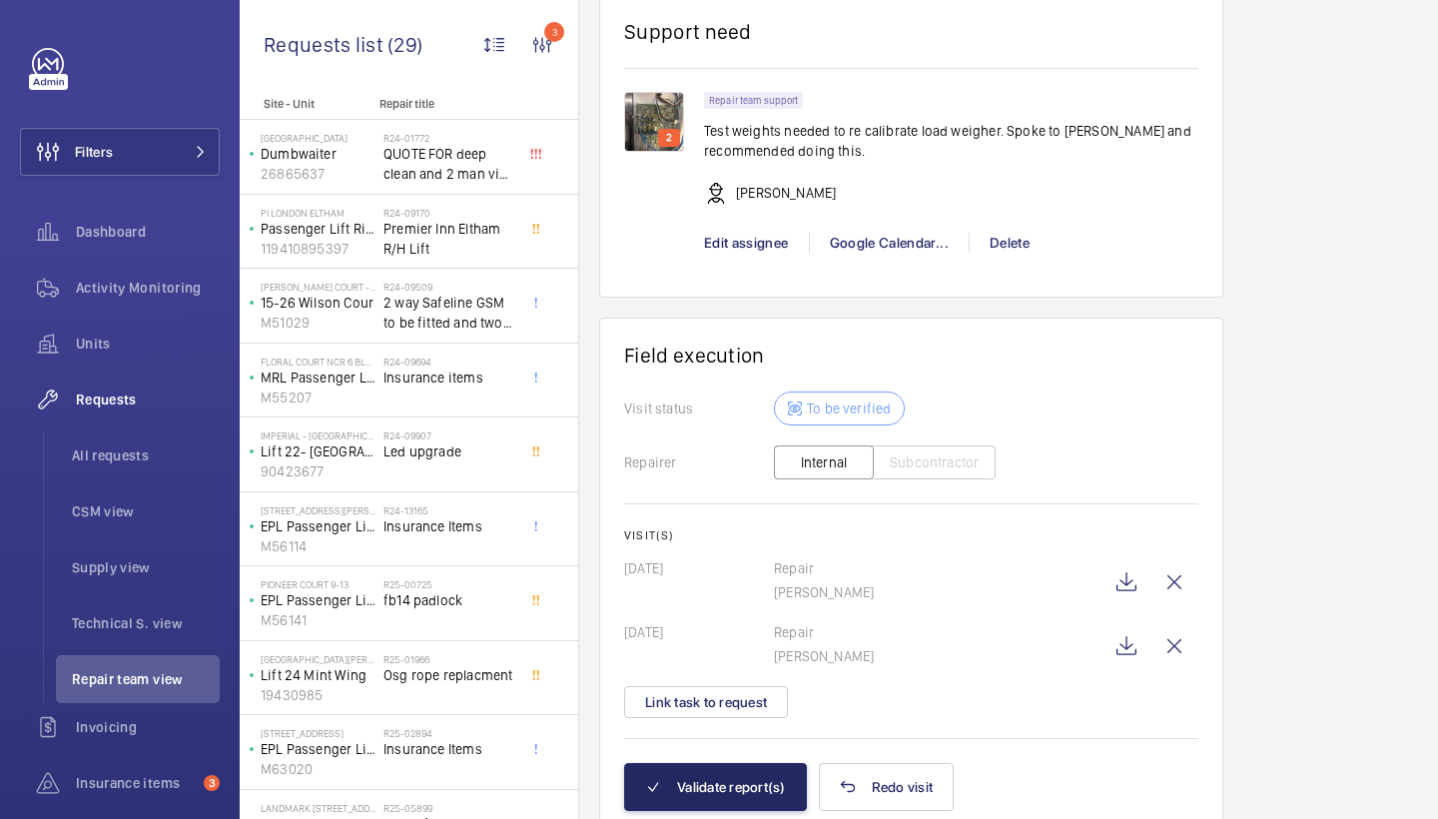
click at [741, 773] on button "Validate report(s)" at bounding box center [715, 787] width 183 height 48
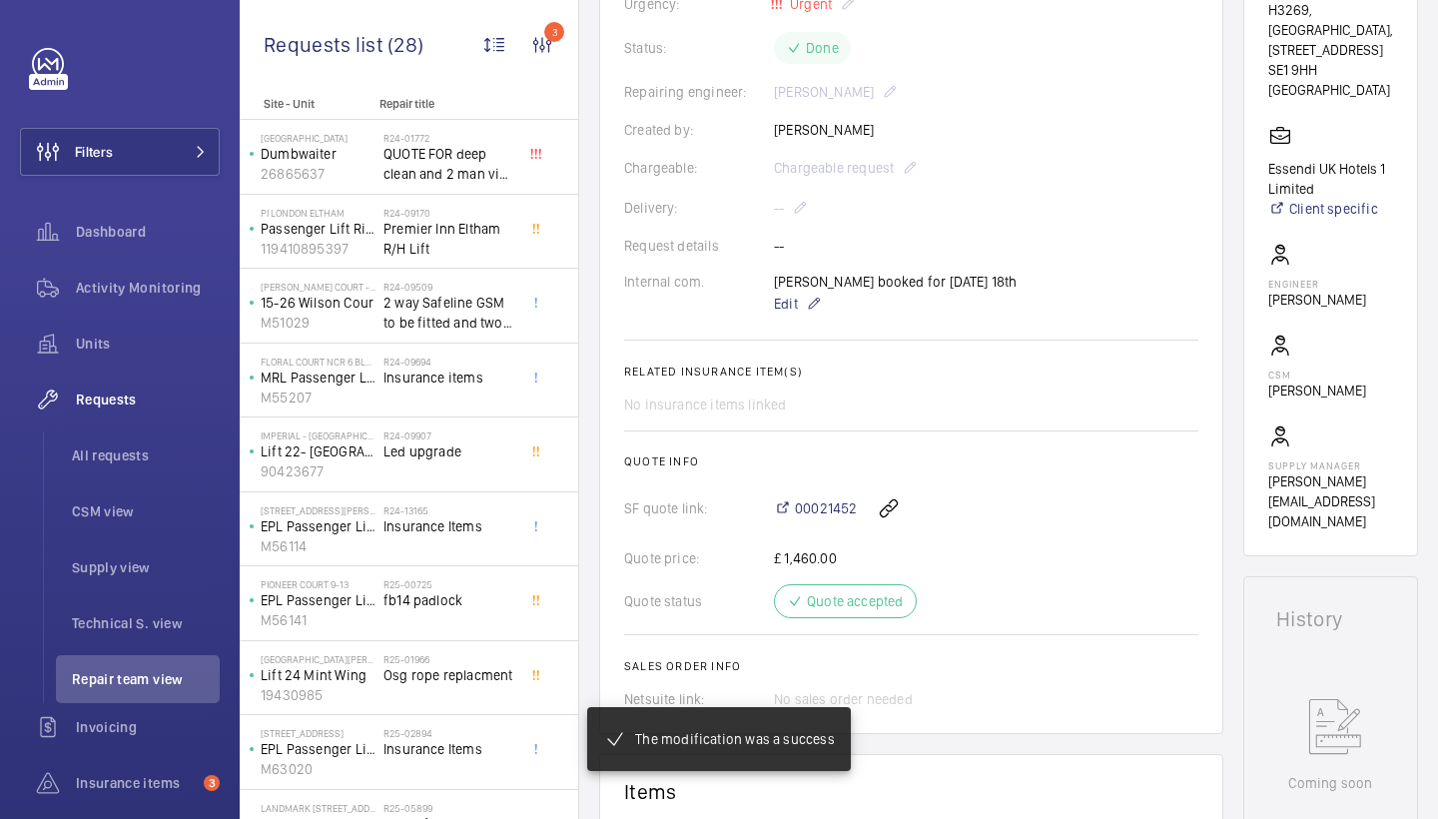
scroll to position [427, 0]
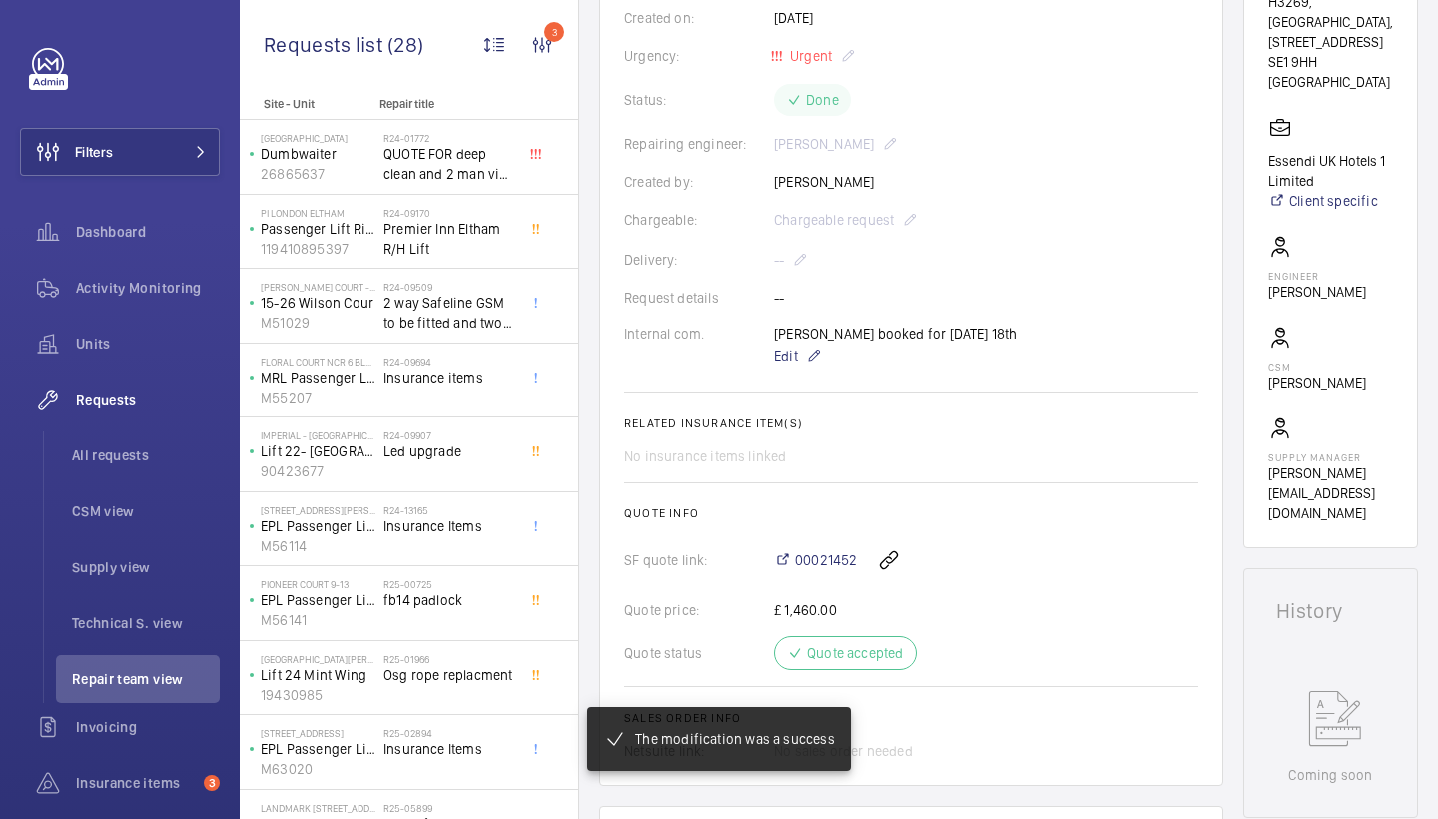
click at [819, 542] on div "00021452" at bounding box center [986, 560] width 424 height 48
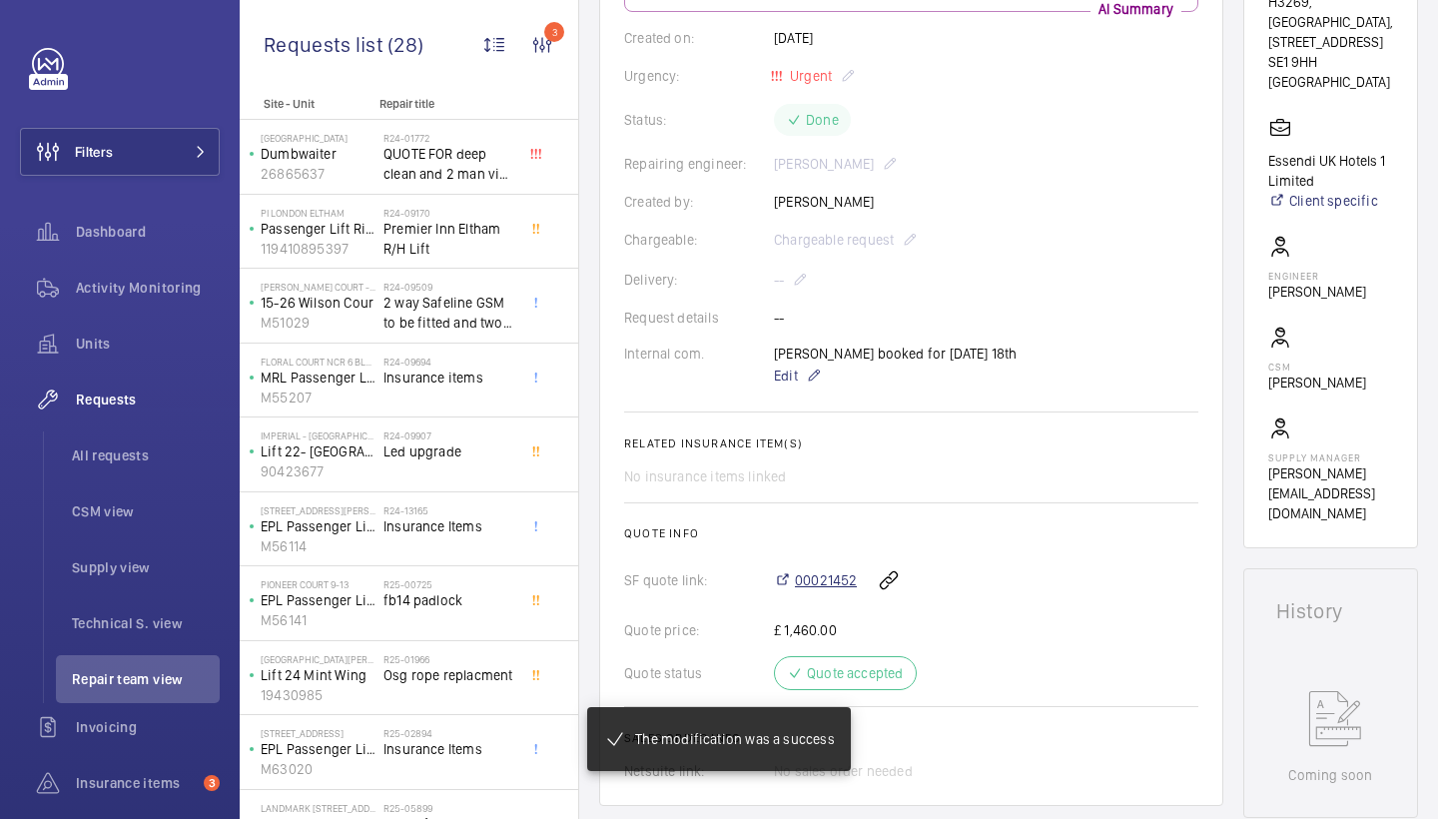
click at [816, 585] on span "00021452" at bounding box center [826, 580] width 62 height 20
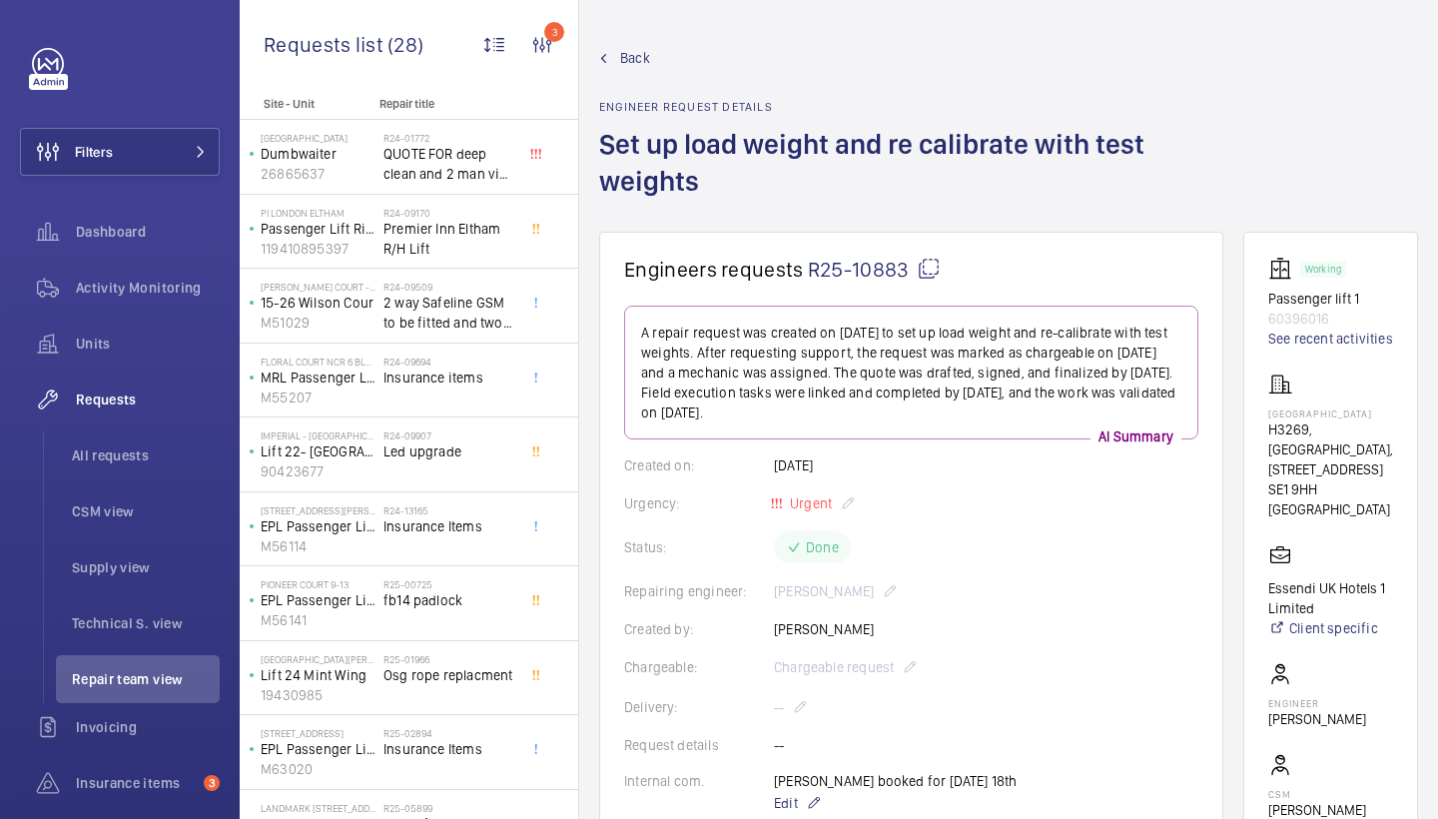
scroll to position [0, 0]
click at [633, 55] on span "Back" at bounding box center [635, 58] width 30 height 20
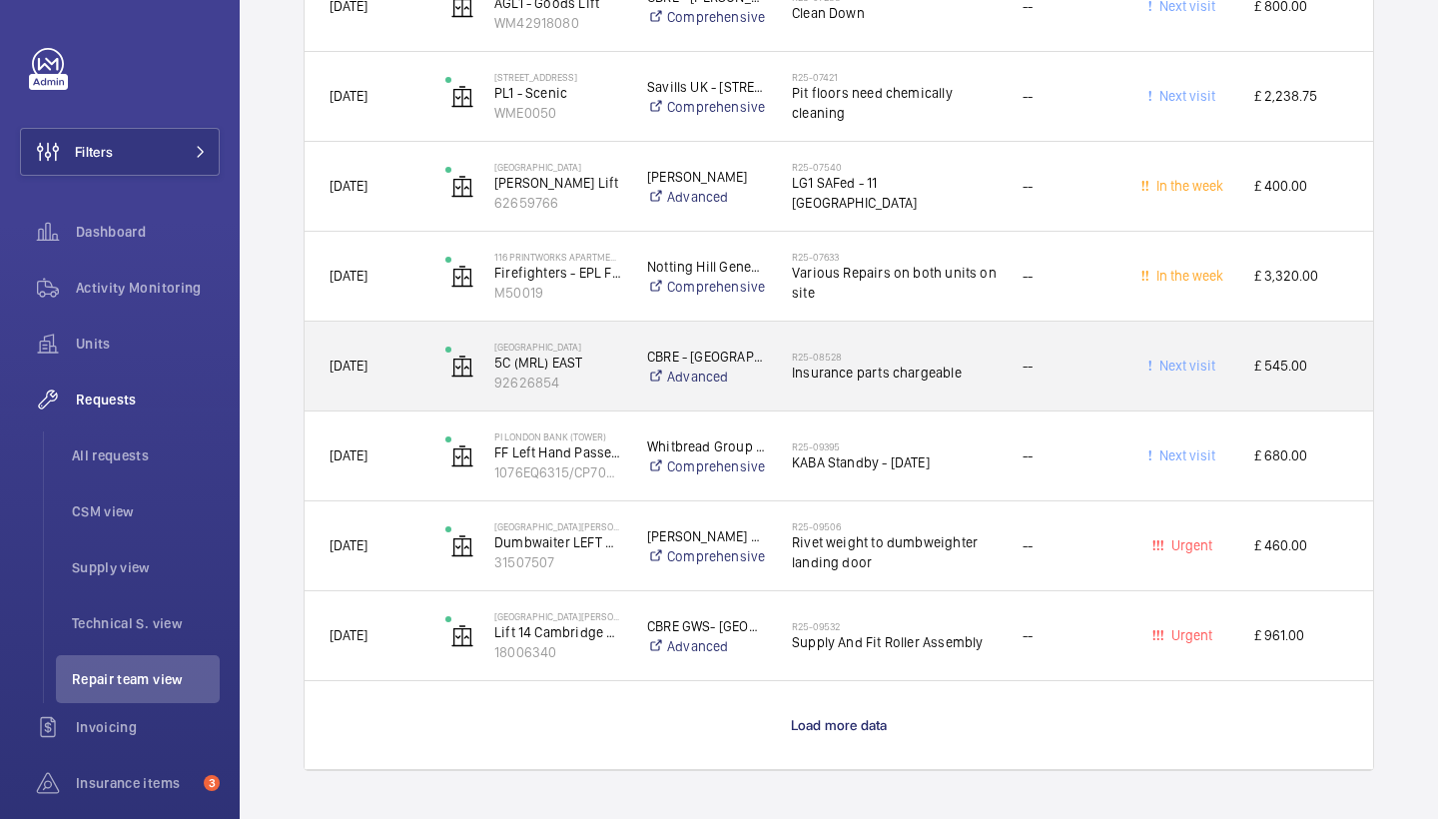
scroll to position [1764, 0]
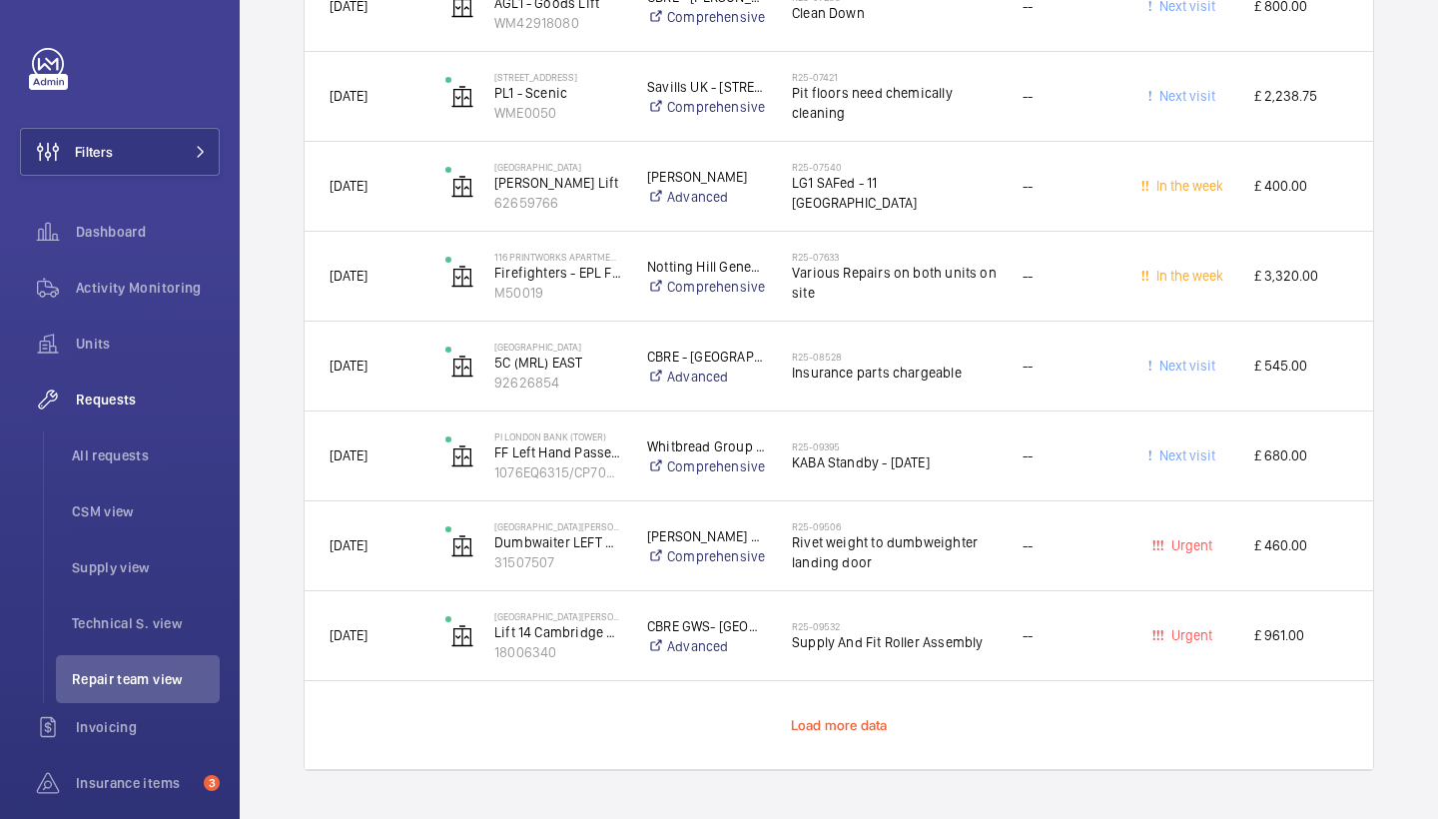
click at [837, 722] on span "Load more data" at bounding box center [839, 725] width 97 height 16
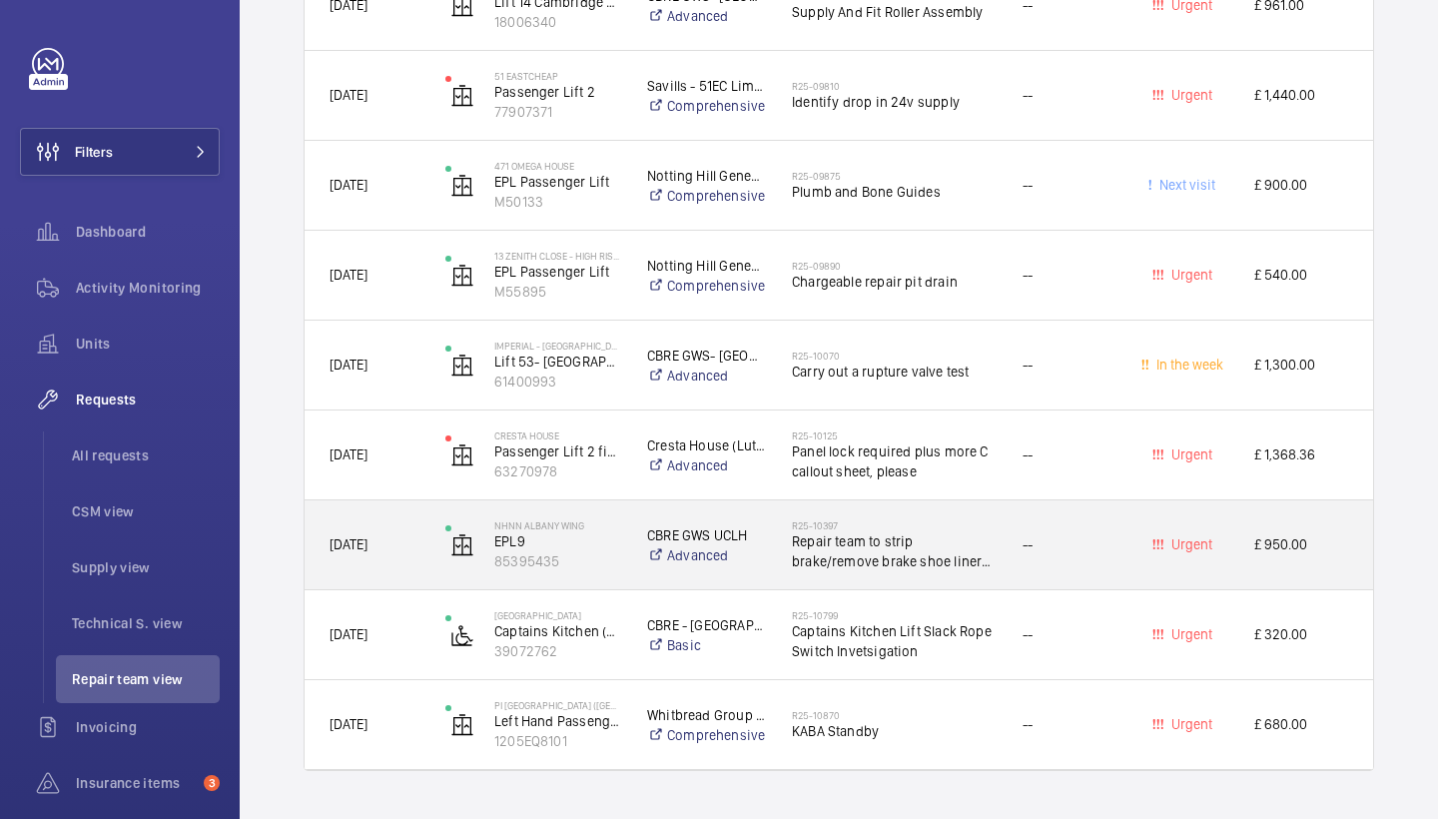
scroll to position [2394, 0]
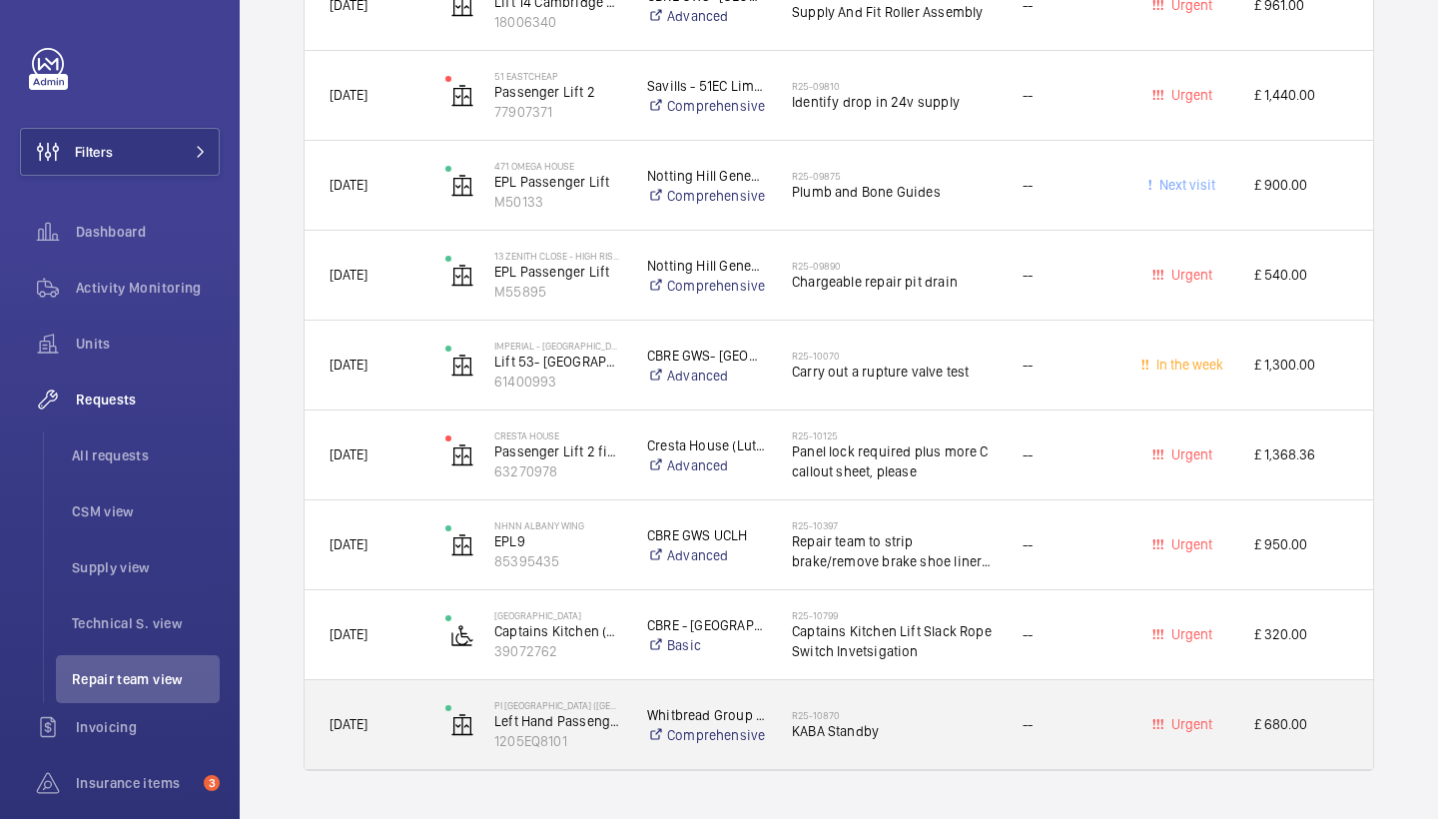
click at [877, 739] on span "KABA Standby" at bounding box center [894, 731] width 205 height 20
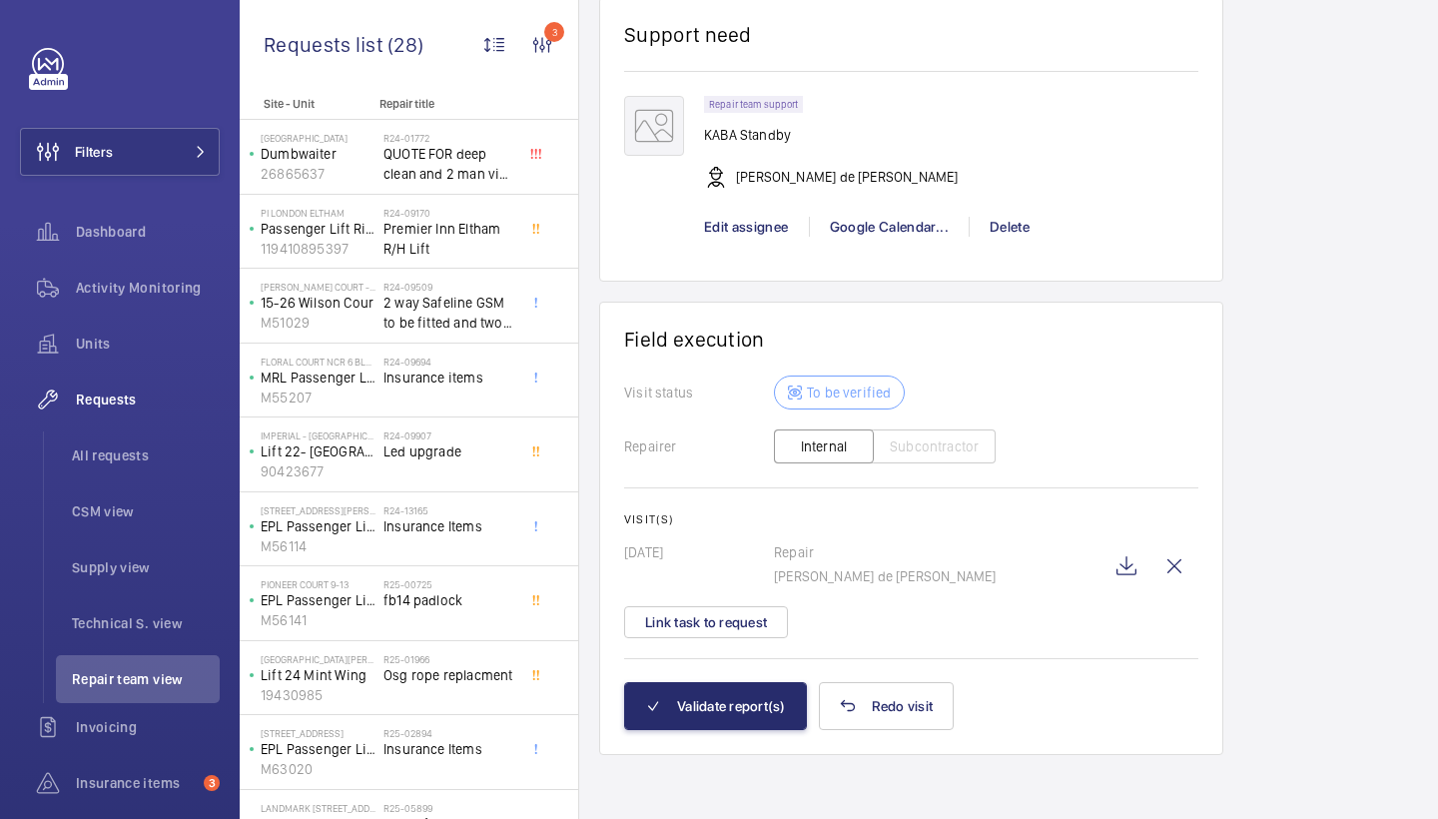
scroll to position [1560, 0]
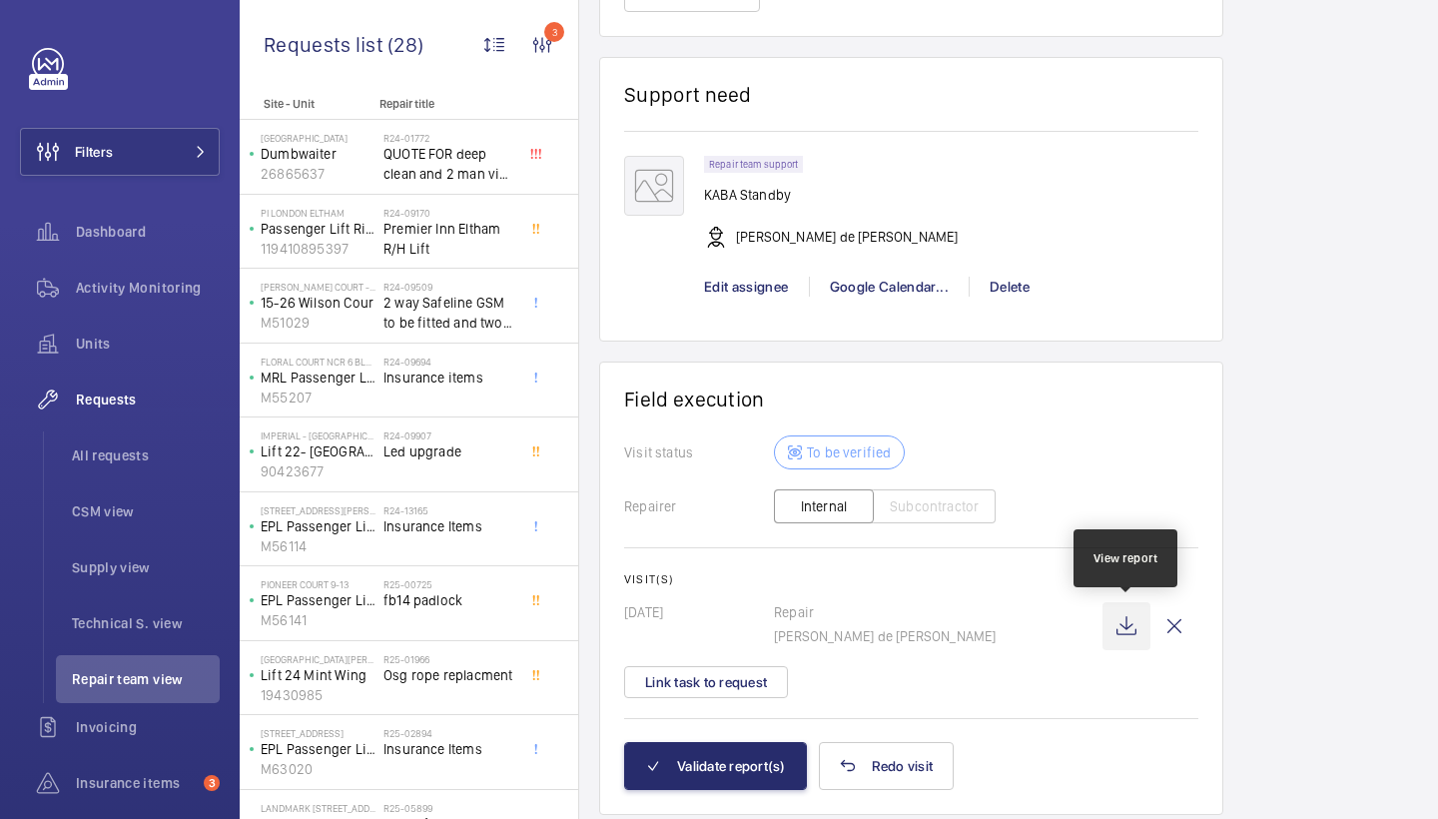
click at [1128, 634] on wm-front-icon-button at bounding box center [1127, 626] width 48 height 48
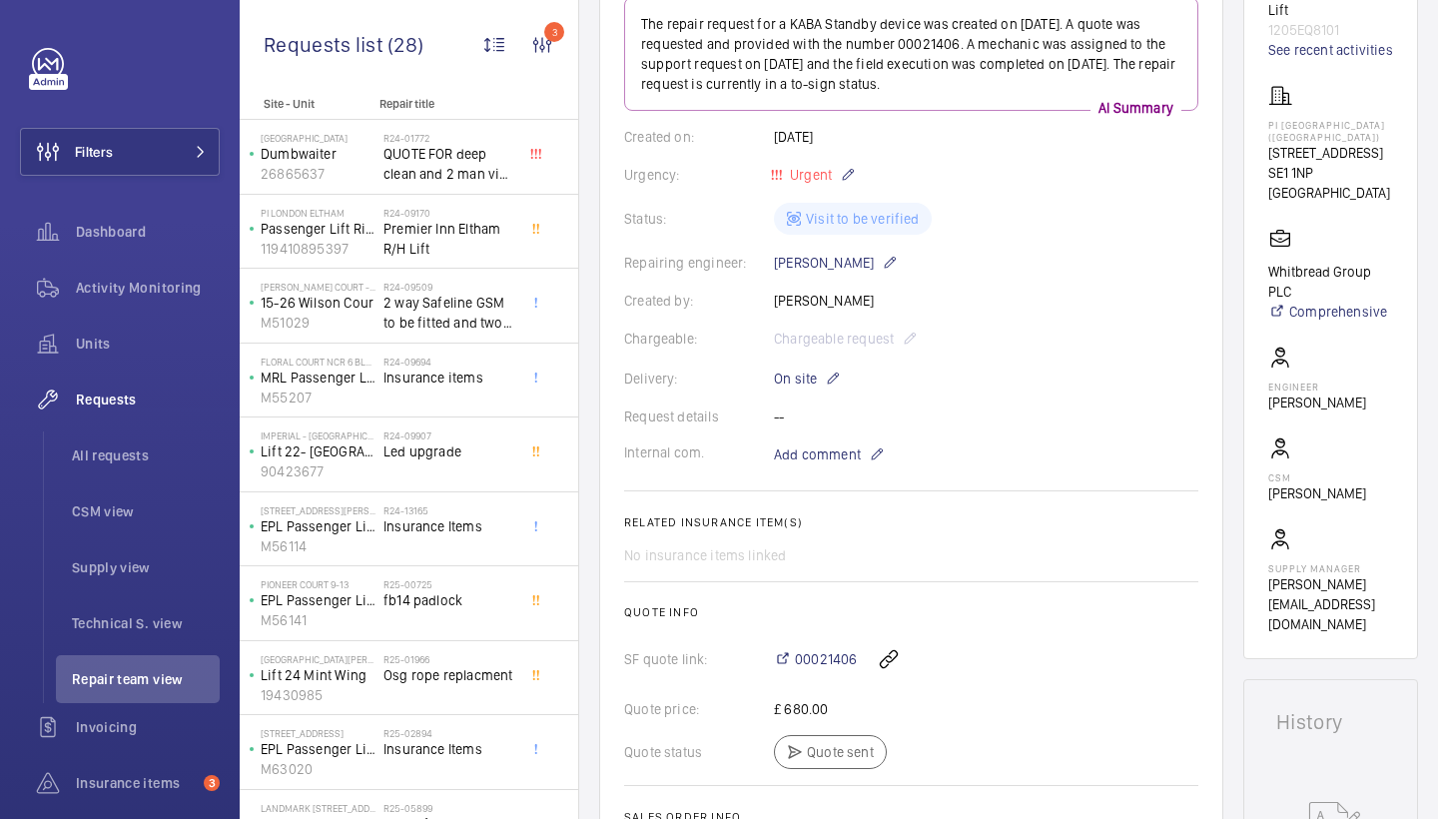
scroll to position [271, 0]
click at [1336, 52] on link "See recent activities" at bounding box center [1330, 51] width 125 height 20
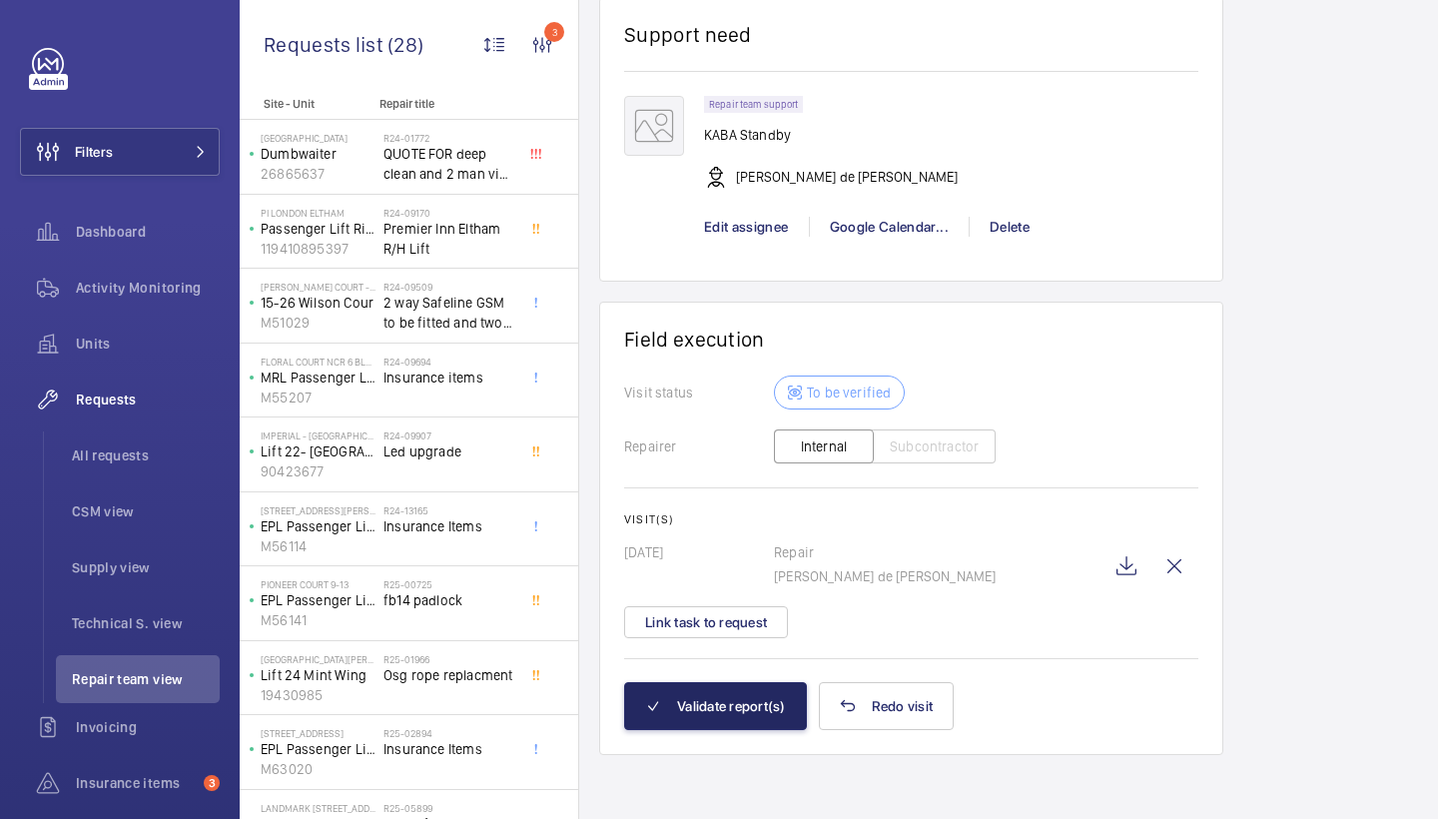
scroll to position [1620, 0]
click at [769, 690] on button "Validate report(s)" at bounding box center [715, 706] width 183 height 48
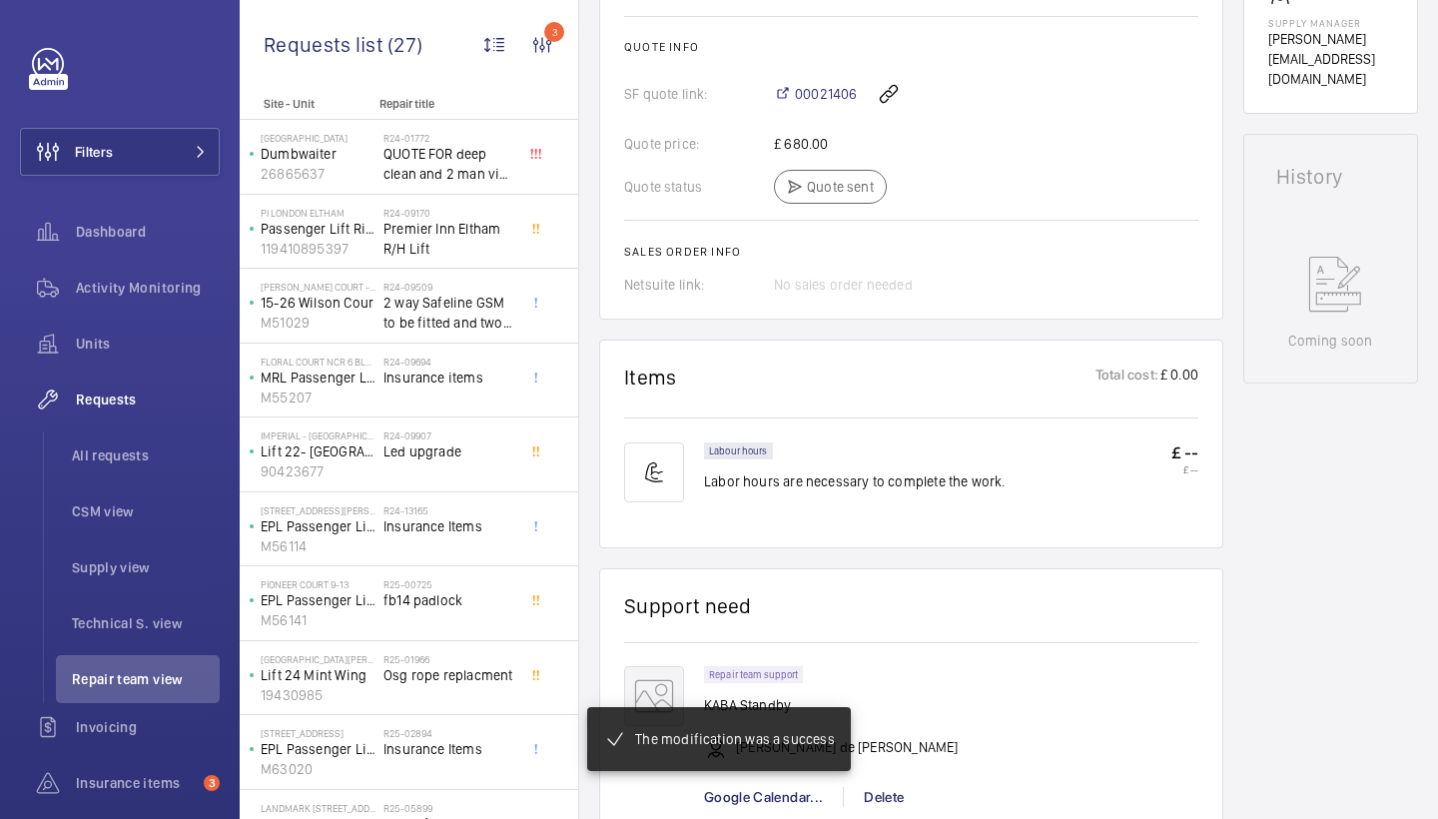
scroll to position [817, 0]
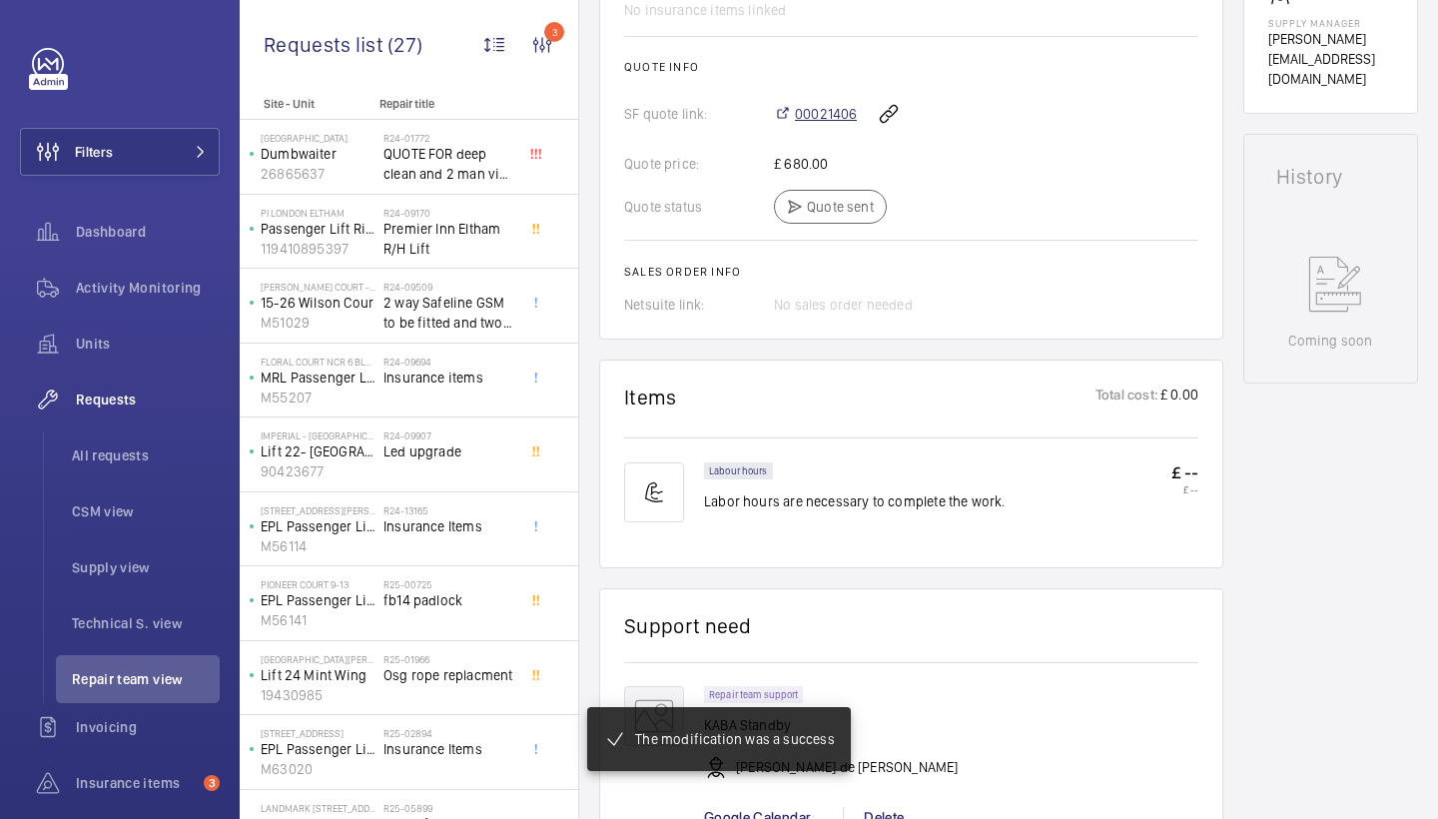
click at [831, 124] on span "00021406" at bounding box center [826, 114] width 62 height 20
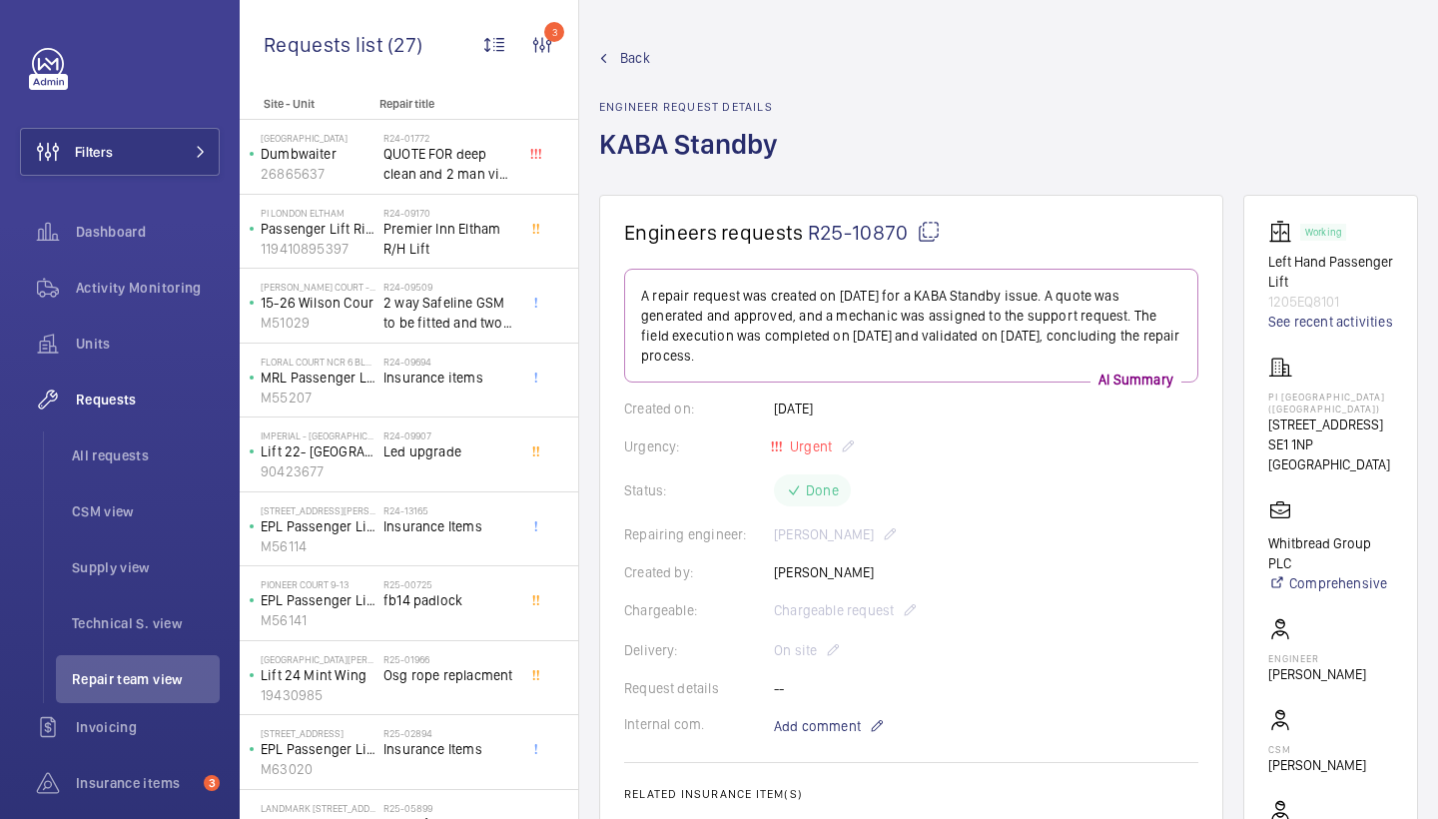
scroll to position [0, 0]
click at [636, 60] on span "Back" at bounding box center [635, 58] width 30 height 20
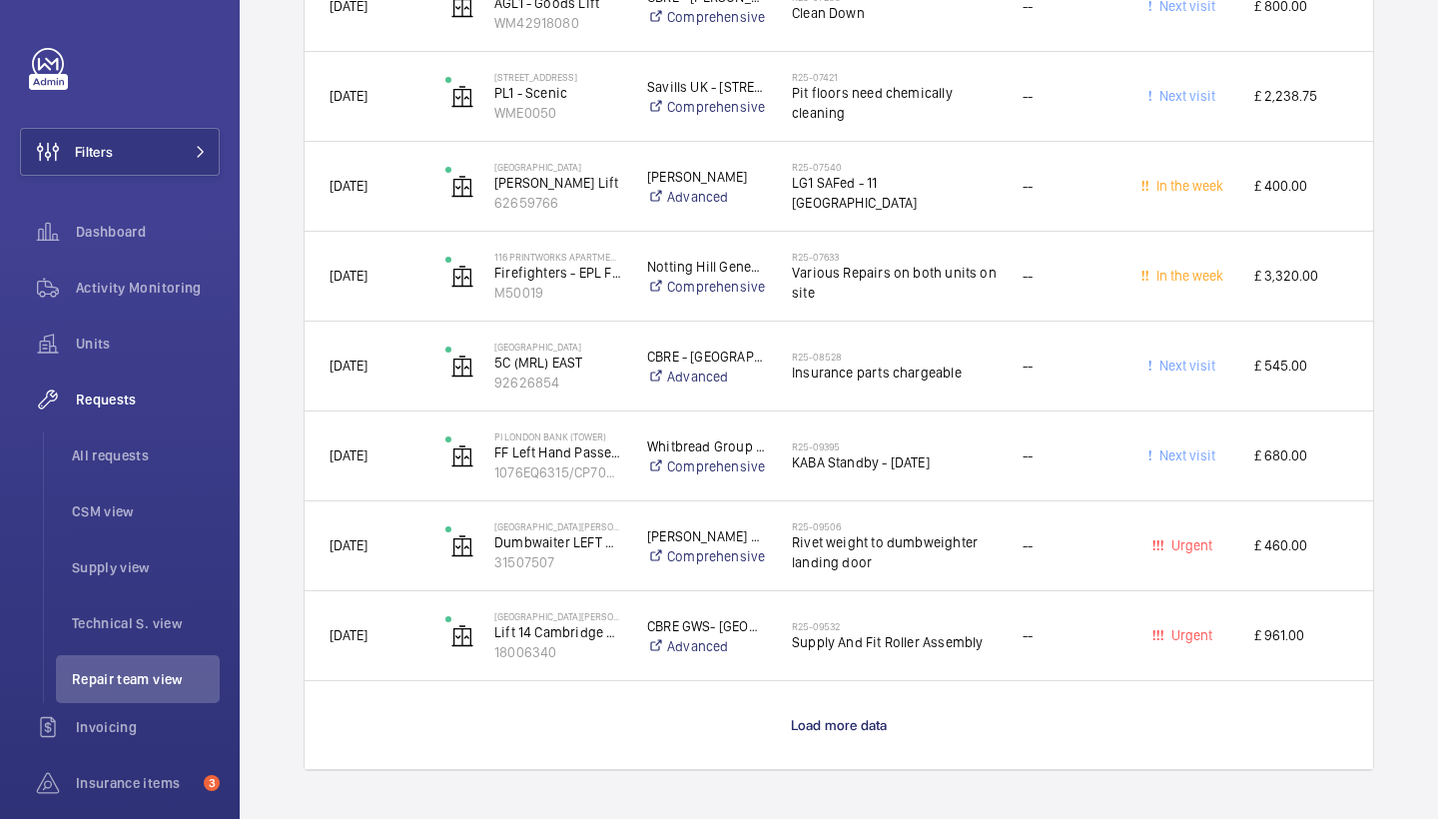
scroll to position [1764, 0]
click at [861, 719] on span "Load more data" at bounding box center [839, 725] width 97 height 16
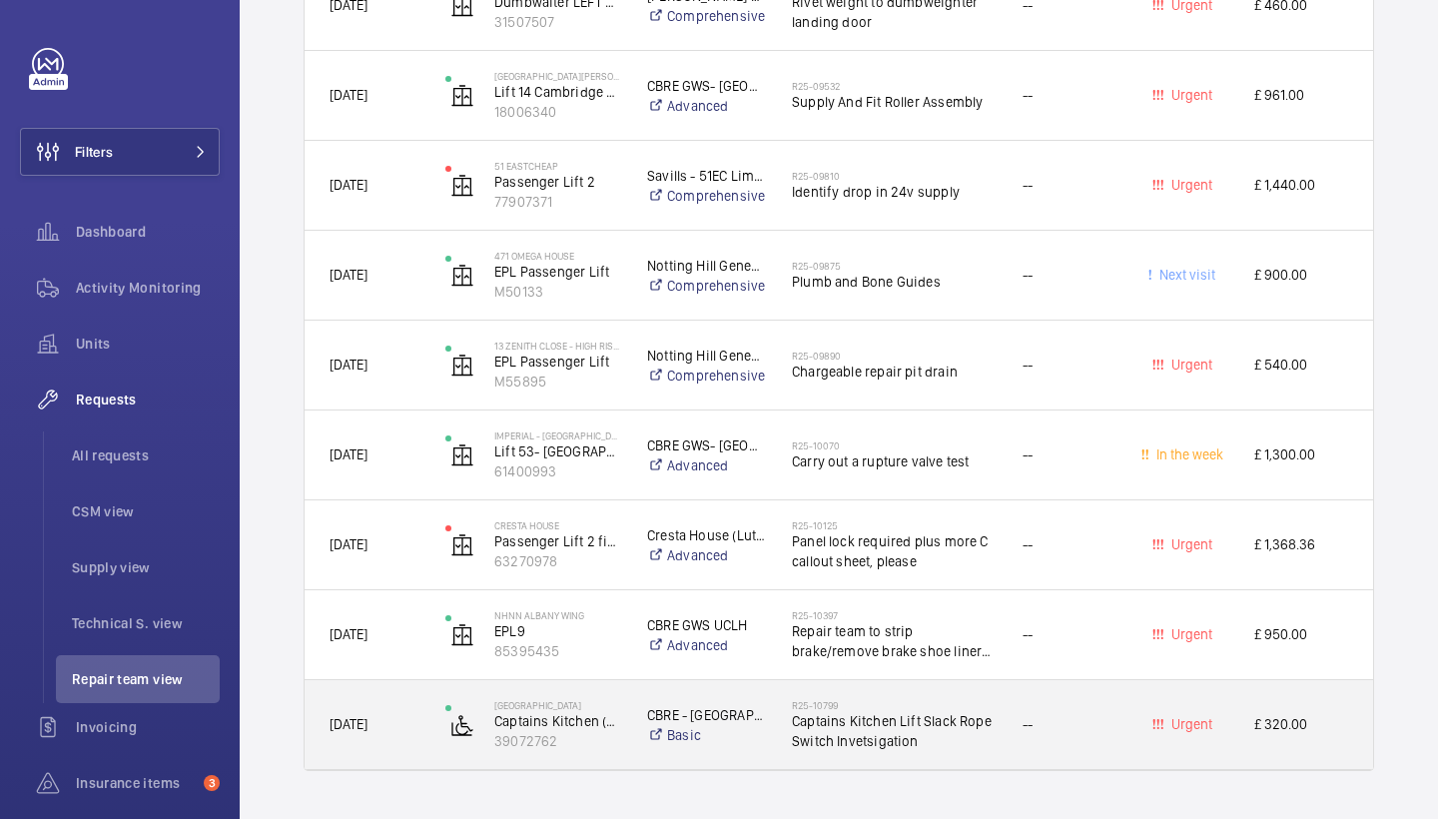
scroll to position [2304, 0]
click at [917, 712] on span "Captains Kitchen Lift Slack Rope Switch Invetsigation" at bounding box center [894, 731] width 205 height 40
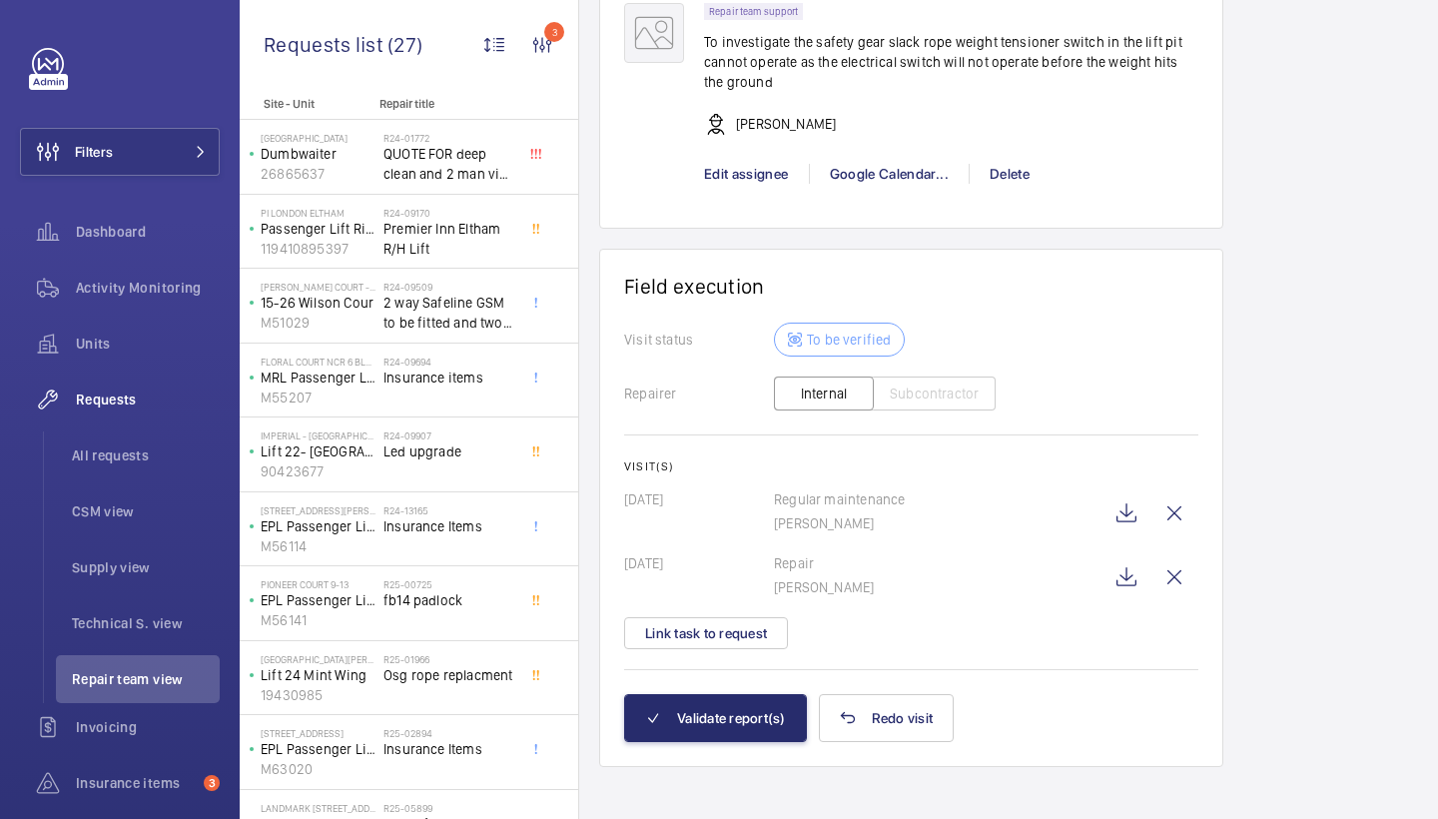
scroll to position [1699, 0]
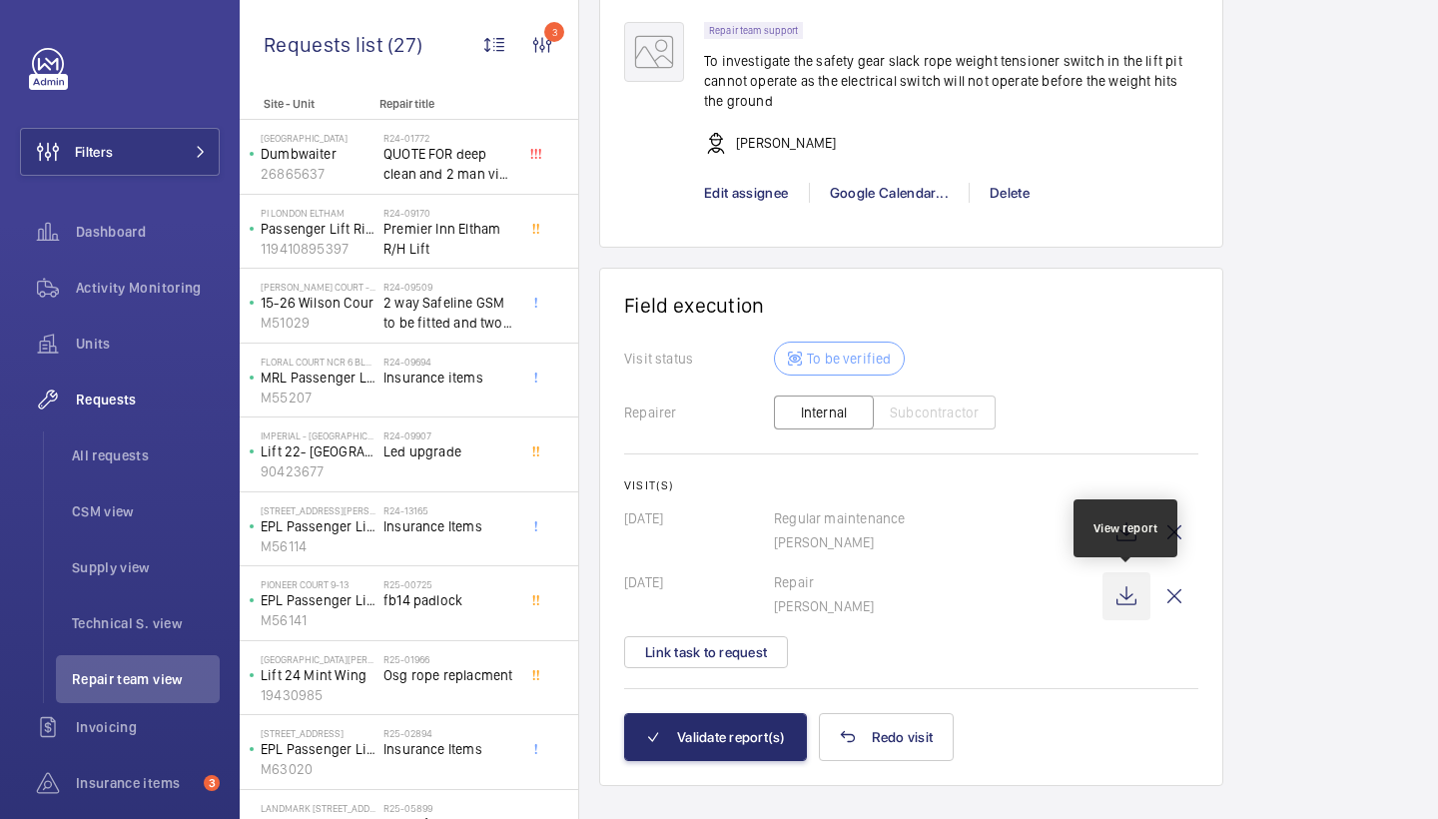
click at [1124, 602] on wm-front-icon-button at bounding box center [1127, 596] width 48 height 48
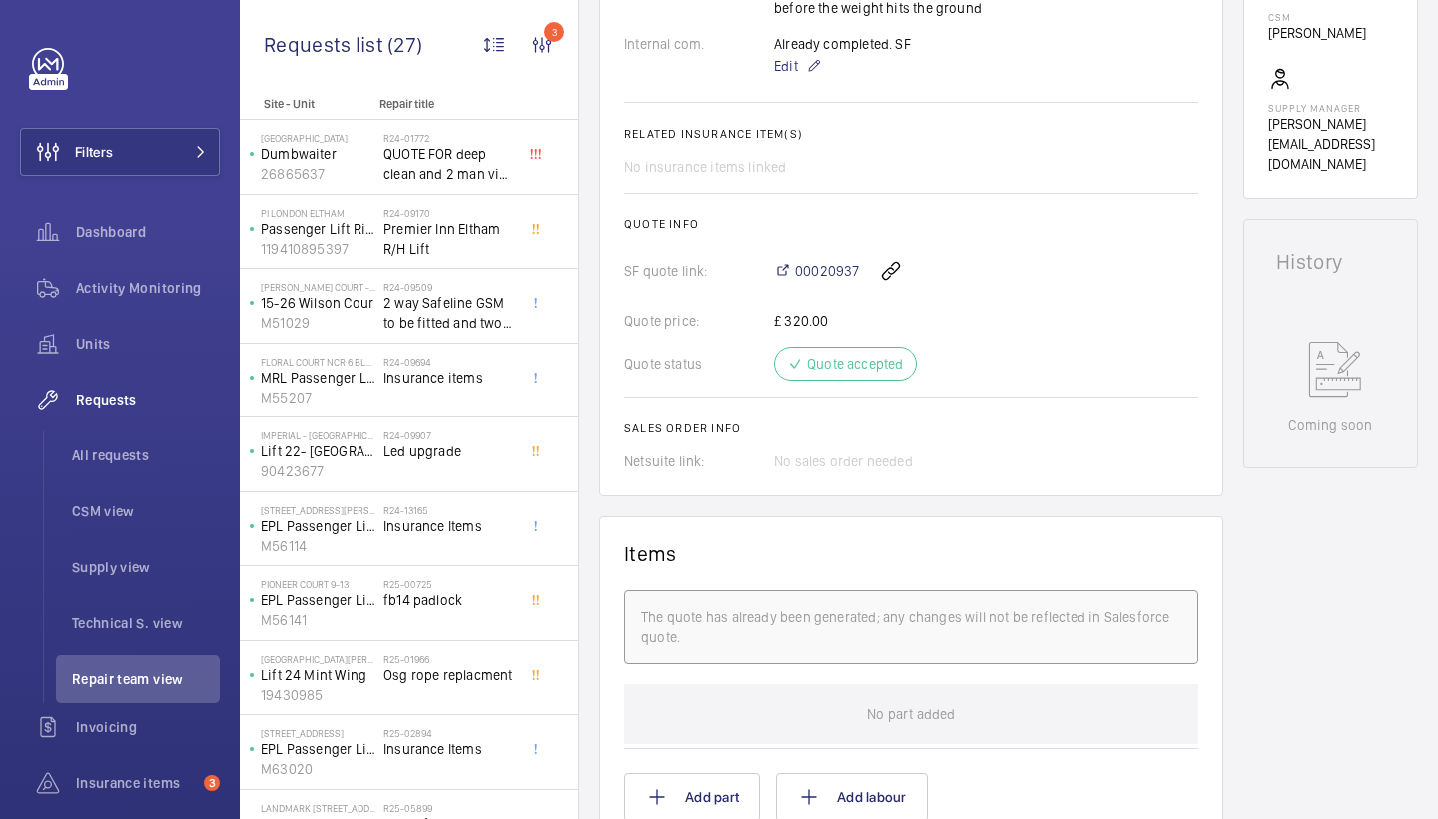
scroll to position [742, 0]
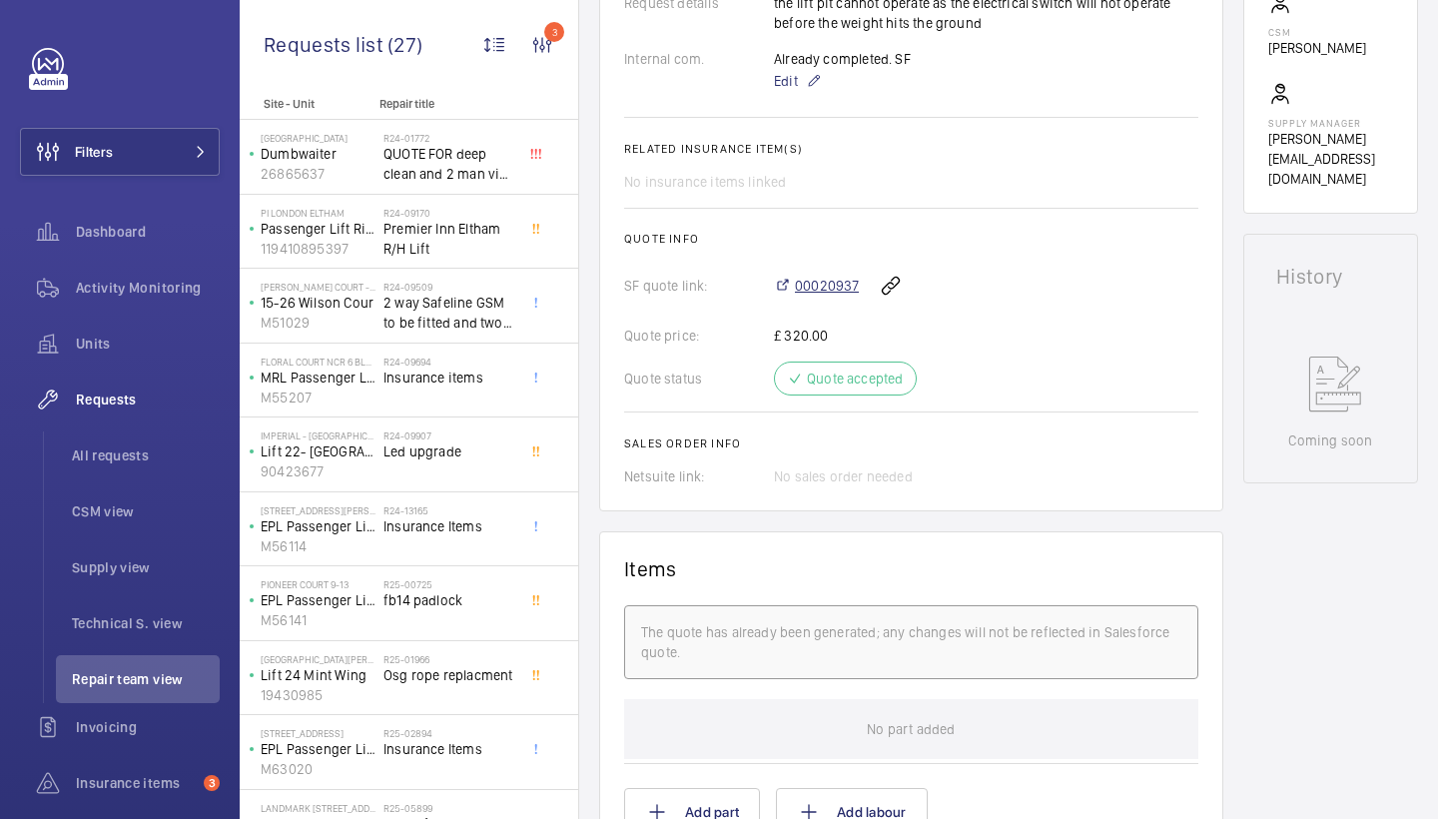
click at [836, 290] on span "00020937" at bounding box center [827, 286] width 64 height 20
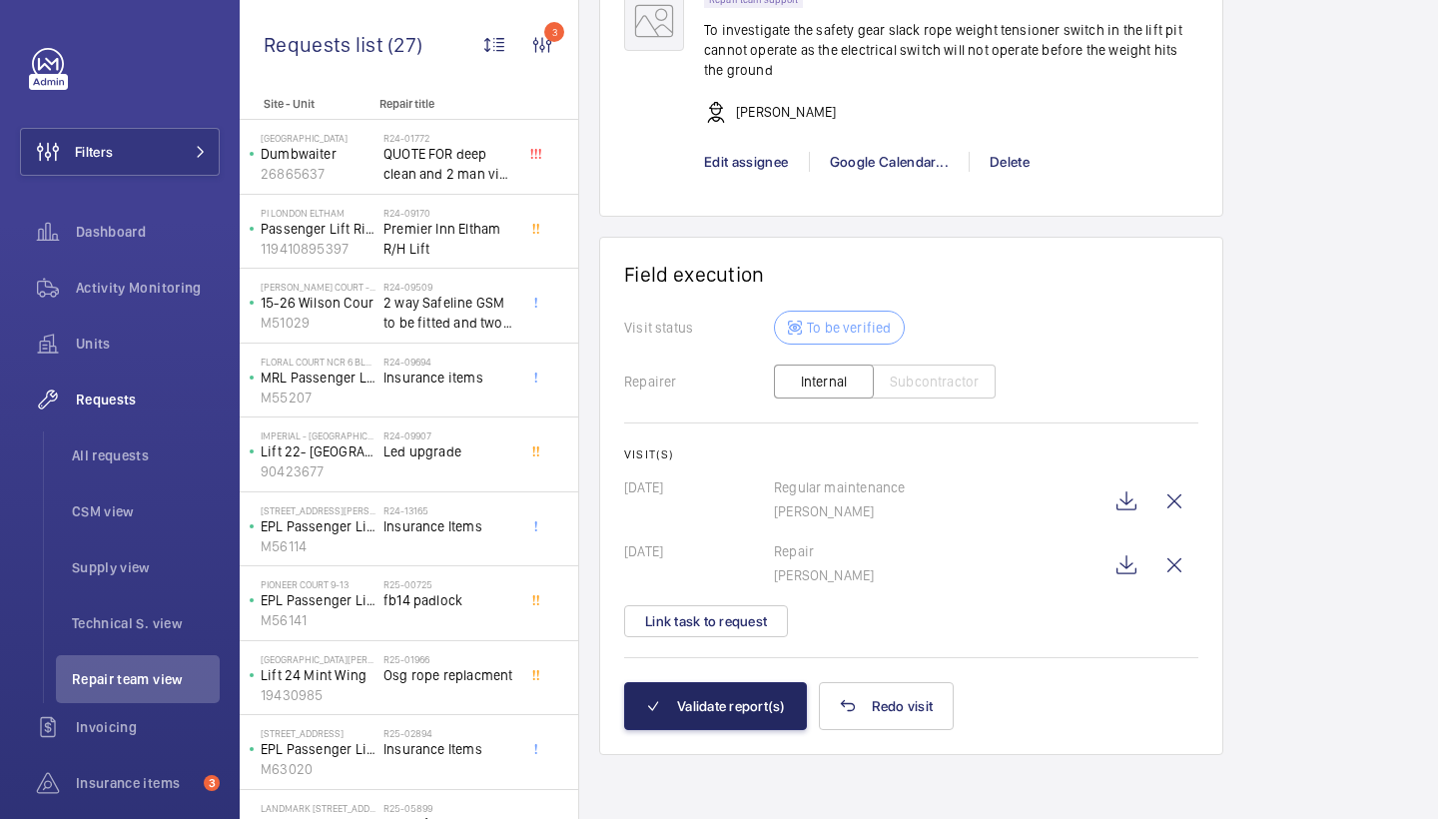
click at [744, 692] on button "Validate report(s)" at bounding box center [715, 706] width 183 height 48
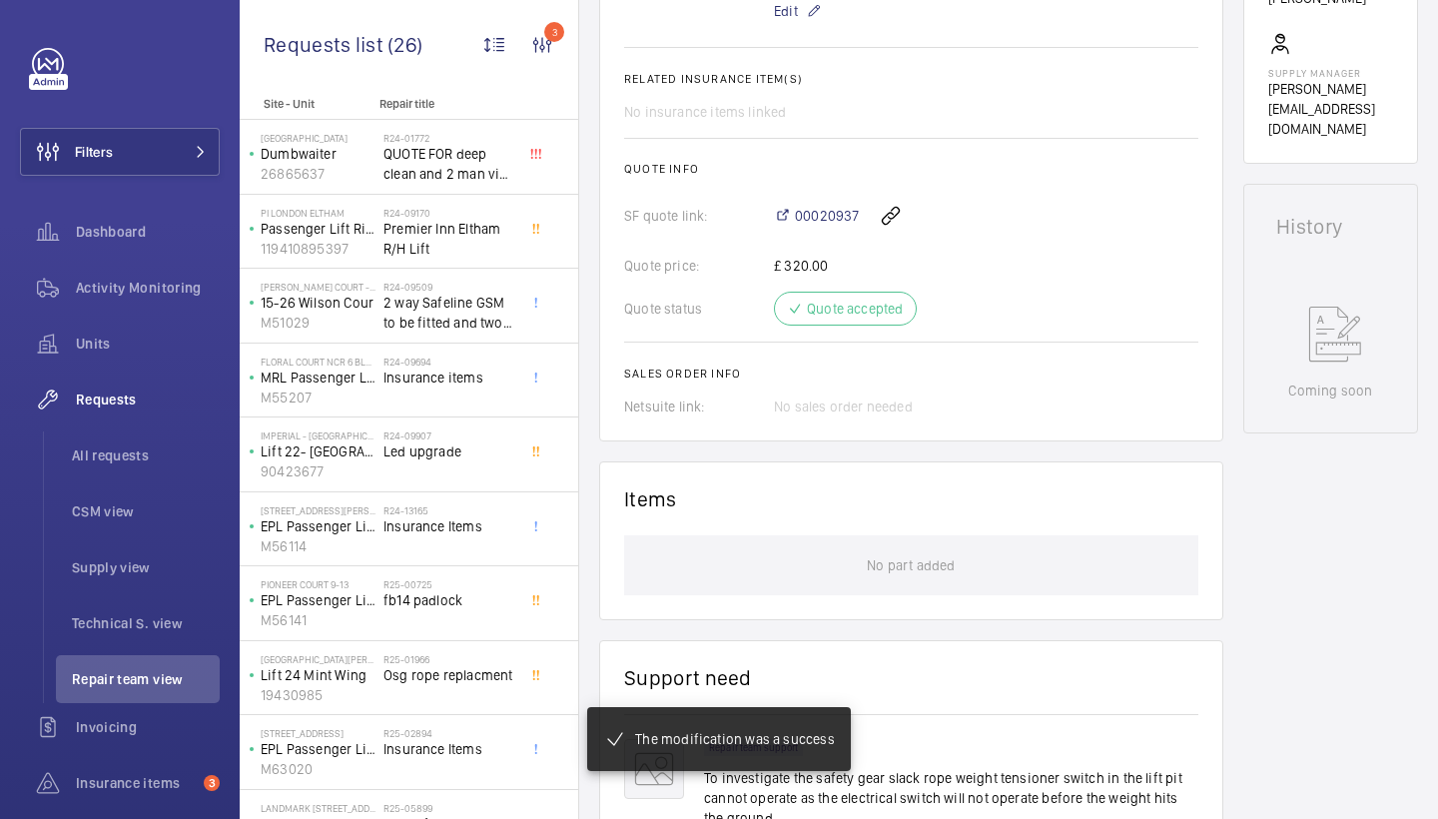
scroll to position [944, 0]
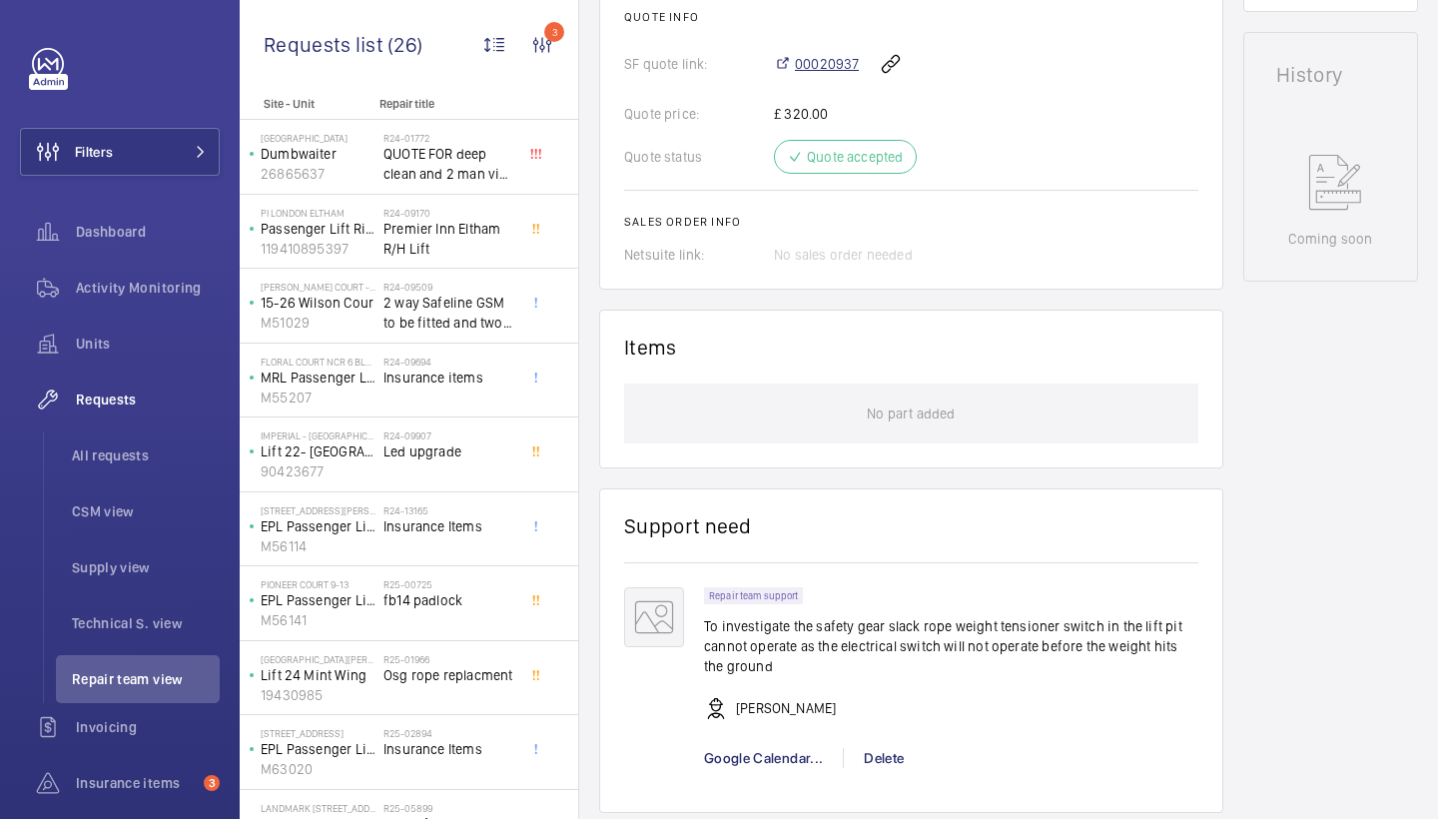
click at [851, 63] on span "00020937" at bounding box center [827, 64] width 64 height 20
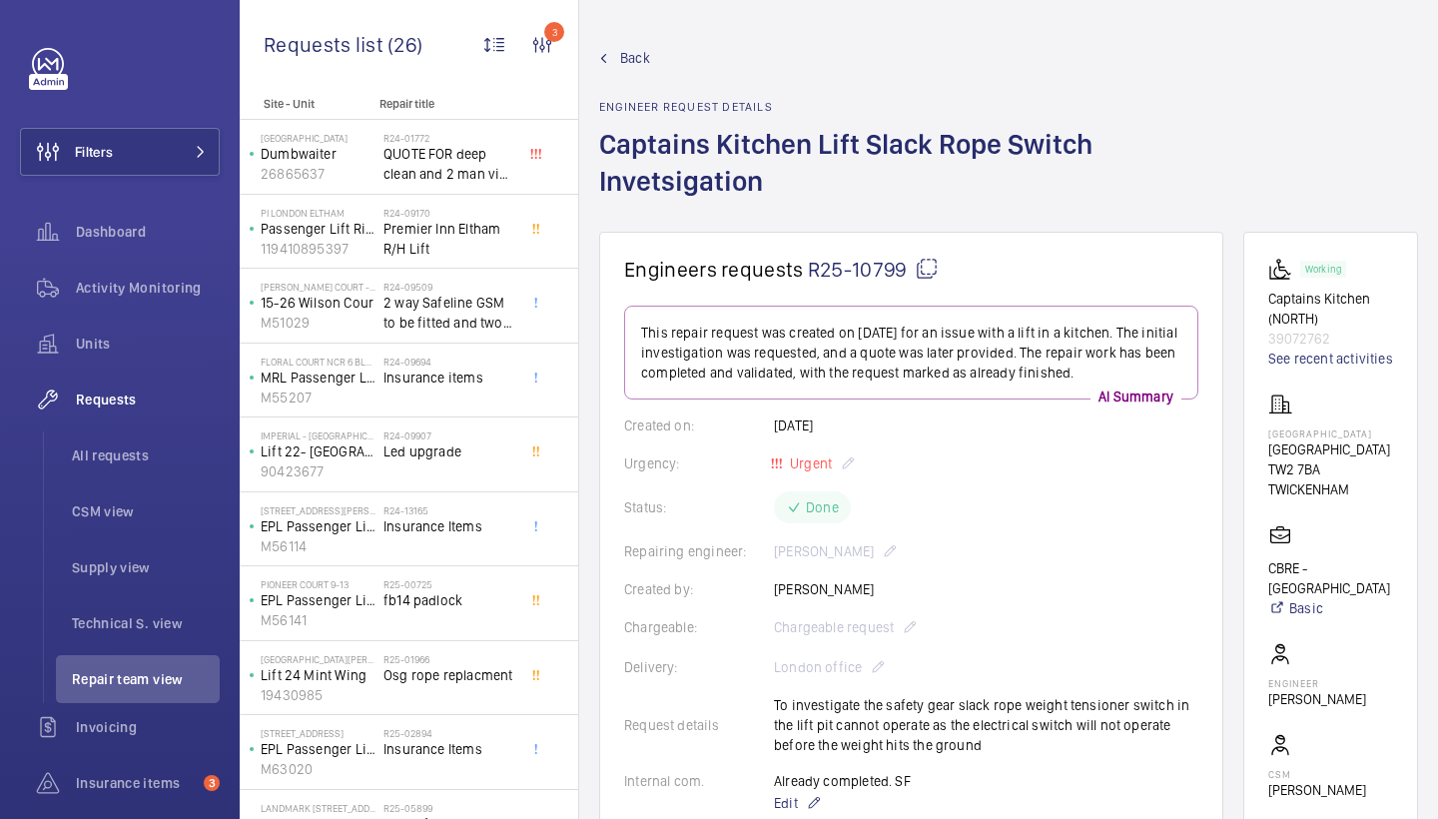
scroll to position [0, 0]
click at [642, 57] on span "Back" at bounding box center [635, 58] width 30 height 20
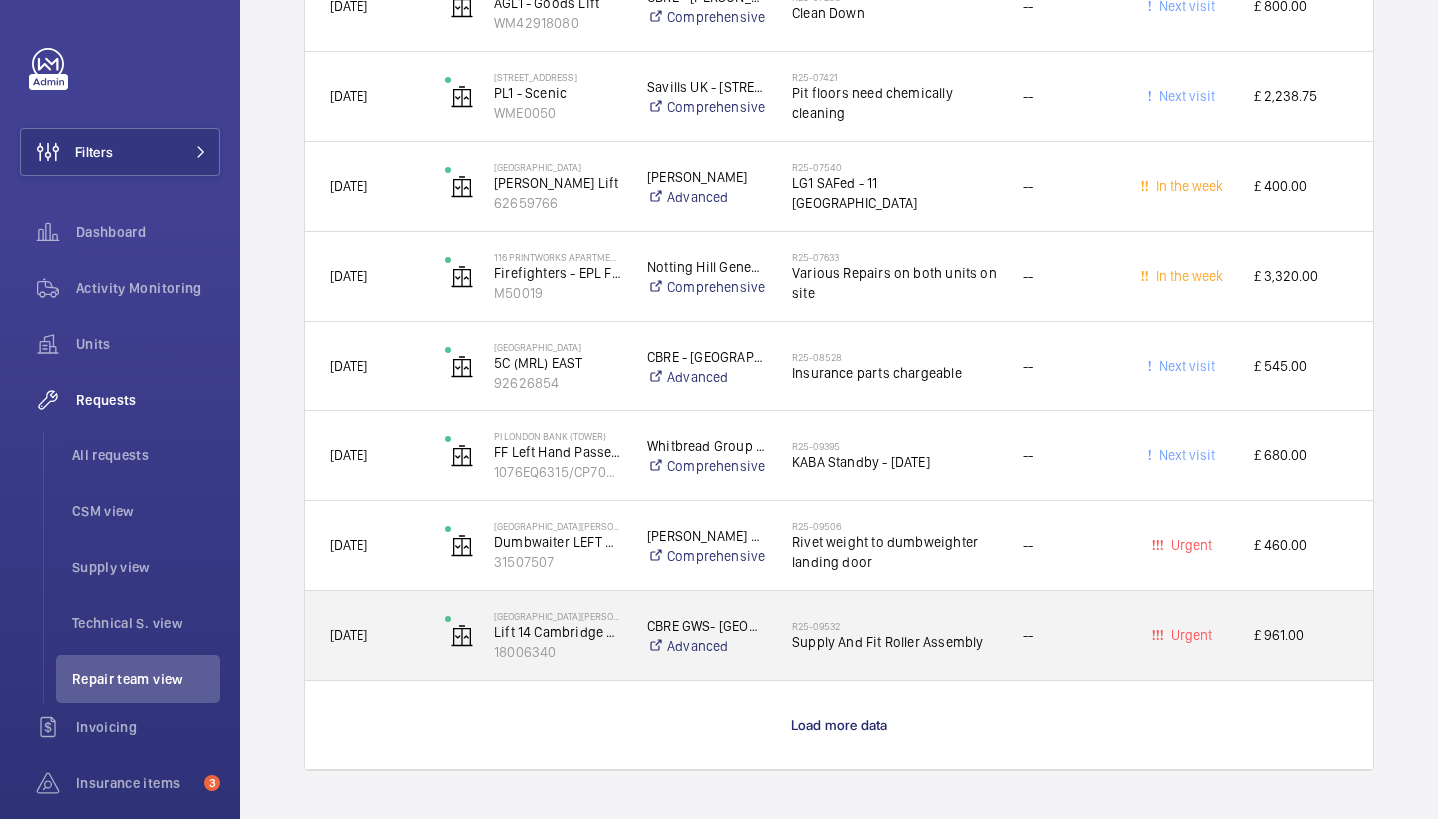
scroll to position [1764, 0]
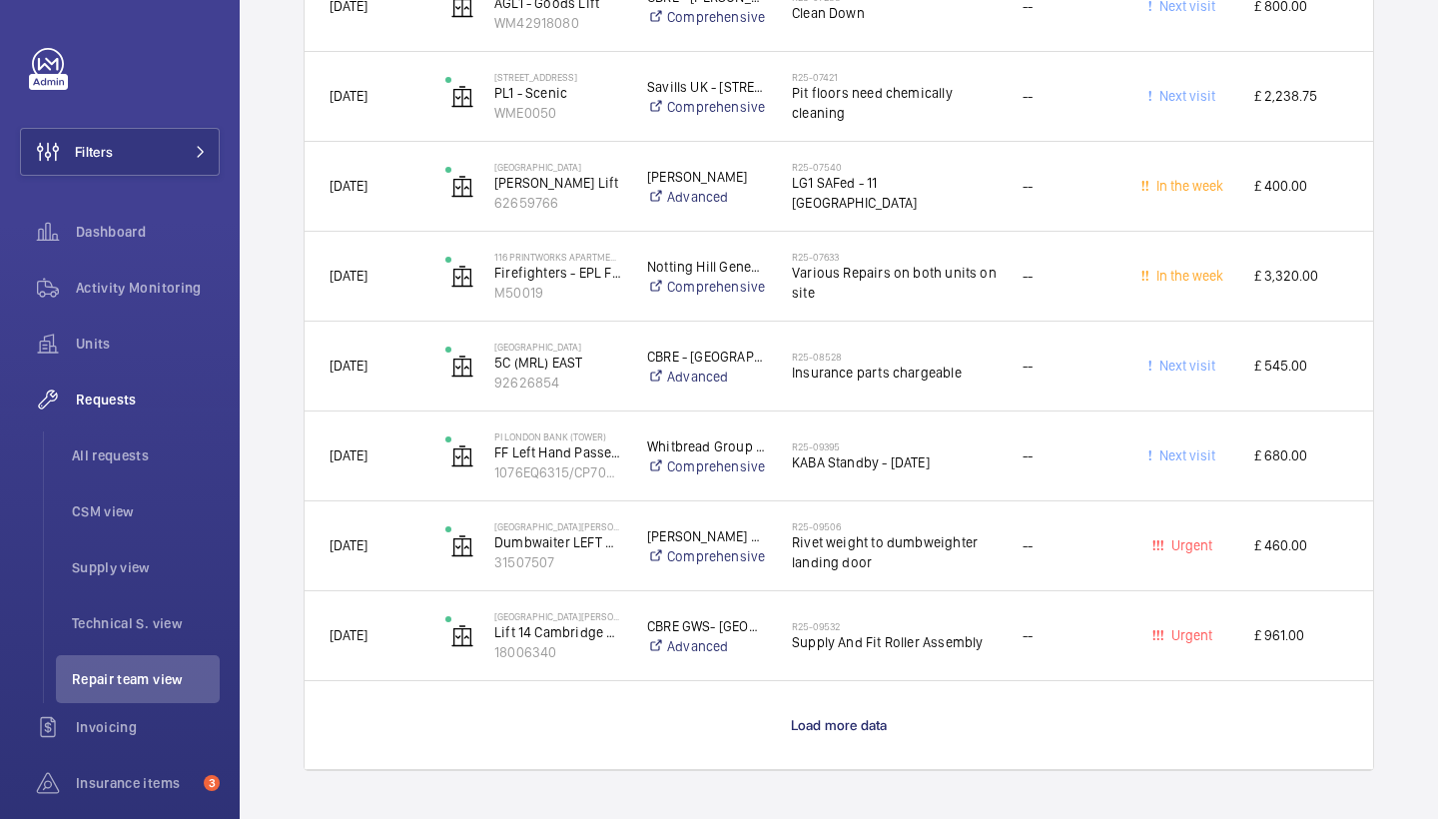
click at [842, 708] on wm-front-load-more-cell "Load more data" at bounding box center [839, 725] width 1069 height 88
click at [842, 711] on wm-front-load-more-cell "Load more data" at bounding box center [839, 725] width 1069 height 88
click at [842, 718] on span "Load more data" at bounding box center [839, 725] width 97 height 16
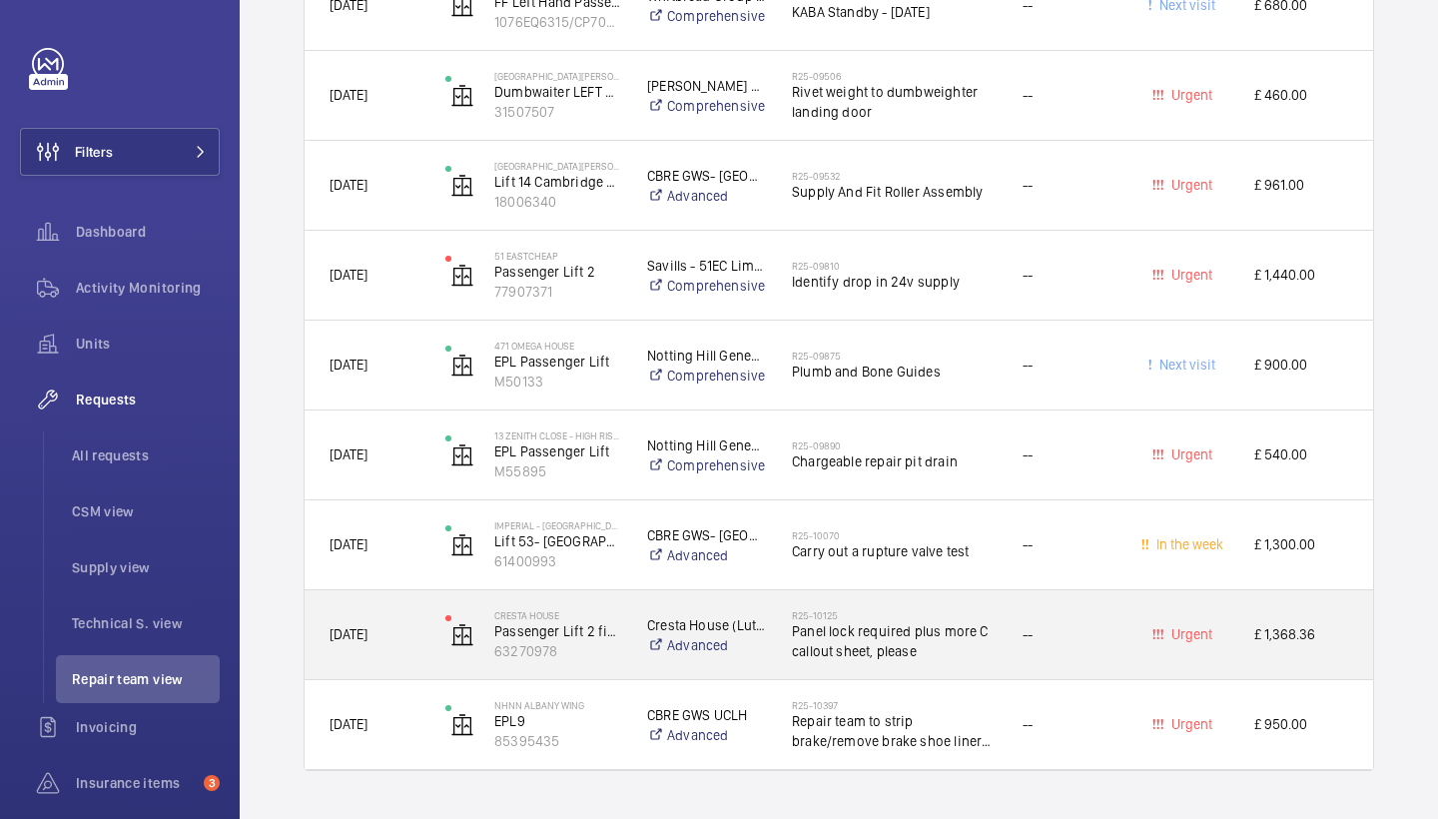
scroll to position [2214, 0]
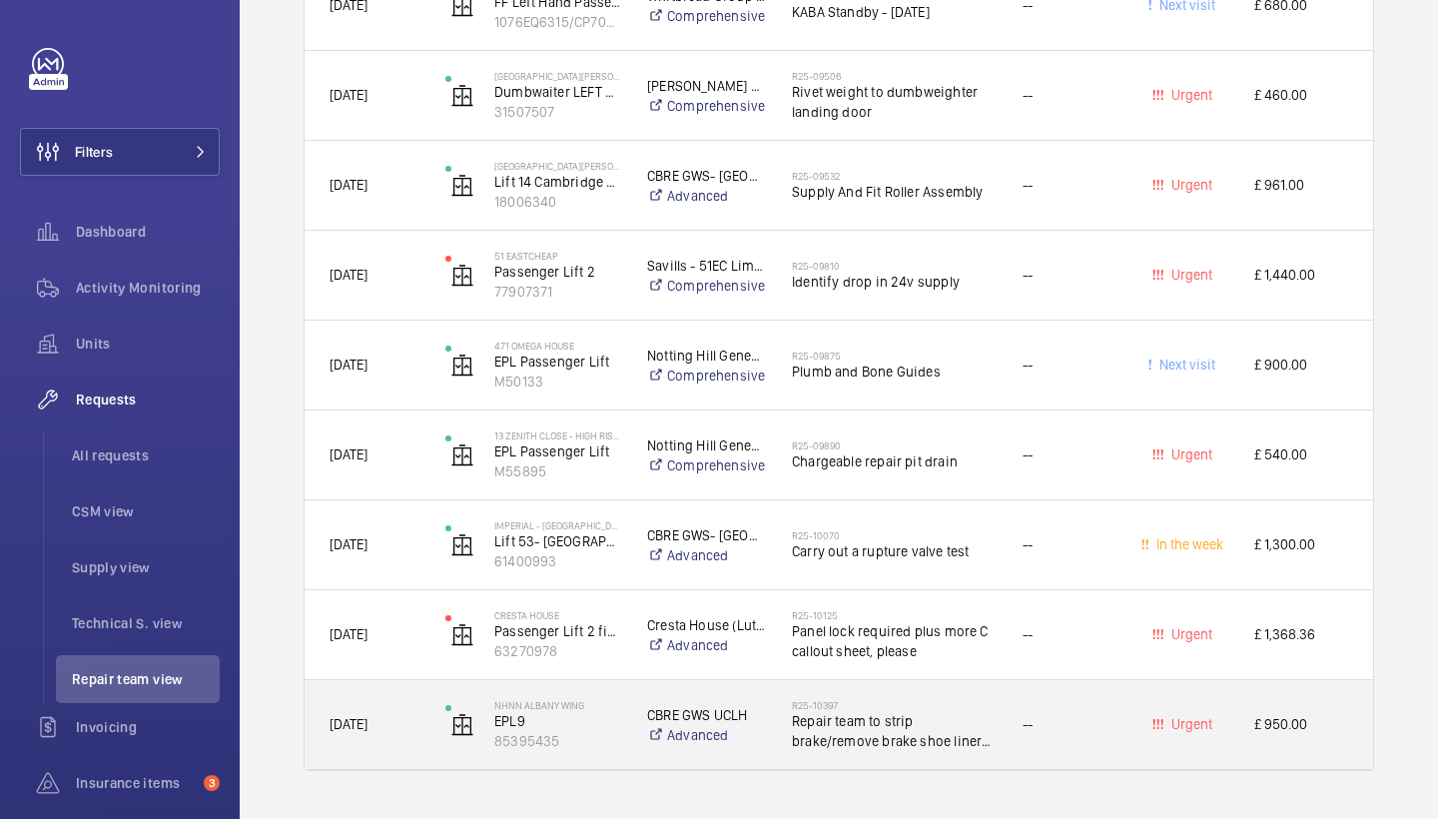
click at [924, 699] on h2 "R25-10397" at bounding box center [894, 705] width 205 height 12
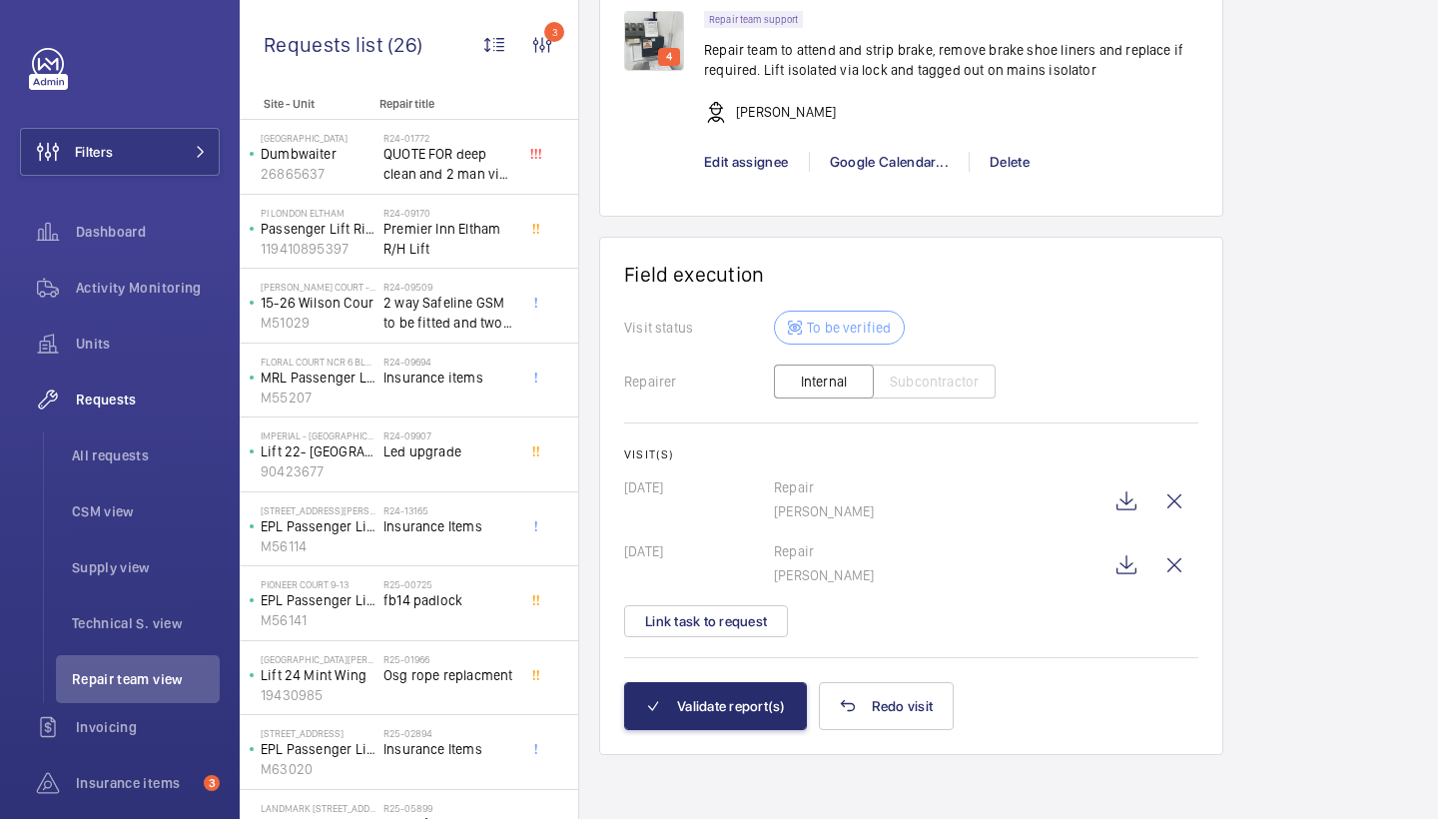
scroll to position [1670, 0]
click at [1128, 577] on wm-front-icon-button at bounding box center [1127, 565] width 48 height 48
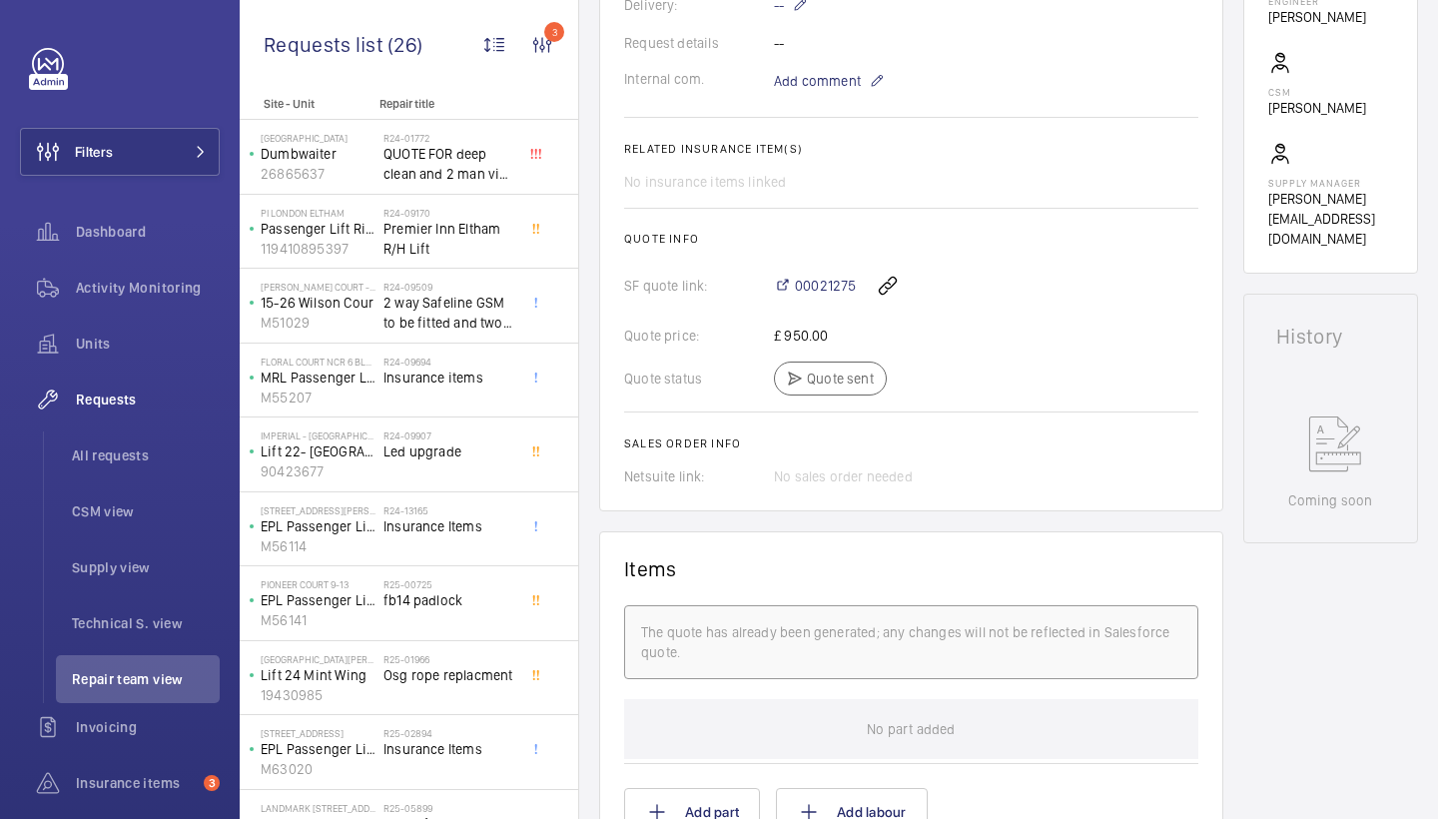
scroll to position [0, 0]
click at [828, 282] on span "00021275" at bounding box center [825, 286] width 61 height 20
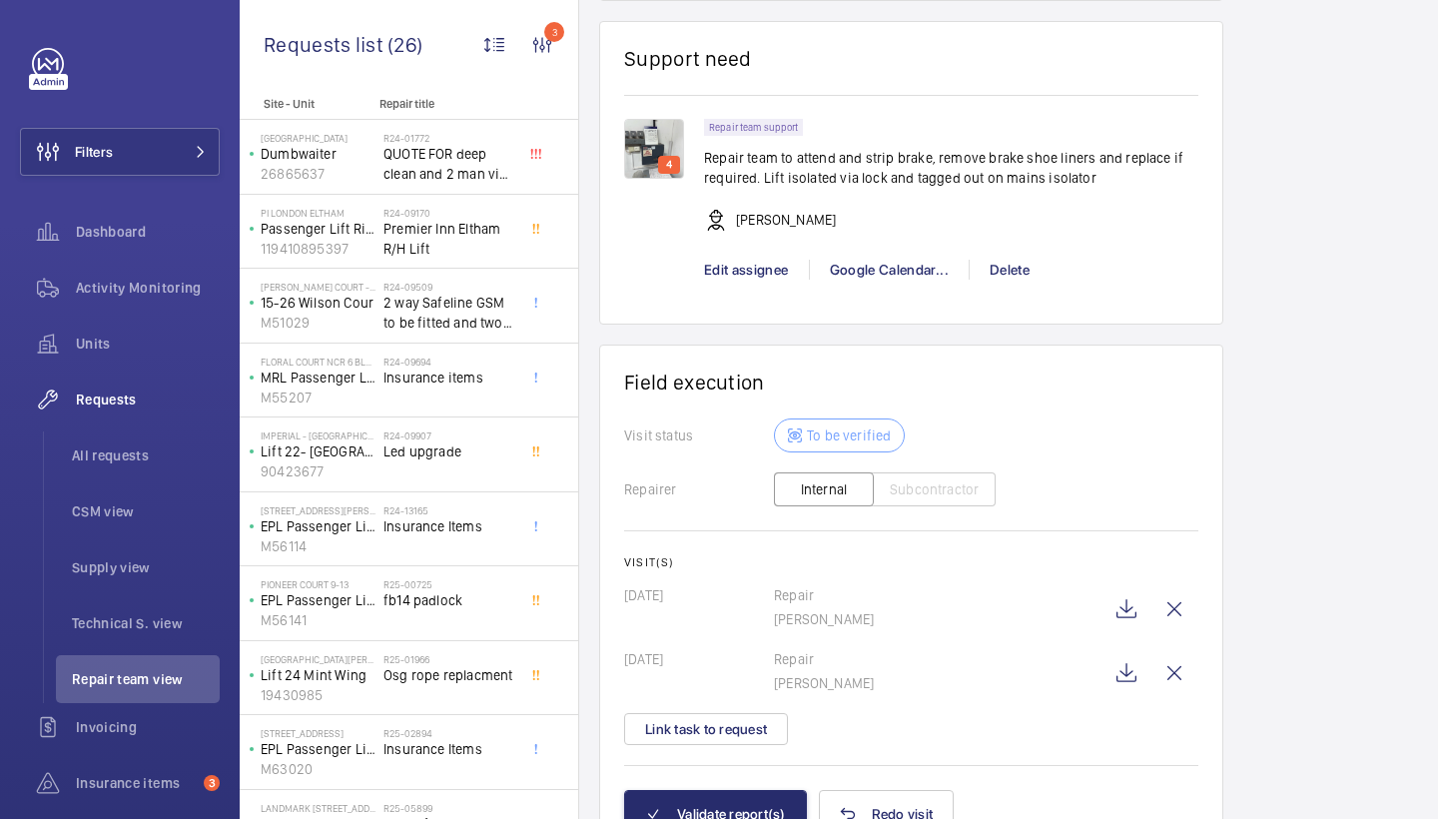
scroll to position [1625, 0]
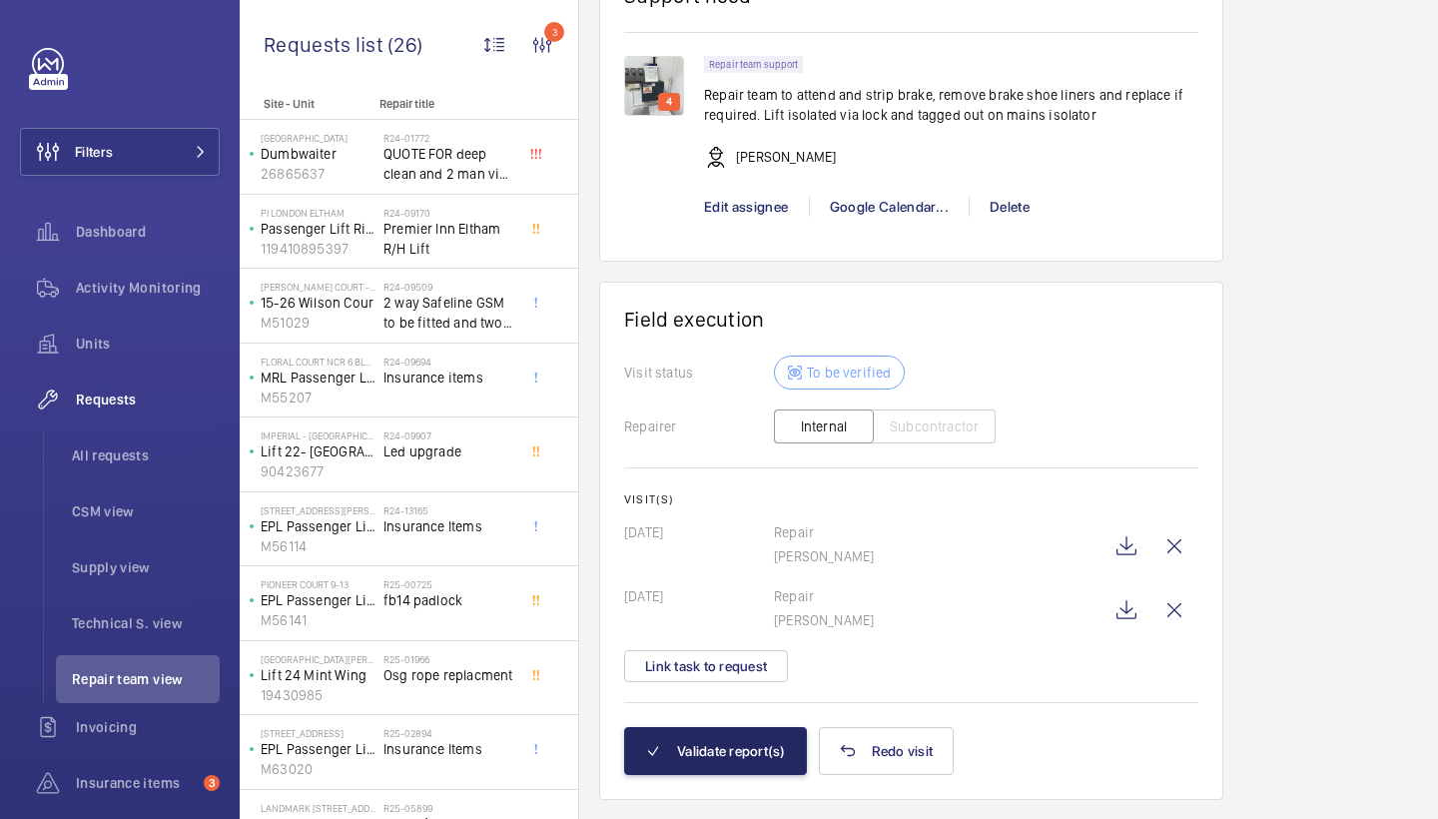
click at [742, 735] on button "Validate report(s)" at bounding box center [715, 751] width 183 height 48
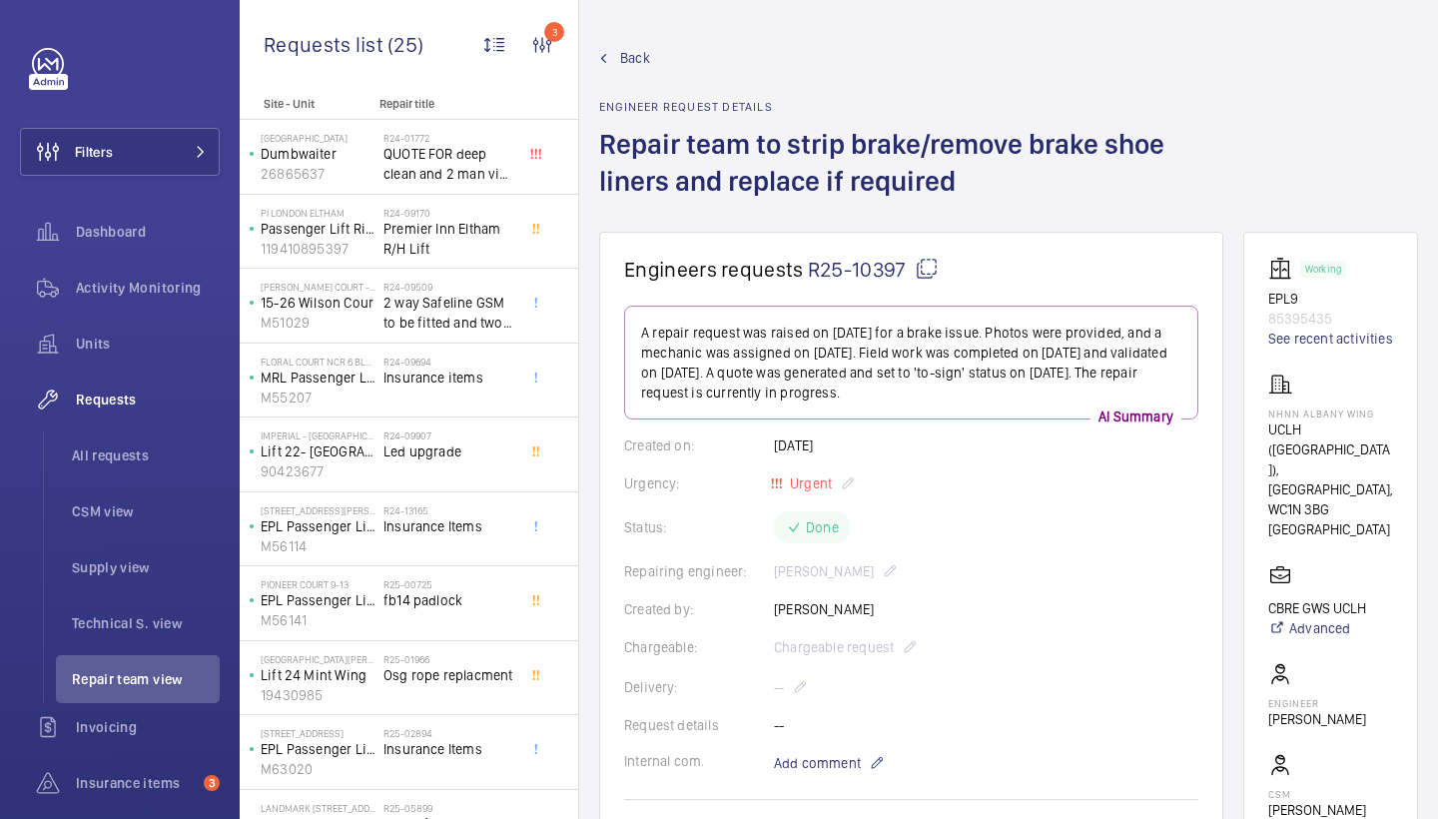
click at [638, 60] on span "Back" at bounding box center [635, 58] width 30 height 20
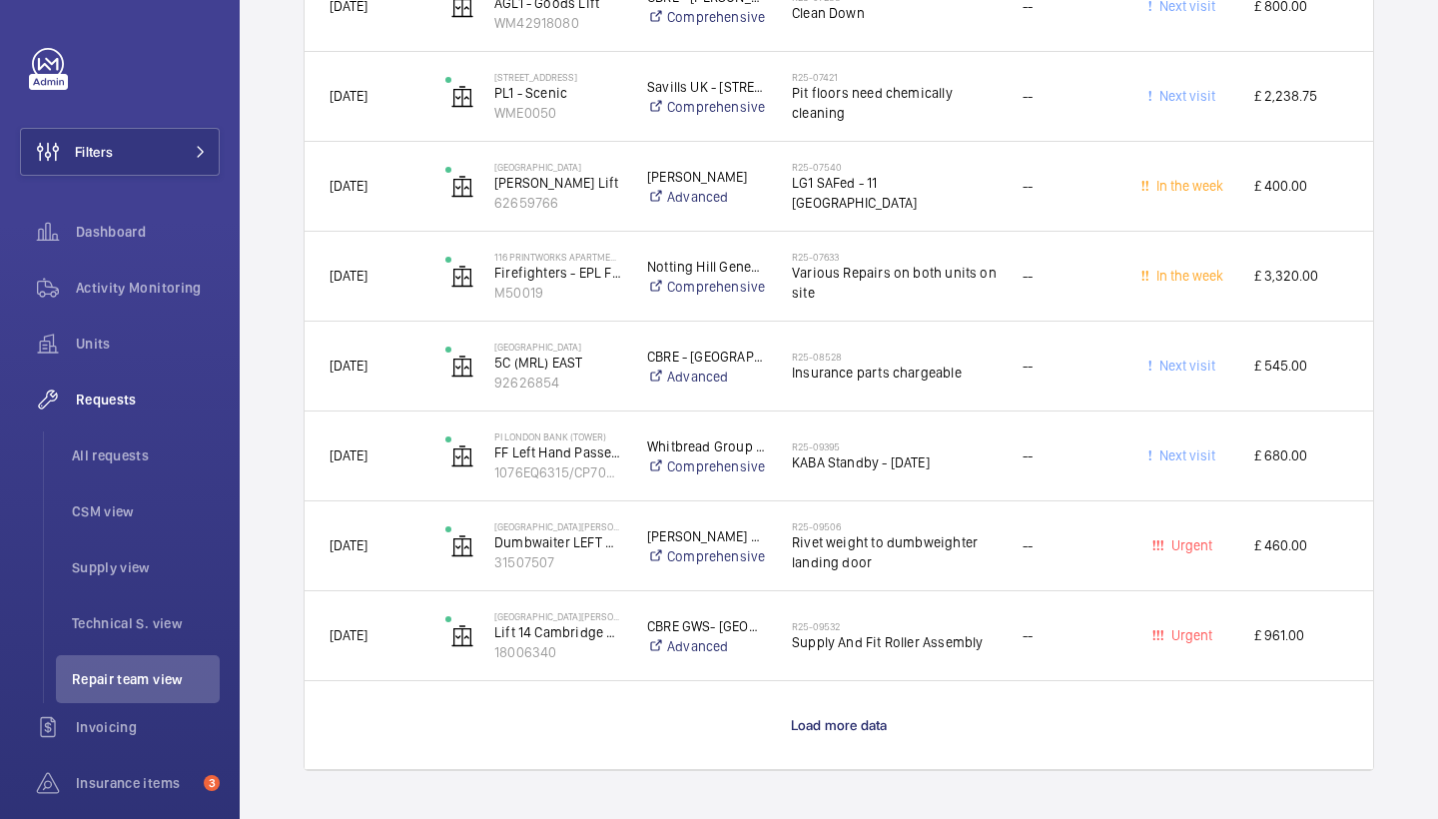
scroll to position [1764, 0]
click at [833, 717] on span "Load more data" at bounding box center [839, 725] width 97 height 16
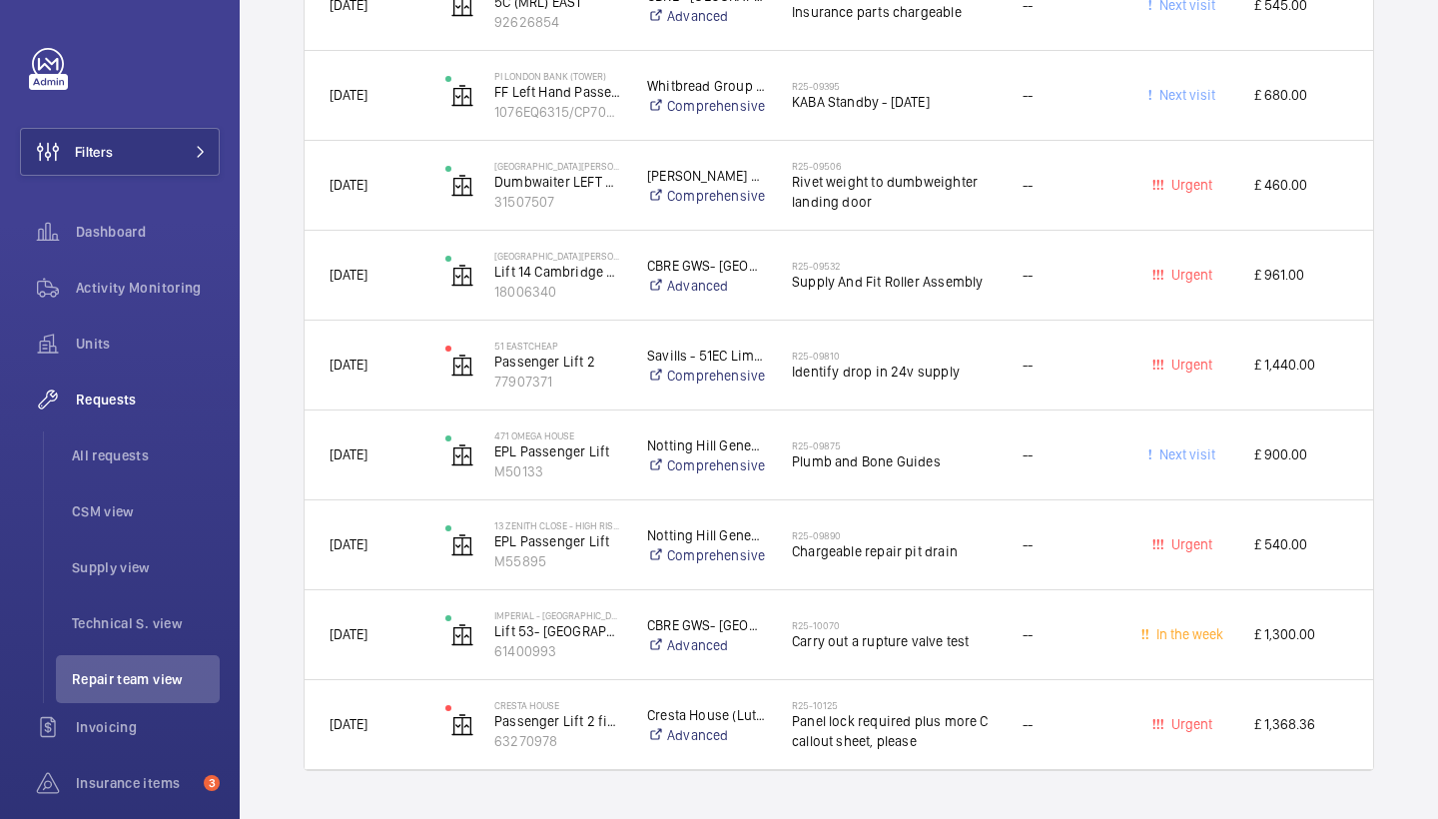
scroll to position [2124, 0]
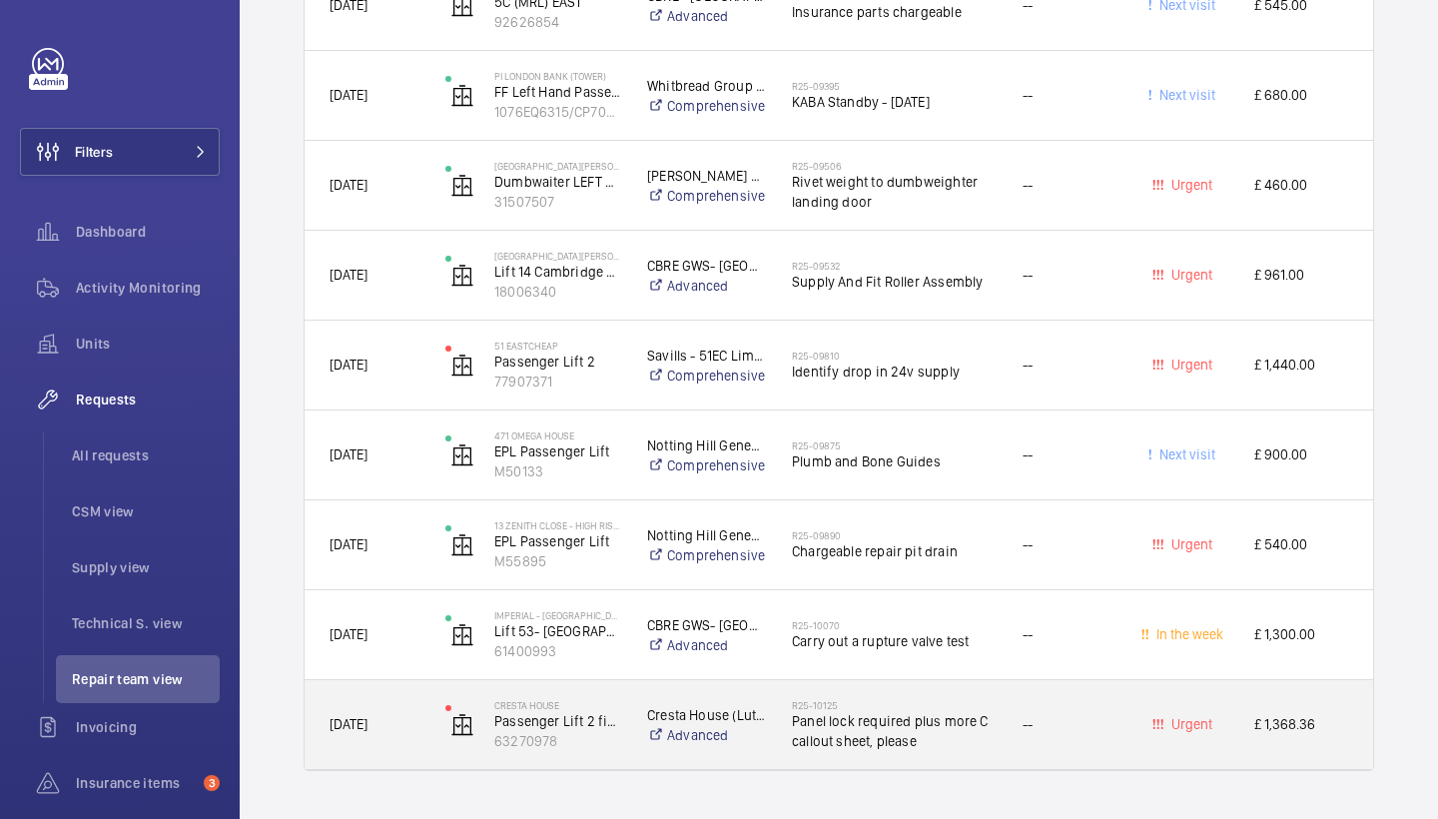
click at [889, 716] on span "Panel lock required plus more C callout sheet, please" at bounding box center [894, 731] width 205 height 40
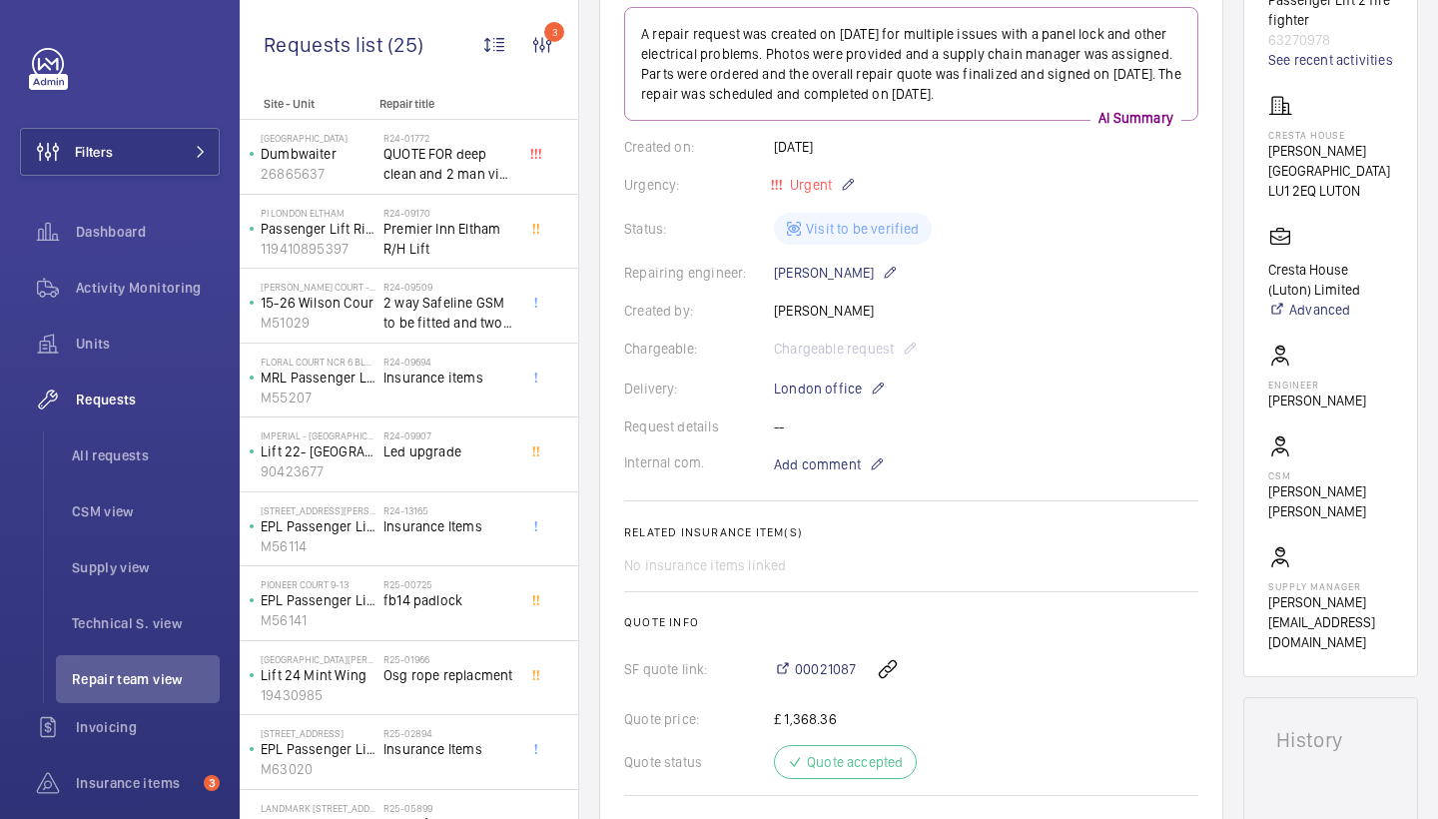
scroll to position [297, 0]
click at [819, 675] on span "00021087" at bounding box center [825, 671] width 61 height 20
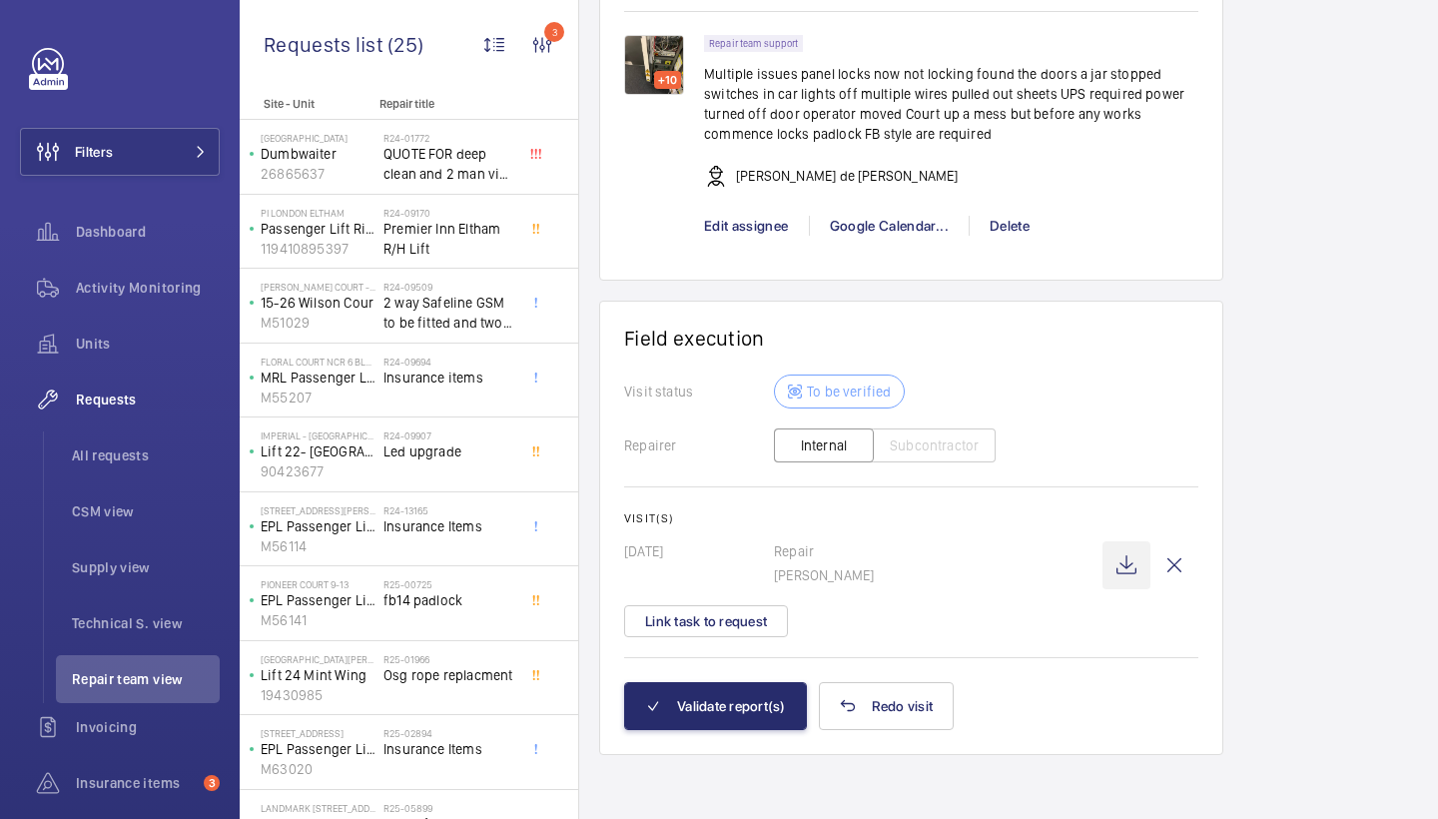
scroll to position [2144, 0]
click at [1129, 555] on wm-front-icon-button at bounding box center [1127, 565] width 48 height 48
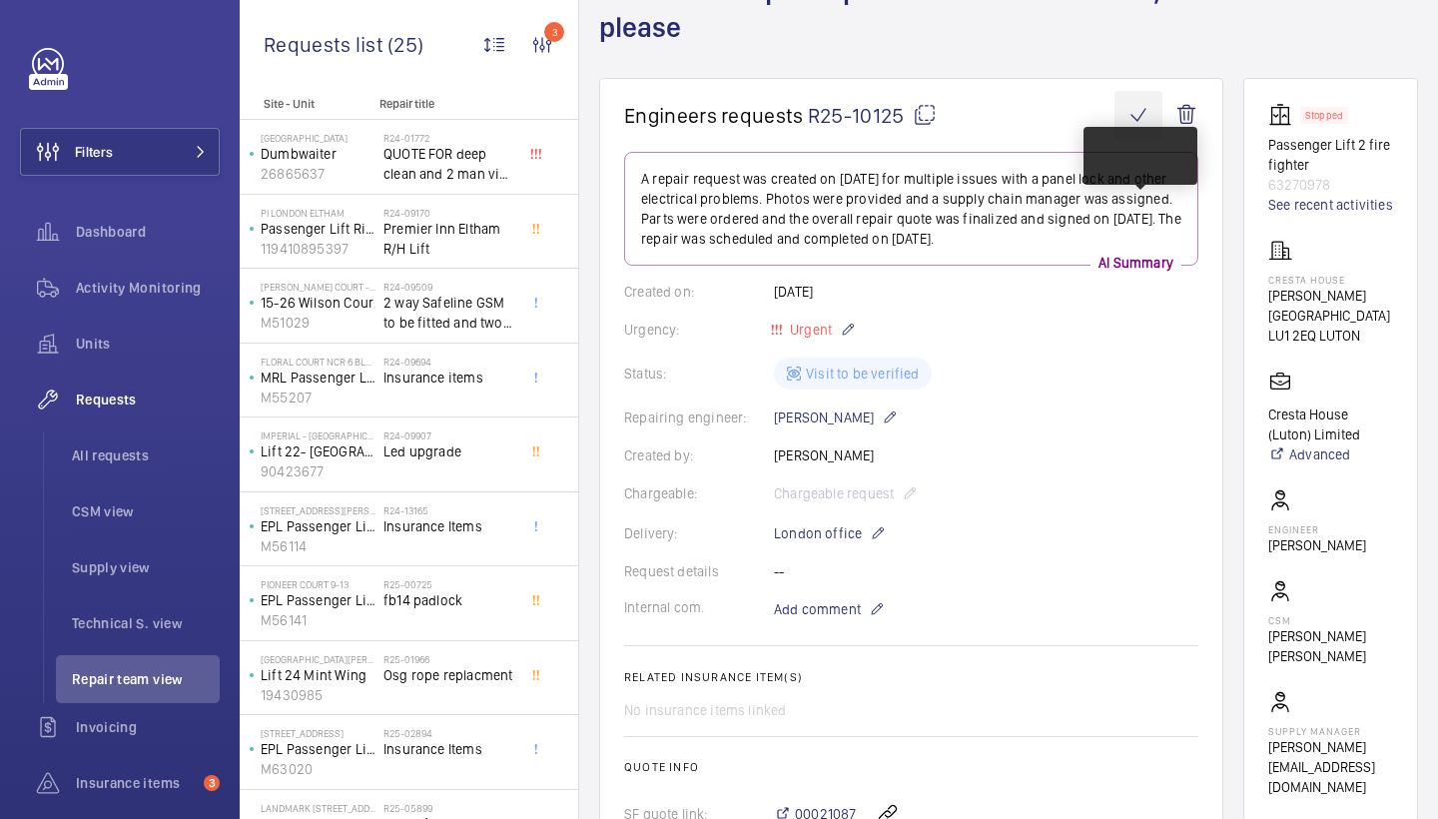
scroll to position [45, 0]
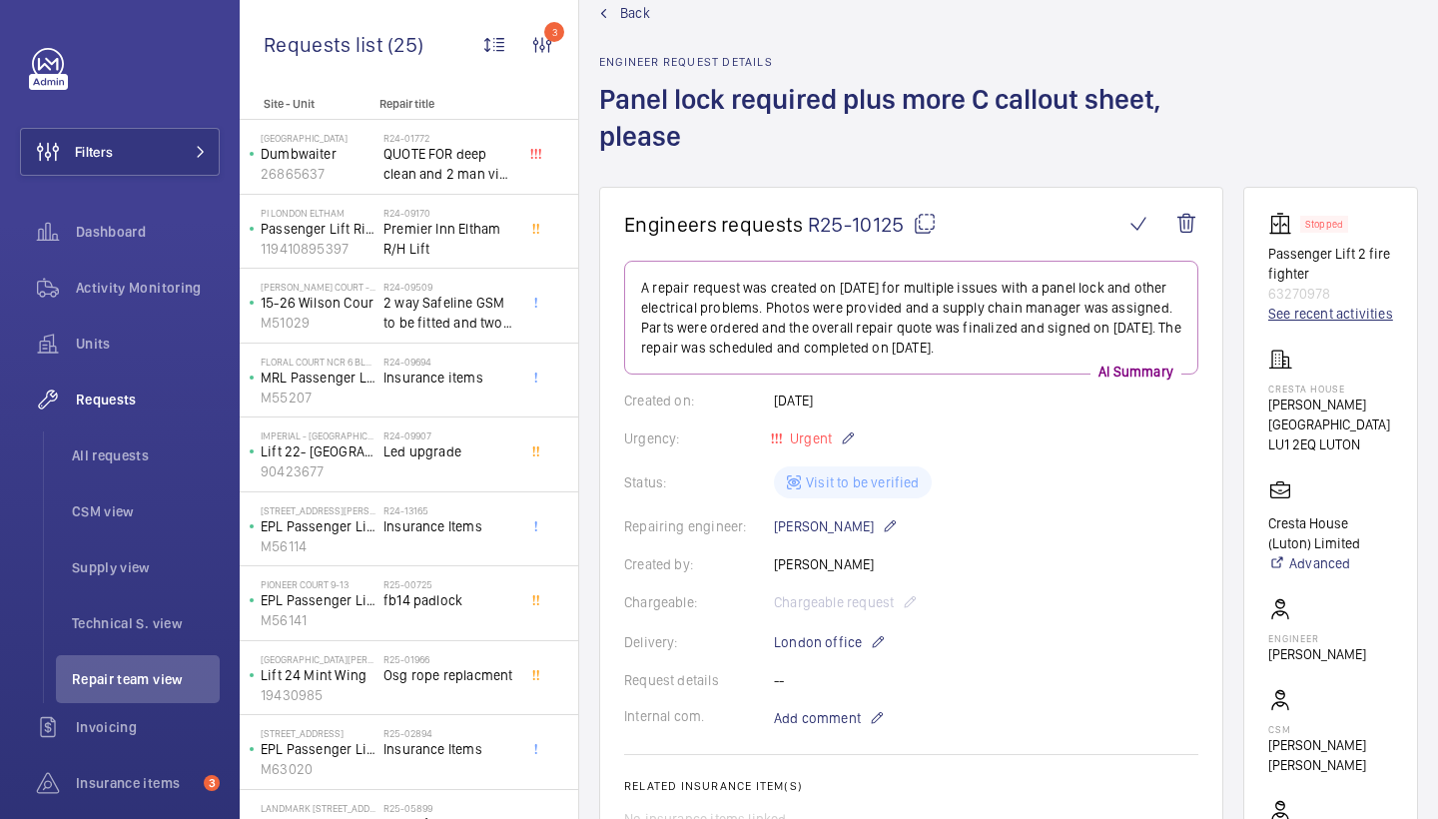
click at [1301, 324] on link "See recent activities" at bounding box center [1330, 314] width 125 height 20
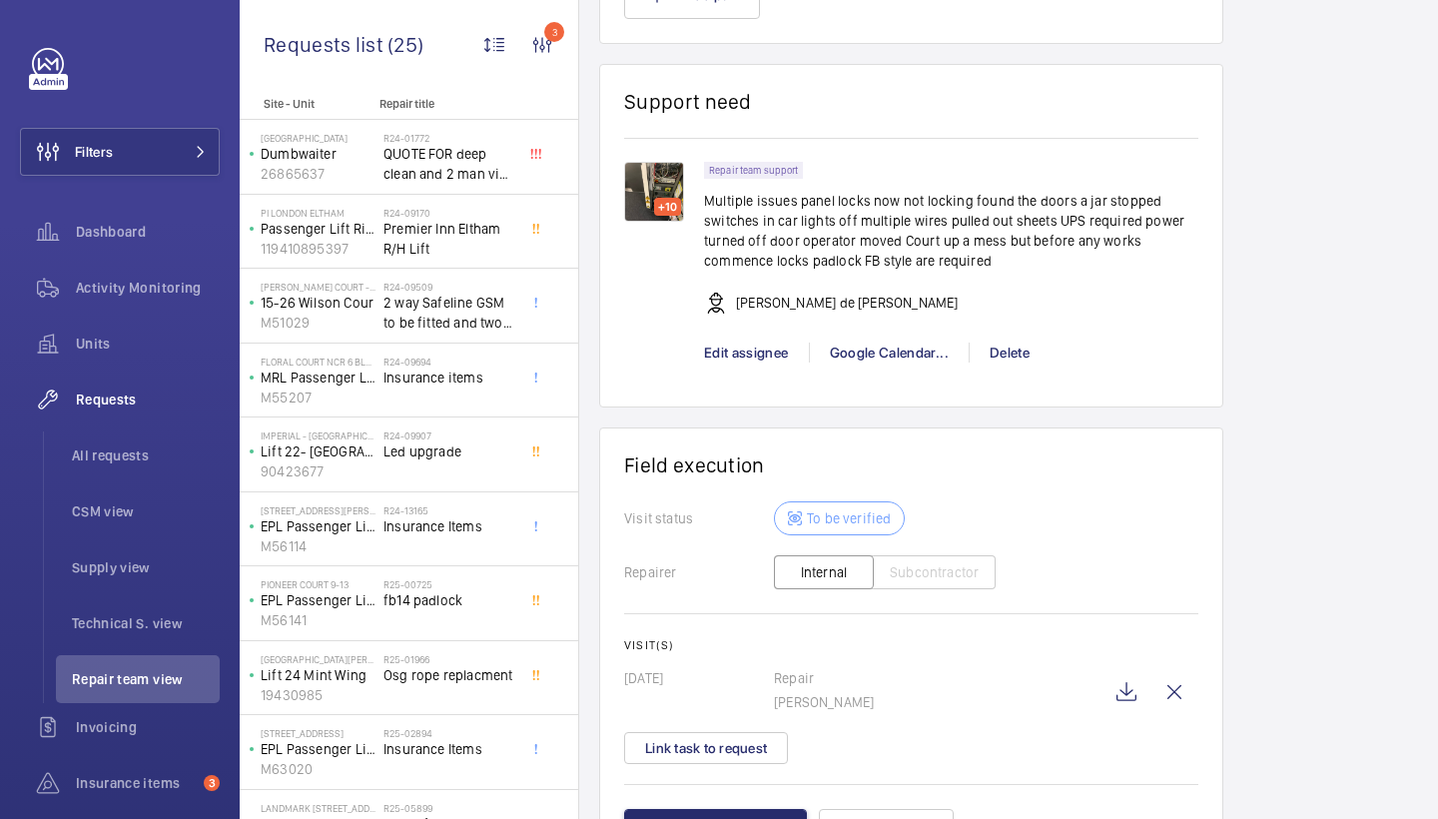
scroll to position [2089, 0]
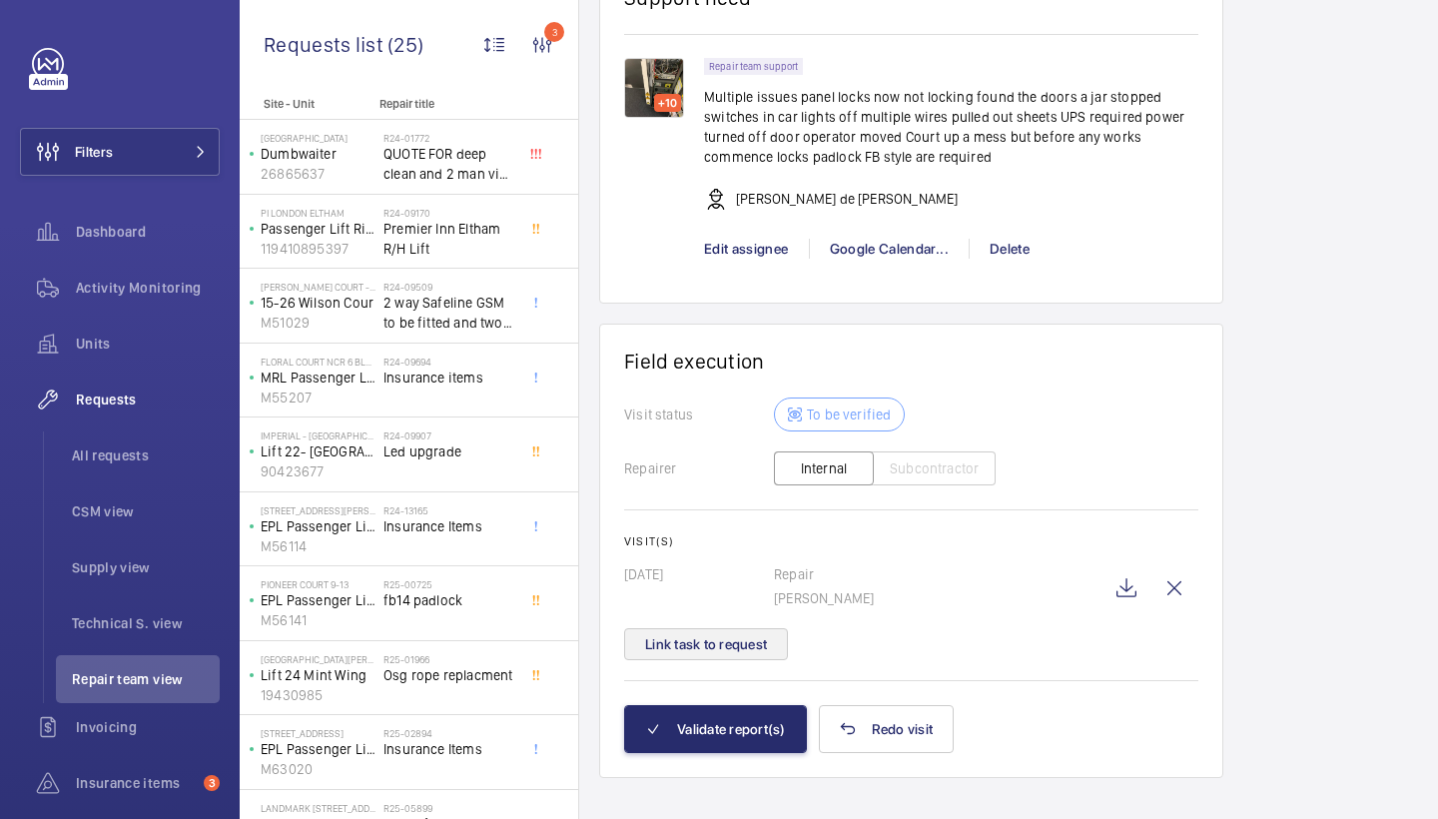
click at [742, 660] on button "Link task to request" at bounding box center [706, 644] width 164 height 32
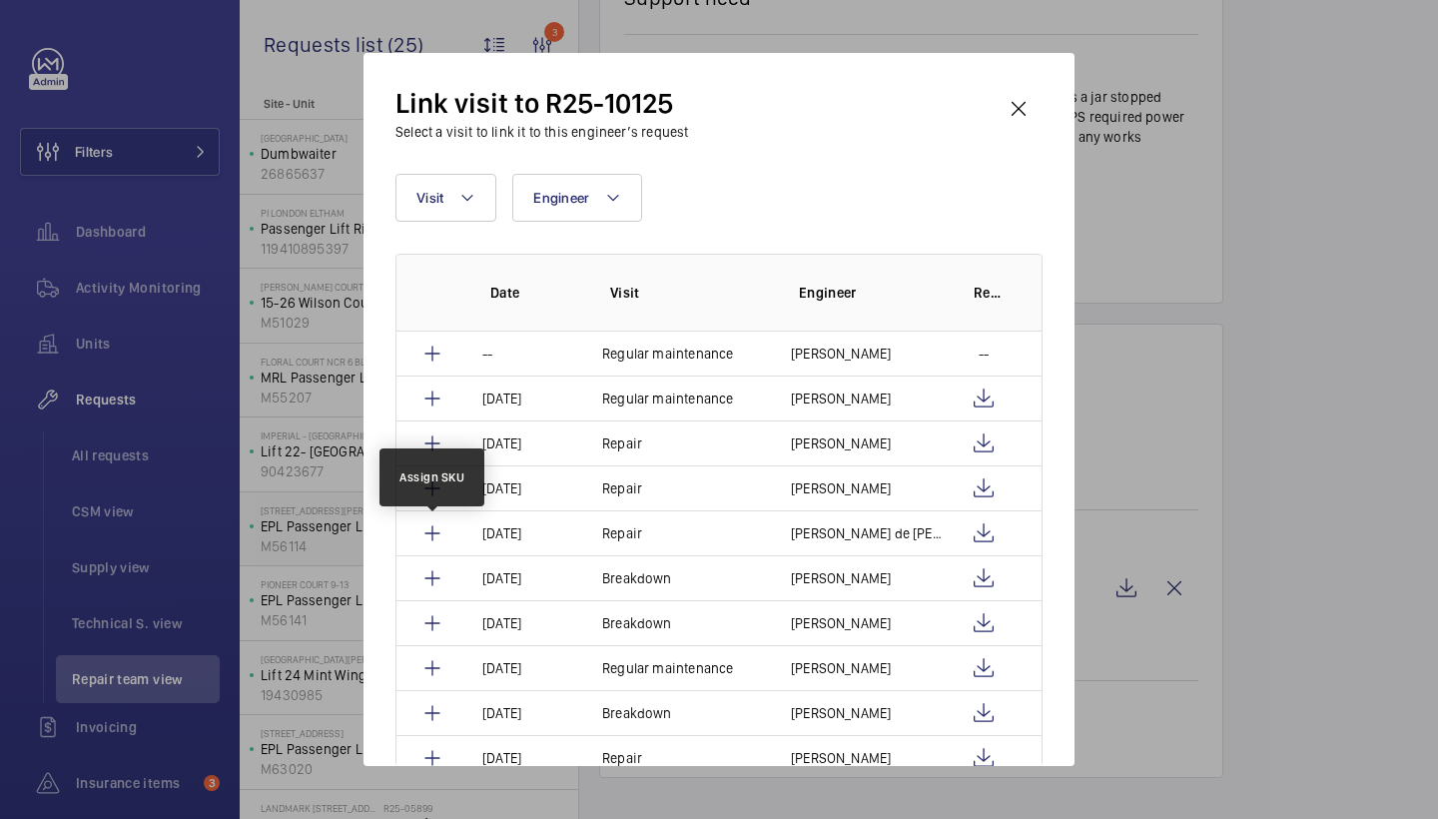
click at [428, 531] on mat-icon at bounding box center [432, 533] width 24 height 24
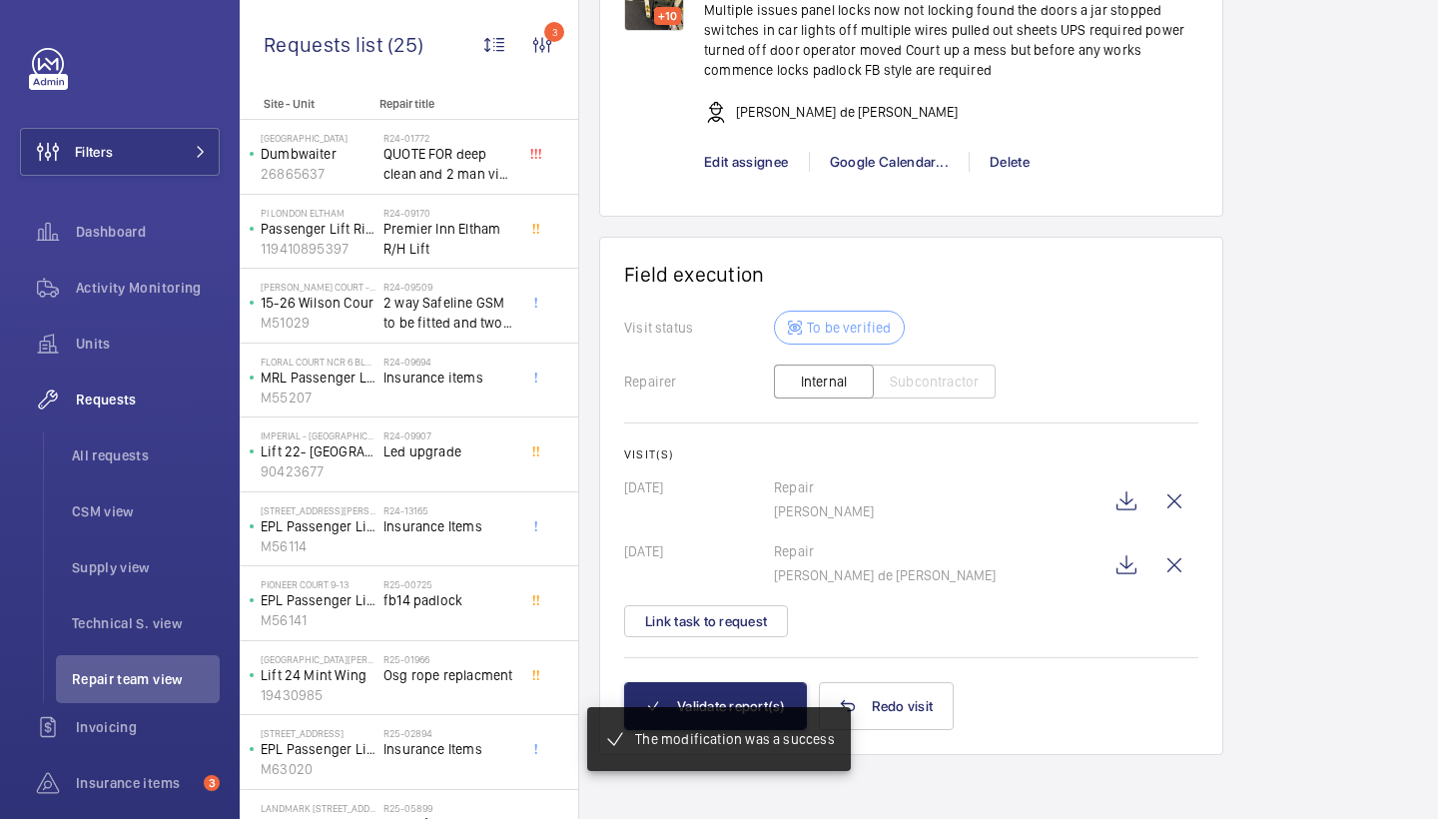
scroll to position [2195, 0]
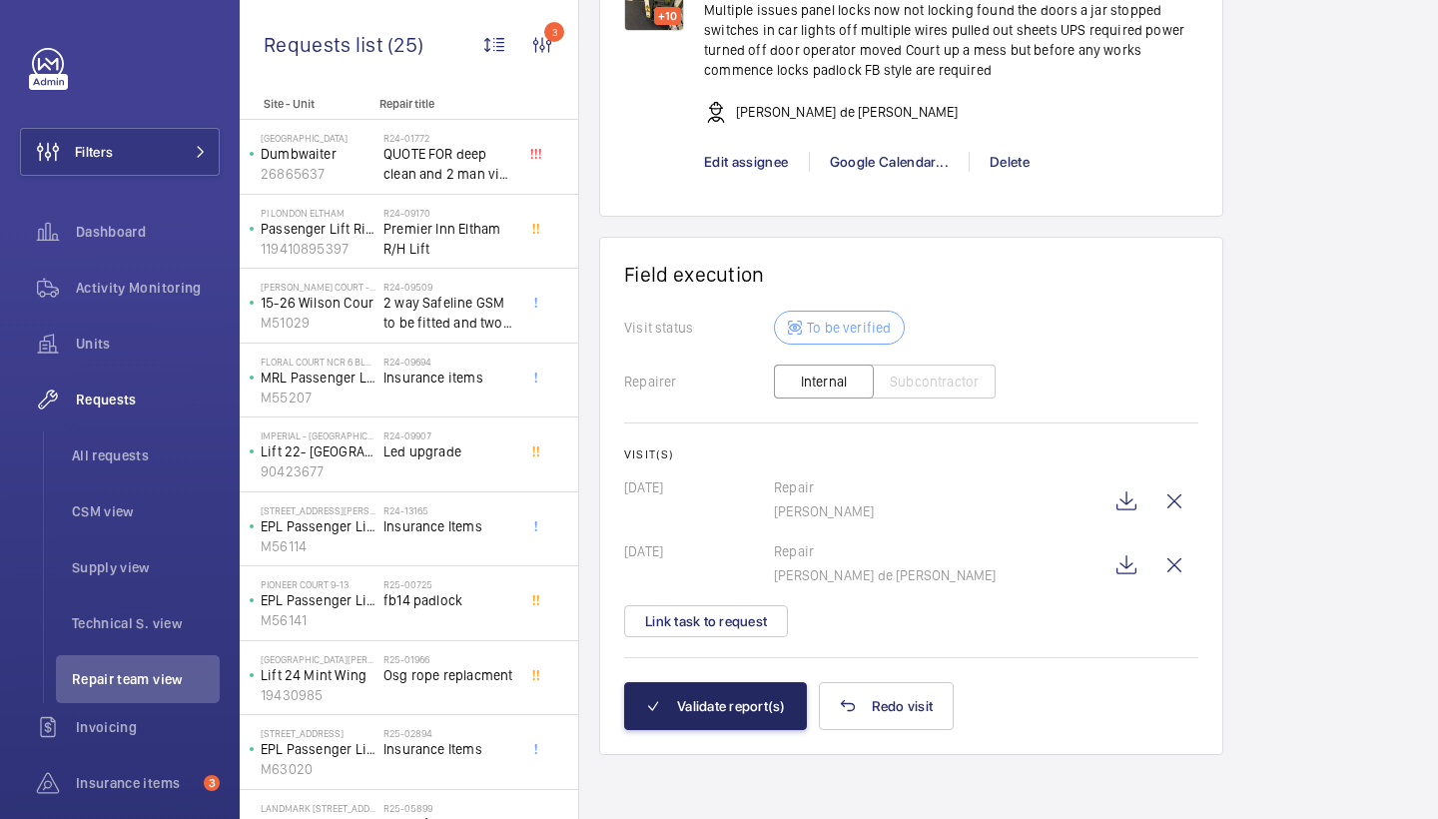
click at [732, 714] on button "Validate report(s)" at bounding box center [715, 706] width 183 height 48
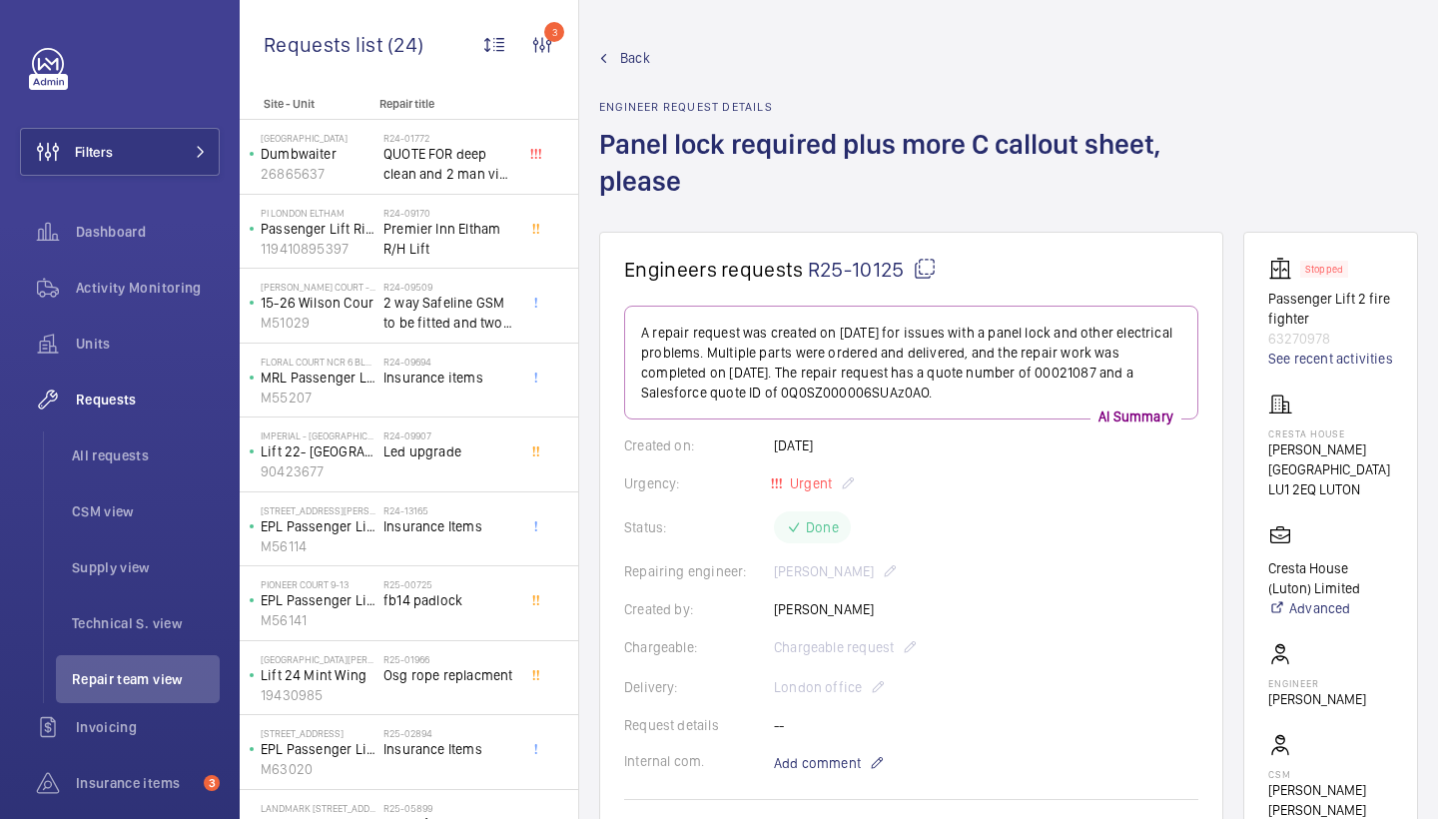
scroll to position [0, 0]
click at [634, 58] on span "Back" at bounding box center [635, 58] width 30 height 20
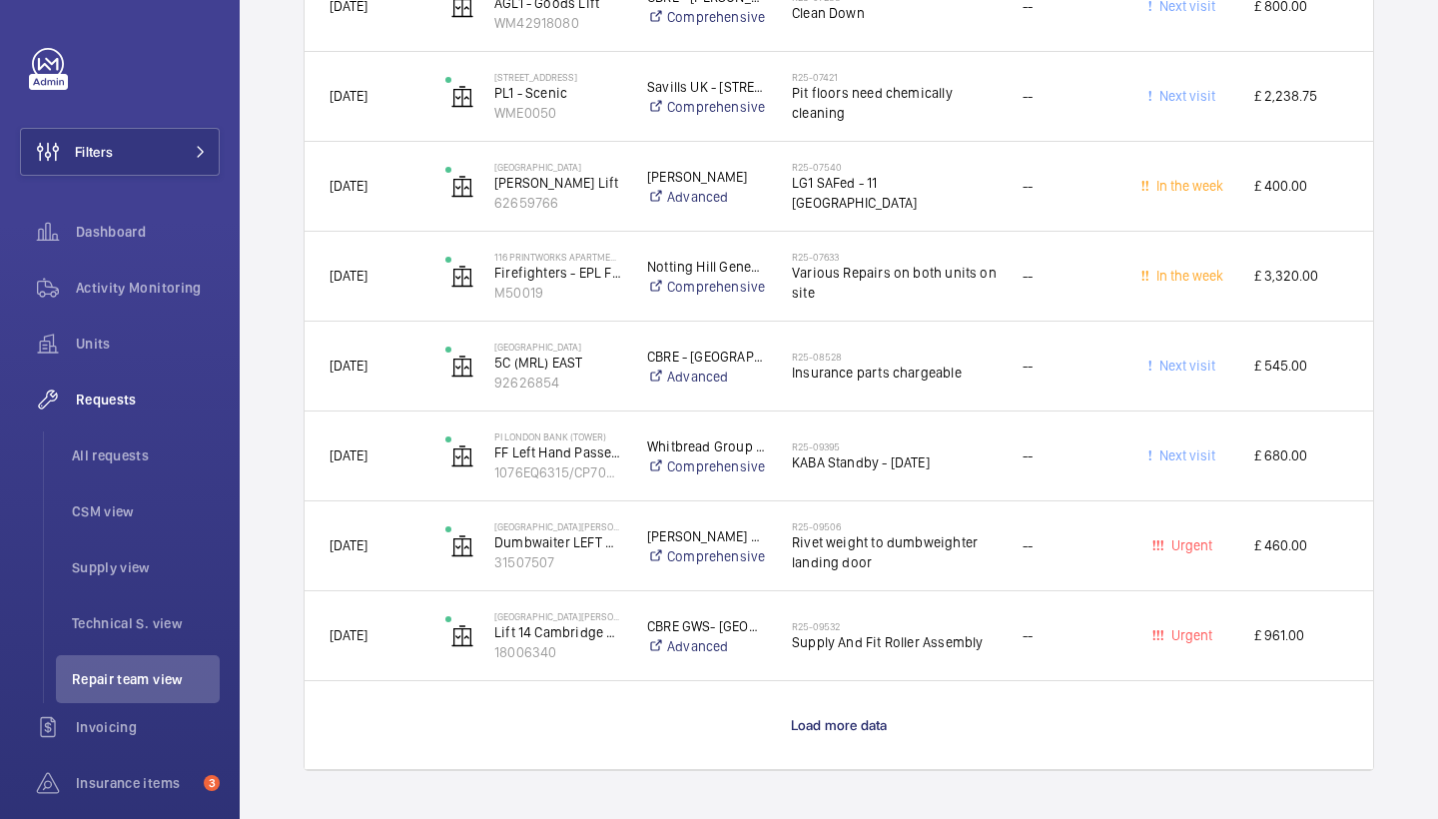
scroll to position [1764, 0]
click at [851, 722] on span "Load more data" at bounding box center [839, 725] width 97 height 16
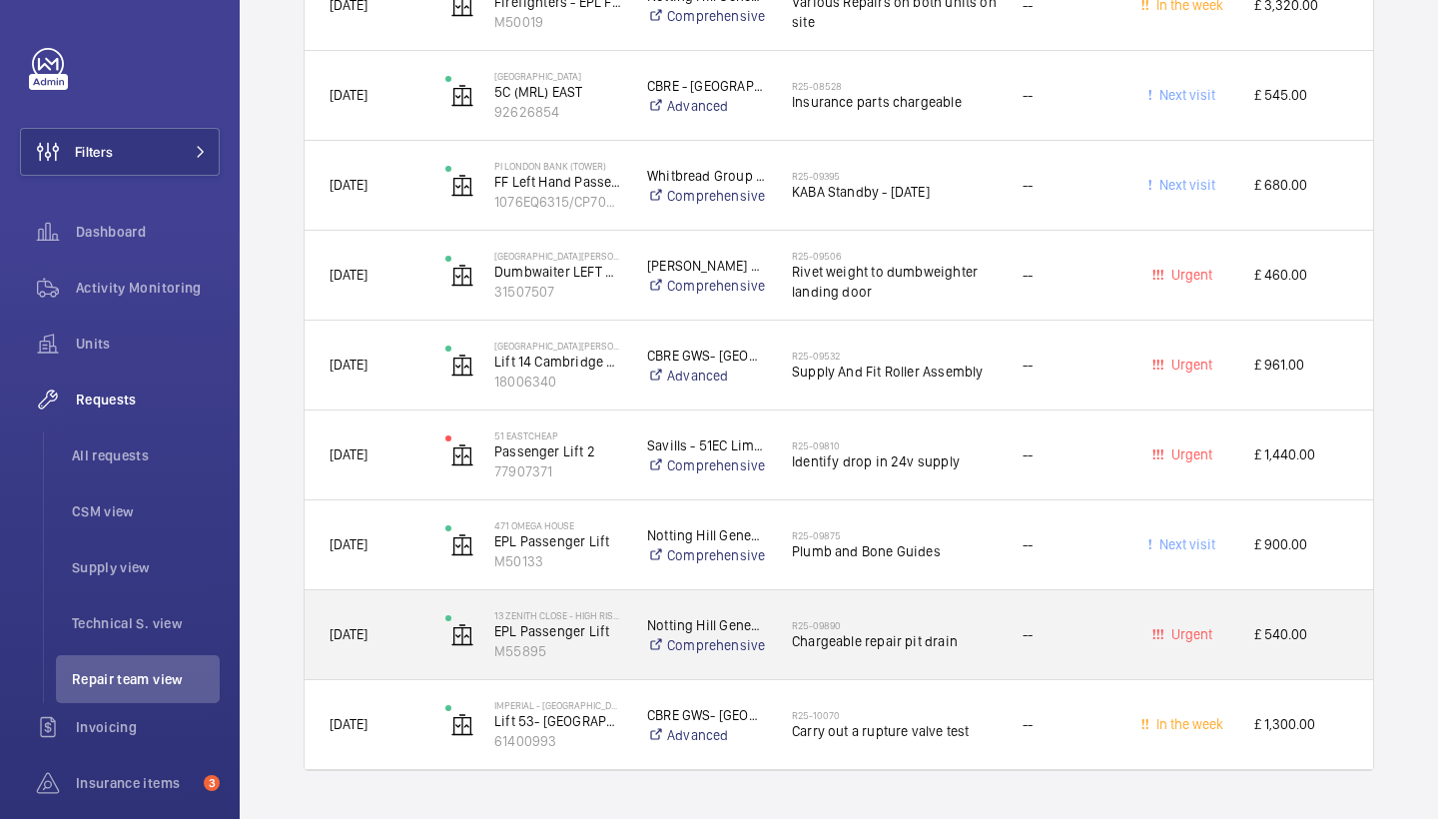
scroll to position [2034, 0]
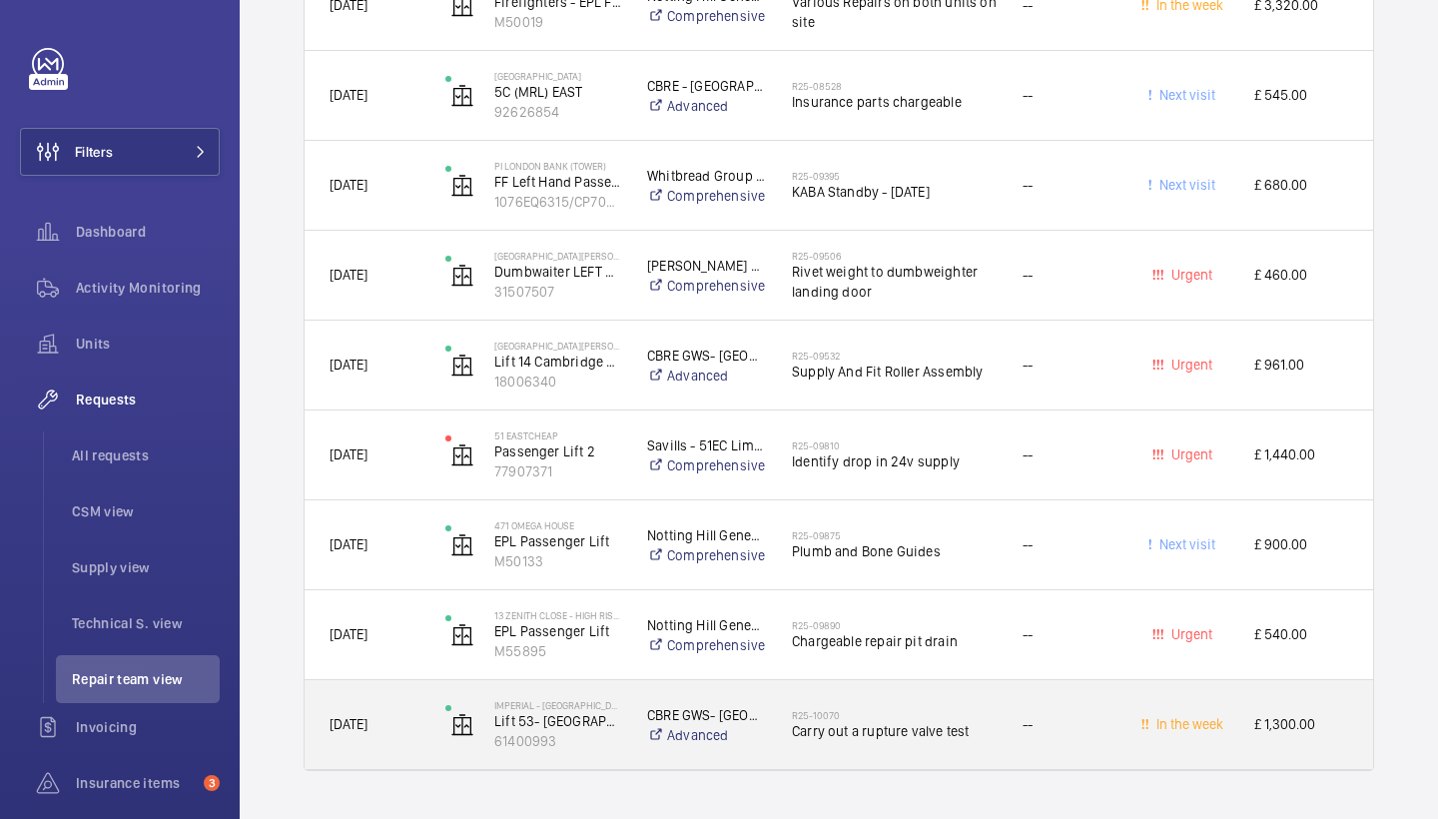
click at [891, 709] on h2 "R25-10070" at bounding box center [894, 715] width 205 height 12
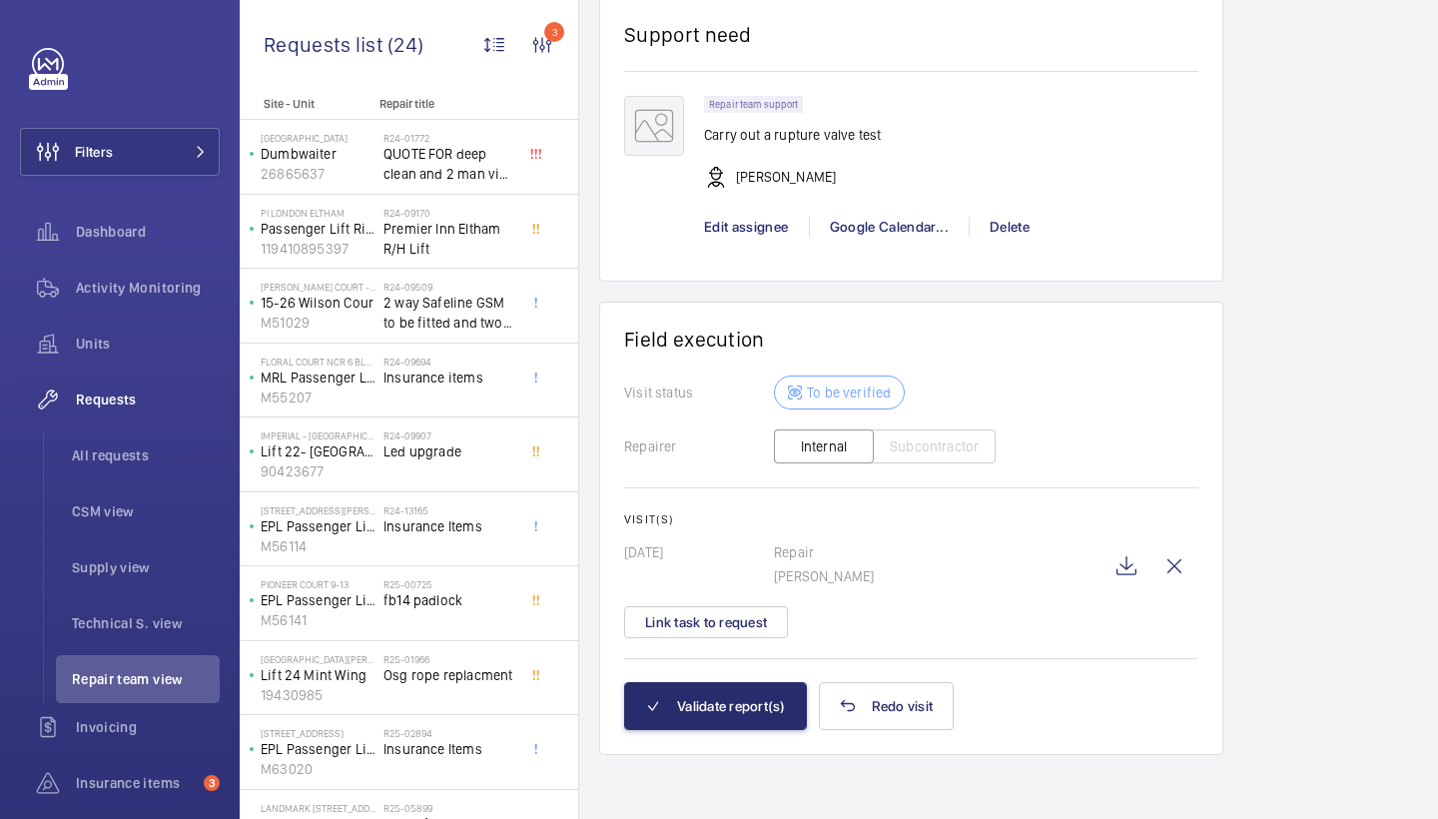
scroll to position [1620, 0]
click at [1113, 569] on wm-front-icon-button at bounding box center [1127, 566] width 48 height 48
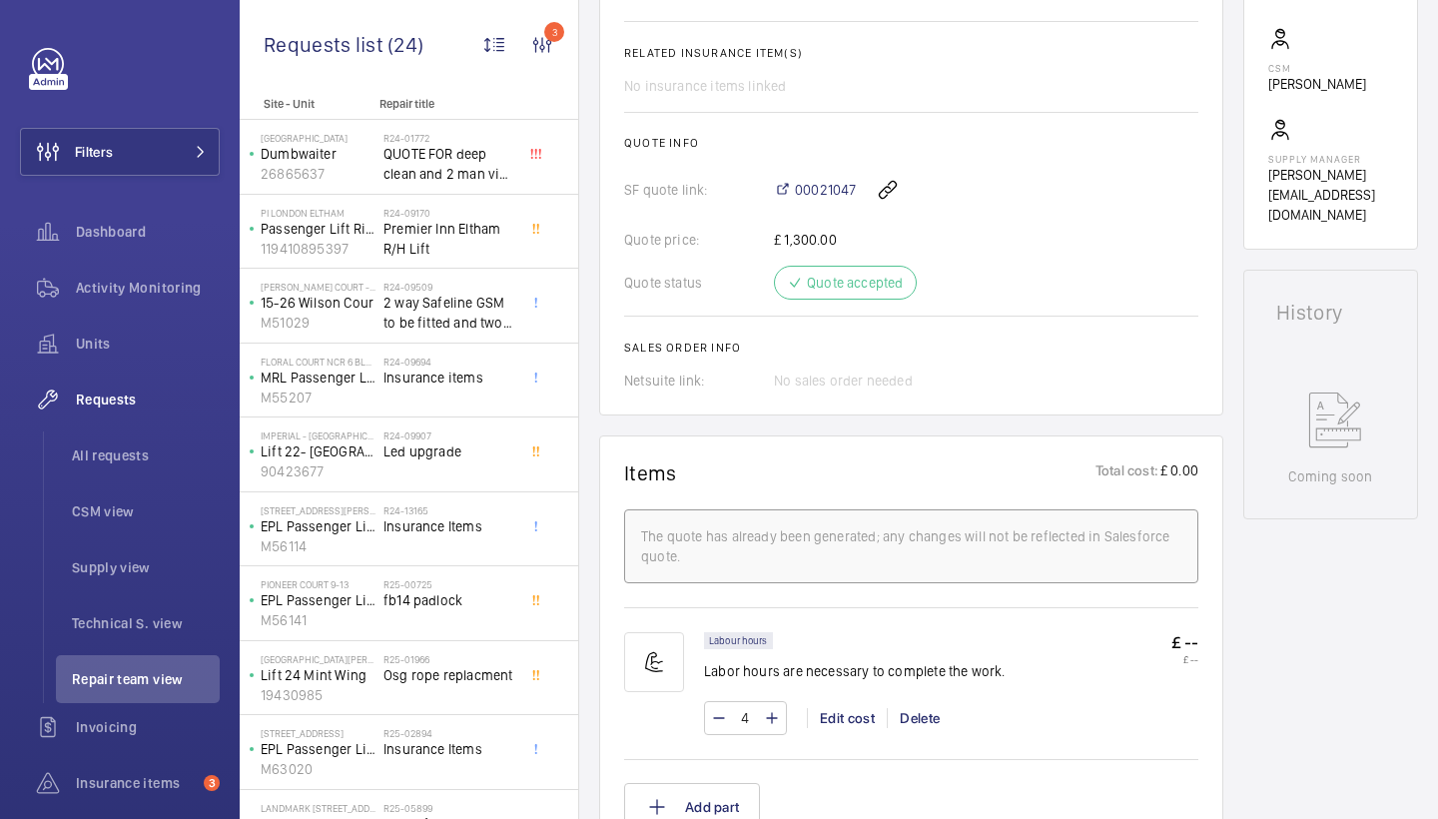
scroll to position [577, 0]
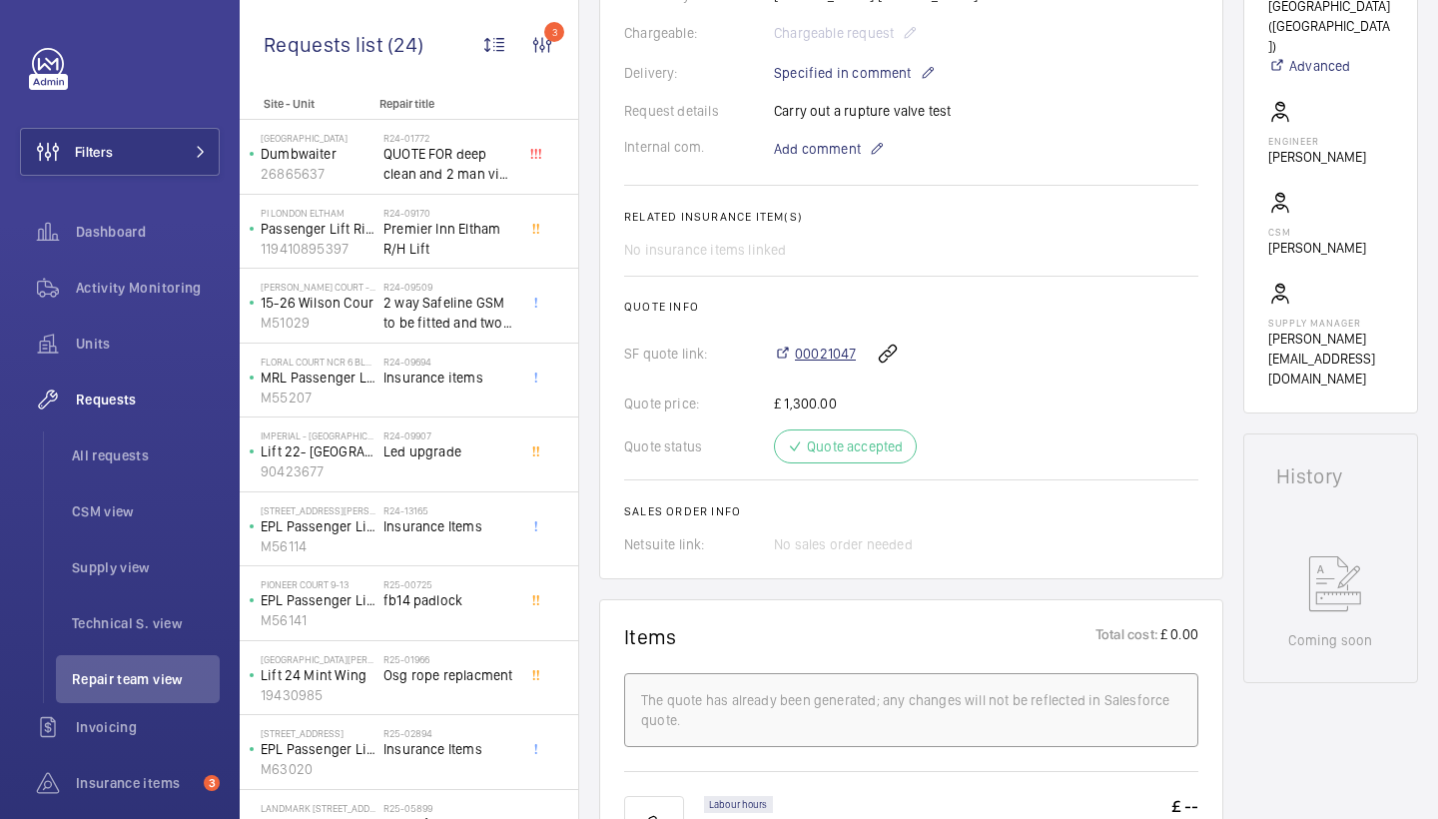
click at [825, 348] on span "00021047" at bounding box center [825, 354] width 61 height 20
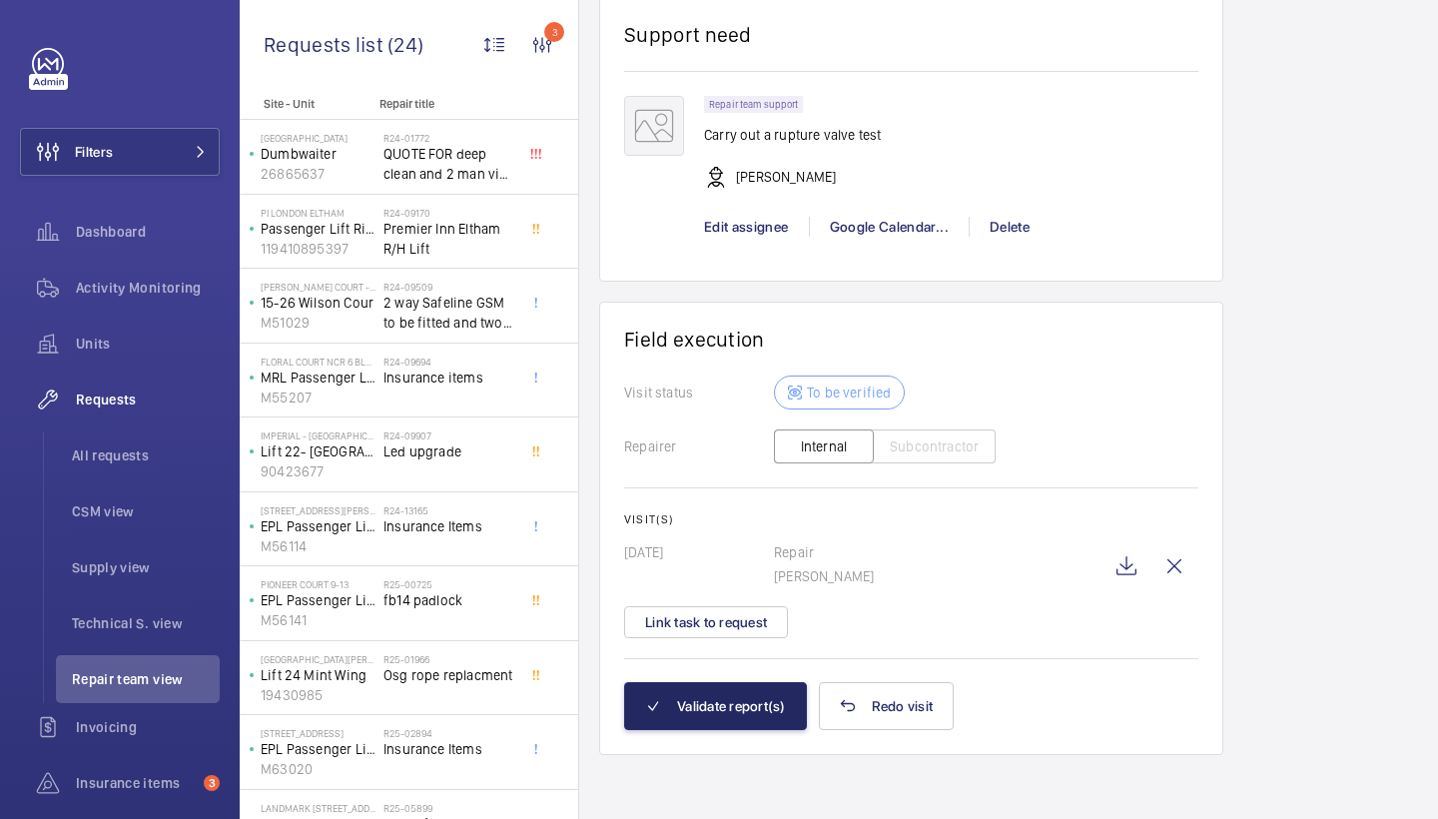
scroll to position [1620, 0]
click at [720, 725] on button "Validate report(s)" at bounding box center [715, 706] width 183 height 48
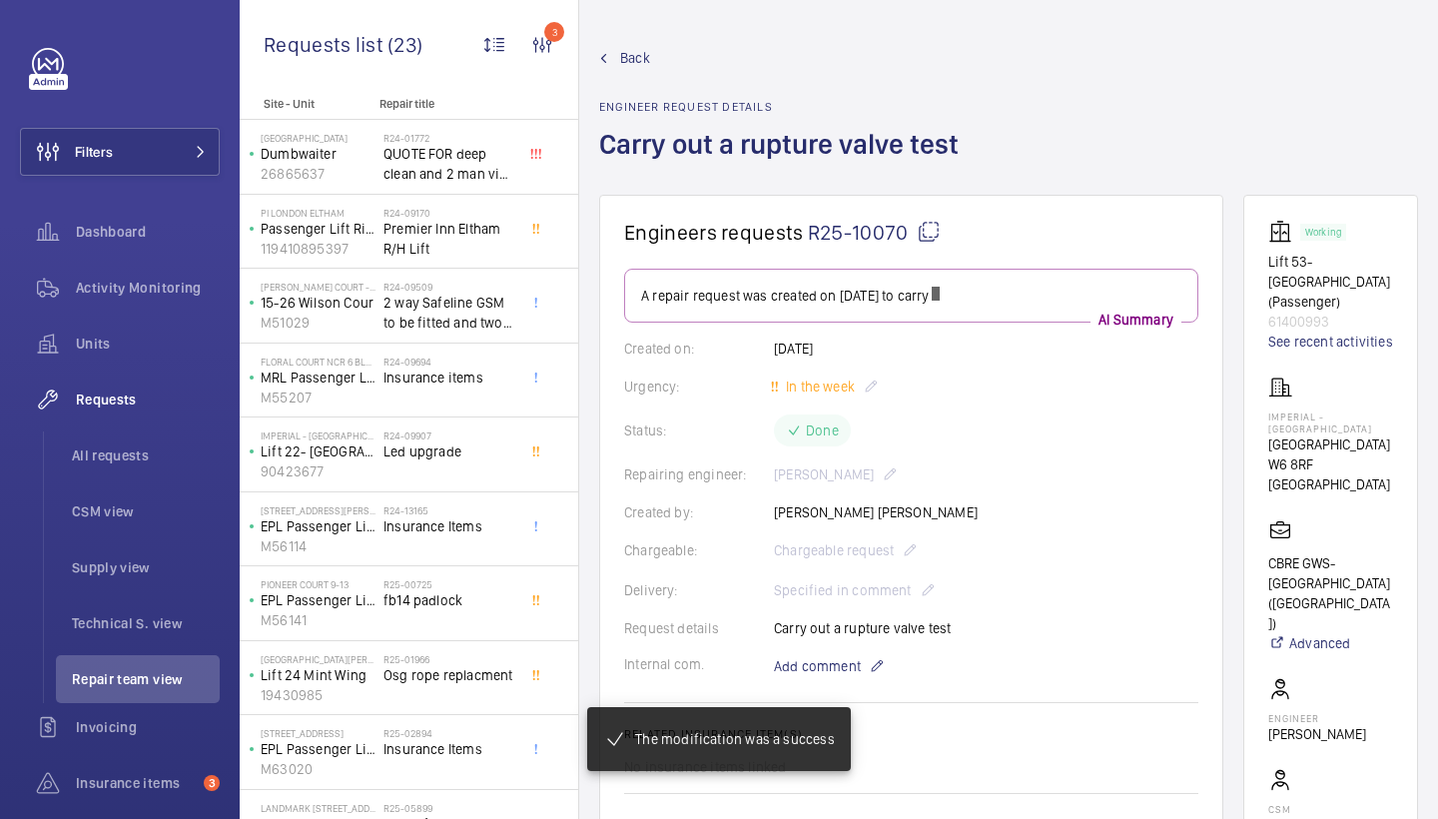
click at [638, 53] on span "Back" at bounding box center [635, 58] width 30 height 20
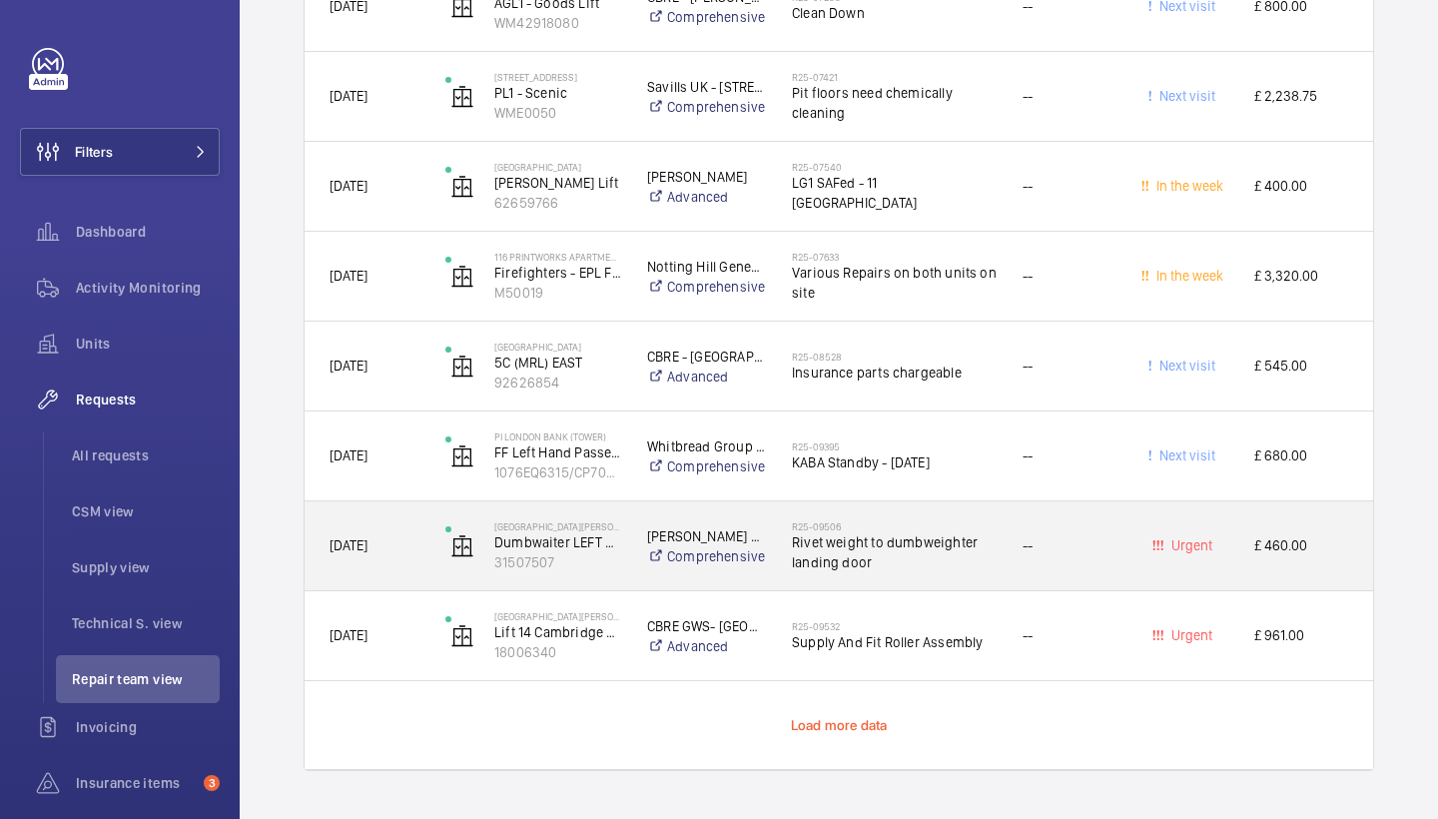
scroll to position [1764, 0]
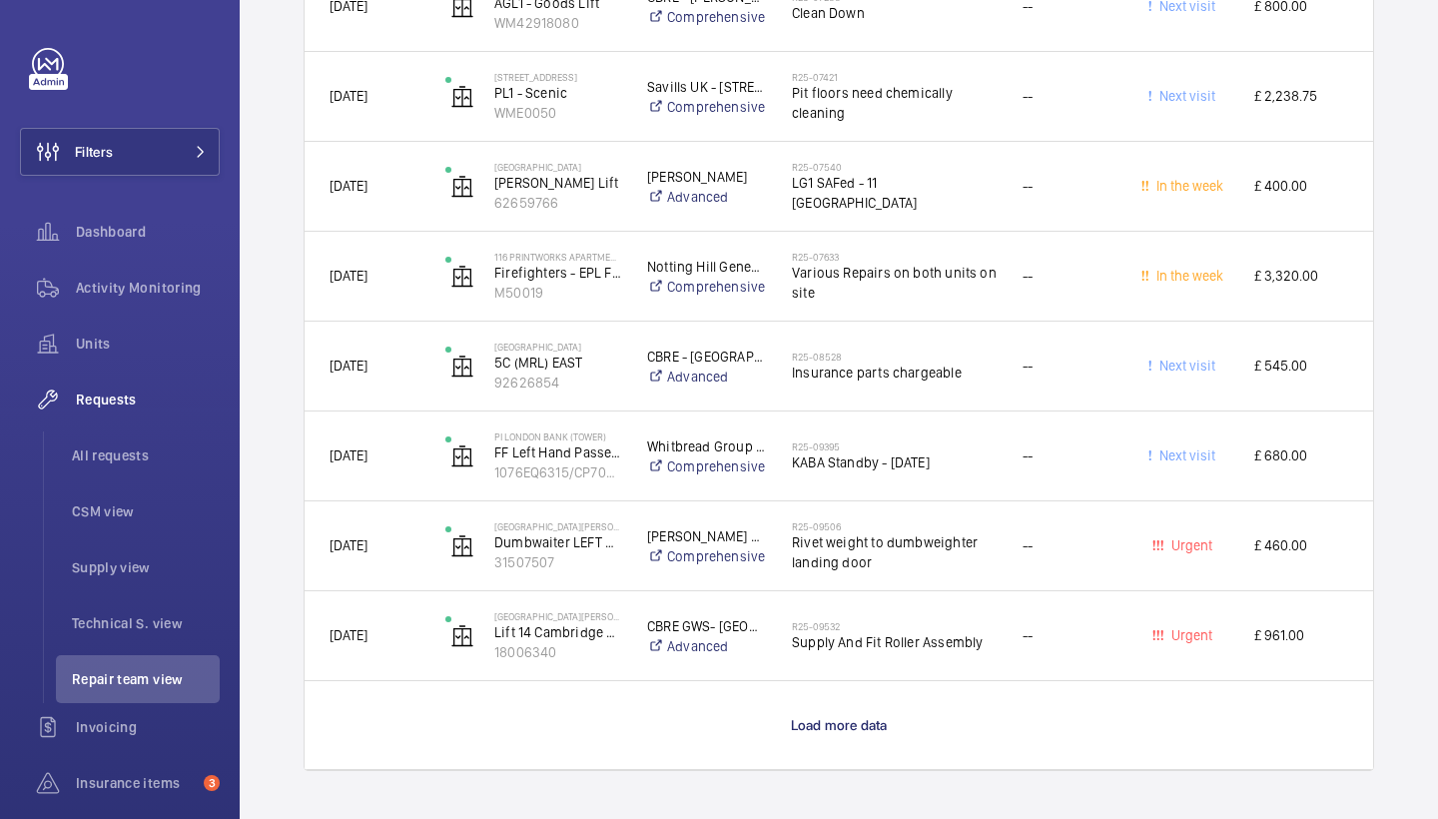
click at [852, 735] on wm-front-load-more-cell "Load more data" at bounding box center [839, 725] width 1069 height 88
click at [852, 730] on span "Load more data" at bounding box center [839, 725] width 97 height 16
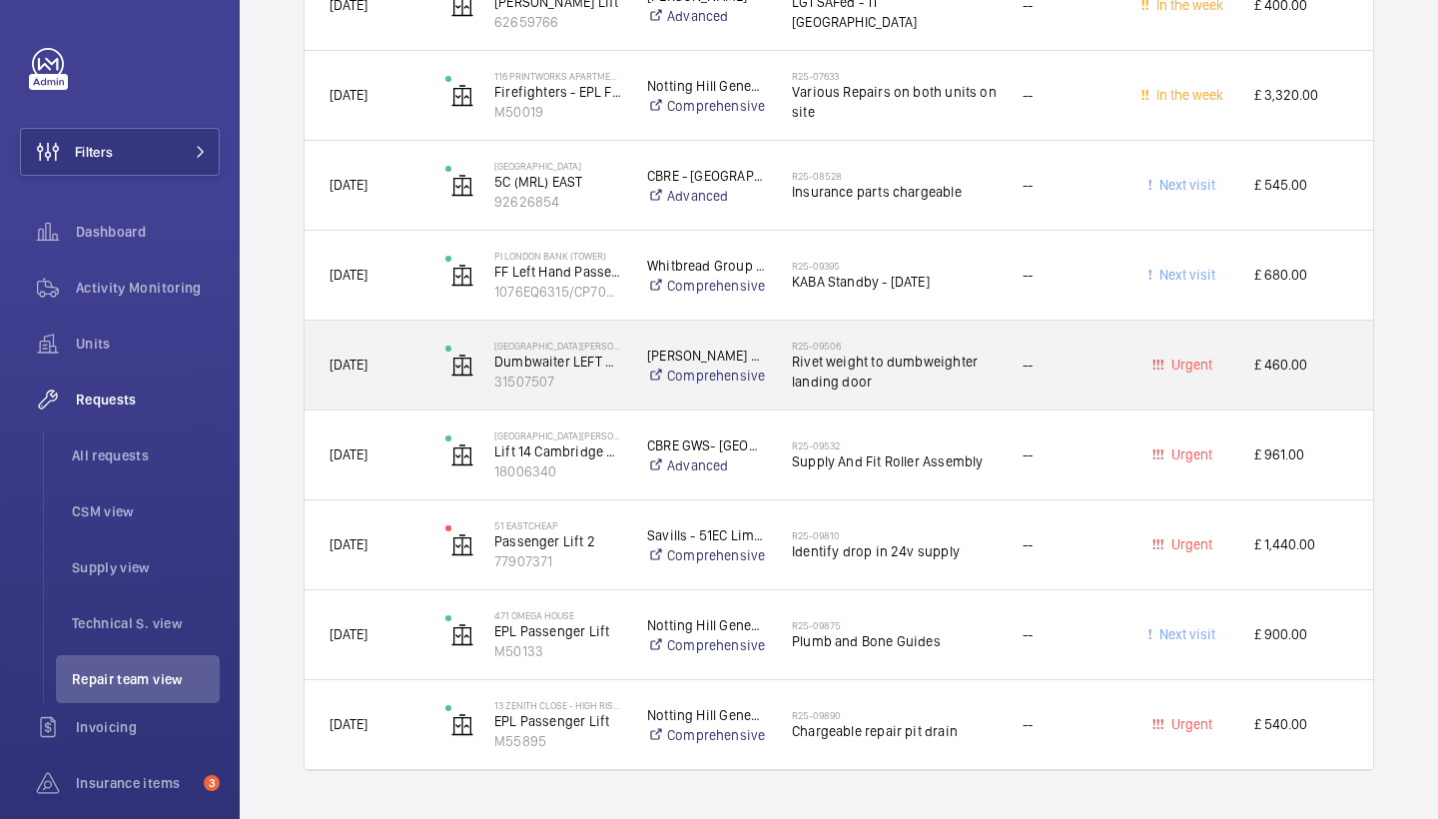
scroll to position [1944, 0]
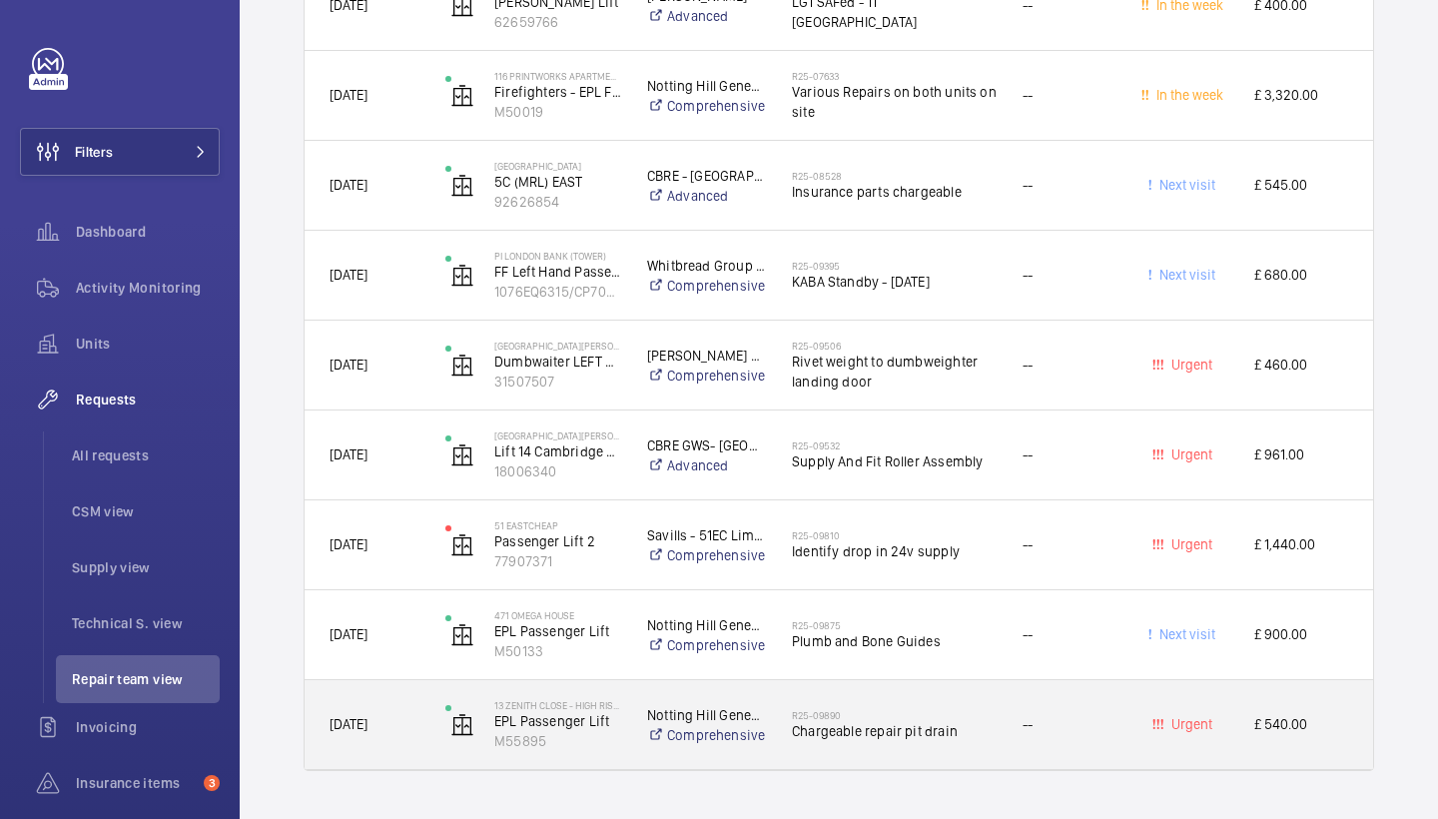
click at [921, 688] on div "R25-09890 Chargeable repair pit drain" at bounding box center [882, 725] width 229 height 90
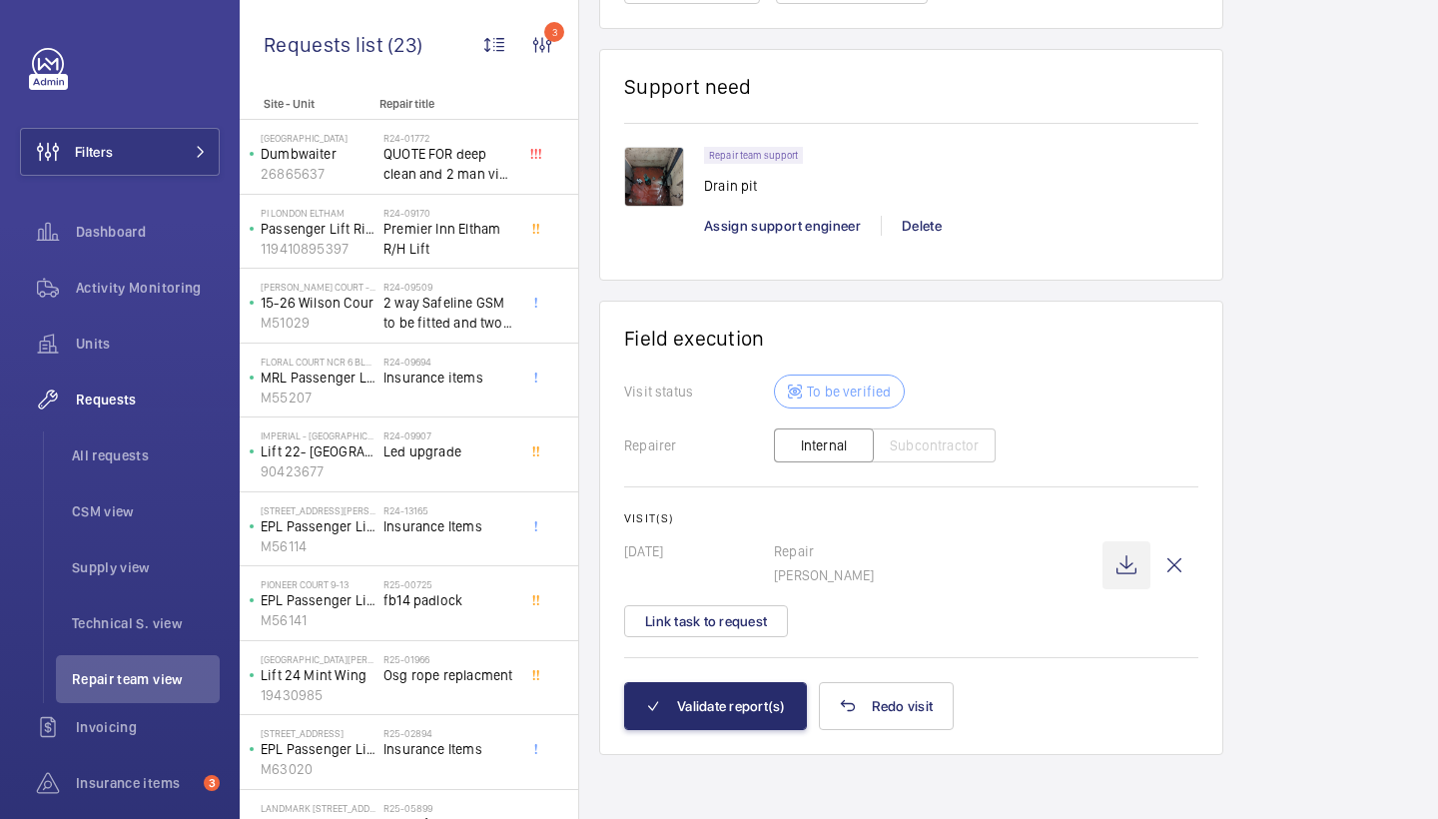
scroll to position [1457, 0]
click at [1120, 553] on wm-front-icon-button at bounding box center [1127, 565] width 48 height 48
click at [737, 685] on button "Validate report(s)" at bounding box center [715, 706] width 183 height 48
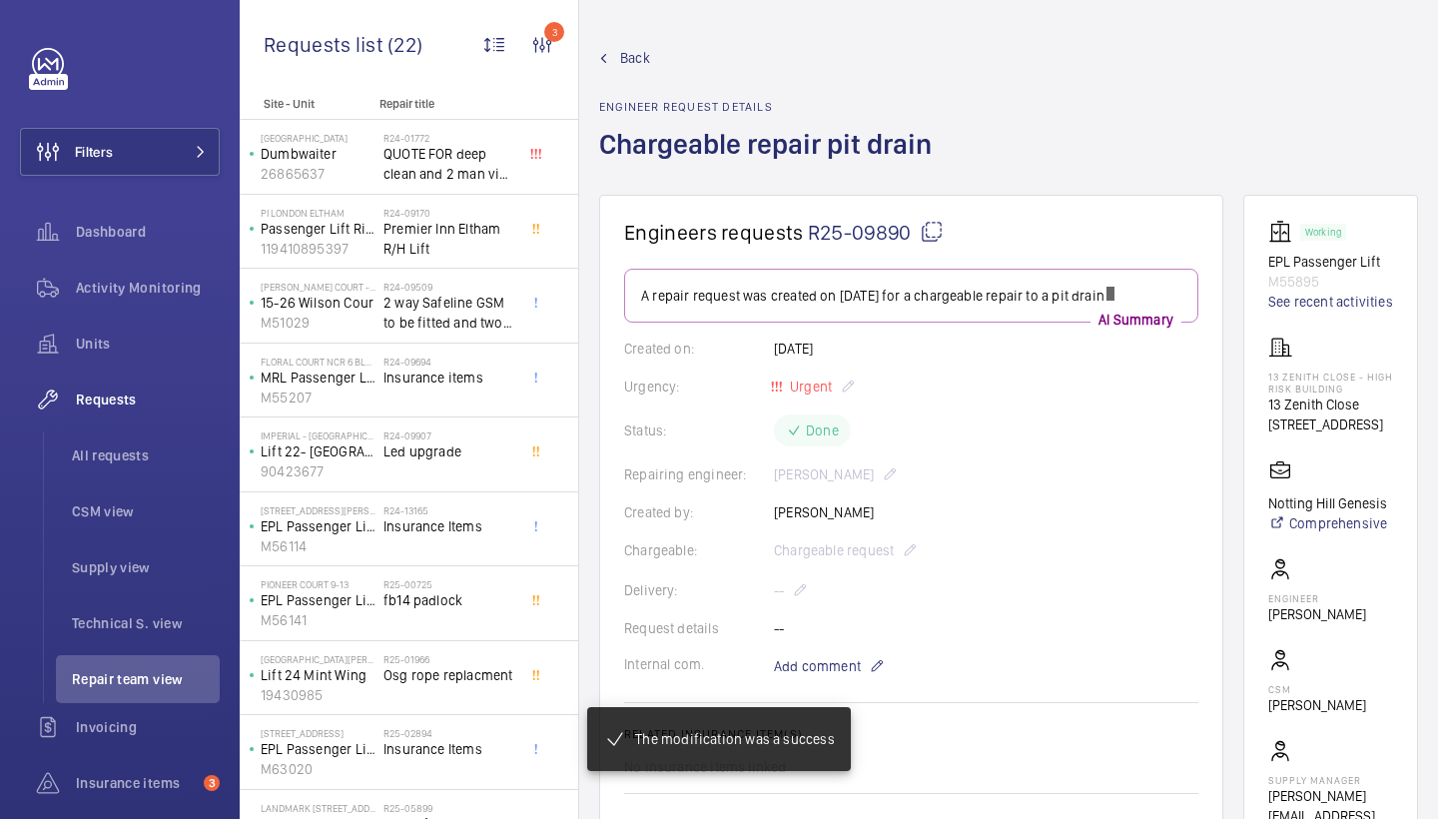
scroll to position [509, 0]
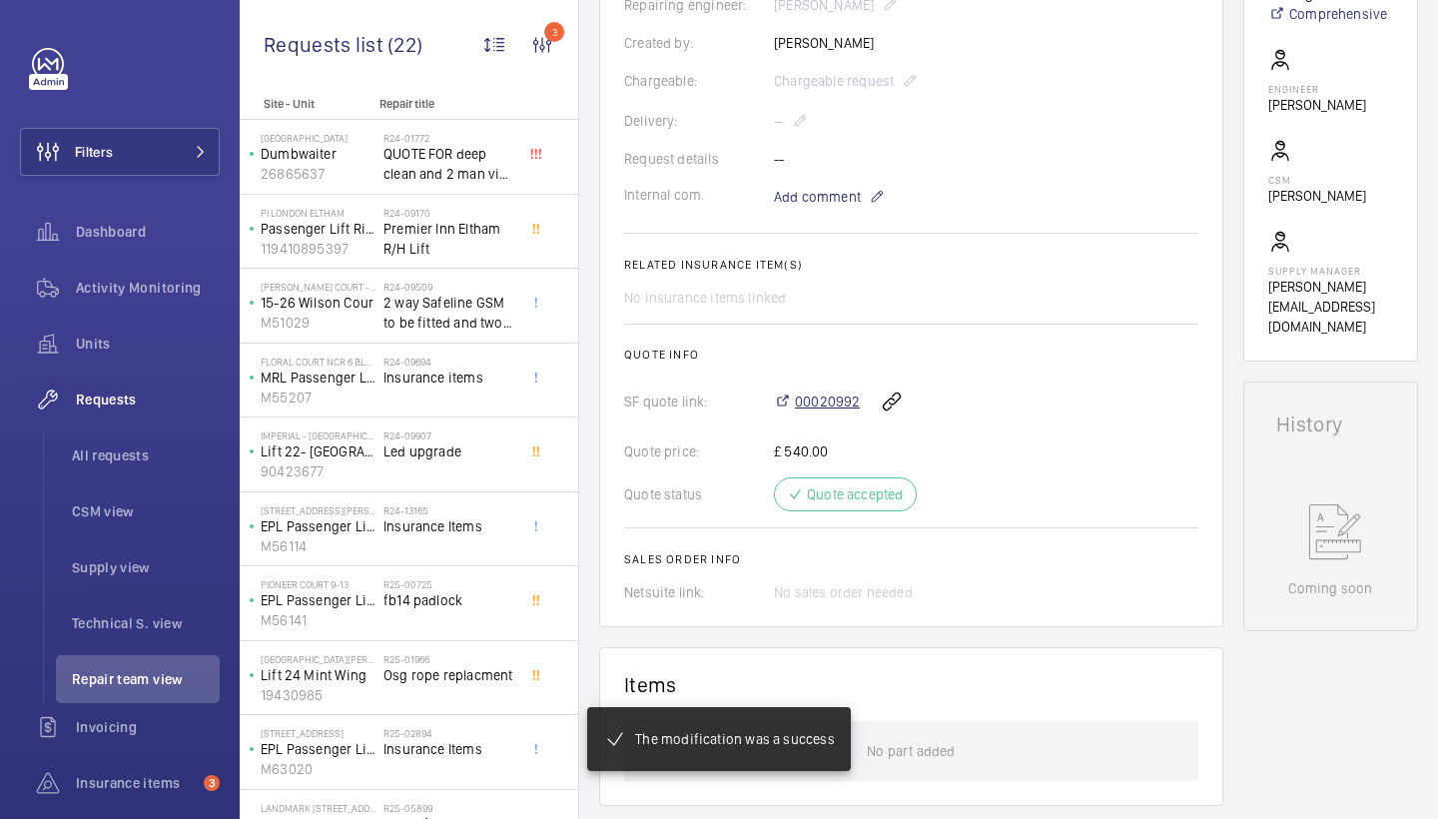
click at [824, 403] on span "00020992" at bounding box center [827, 401] width 65 height 20
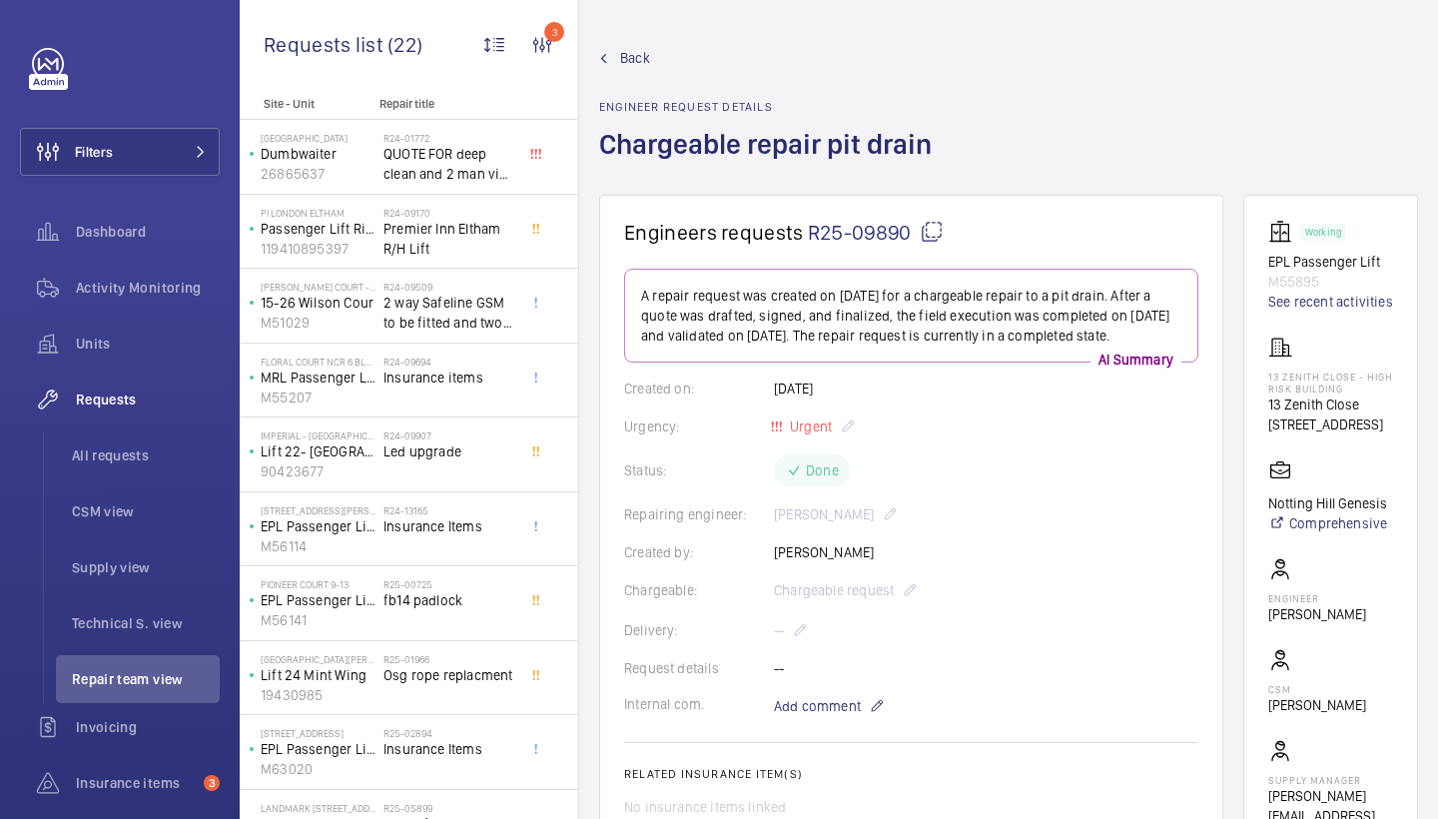
scroll to position [0, 0]
click at [638, 57] on span "Back" at bounding box center [635, 58] width 30 height 20
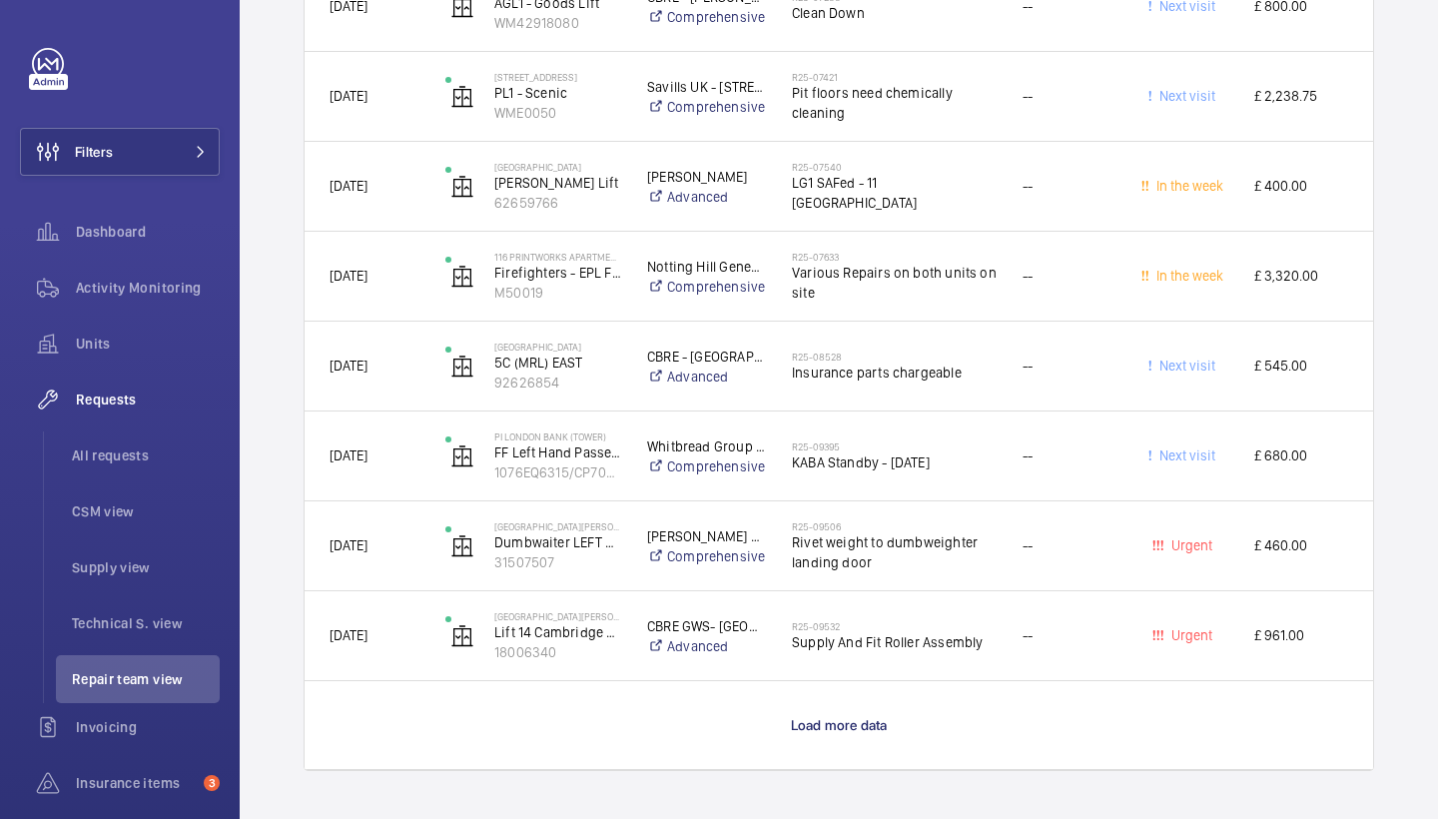
scroll to position [1764, 0]
click at [852, 730] on span "Load more data" at bounding box center [839, 725] width 97 height 16
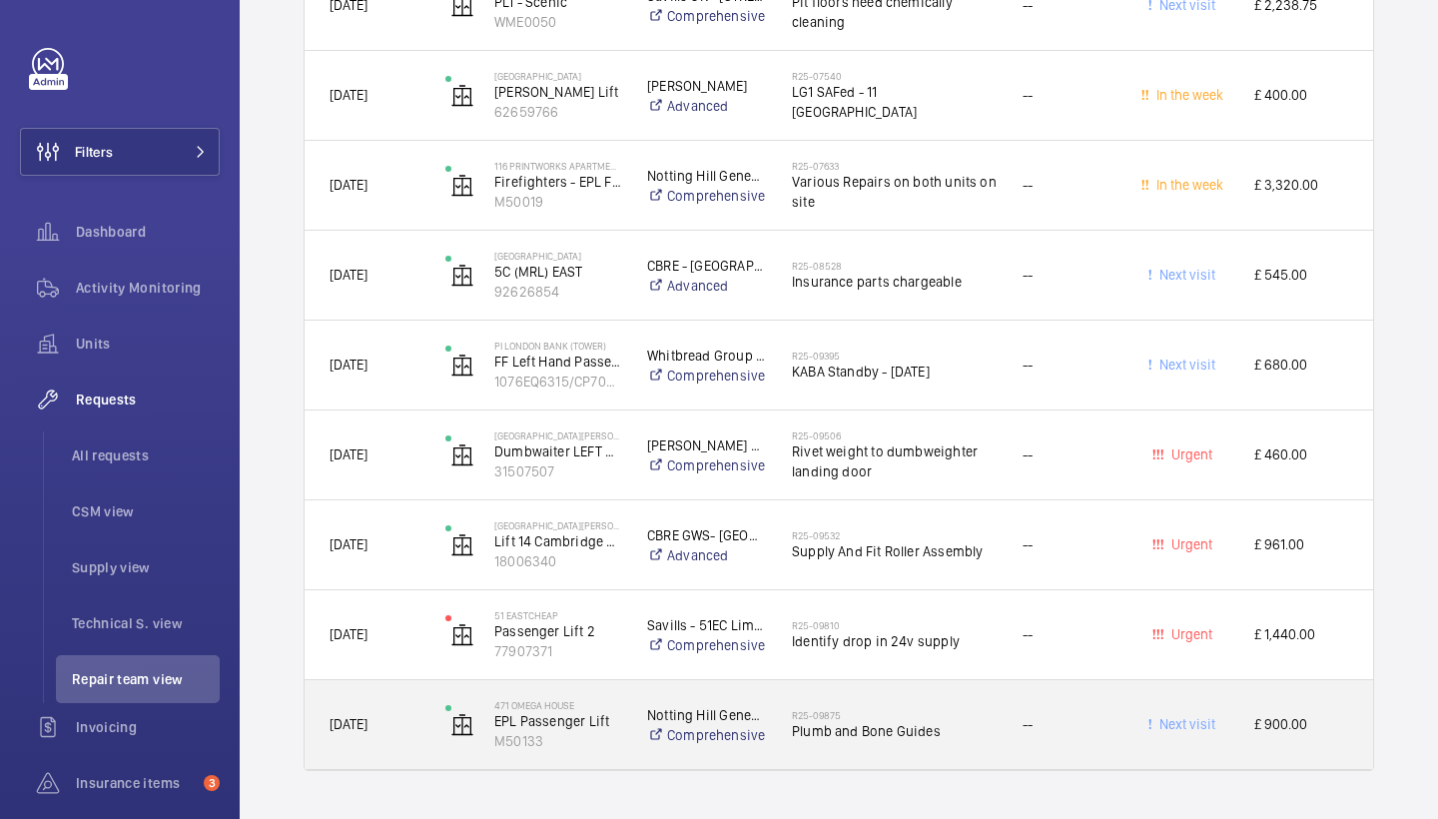
scroll to position [1855, 0]
click at [876, 705] on div "R25-09875 Plumb and Bone Guides" at bounding box center [894, 725] width 205 height 58
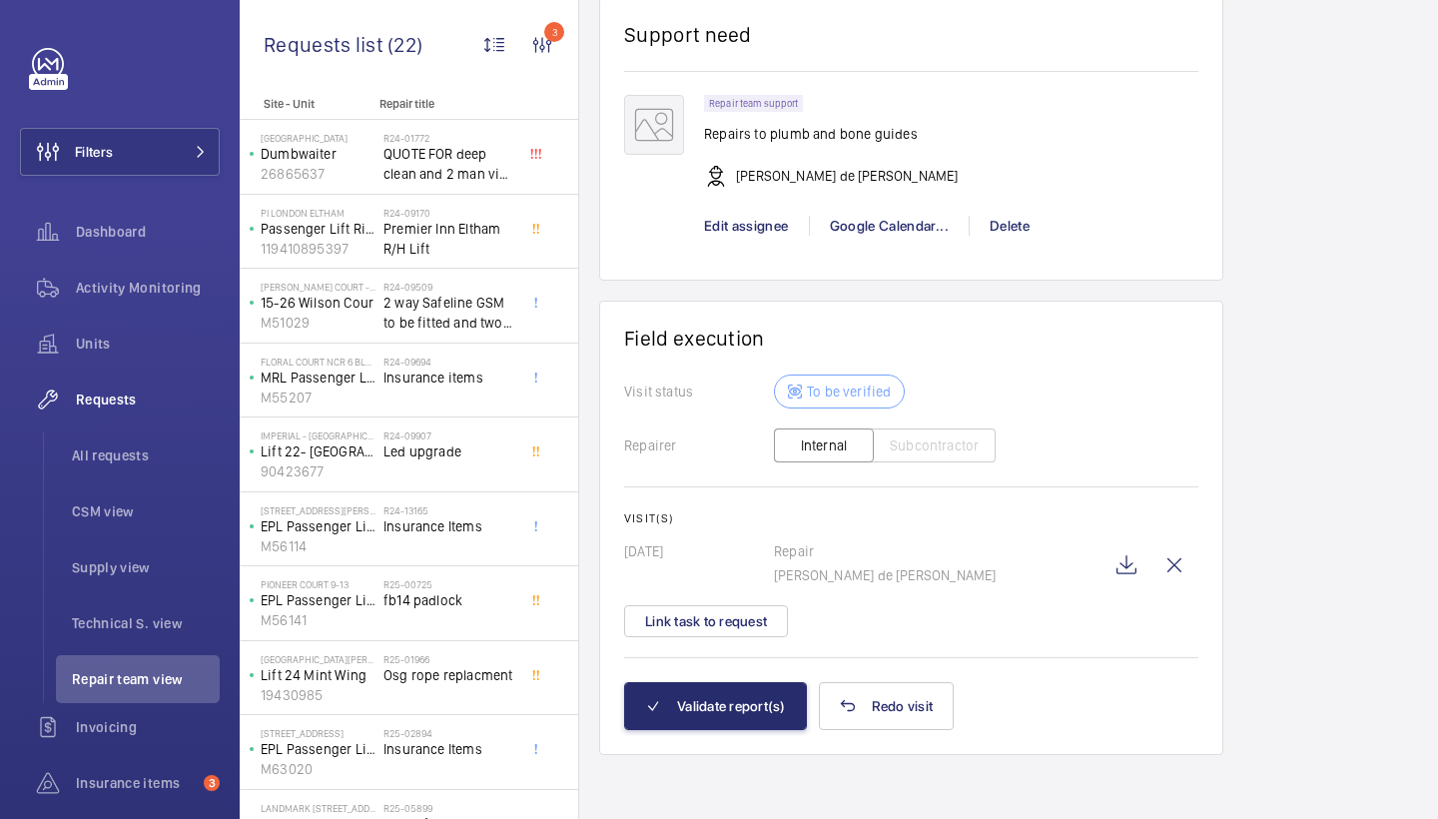
scroll to position [1489, 0]
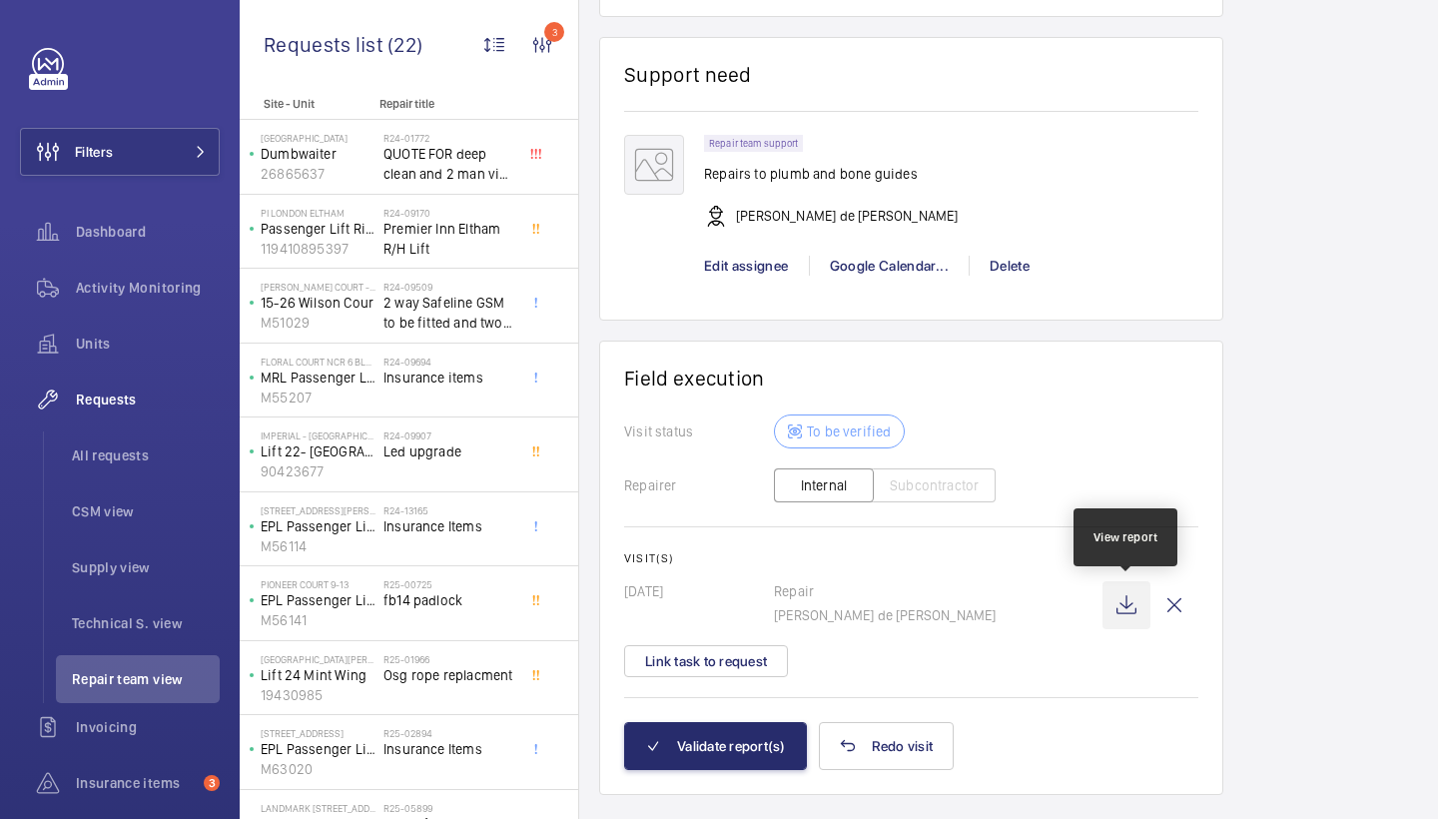
click at [1122, 587] on wm-front-icon-button at bounding box center [1127, 605] width 48 height 48
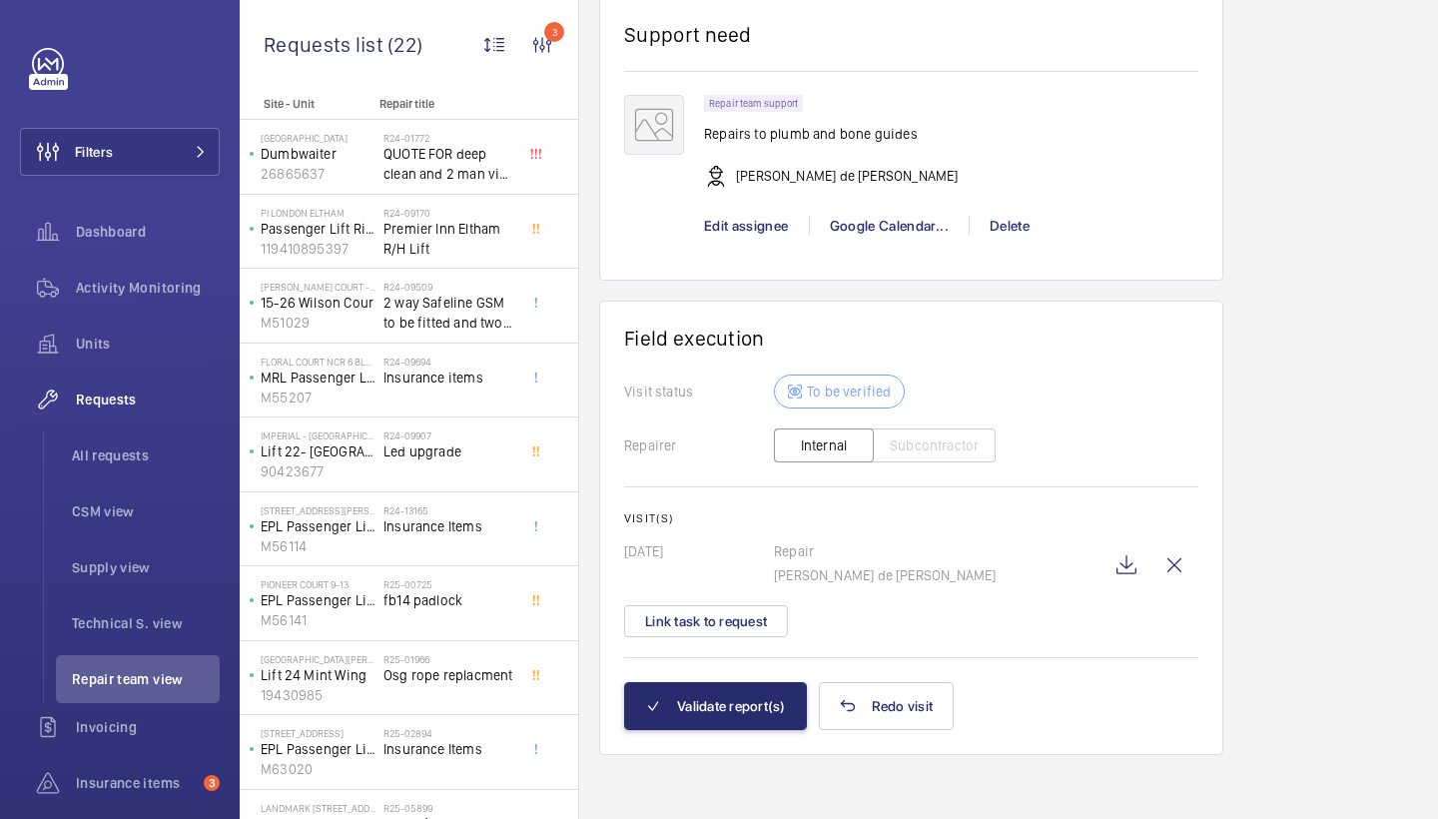
scroll to position [1529, 0]
click at [744, 697] on button "Validate report(s)" at bounding box center [715, 706] width 183 height 48
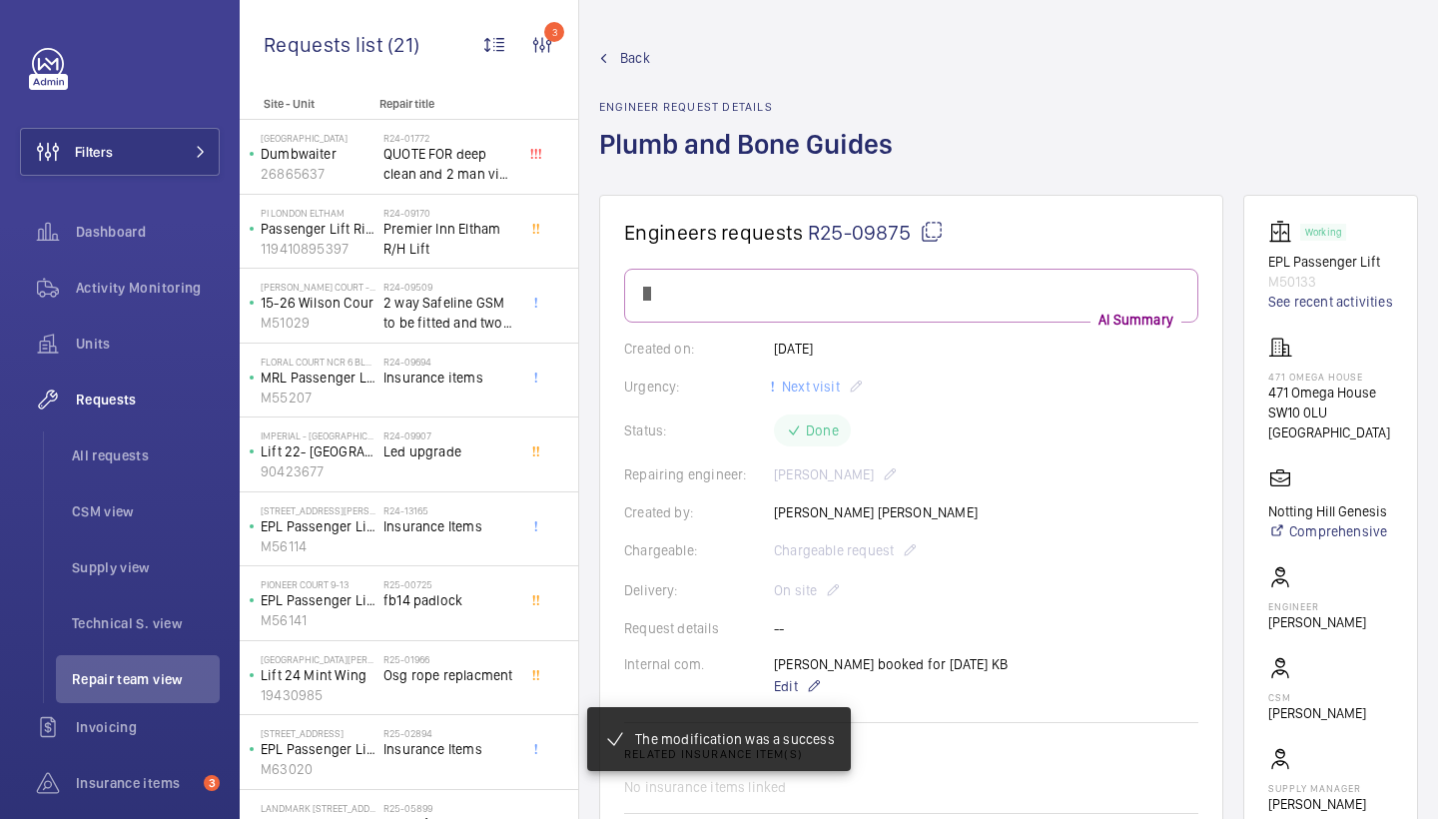
scroll to position [784, 0]
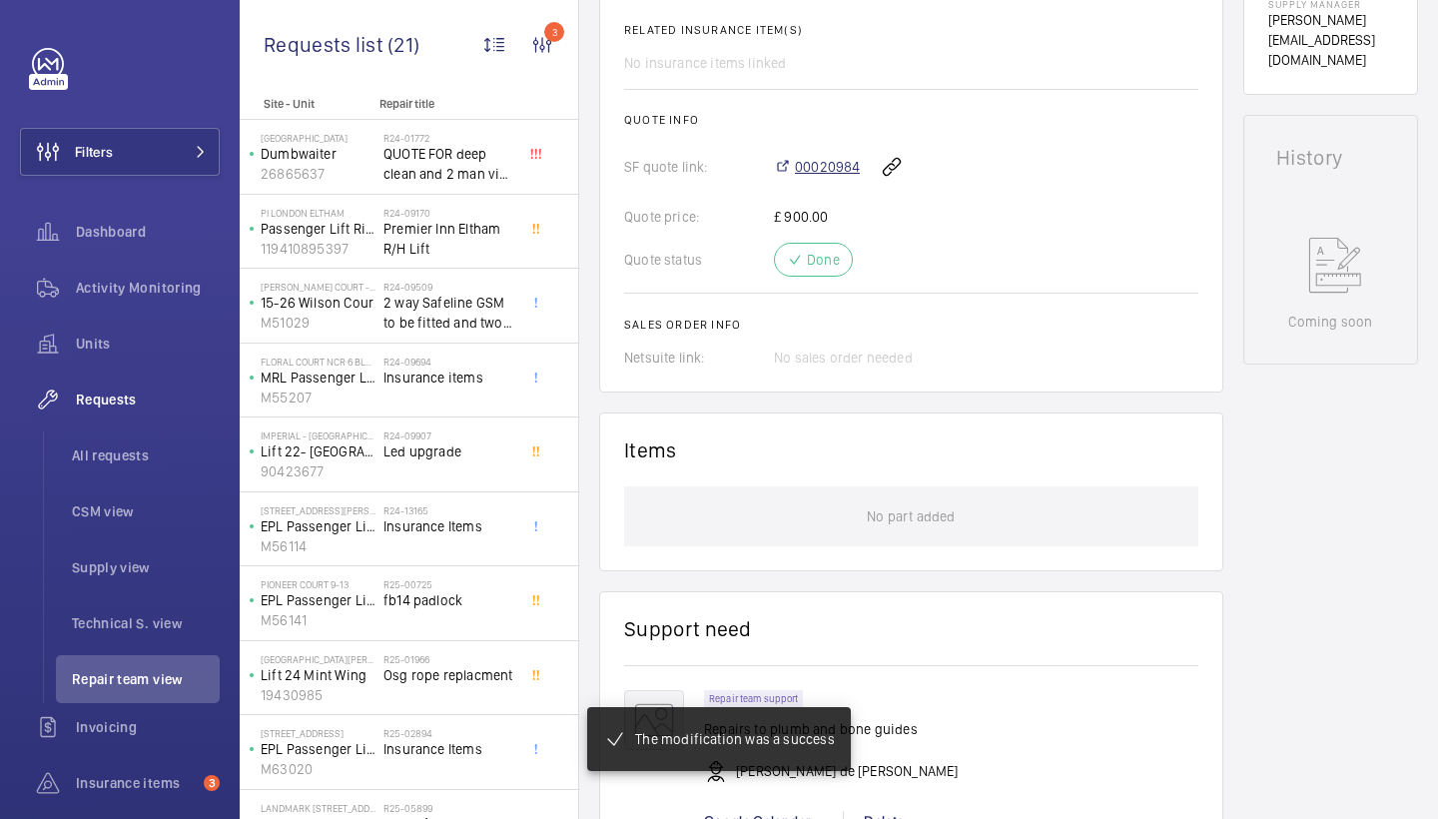
click at [829, 157] on span "00020984" at bounding box center [827, 167] width 65 height 20
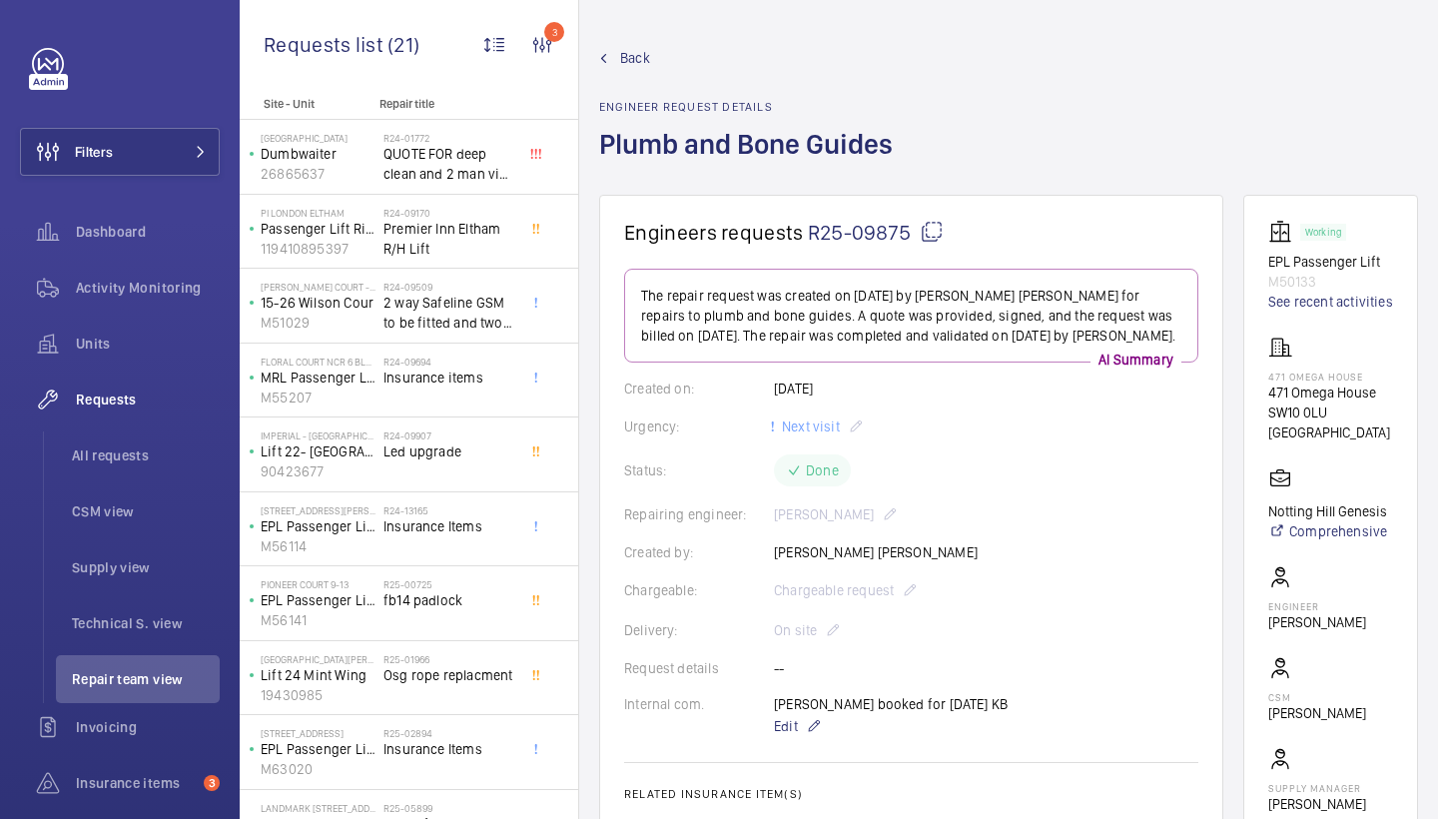
scroll to position [0, 0]
click at [630, 66] on span "Back" at bounding box center [635, 58] width 30 height 20
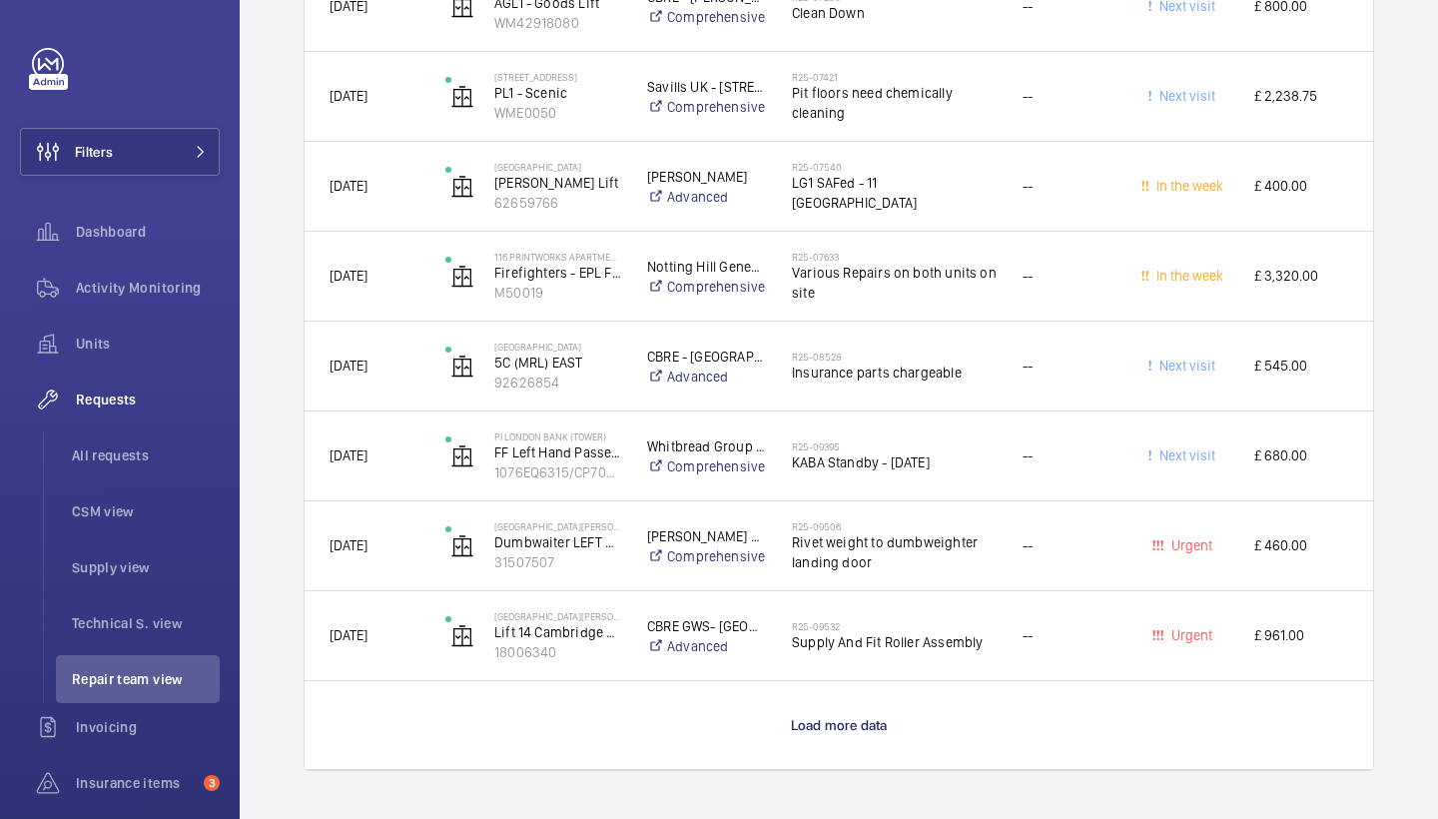
scroll to position [1764, 0]
click at [840, 726] on span "Load more data" at bounding box center [839, 725] width 97 height 16
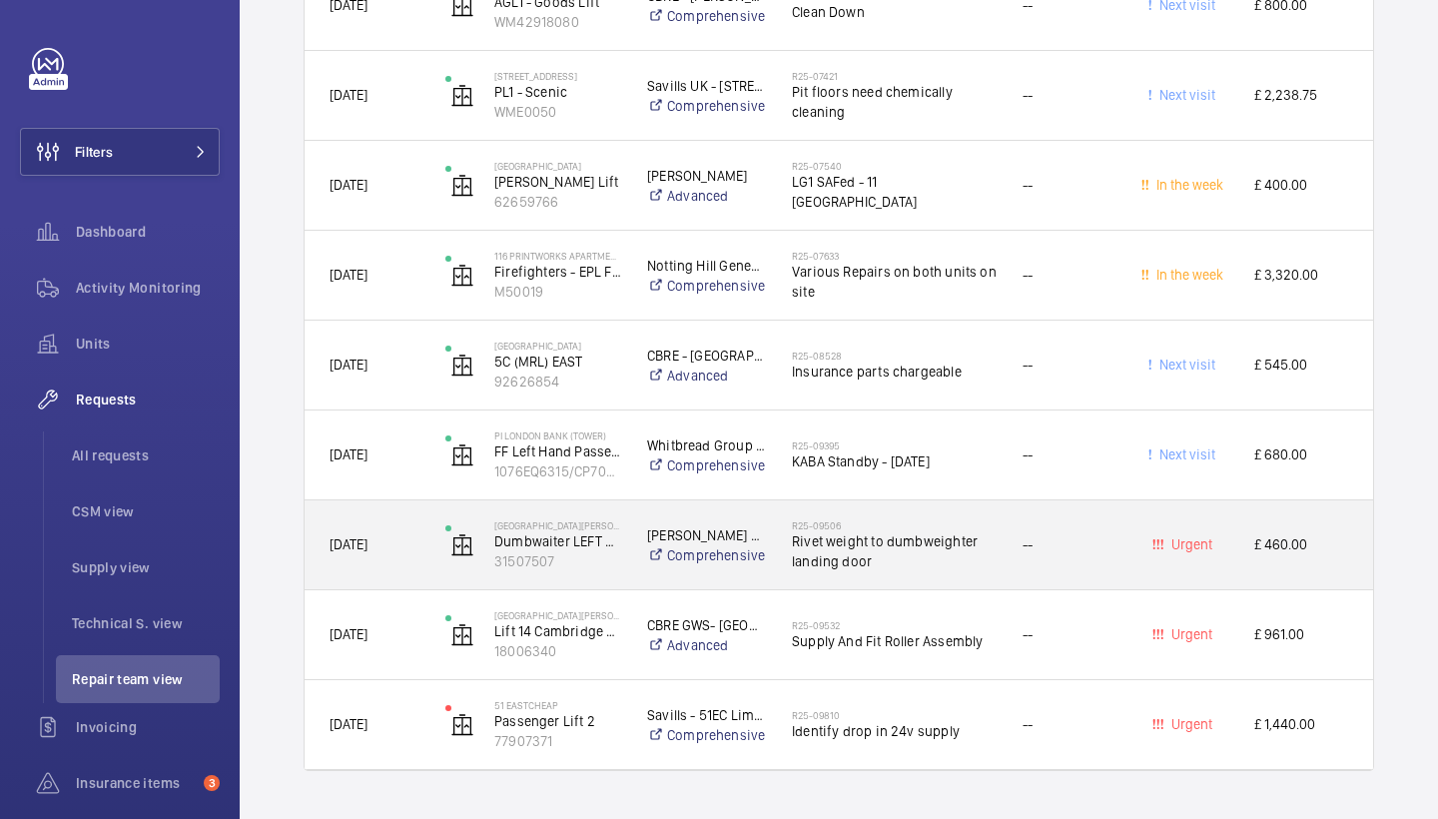
scroll to position [1765, 0]
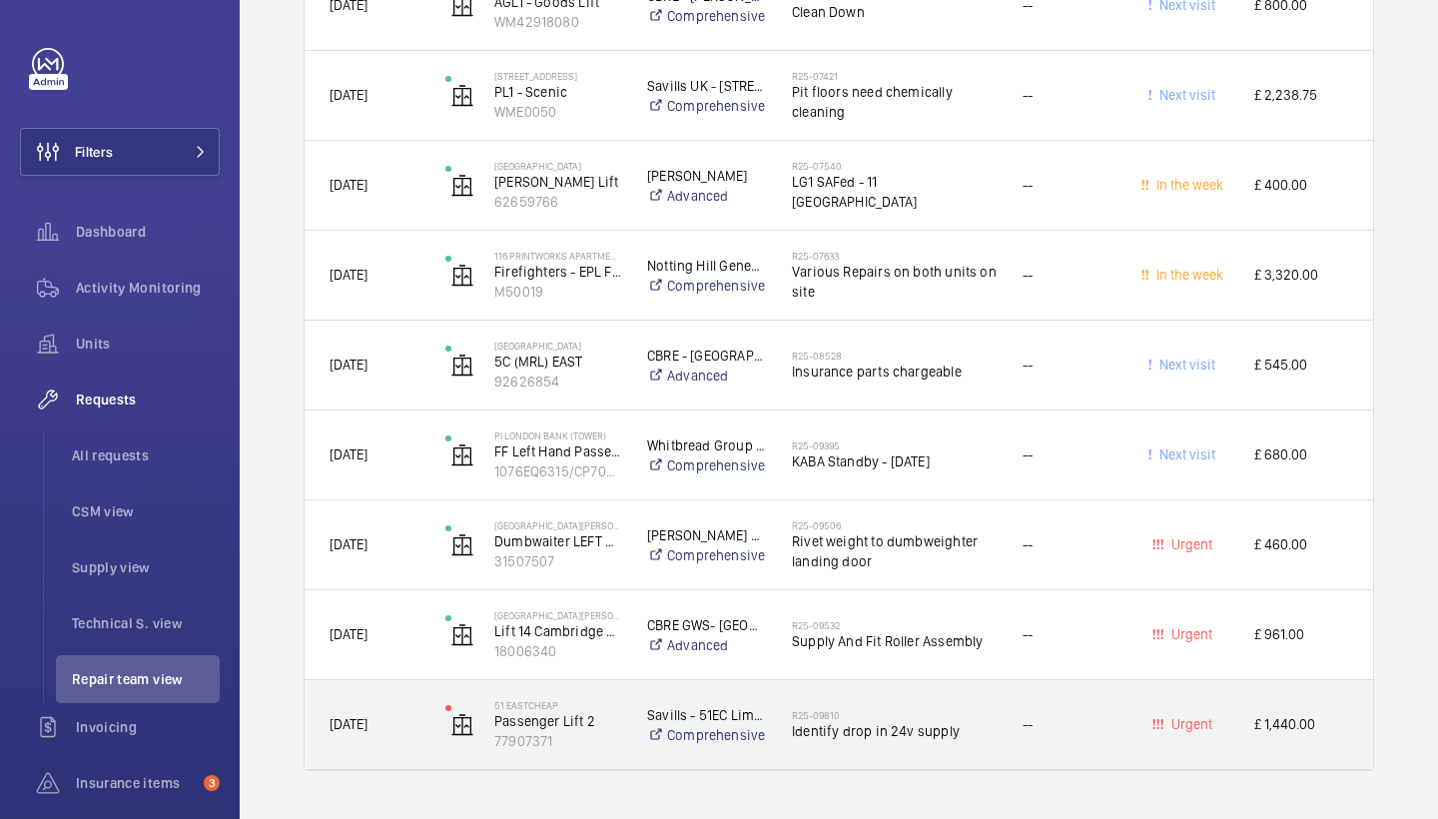
click at [914, 724] on span "Identify drop in 24v supply" at bounding box center [894, 731] width 205 height 20
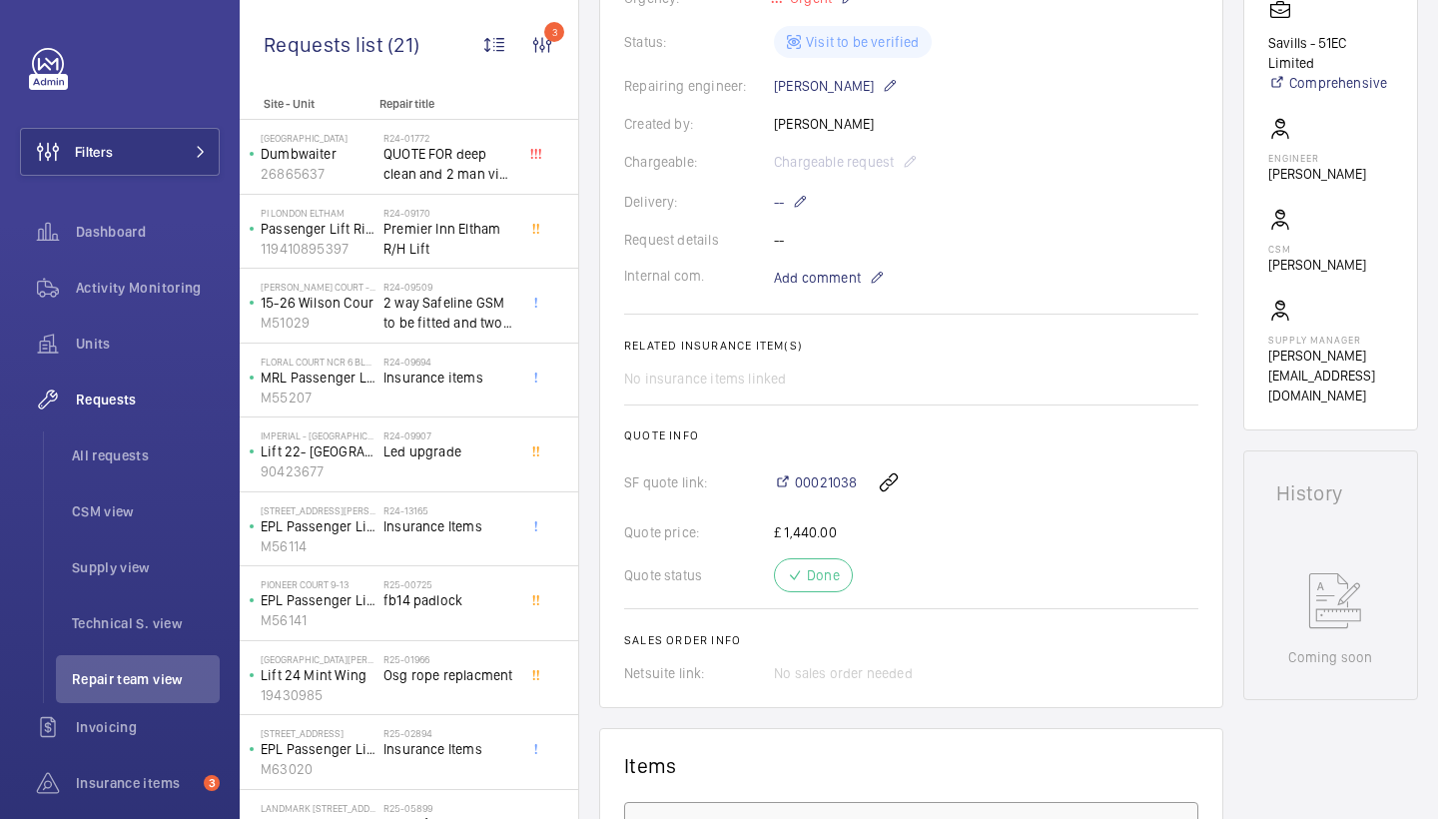
scroll to position [406, 0]
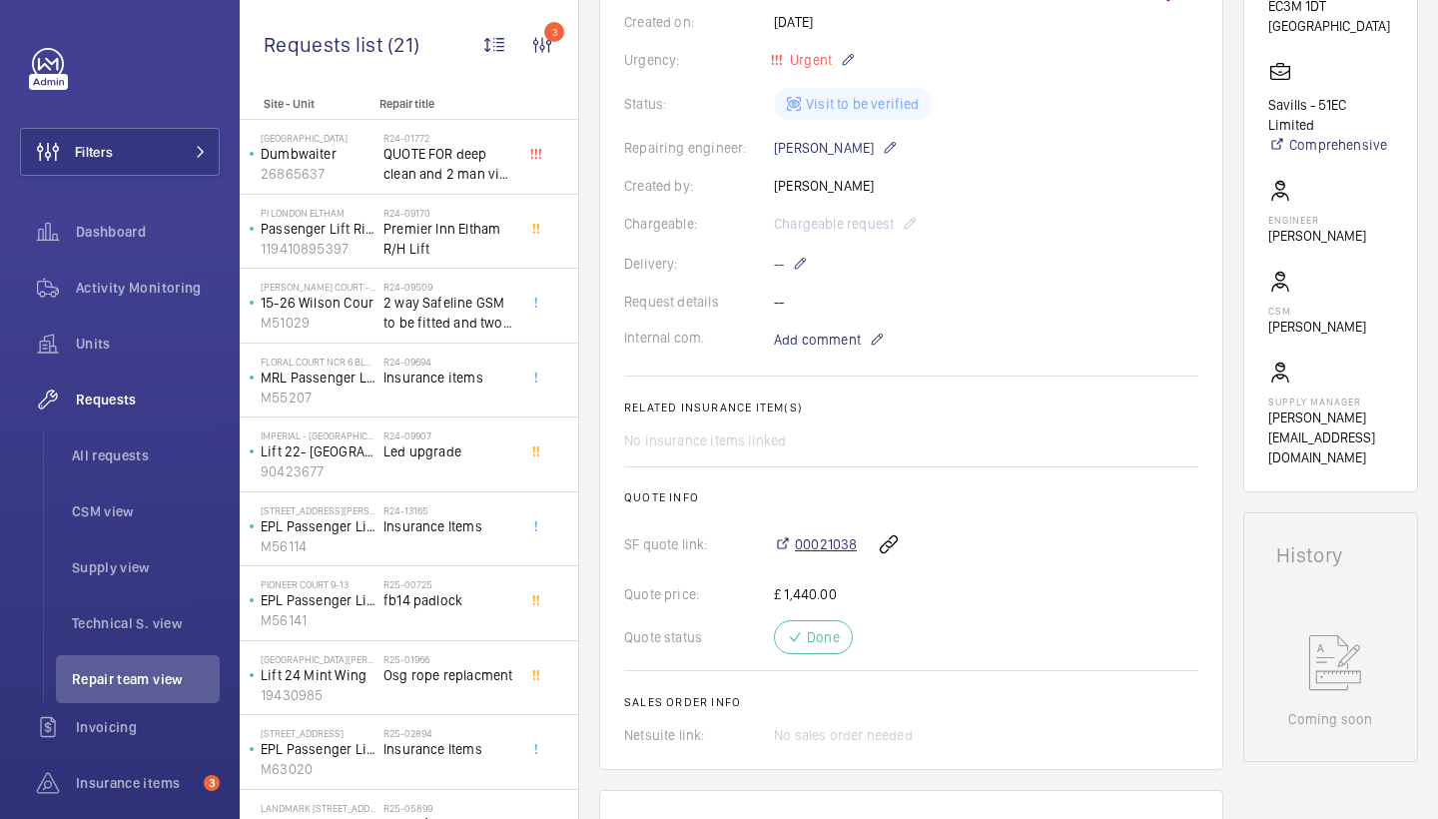
click at [818, 539] on span "00021038" at bounding box center [826, 544] width 62 height 20
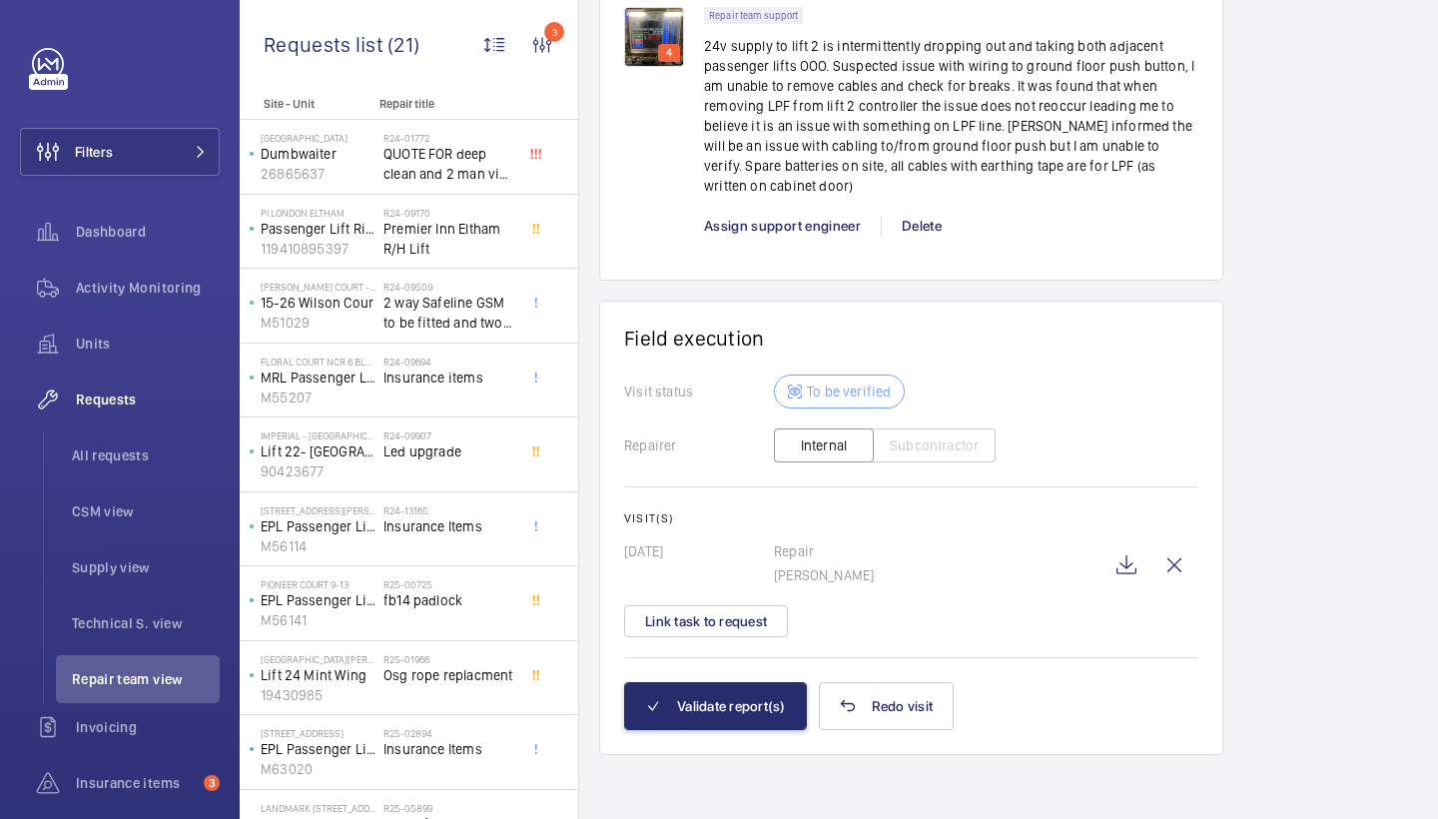
scroll to position [1637, 0]
click at [1120, 572] on wm-front-icon-button at bounding box center [1127, 565] width 48 height 48
click at [774, 689] on button "Validate report(s)" at bounding box center [715, 706] width 183 height 48
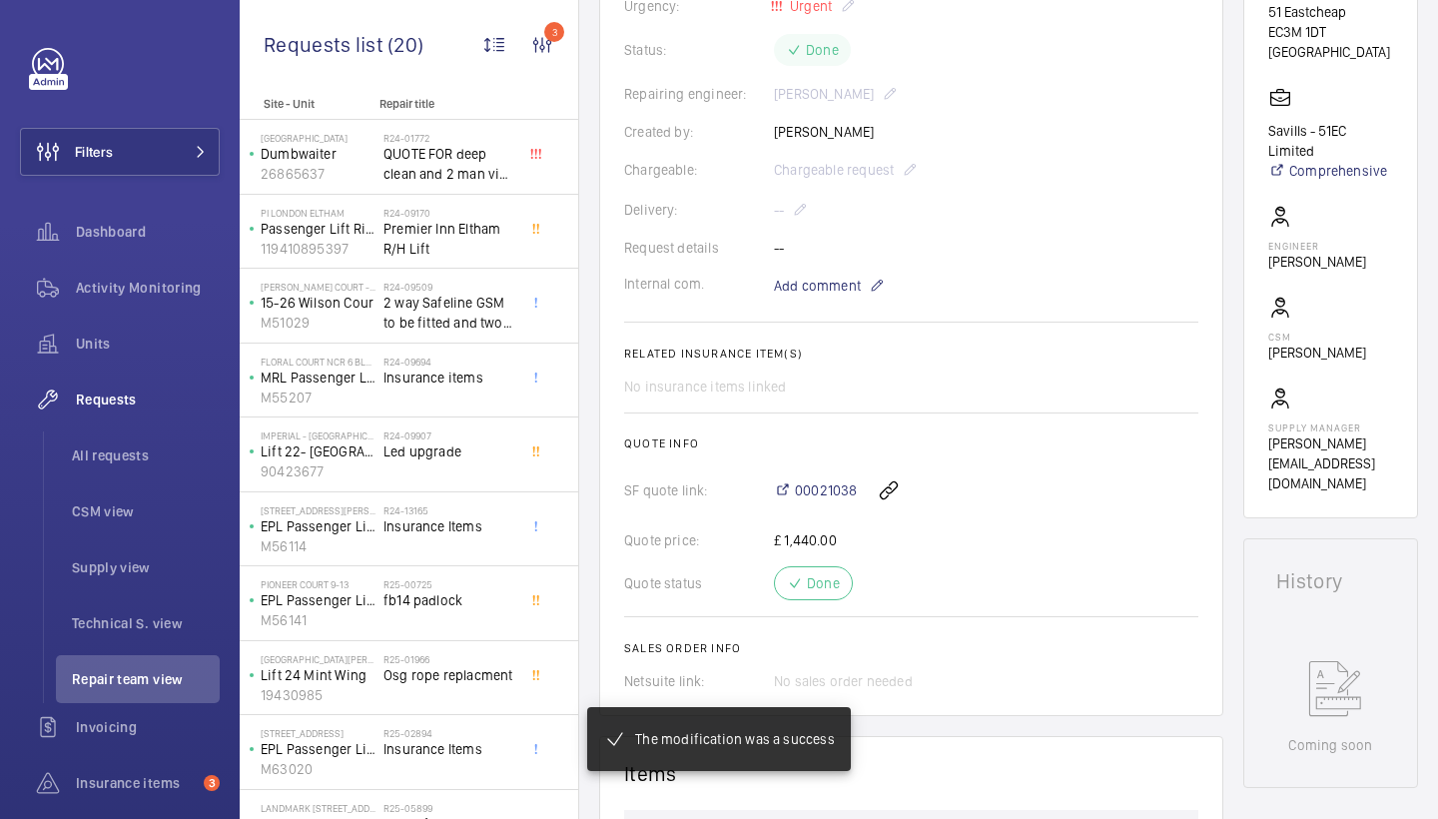
scroll to position [554, 0]
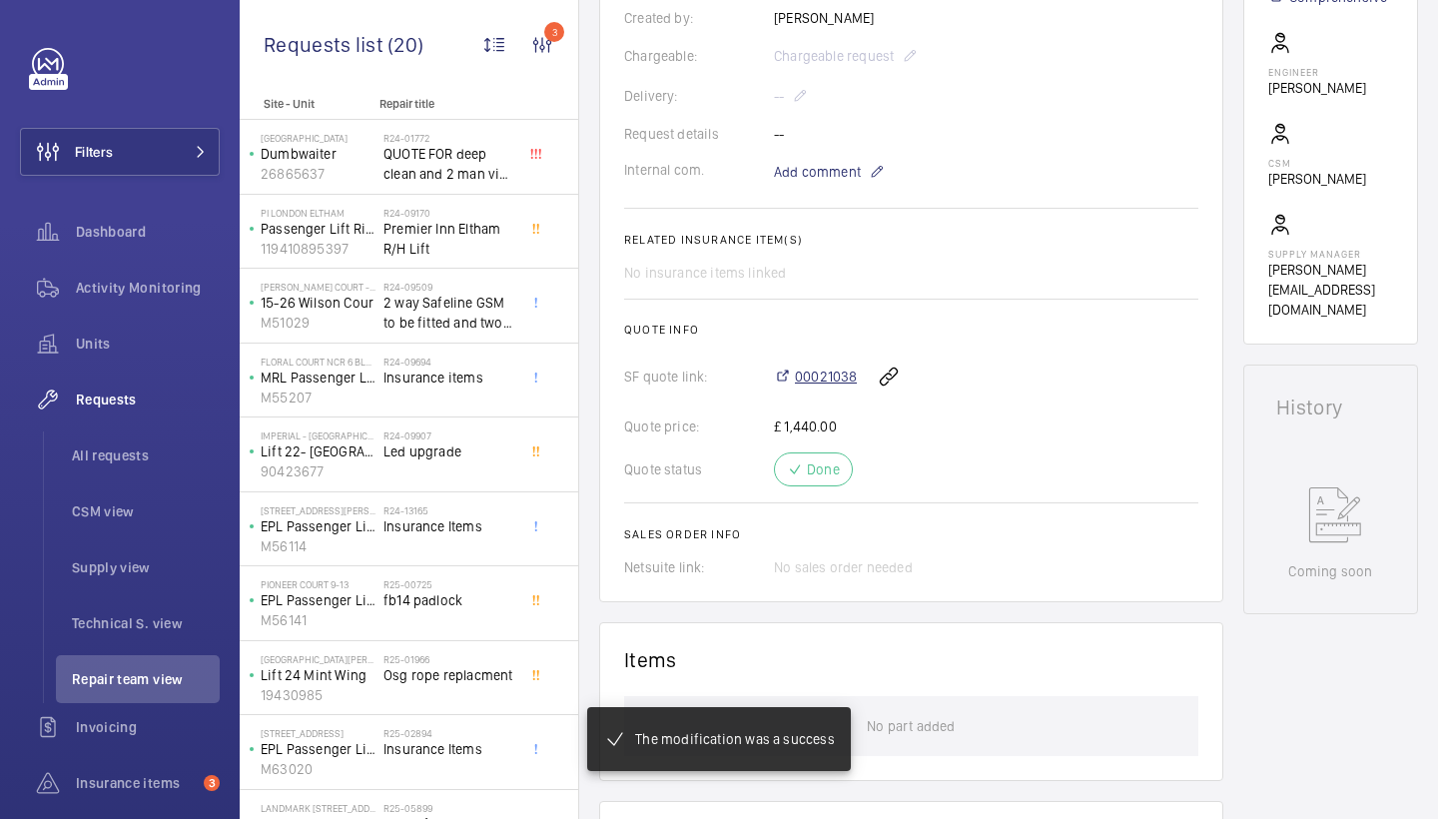
click at [824, 379] on span "00021038" at bounding box center [826, 377] width 62 height 20
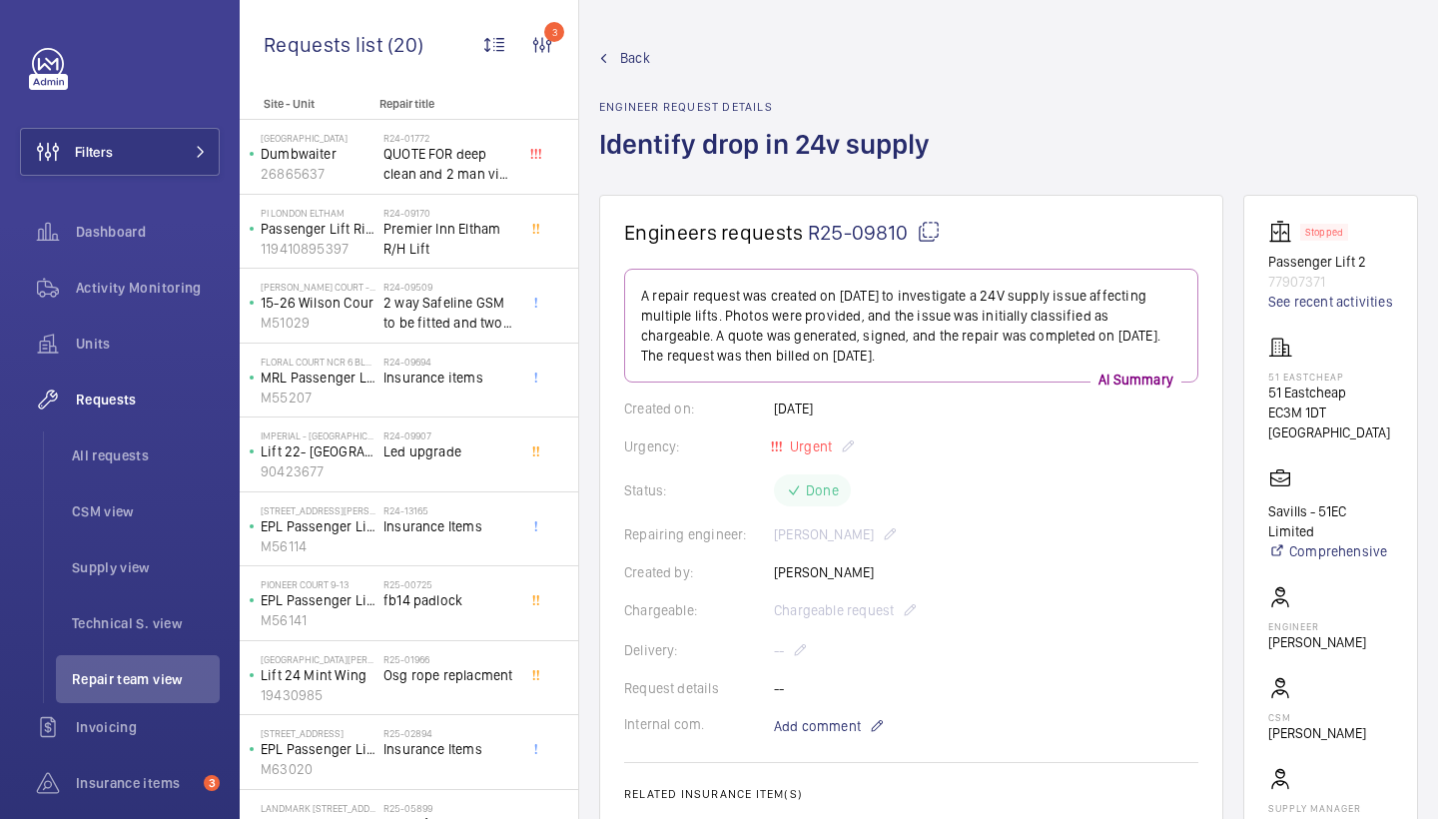
scroll to position [0, 0]
click at [627, 57] on span "Back" at bounding box center [635, 58] width 30 height 20
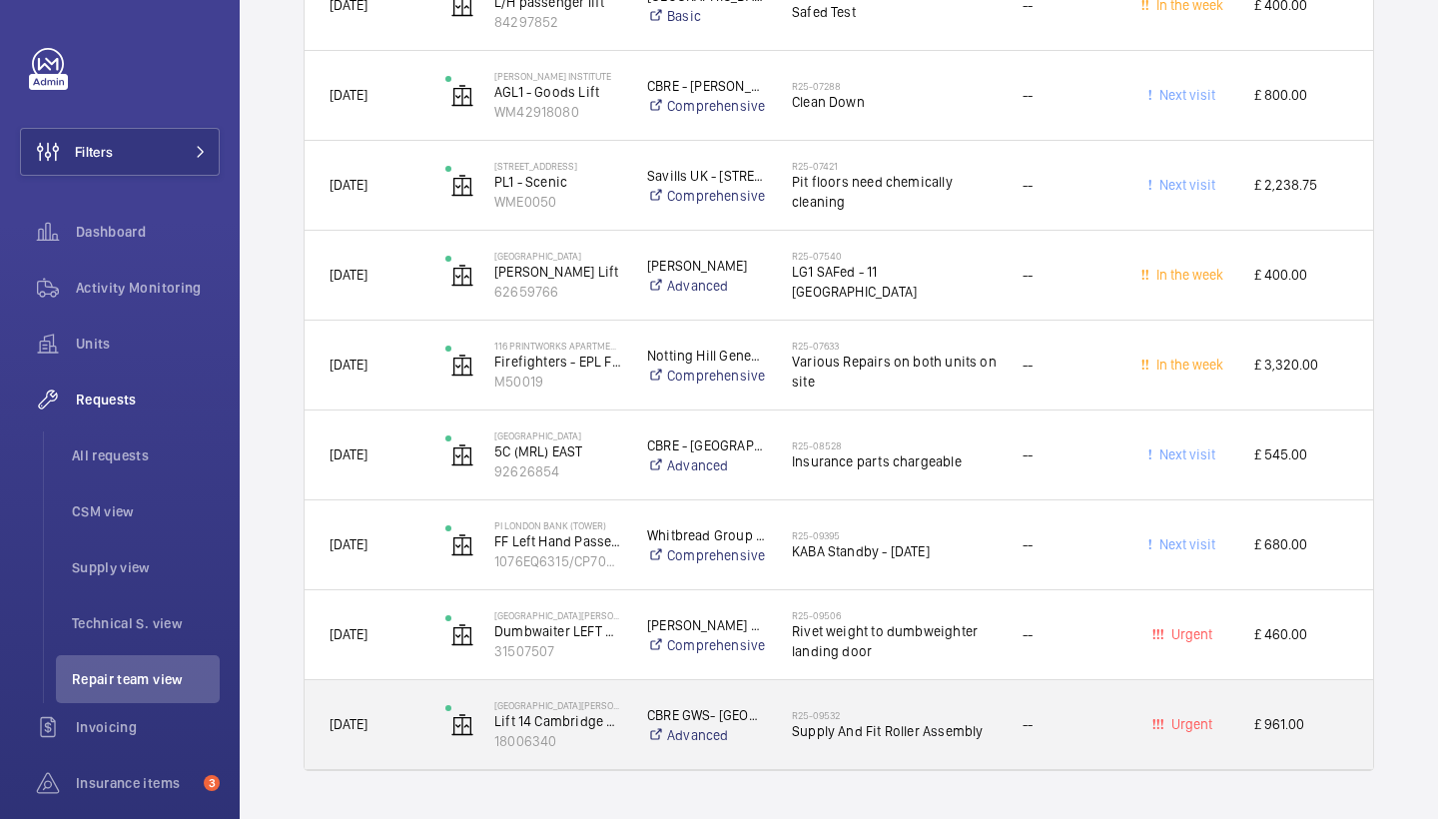
scroll to position [1675, 0]
click at [933, 686] on div "R25-09532 Supply And Fit Roller Assembly" at bounding box center [882, 725] width 229 height 90
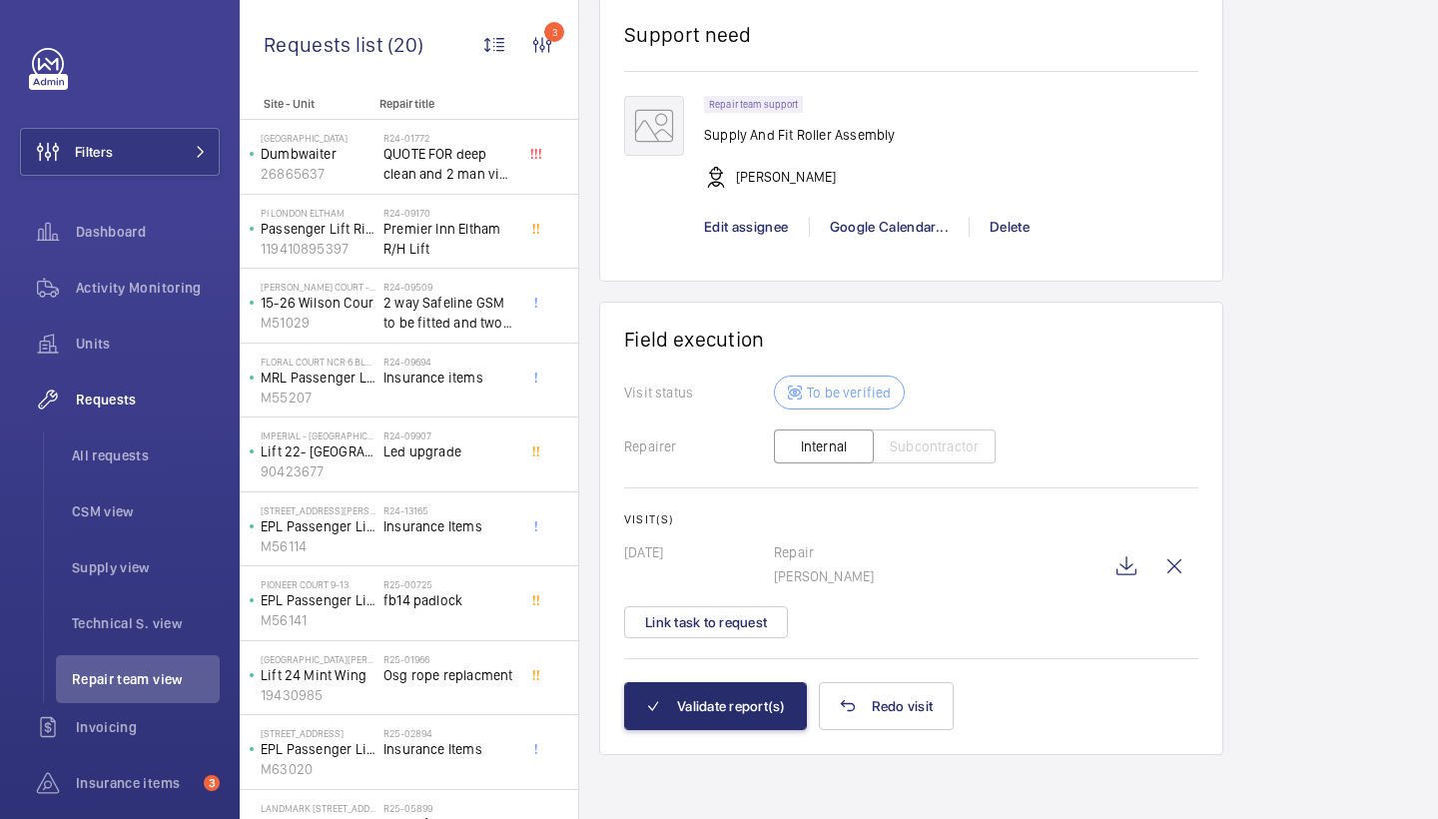
scroll to position [1600, 0]
click at [1130, 573] on wm-front-icon-button at bounding box center [1127, 566] width 48 height 48
click at [708, 710] on button "Validate report(s)" at bounding box center [715, 706] width 183 height 48
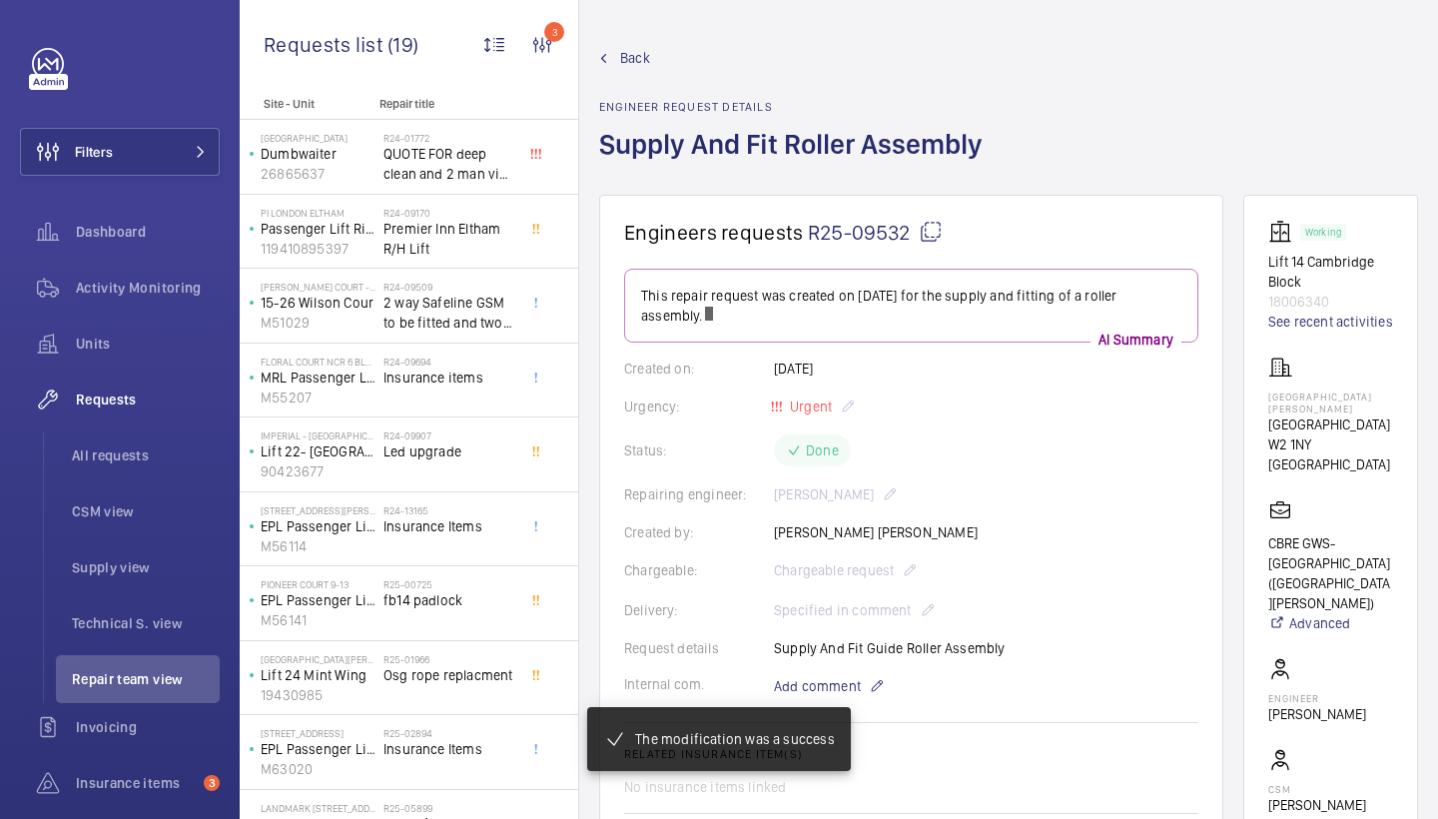
scroll to position [647, 0]
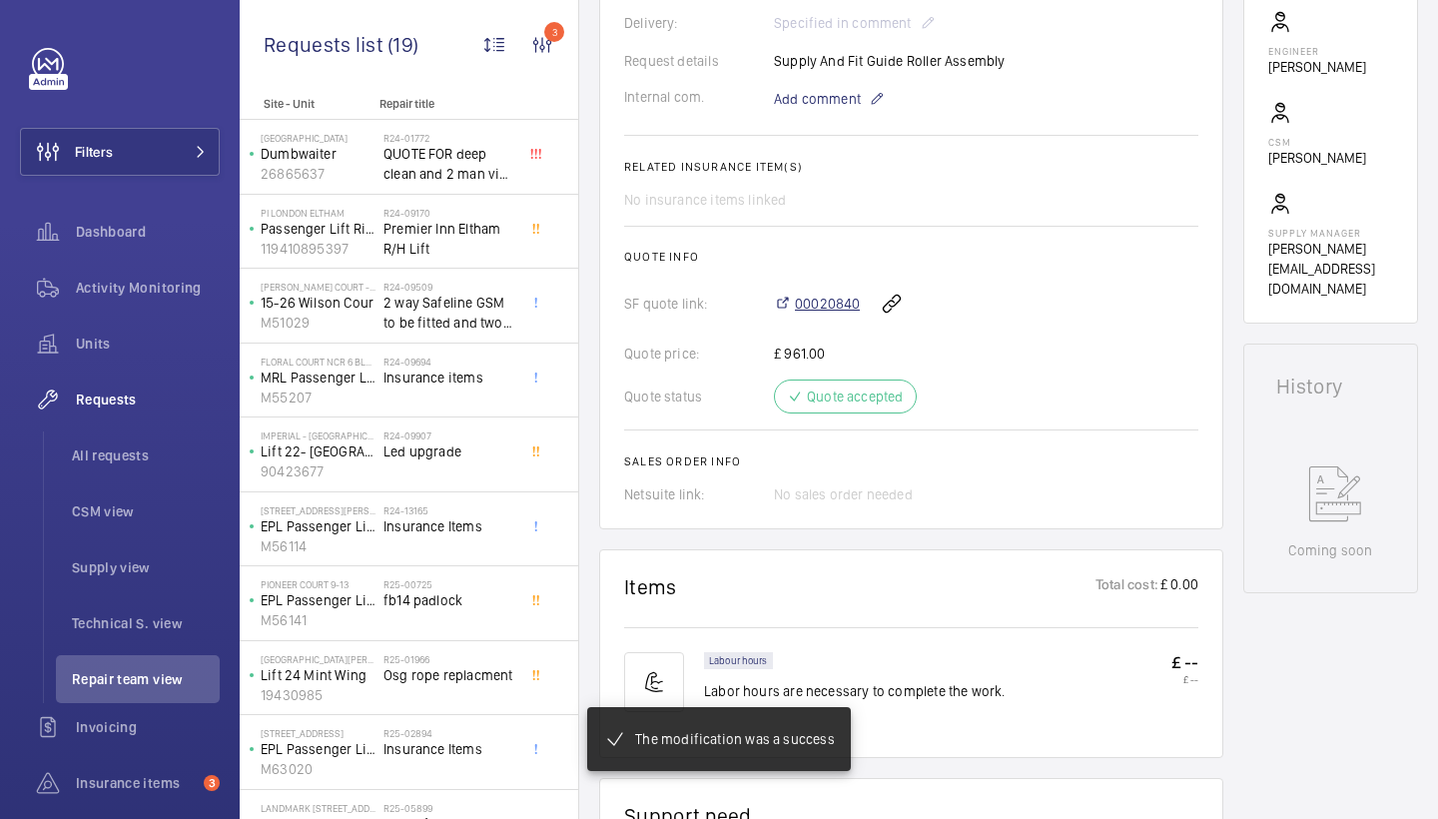
click at [830, 314] on span "00020840" at bounding box center [827, 304] width 65 height 20
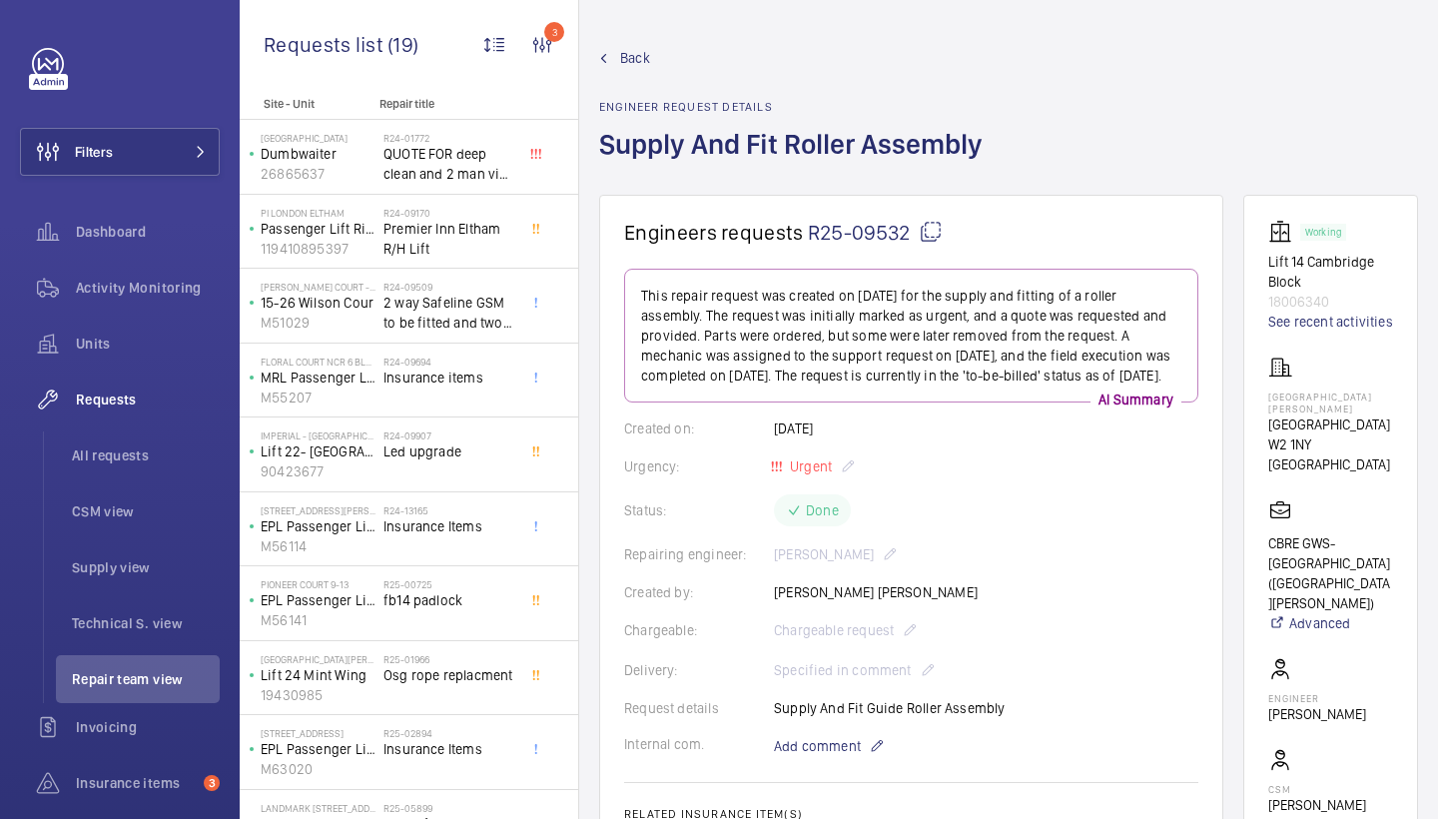
scroll to position [0, 0]
click at [636, 61] on span "Back" at bounding box center [635, 58] width 30 height 20
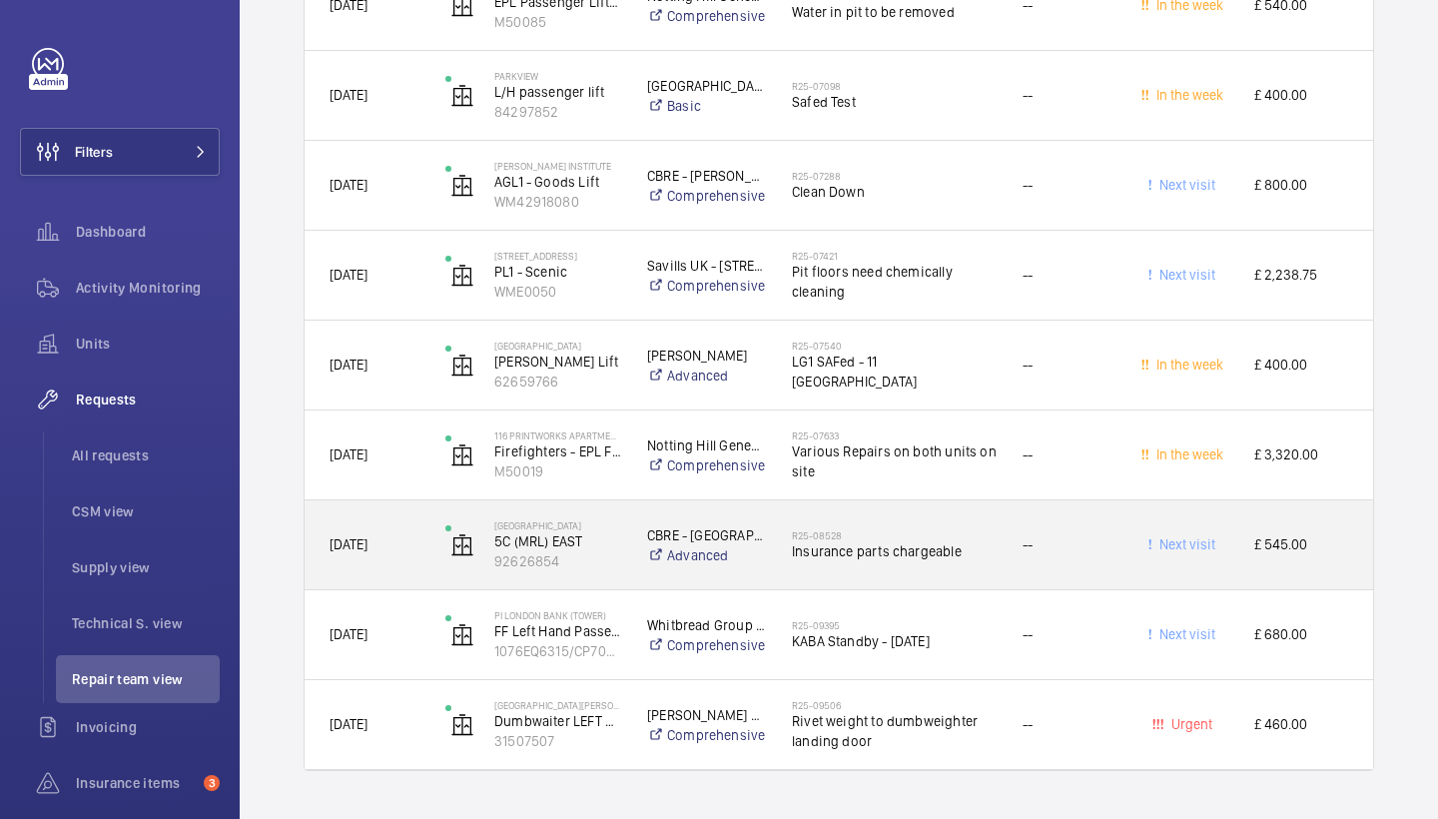
scroll to position [1585, 0]
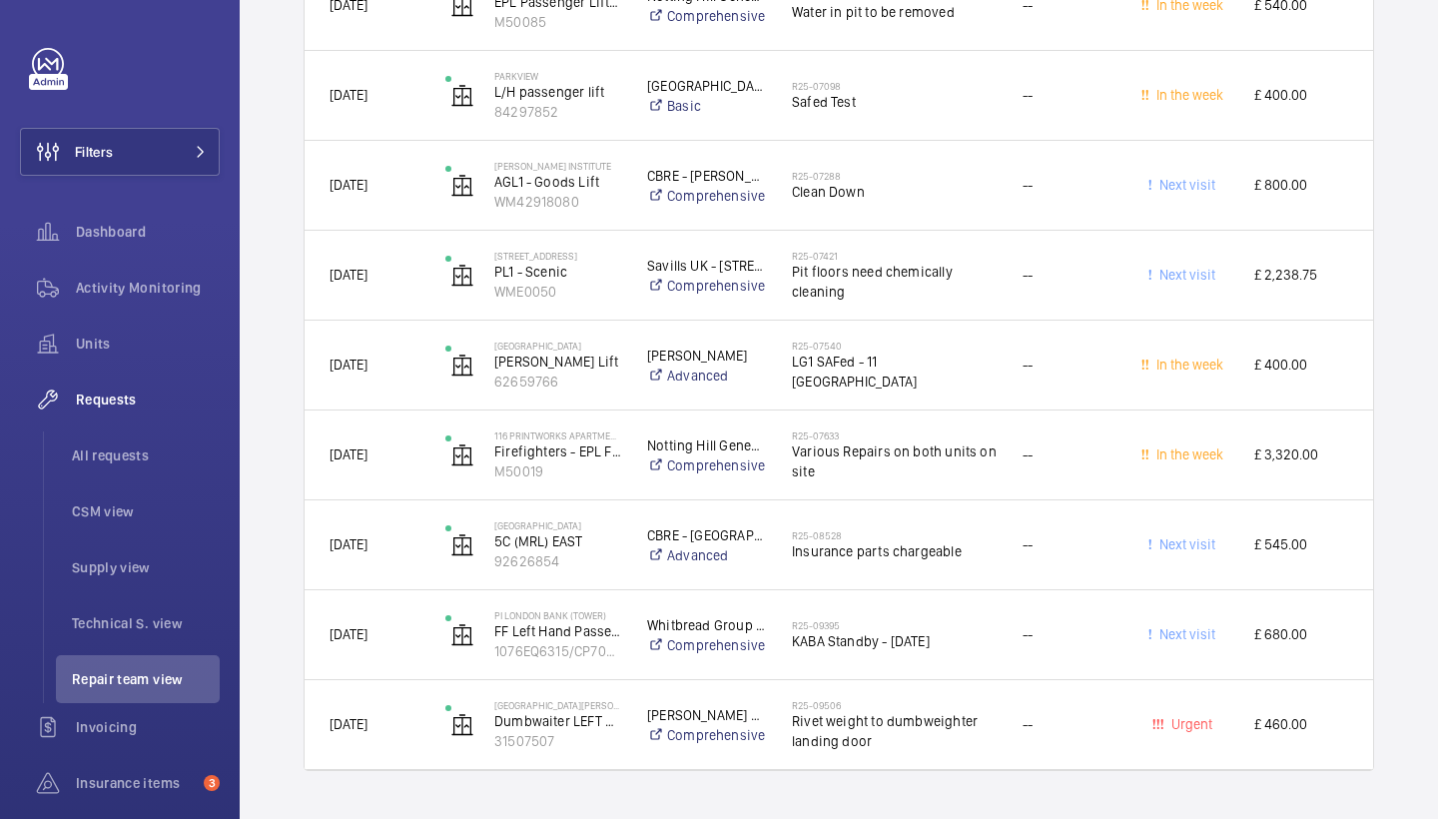
click at [912, 738] on span "Rivet weight to dumbweighter landing door" at bounding box center [894, 731] width 205 height 40
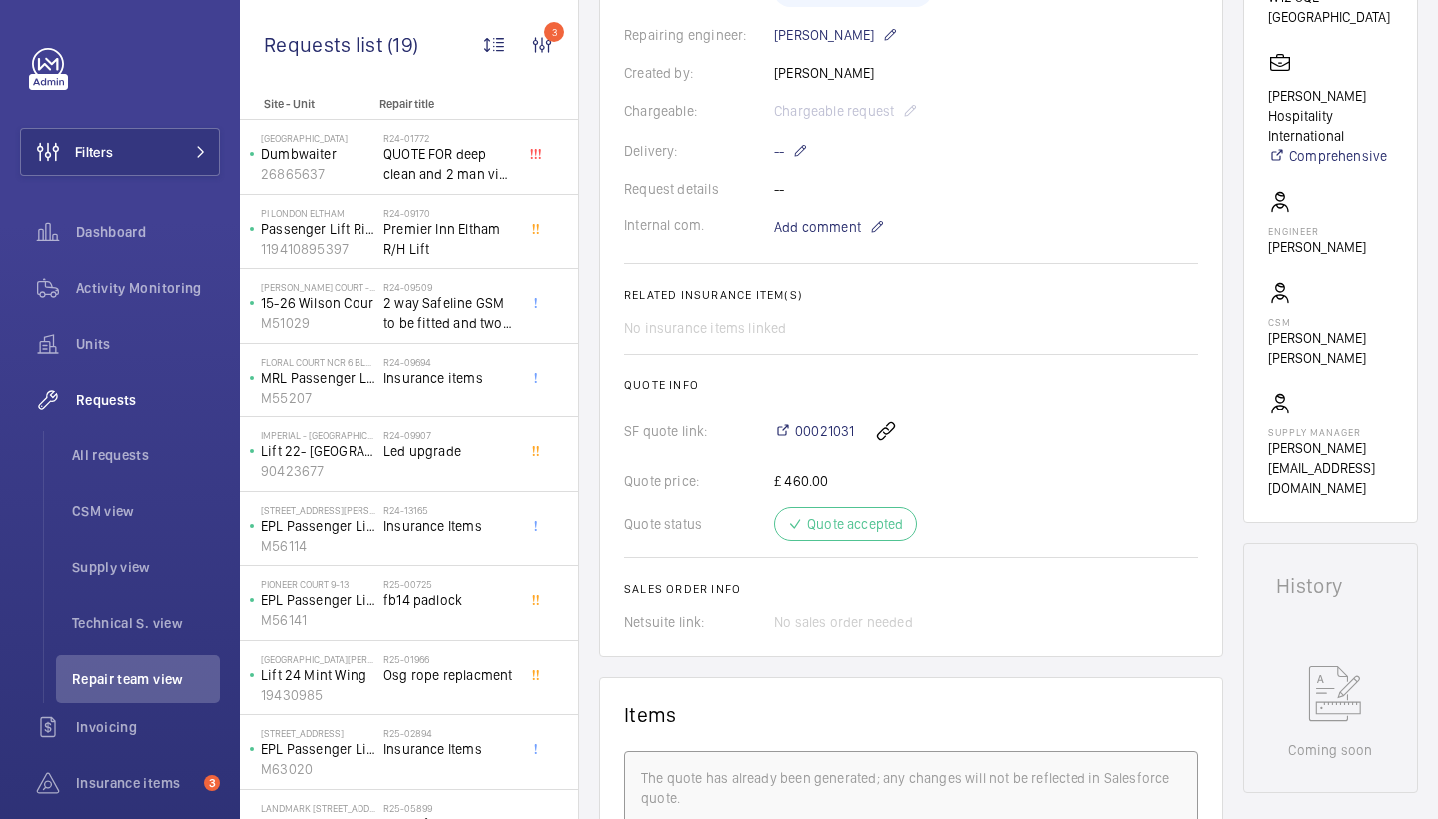
scroll to position [399, 0]
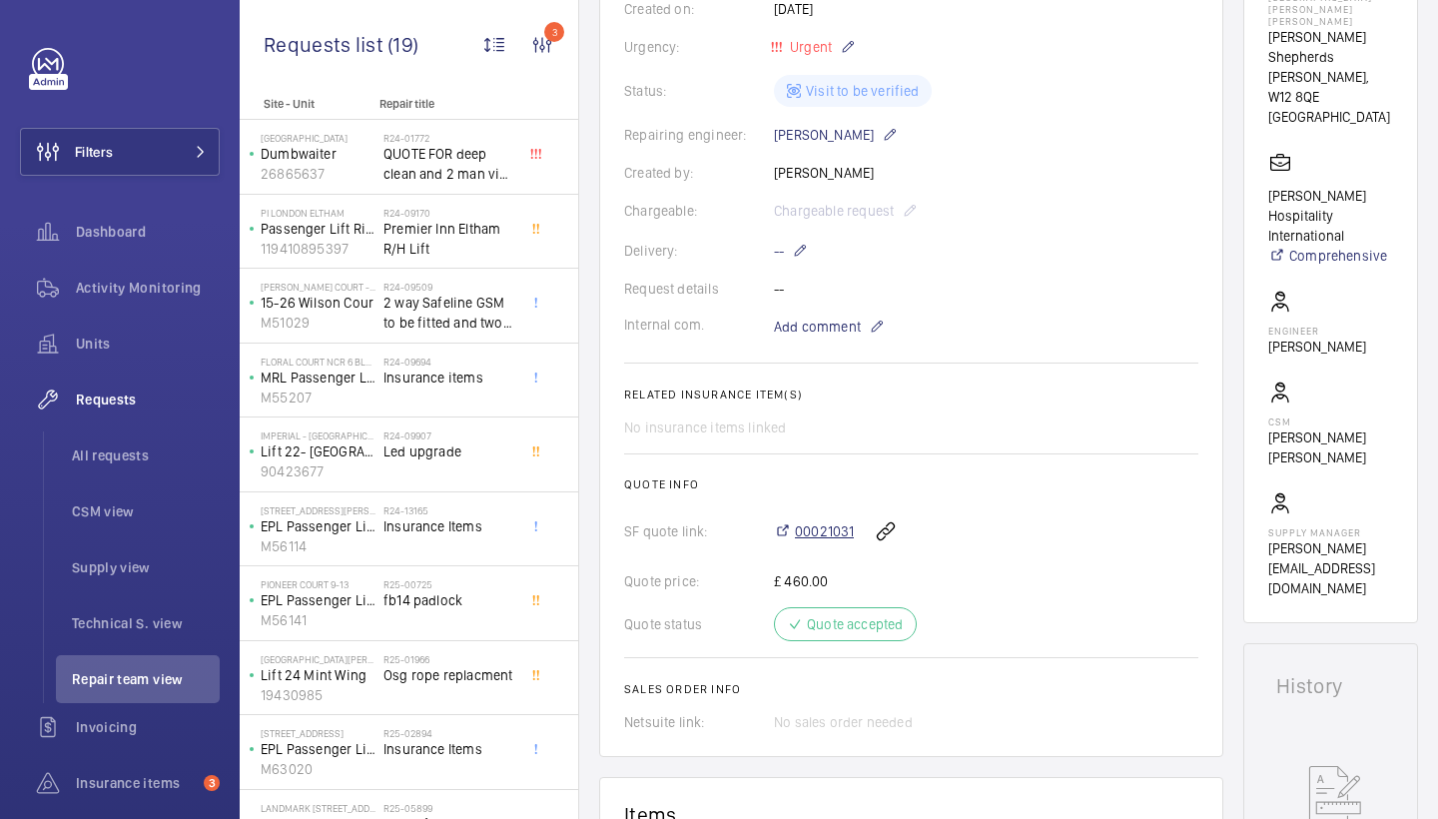
click at [825, 541] on span "00021031" at bounding box center [824, 531] width 59 height 20
